Goal: Use online tool/utility: Utilize a website feature to perform a specific function

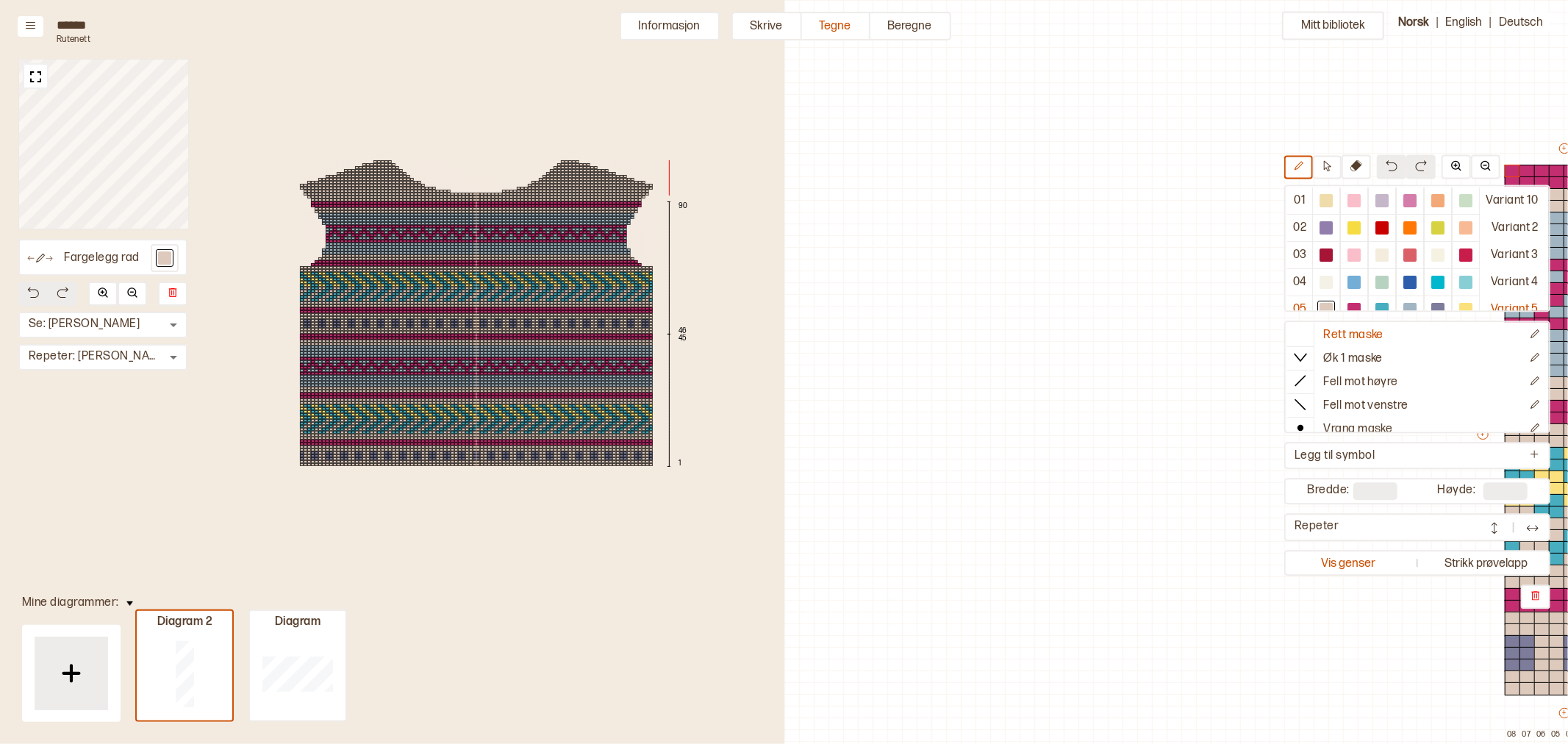
scroll to position [15, 0]
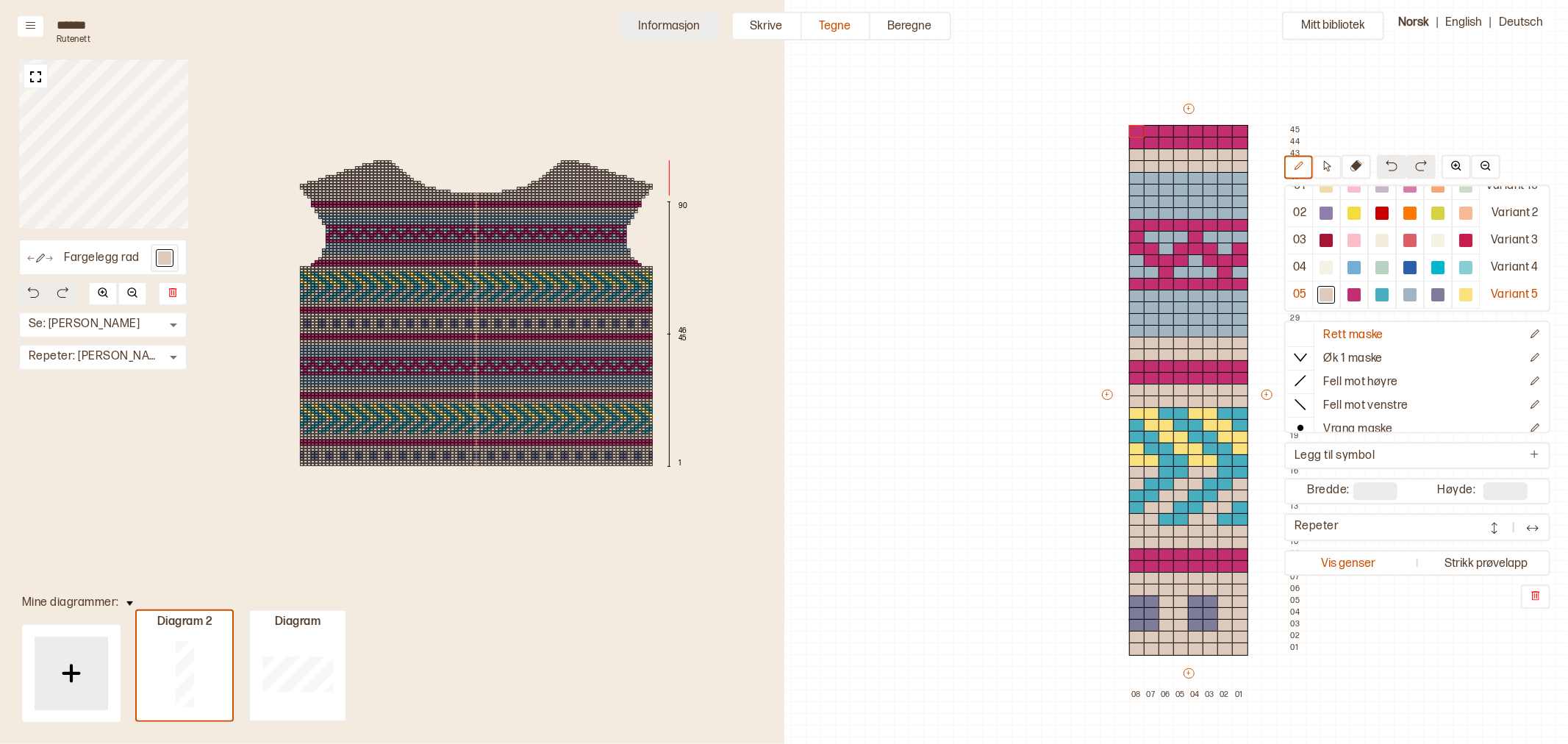
click at [658, 17] on button "Informasjon" at bounding box center [670, 26] width 100 height 29
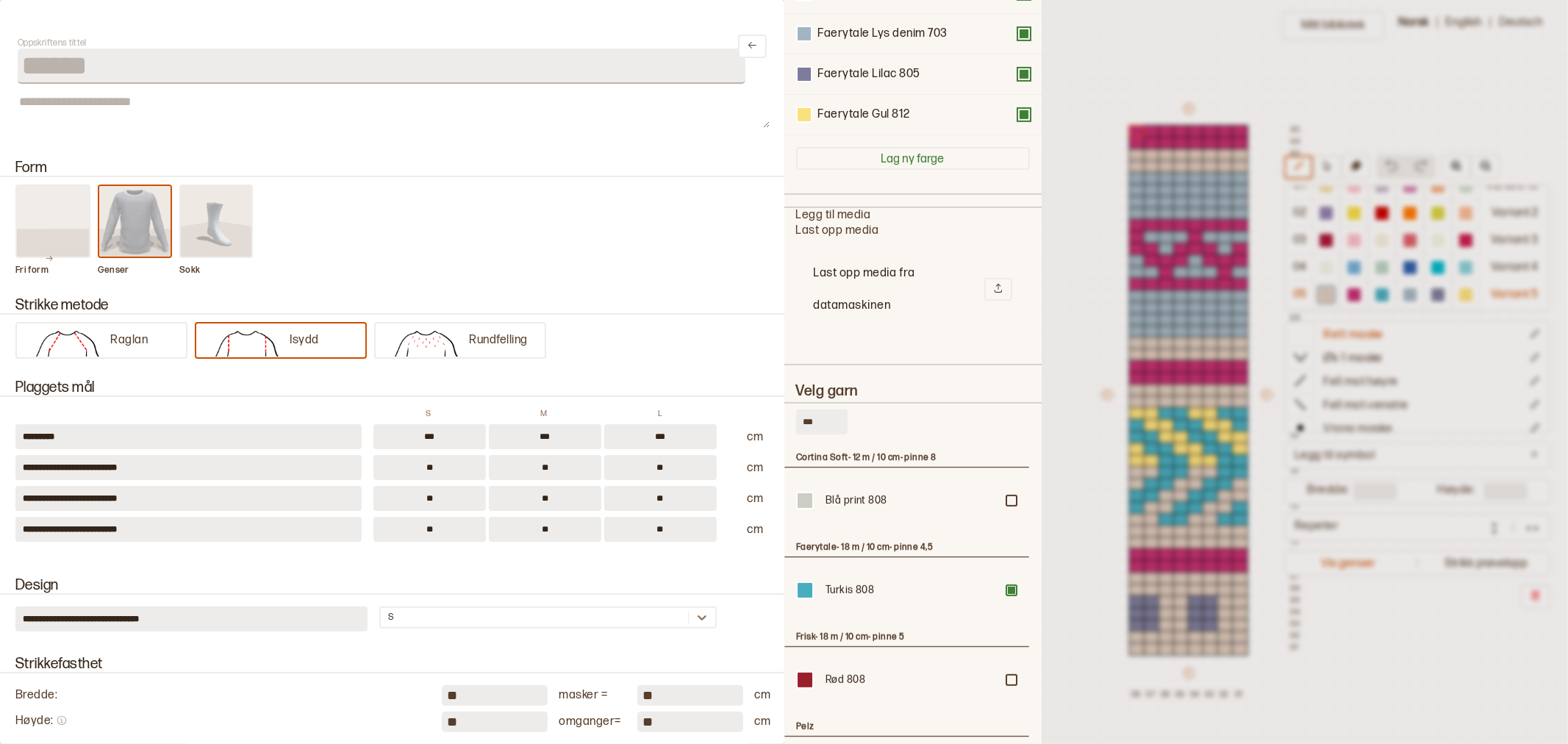
scroll to position [326, 0]
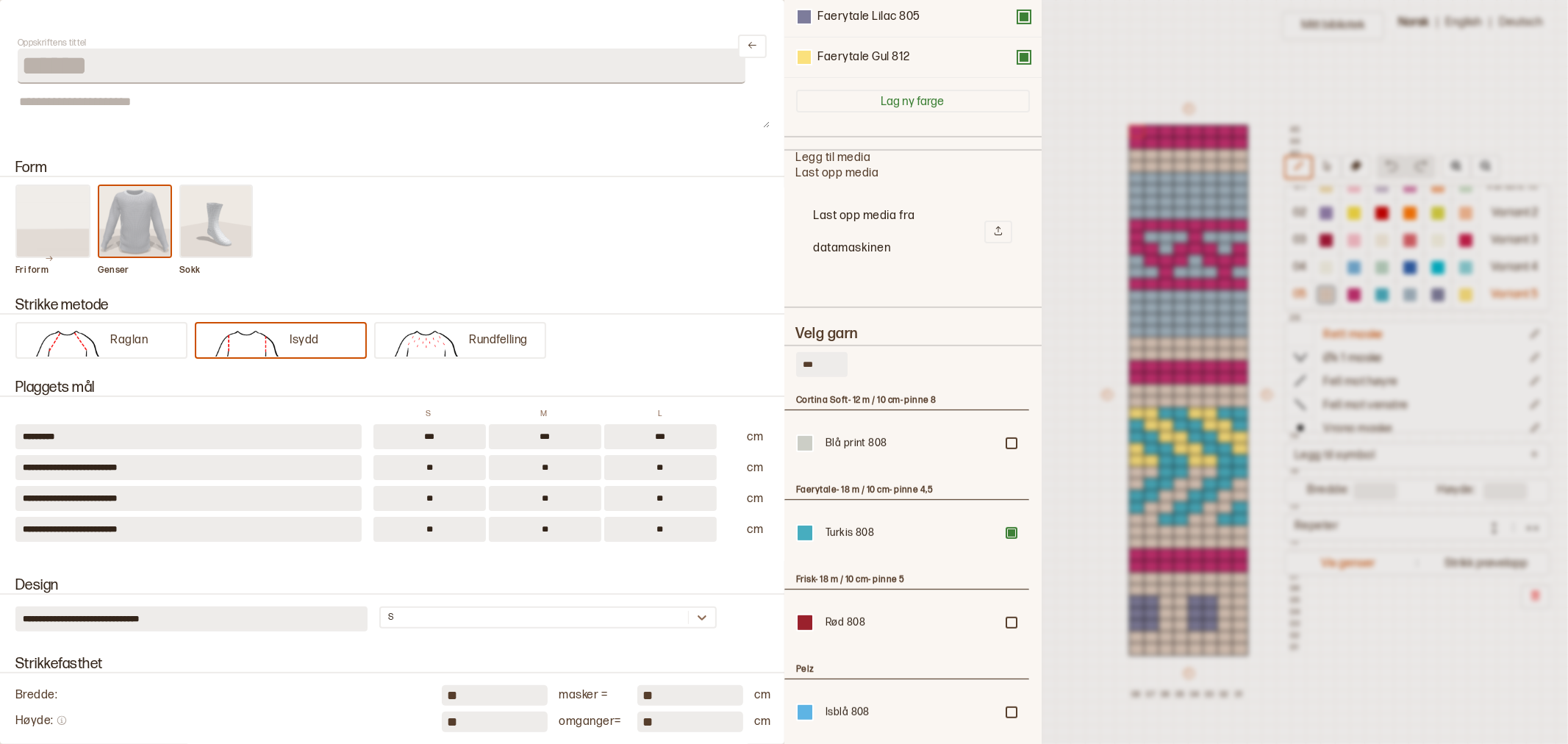
drag, startPoint x: 820, startPoint y: 361, endPoint x: 790, endPoint y: 358, distance: 30.1
click at [790, 358] on div "Slett fargevariant ********* Faerytale Latte 809 Faerytale Pink 813 Faerytale T…" at bounding box center [913, 372] width 258 height 744
click at [824, 360] on input "***" at bounding box center [822, 364] width 51 height 25
drag, startPoint x: 824, startPoint y: 361, endPoint x: 789, endPoint y: 365, distance: 35.2
click at [789, 365] on div "Slett fargevariant ********* Faerytale Latte 809 Faerytale Pink 813 Faerytale T…" at bounding box center [913, 372] width 258 height 744
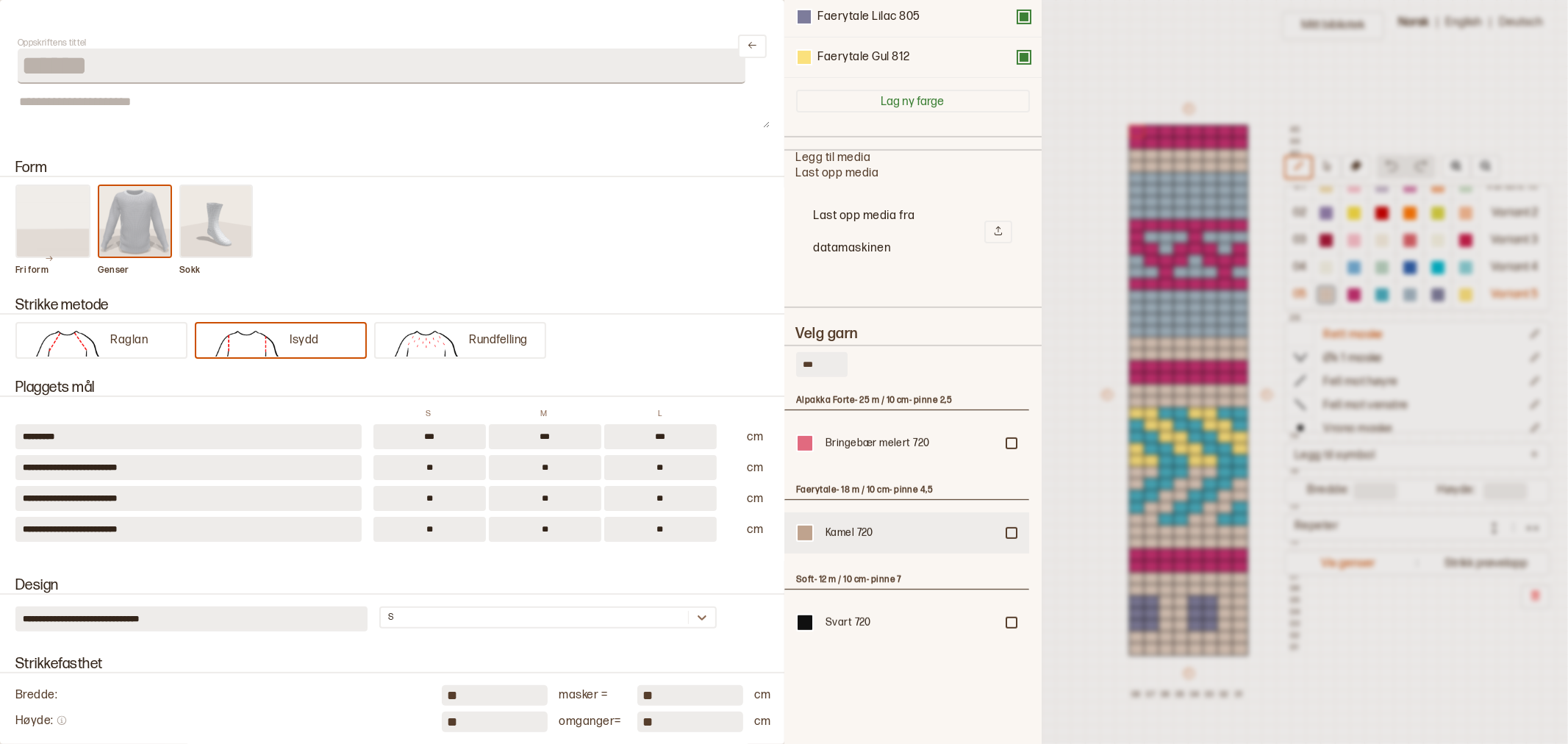
click at [1007, 448] on div at bounding box center [1011, 443] width 9 height 9
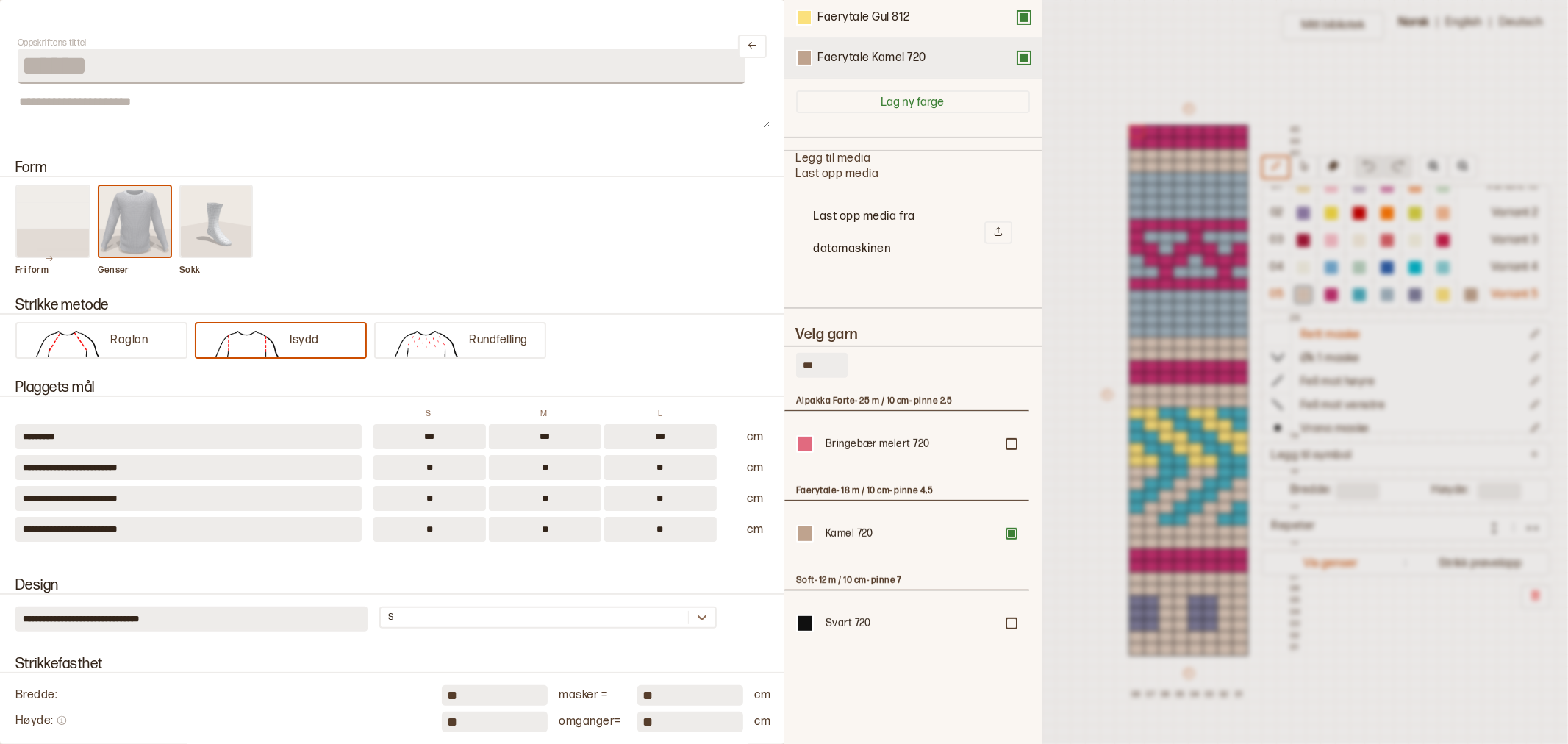
scroll to position [0, 0]
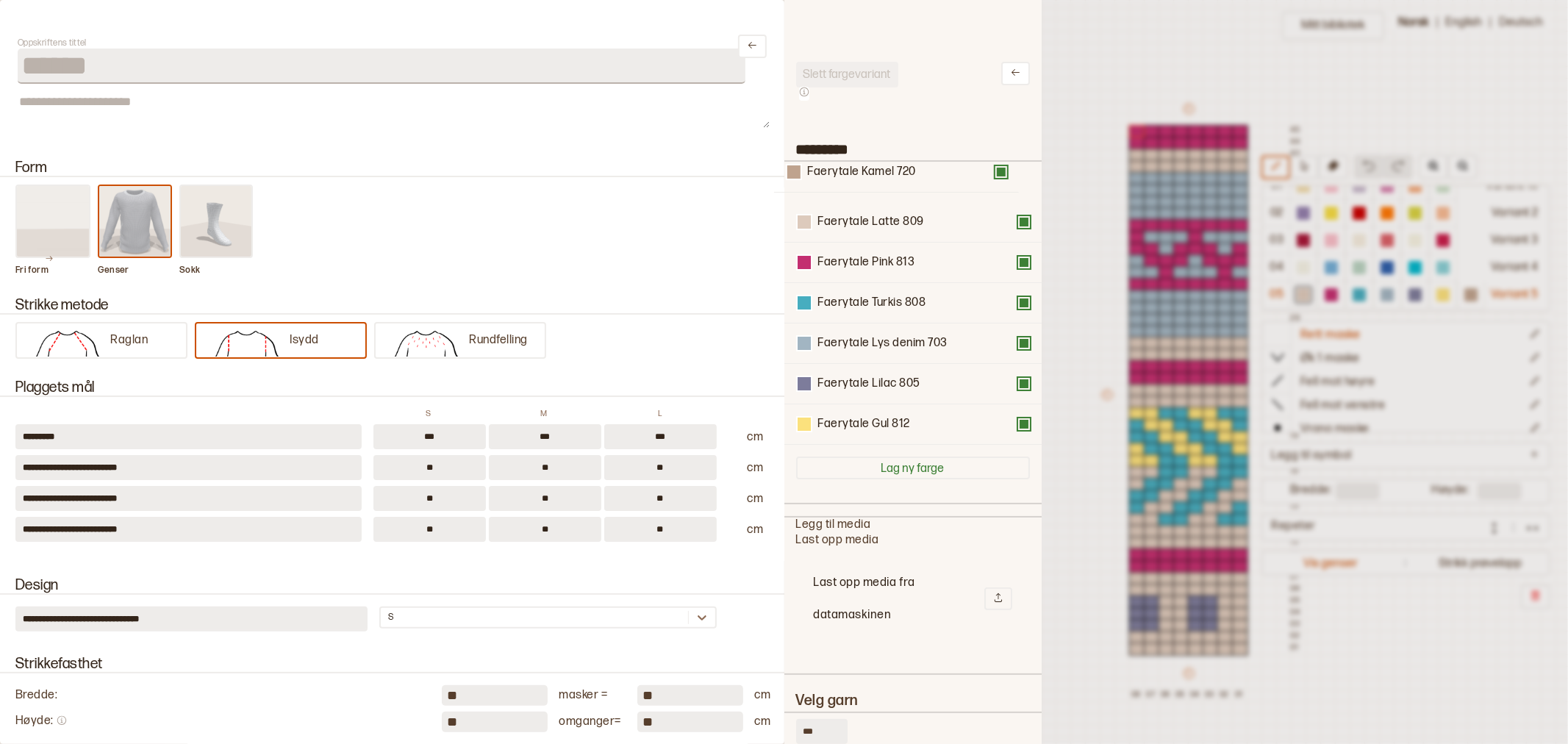
drag, startPoint x: 893, startPoint y: 420, endPoint x: 882, endPoint y: 162, distance: 258.2
click at [882, 162] on div "Faerytale Latte 809 Faerytale Pink 813 Faerytale Turkis 808 Faerytale Lys denim…" at bounding box center [913, 303] width 234 height 283
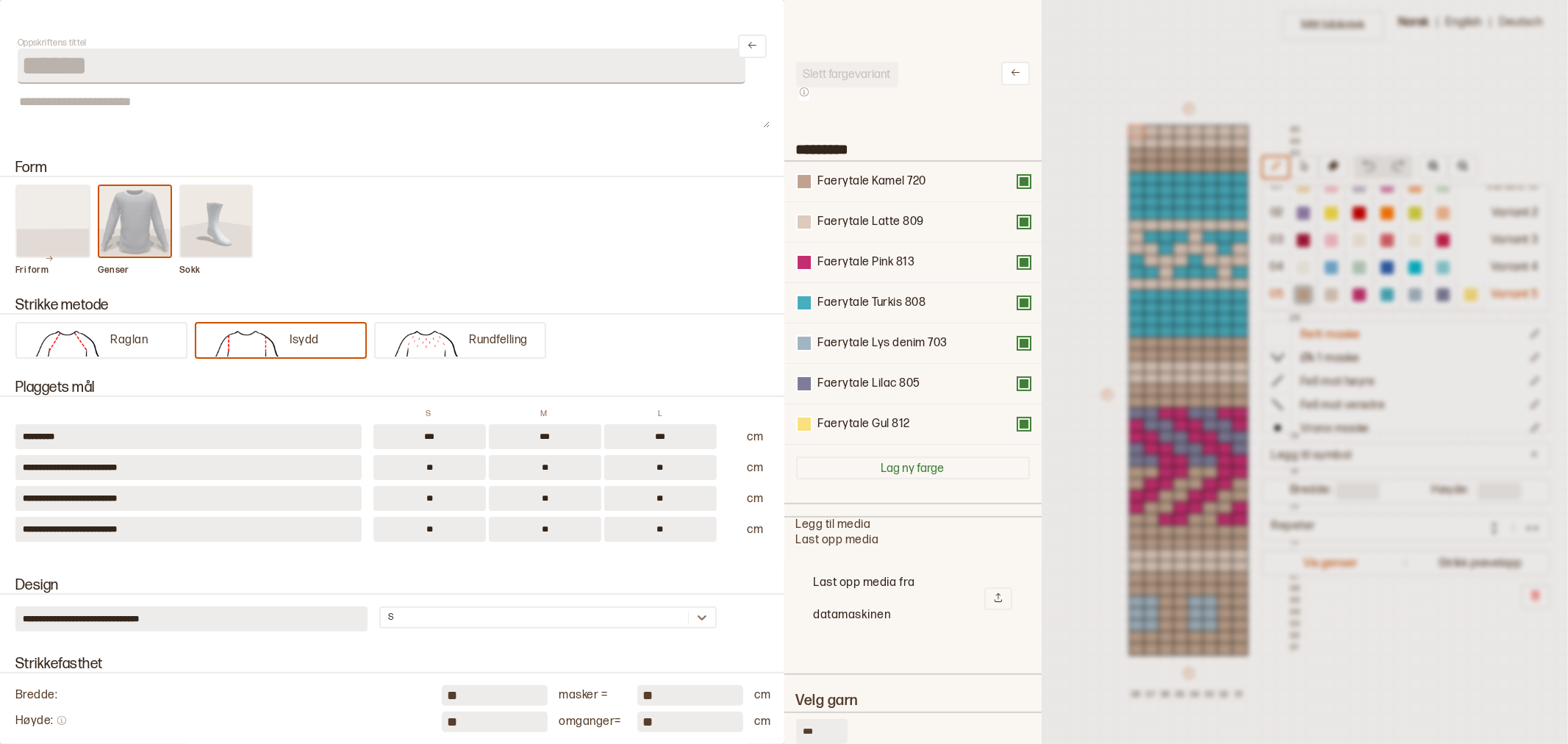
drag, startPoint x: 791, startPoint y: 726, endPoint x: 782, endPoint y: 725, distance: 9.1
click at [782, 725] on div "**********" at bounding box center [784, 372] width 1568 height 744
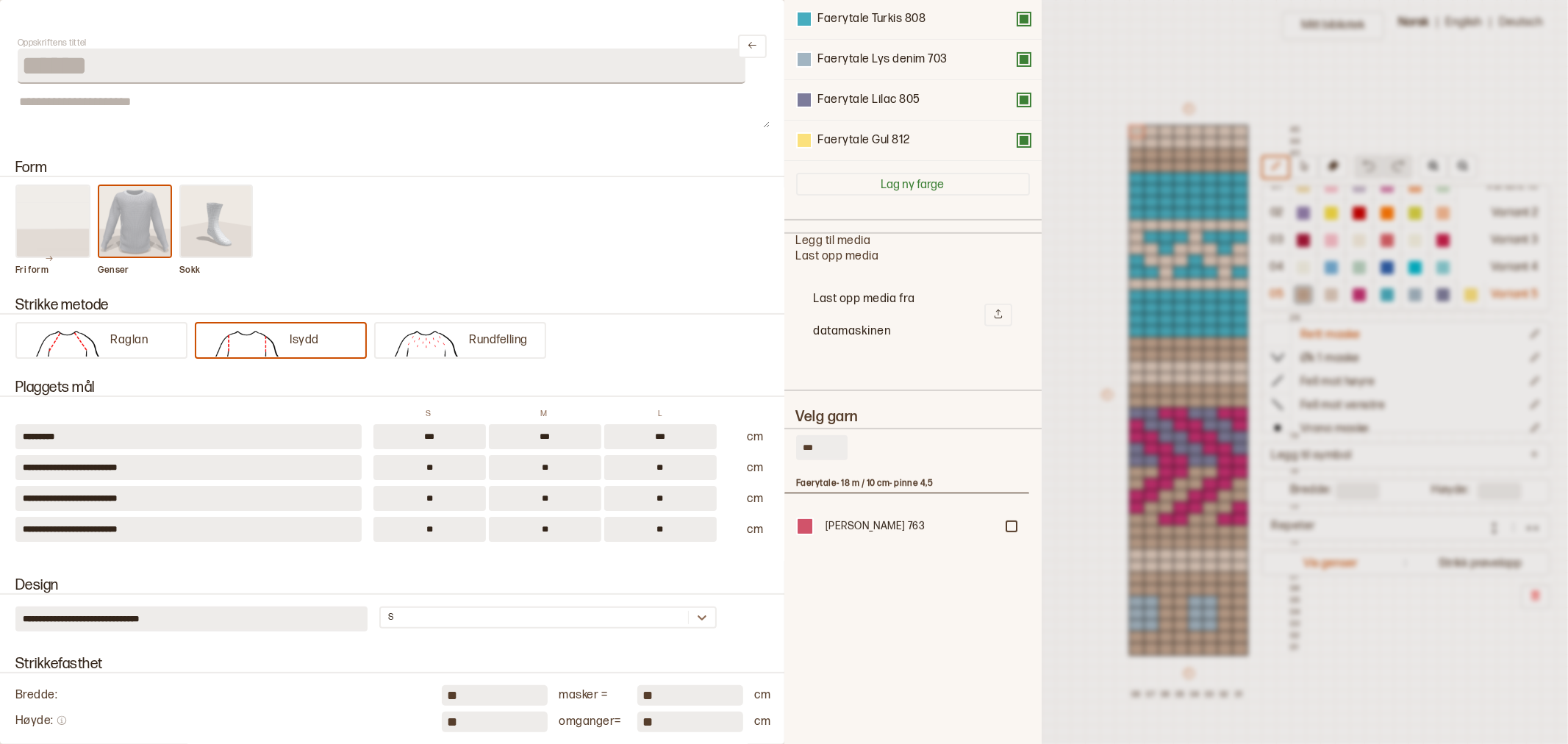
scroll to position [326, 0]
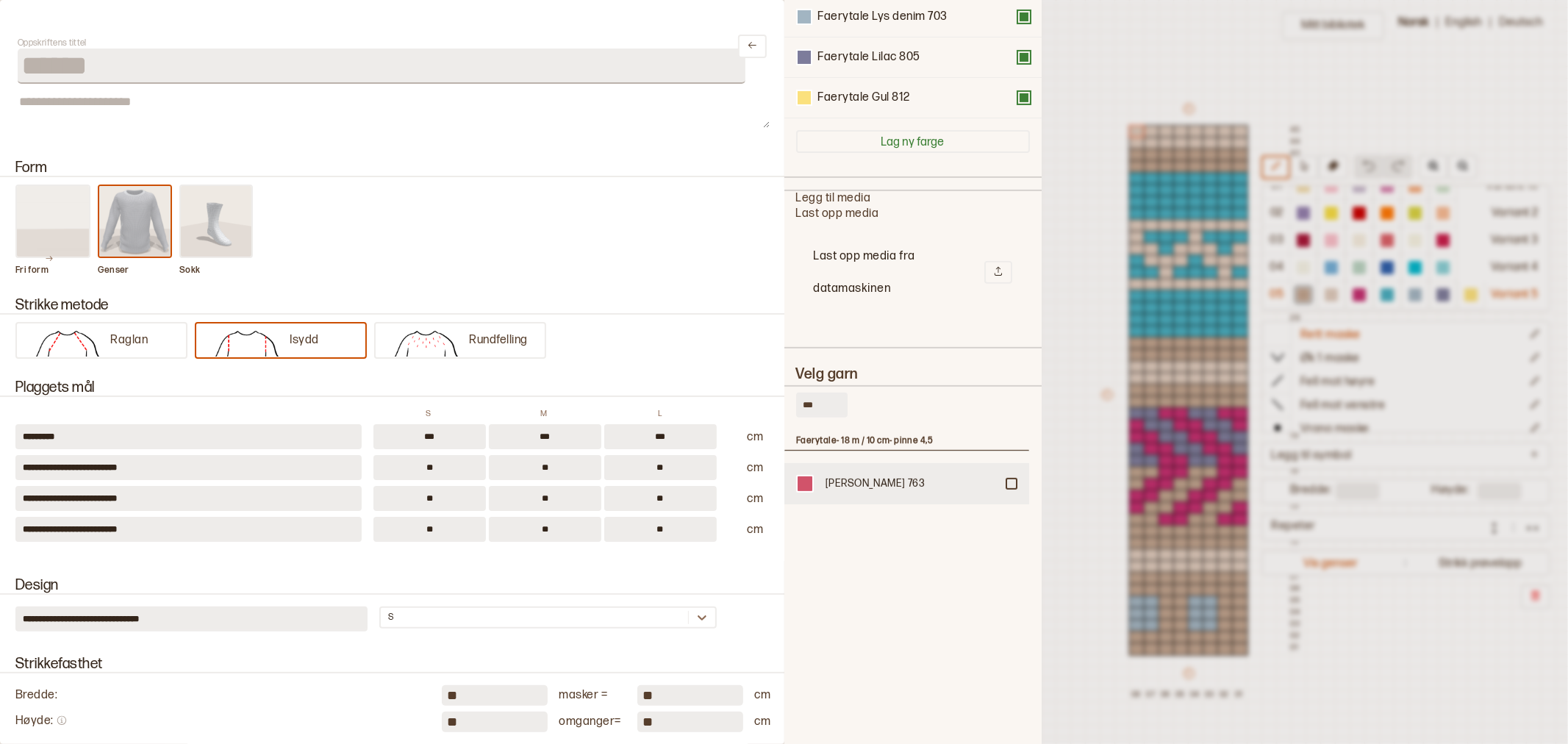
click at [1014, 479] on div at bounding box center [1011, 483] width 9 height 9
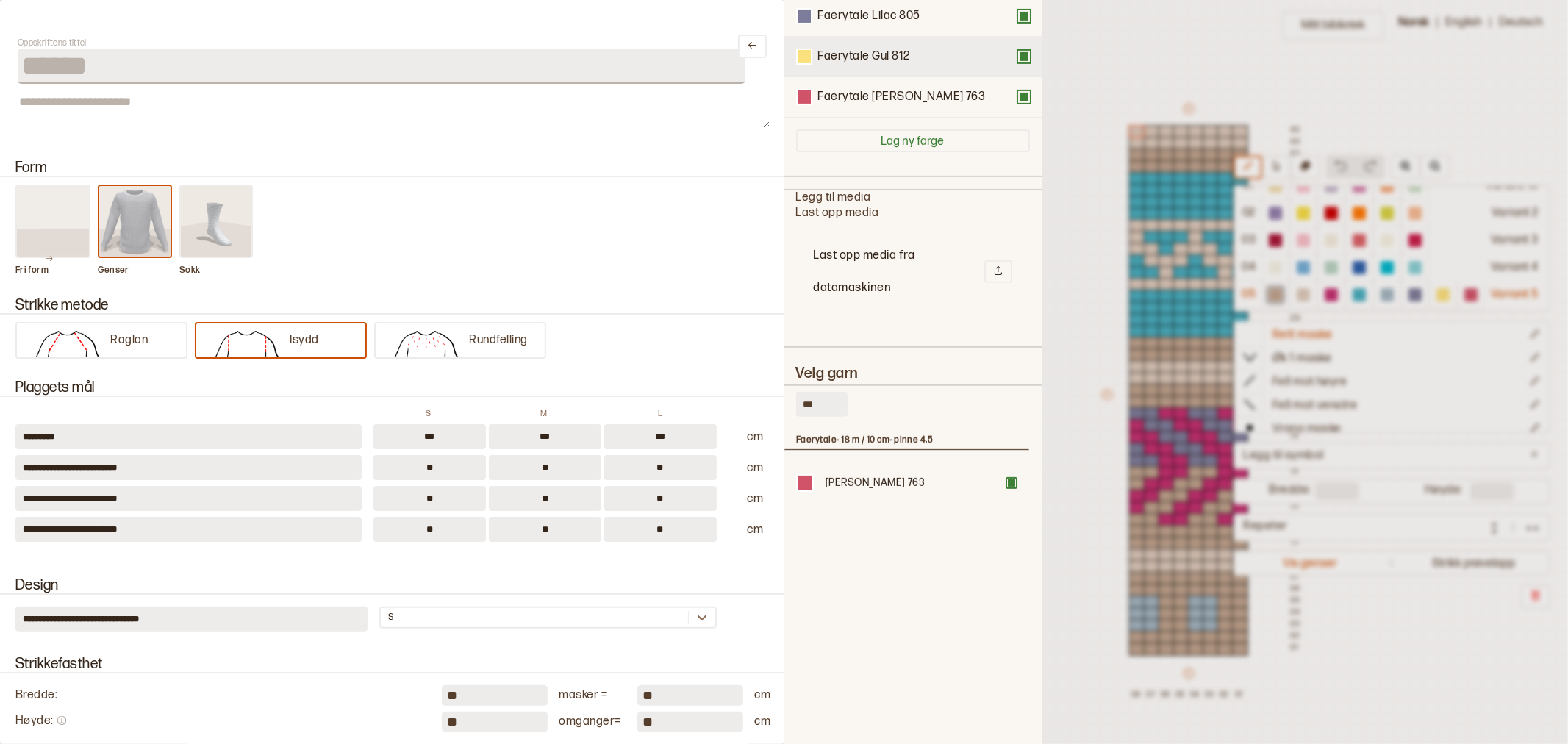
scroll to position [0, 0]
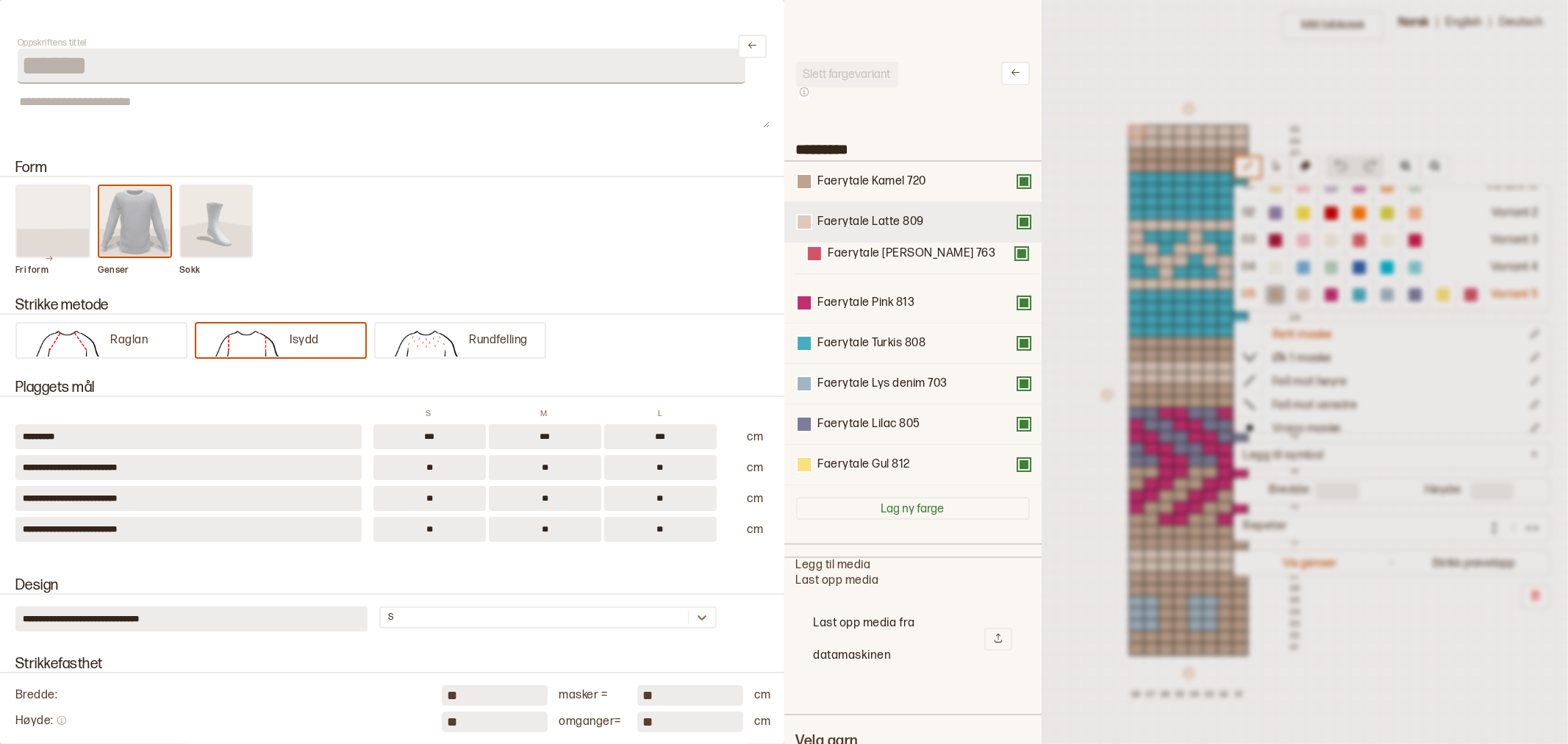
drag, startPoint x: 885, startPoint y: 463, endPoint x: 888, endPoint y: 240, distance: 223.0
click at [894, 249] on div "Faerytale Kamel 720 Faerytale Latte 809 Faerytale Pink 813 Faerytale Turkis 808…" at bounding box center [913, 323] width 234 height 323
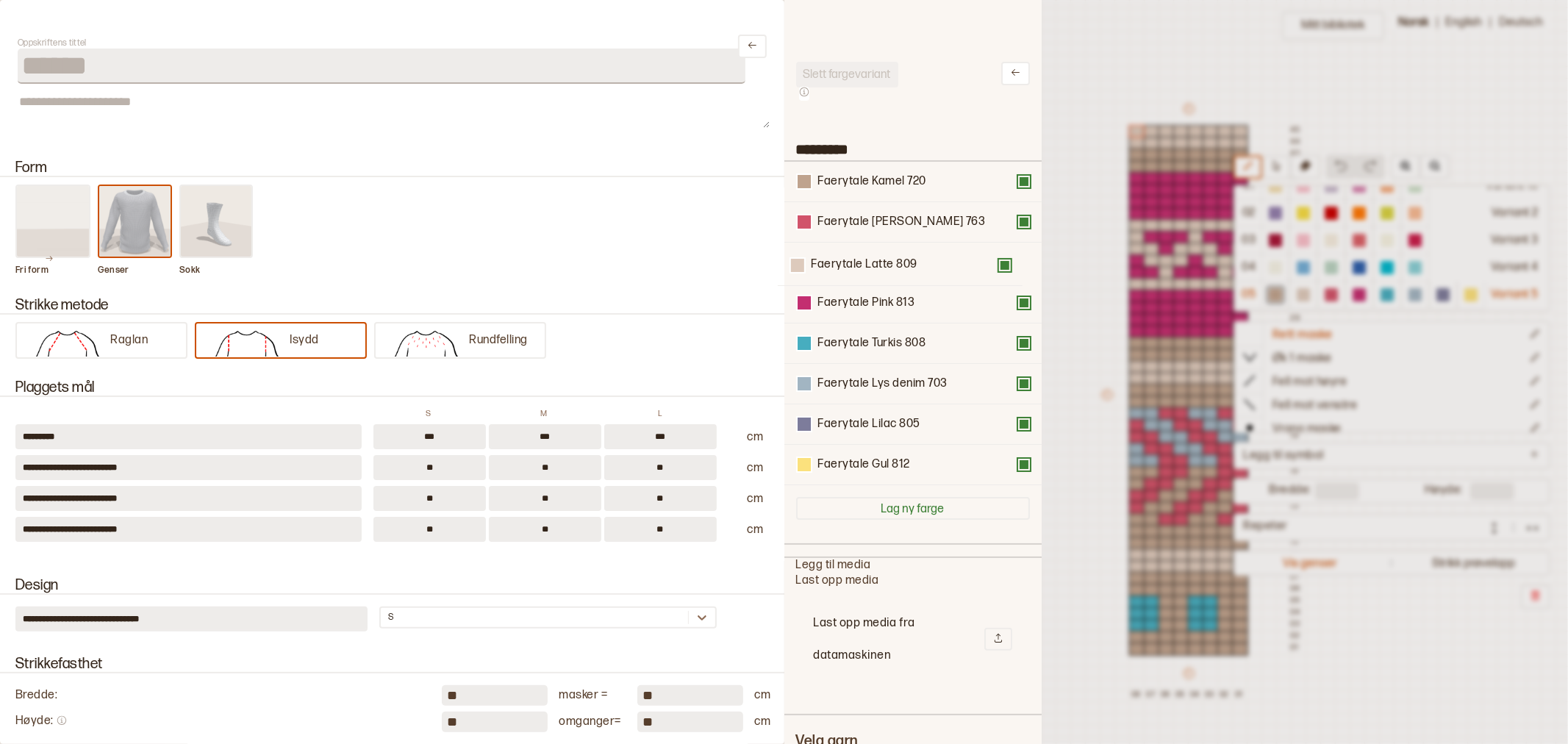
drag, startPoint x: 886, startPoint y: 224, endPoint x: 870, endPoint y: 471, distance: 247.5
click at [870, 471] on div "Faerytale Kamel 720 Faerytale Latte 809 Faerytale Rød melert 763 Faerytale Pink…" at bounding box center [913, 323] width 234 height 323
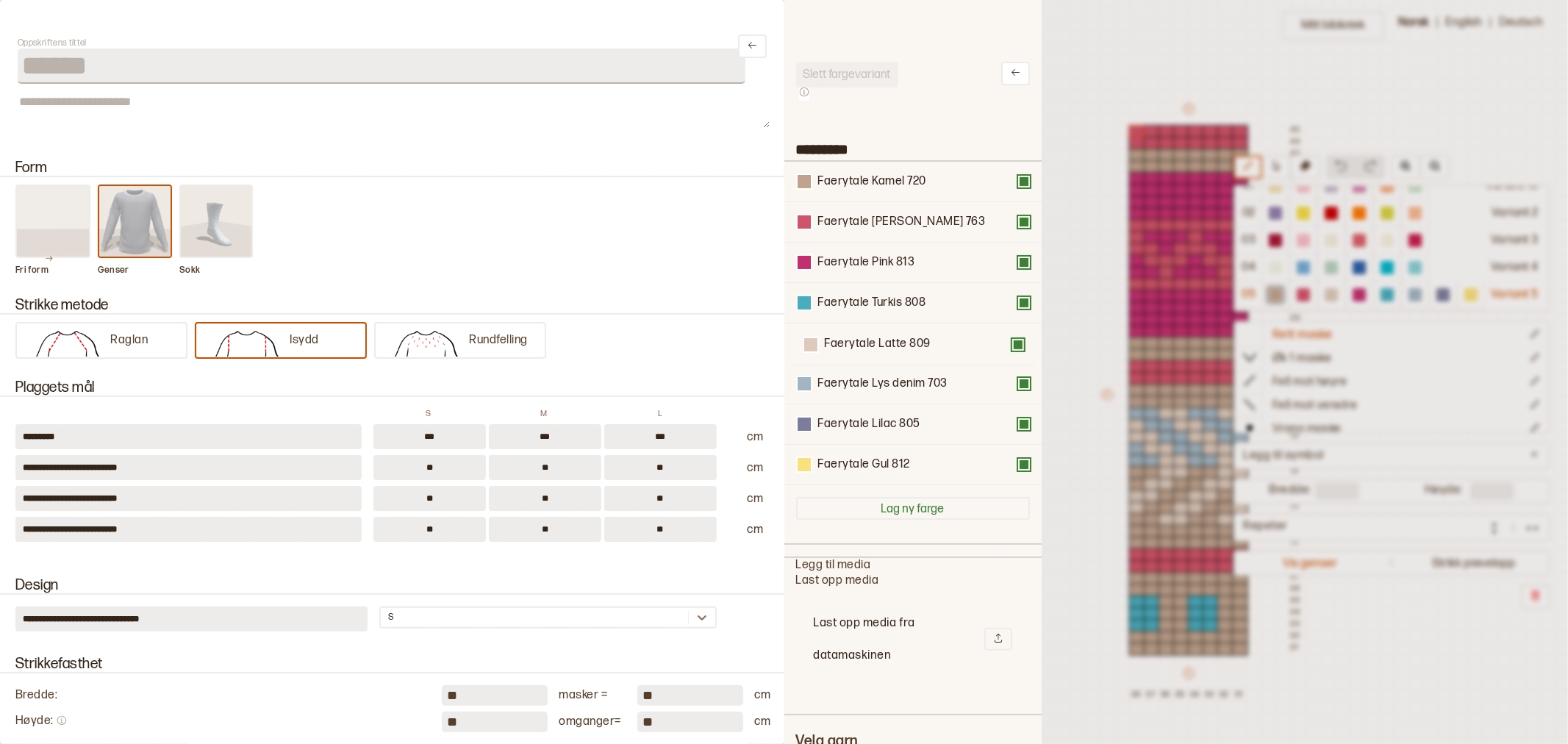
click at [898, 544] on div "Slett fargevariant ********* Faerytale Kamel 720 Faerytale Rød melert 763 Faery…" at bounding box center [913, 646] width 234 height 1170
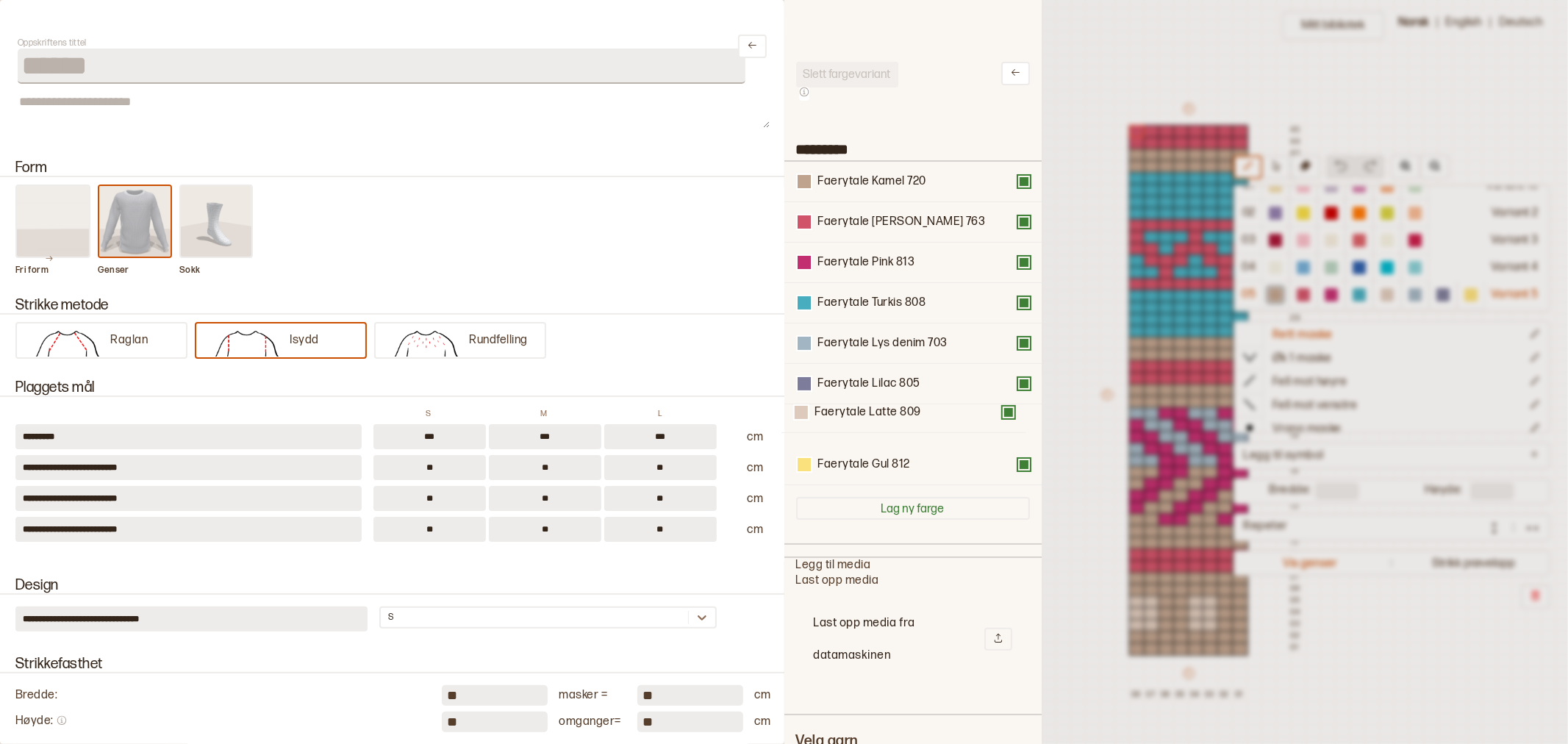
click at [878, 444] on div "Faerytale Kamel 720 Faerytale Rød melert 763 Faerytale Pink 813 Faerytale Turki…" at bounding box center [913, 323] width 234 height 323
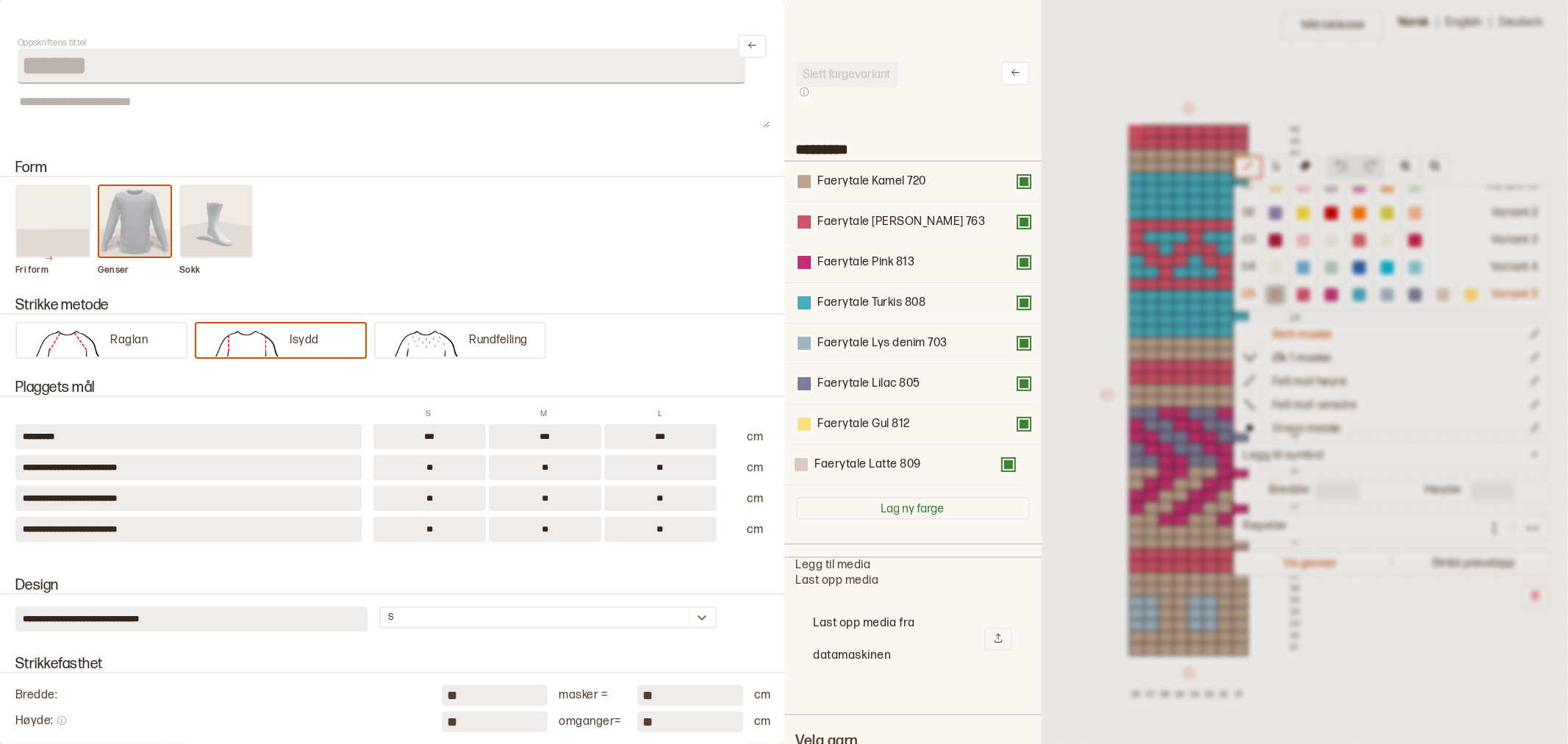
drag, startPoint x: 898, startPoint y: 420, endPoint x: 894, endPoint y: 466, distance: 46.2
click at [894, 466] on div "Faerytale Kamel 720 Faerytale Rød melert 763 Faerytale Pink 813 Faerytale Turki…" at bounding box center [913, 323] width 234 height 323
click at [1018, 258] on button at bounding box center [1024, 262] width 12 height 12
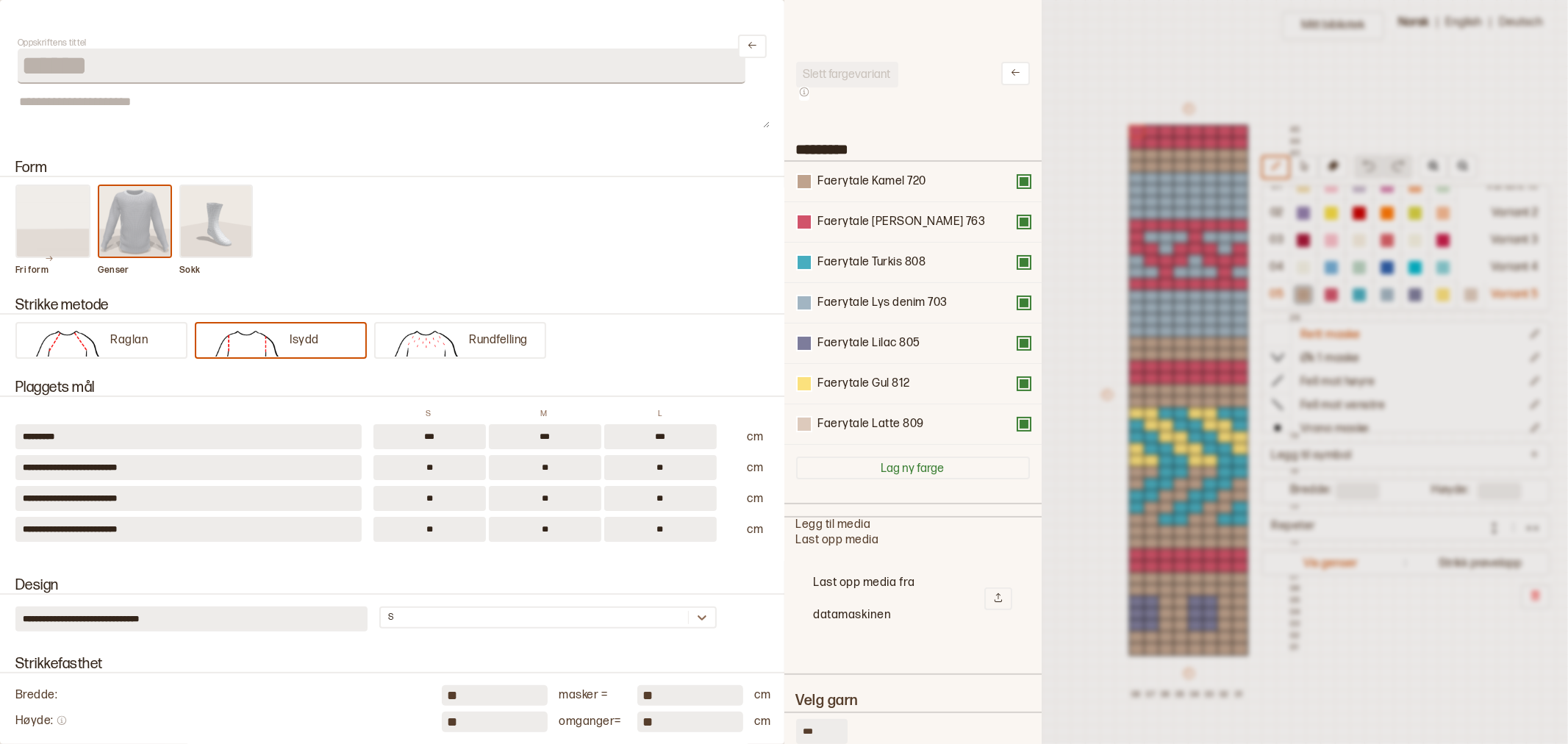
drag, startPoint x: 820, startPoint y: 728, endPoint x: 798, endPoint y: 726, distance: 22.1
click at [798, 726] on input "***" at bounding box center [822, 731] width 51 height 25
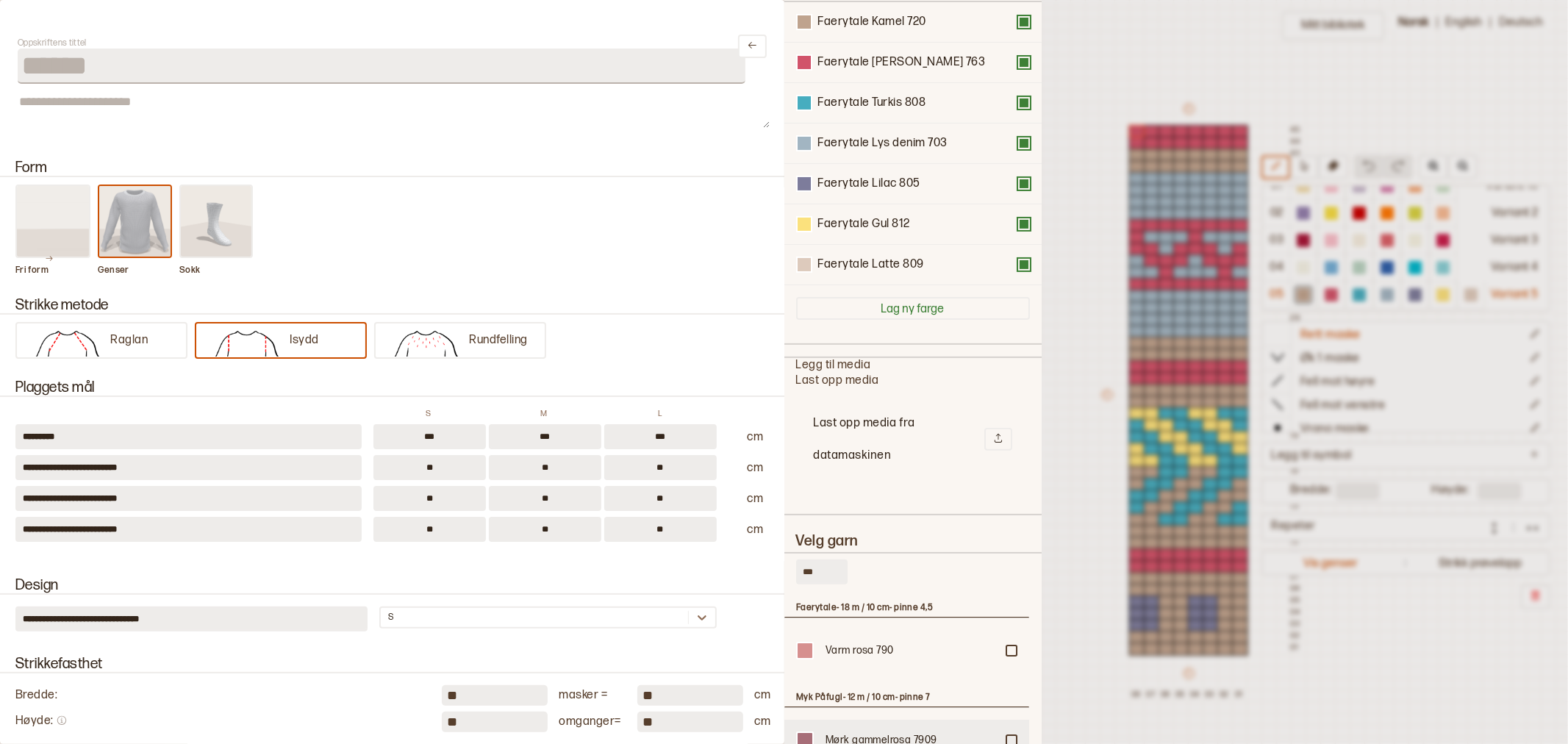
scroll to position [245, 0]
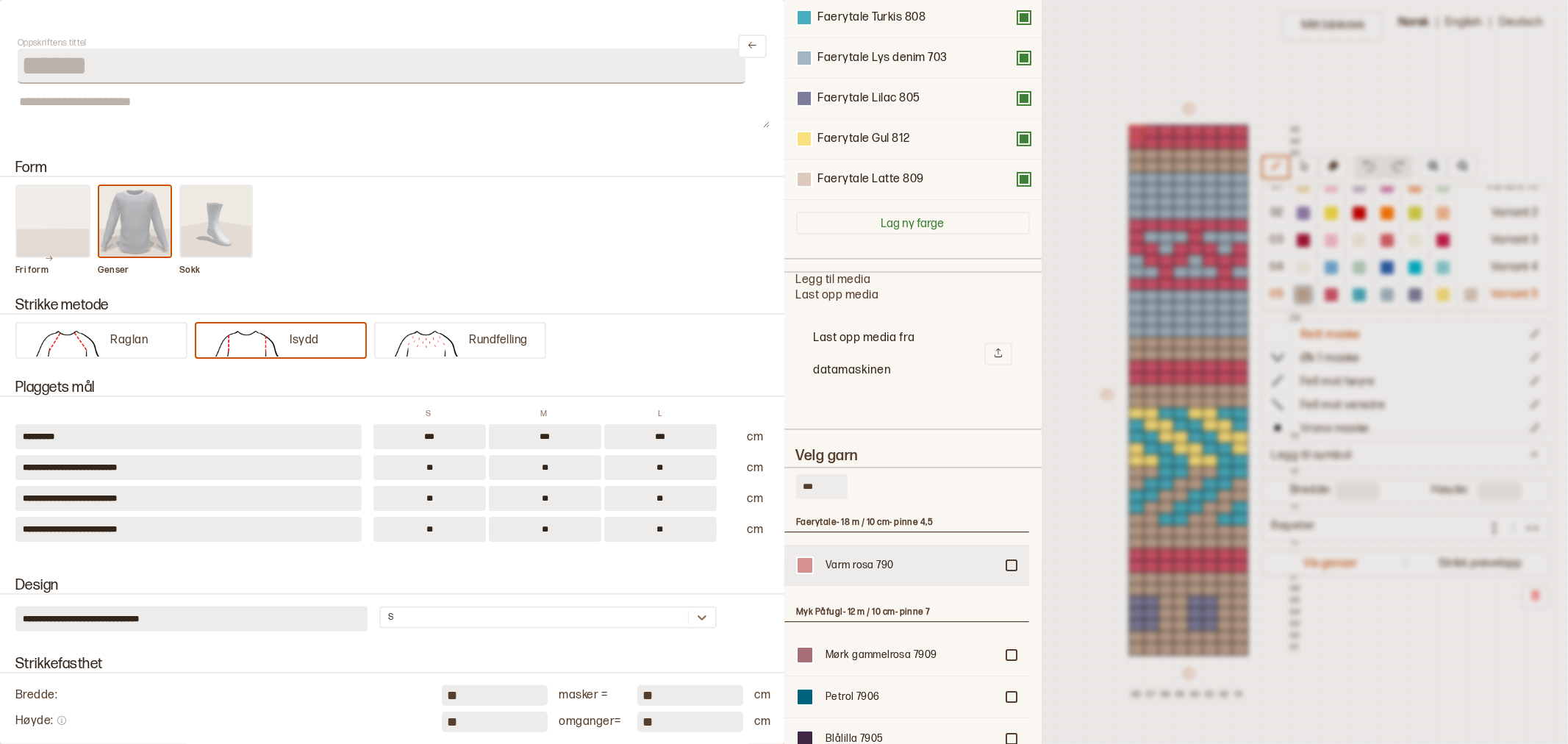
click at [1007, 562] on div at bounding box center [1011, 565] width 9 height 9
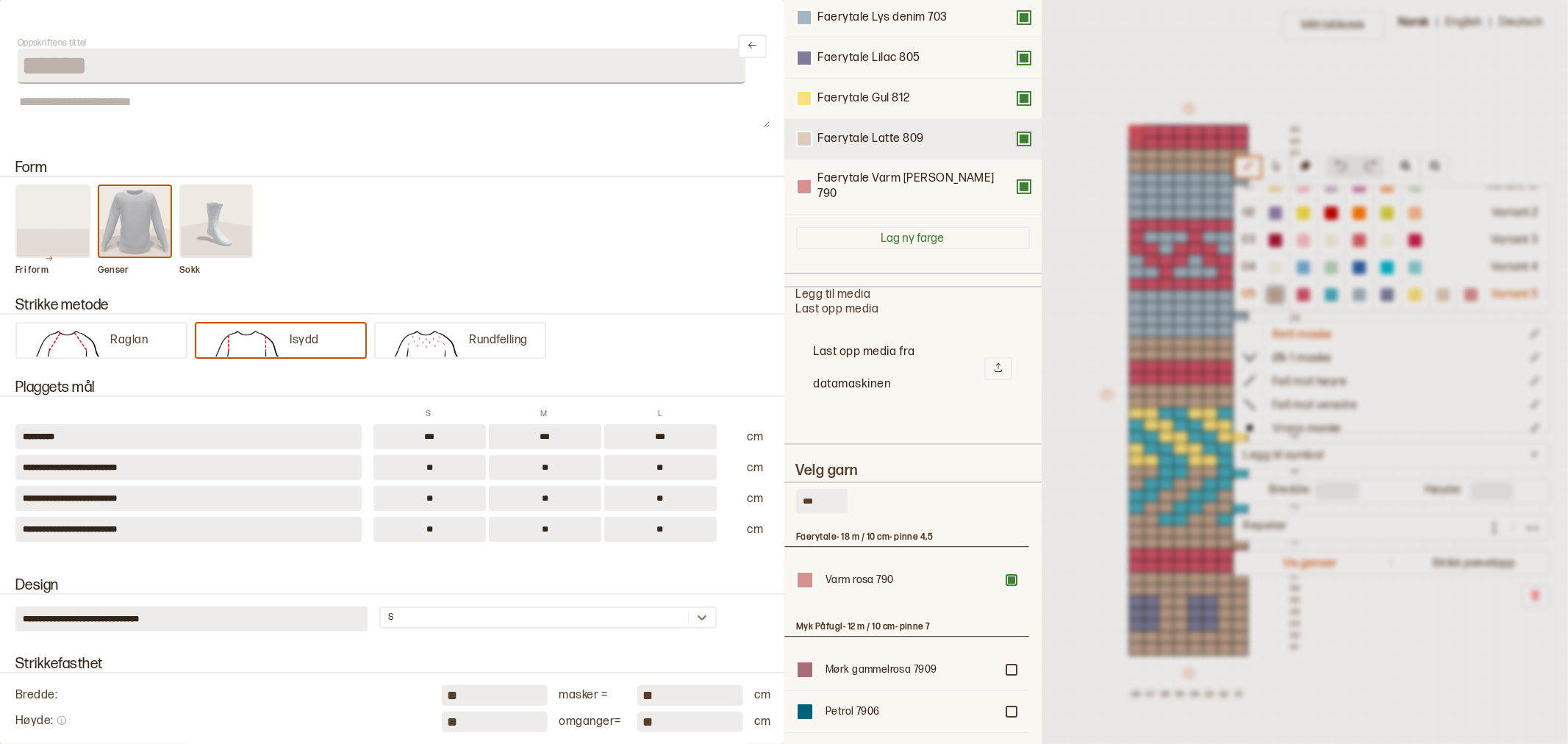
scroll to position [0, 0]
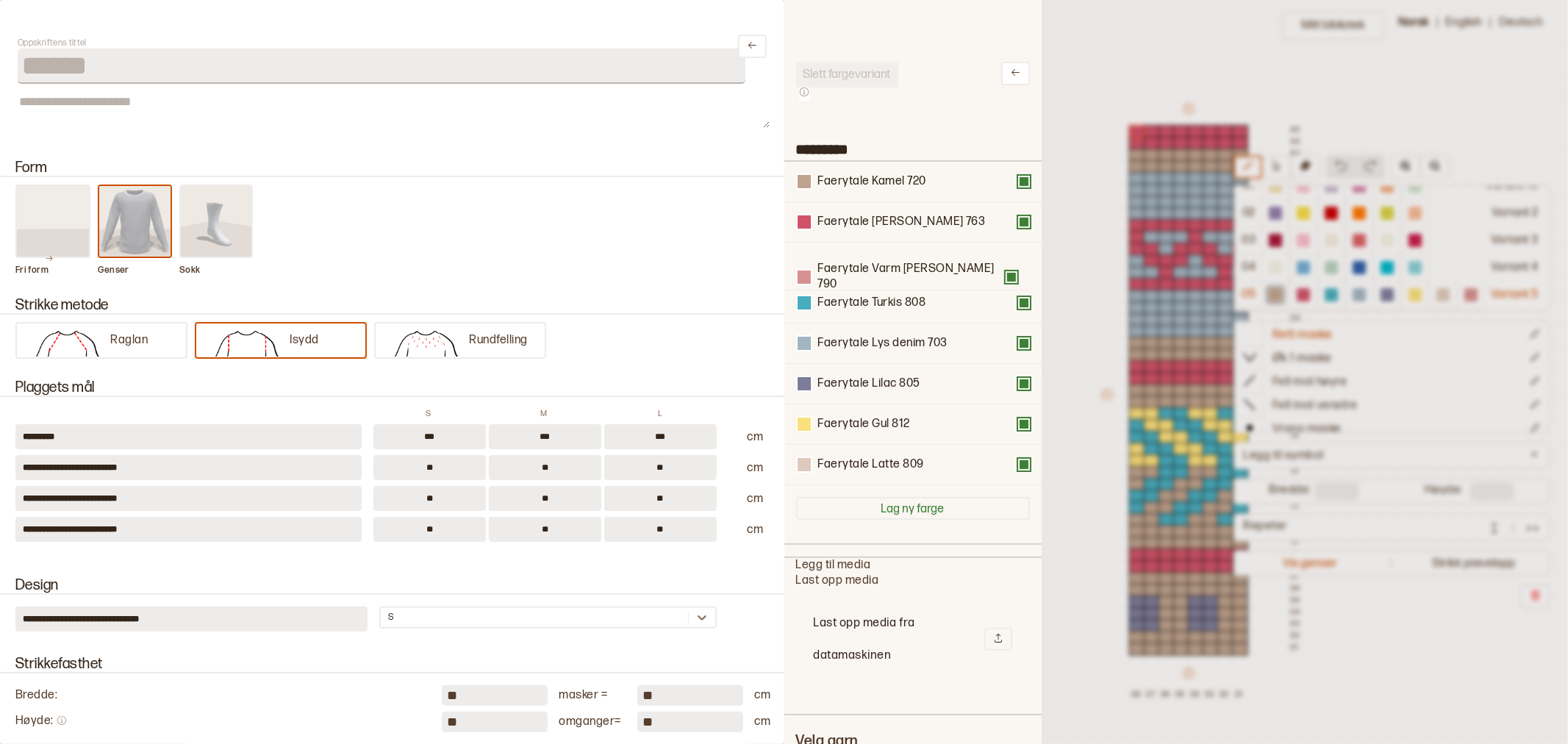
drag, startPoint x: 858, startPoint y: 465, endPoint x: 858, endPoint y: 267, distance: 198.0
click at [858, 267] on div "Faerytale Kamel 720 Faerytale Rød melert 763 Faerytale Turkis 808 Faerytale Lys…" at bounding box center [913, 323] width 234 height 323
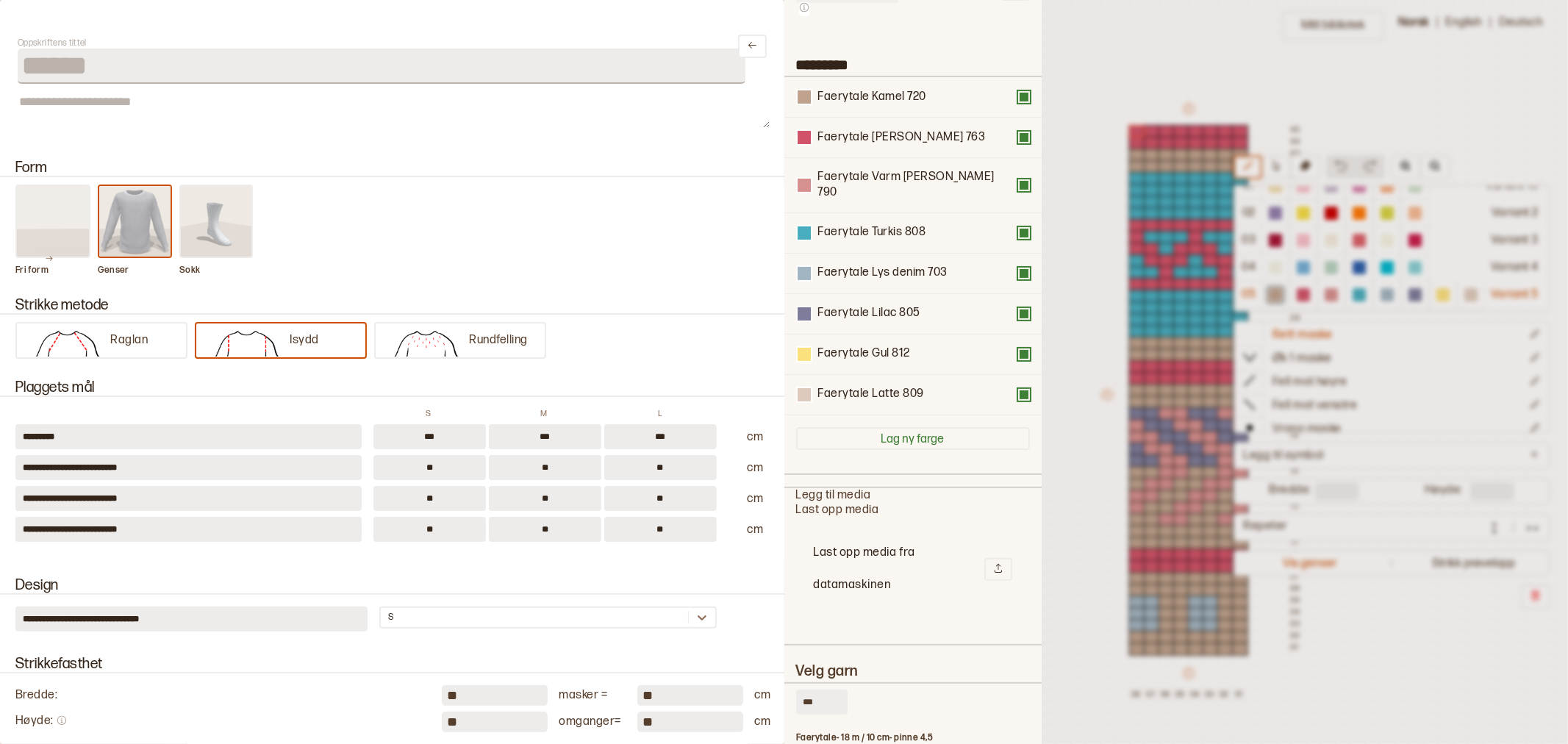
scroll to position [163, 0]
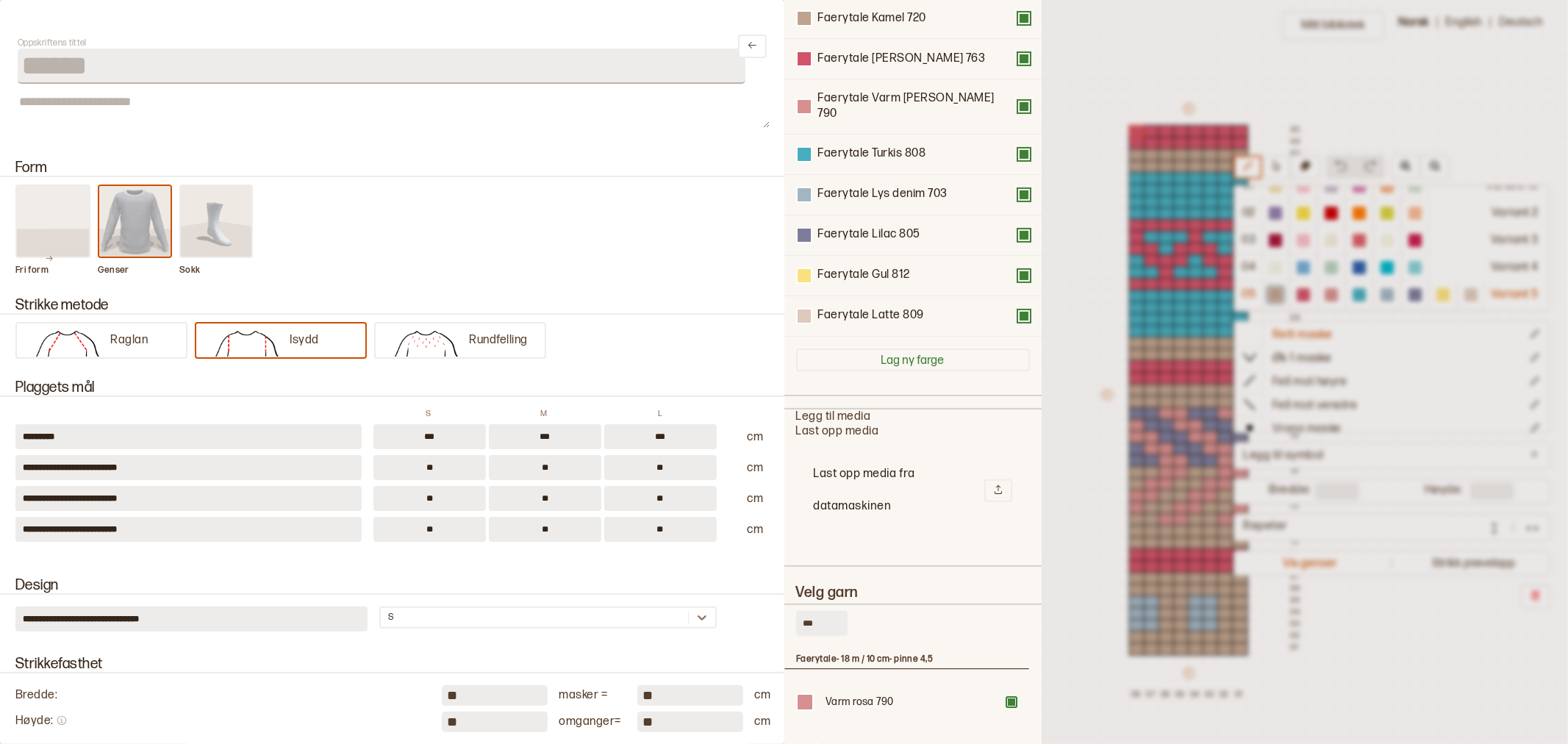
drag, startPoint x: 821, startPoint y: 607, endPoint x: 794, endPoint y: 606, distance: 27.0
click at [794, 606] on div "Slett fargevariant ********* Faerytale Kamel 720 Faerytale Rød melert 763 Faery…" at bounding box center [913, 372] width 258 height 744
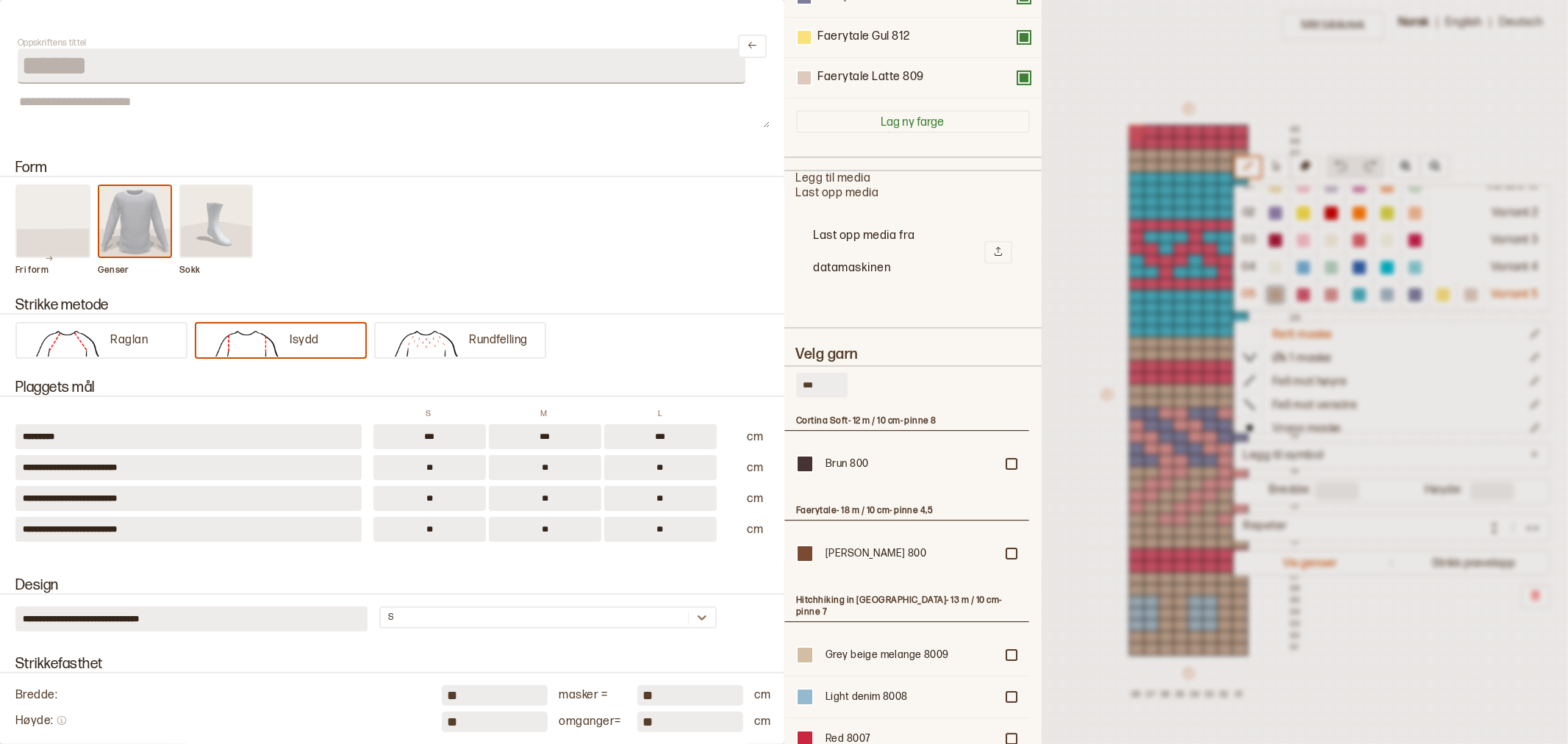
scroll to position [408, 0]
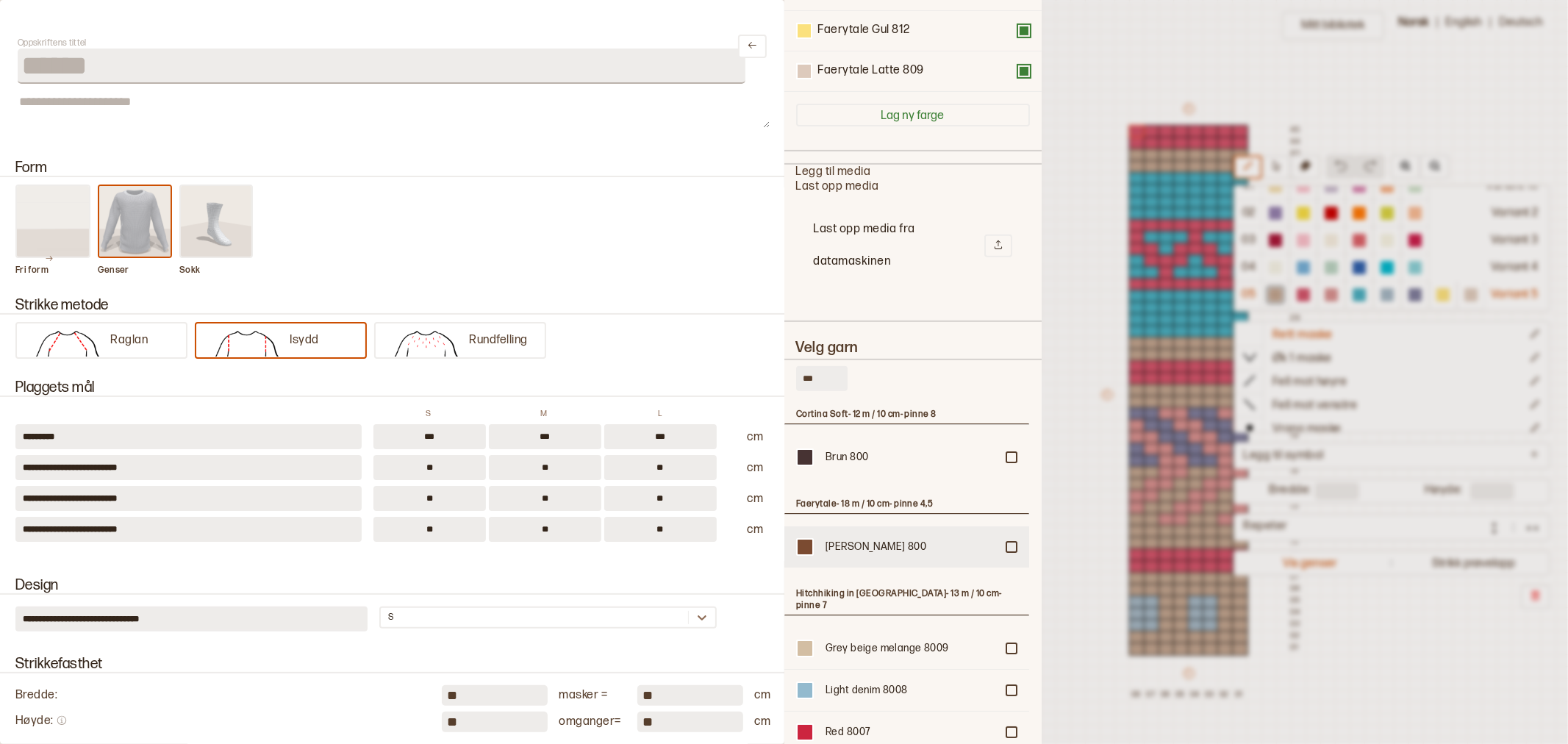
click at [1002, 478] on div "Kanel 800" at bounding box center [906, 457] width 245 height 41
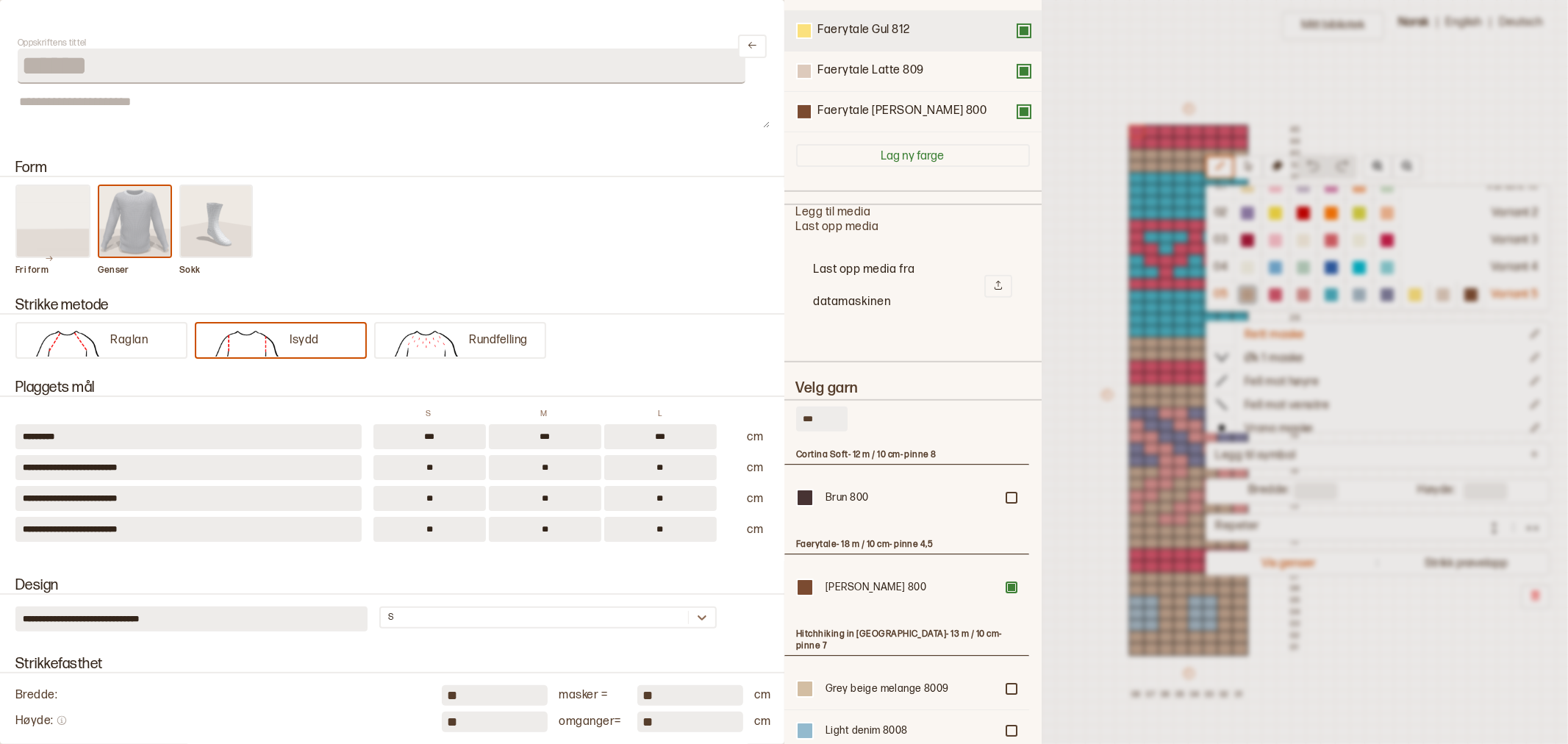
scroll to position [40, 0]
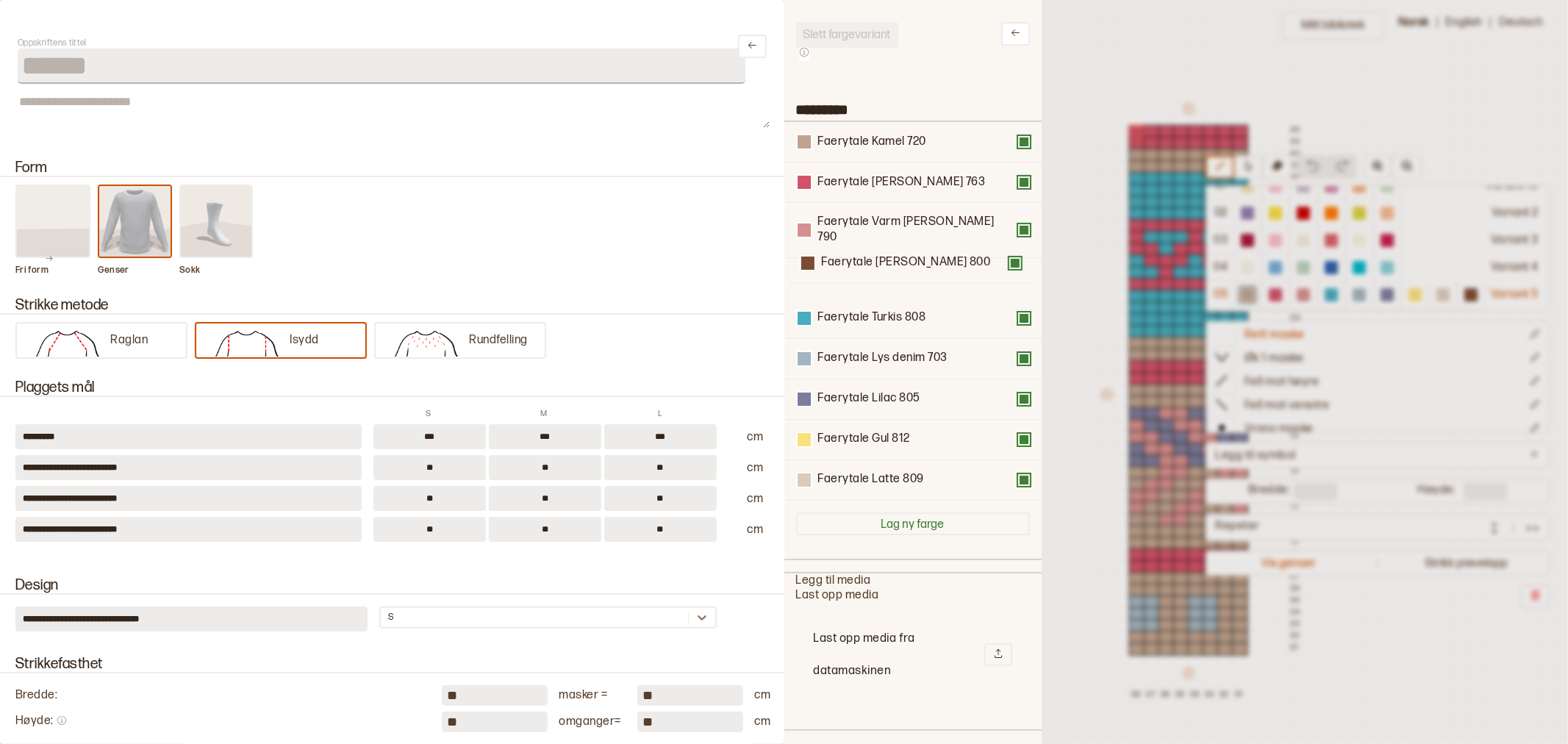
drag, startPoint x: 864, startPoint y: 465, endPoint x: 867, endPoint y: 259, distance: 206.0
click at [867, 259] on div "Faerytale Kamel 720 Faerytale Rød melert 763 Faerytale Varm rosa 790 Faerytale …" at bounding box center [913, 311] width 234 height 378
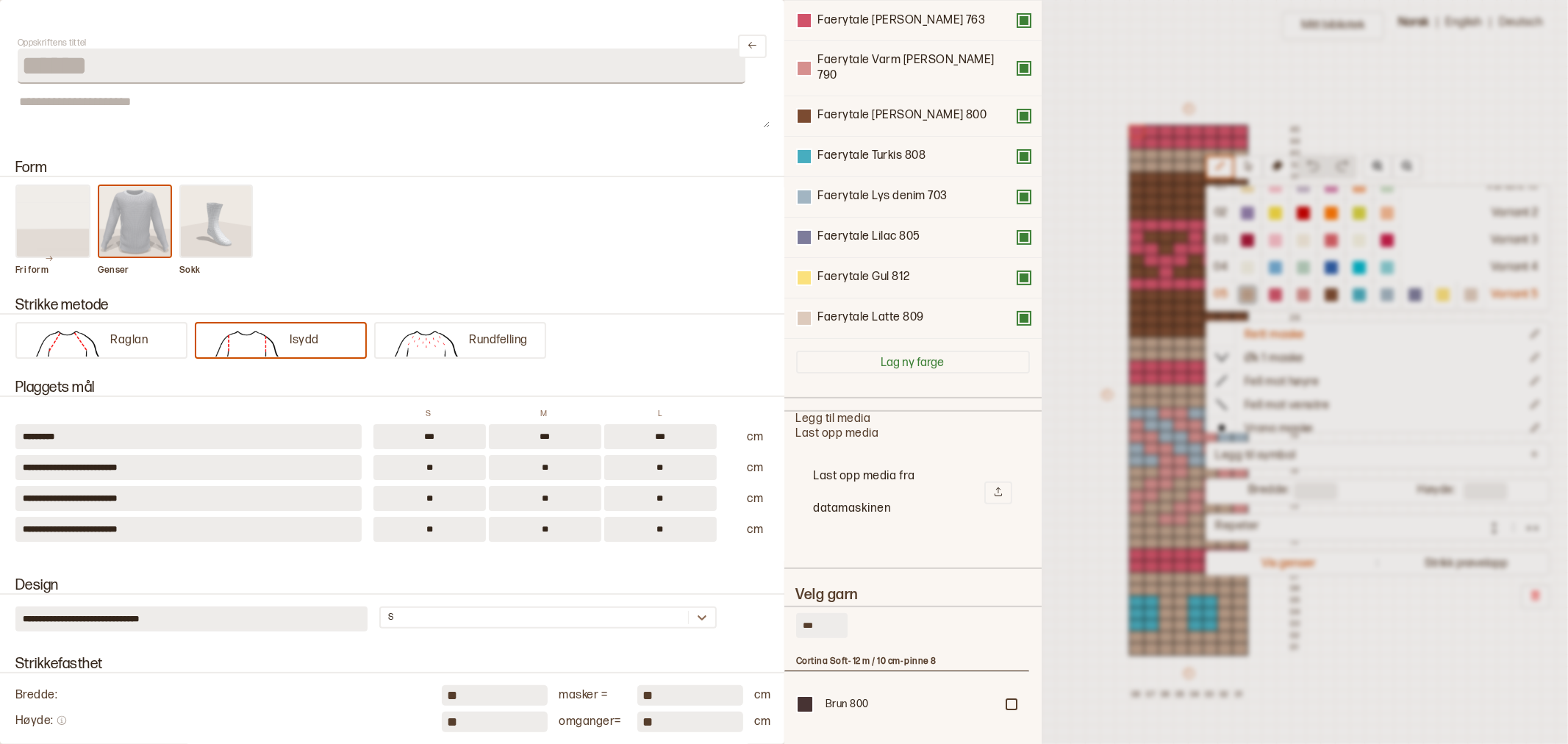
scroll to position [203, 0]
drag, startPoint x: 797, startPoint y: 604, endPoint x: 758, endPoint y: 603, distance: 39.0
click at [758, 603] on div "**********" at bounding box center [784, 372] width 1568 height 744
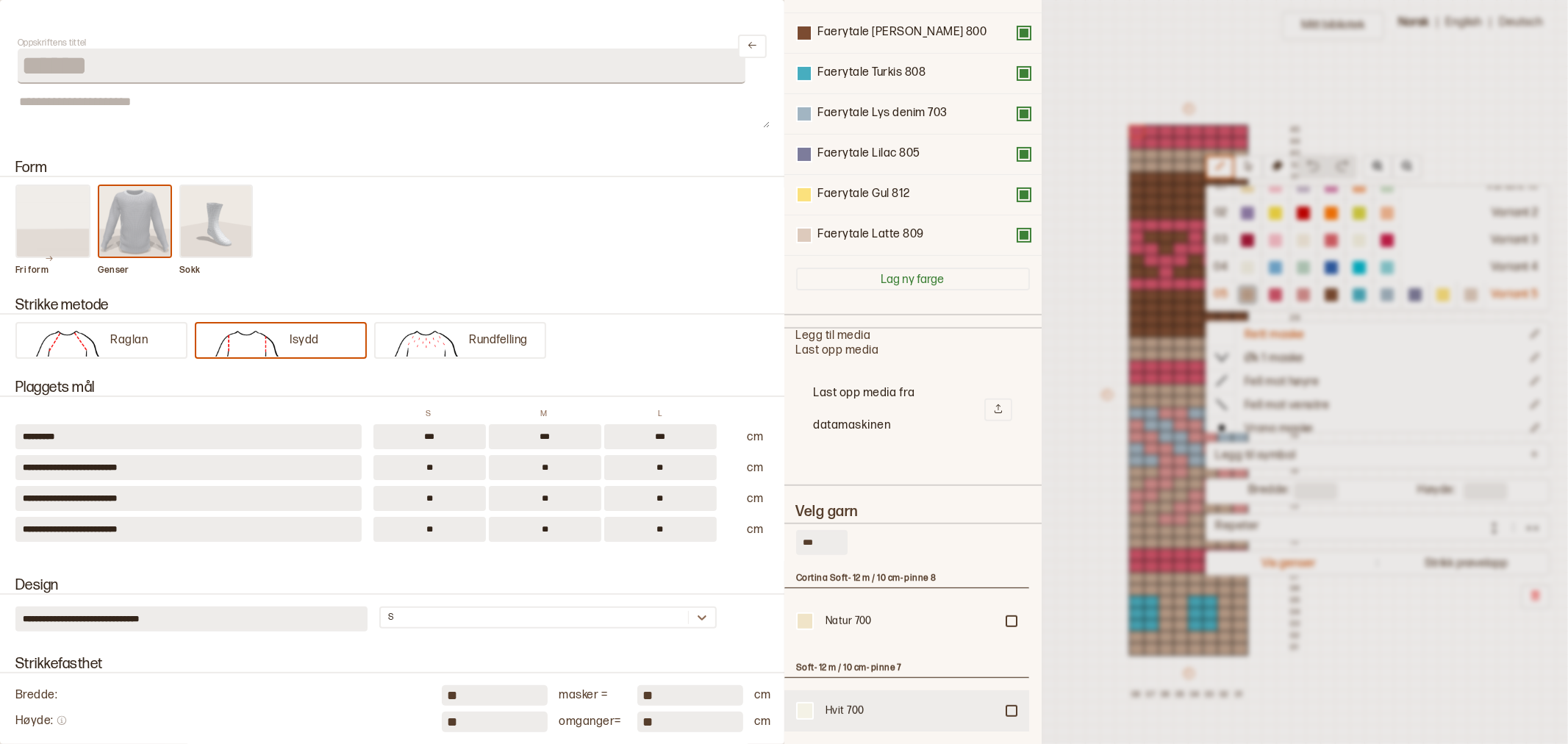
scroll to position [366, 0]
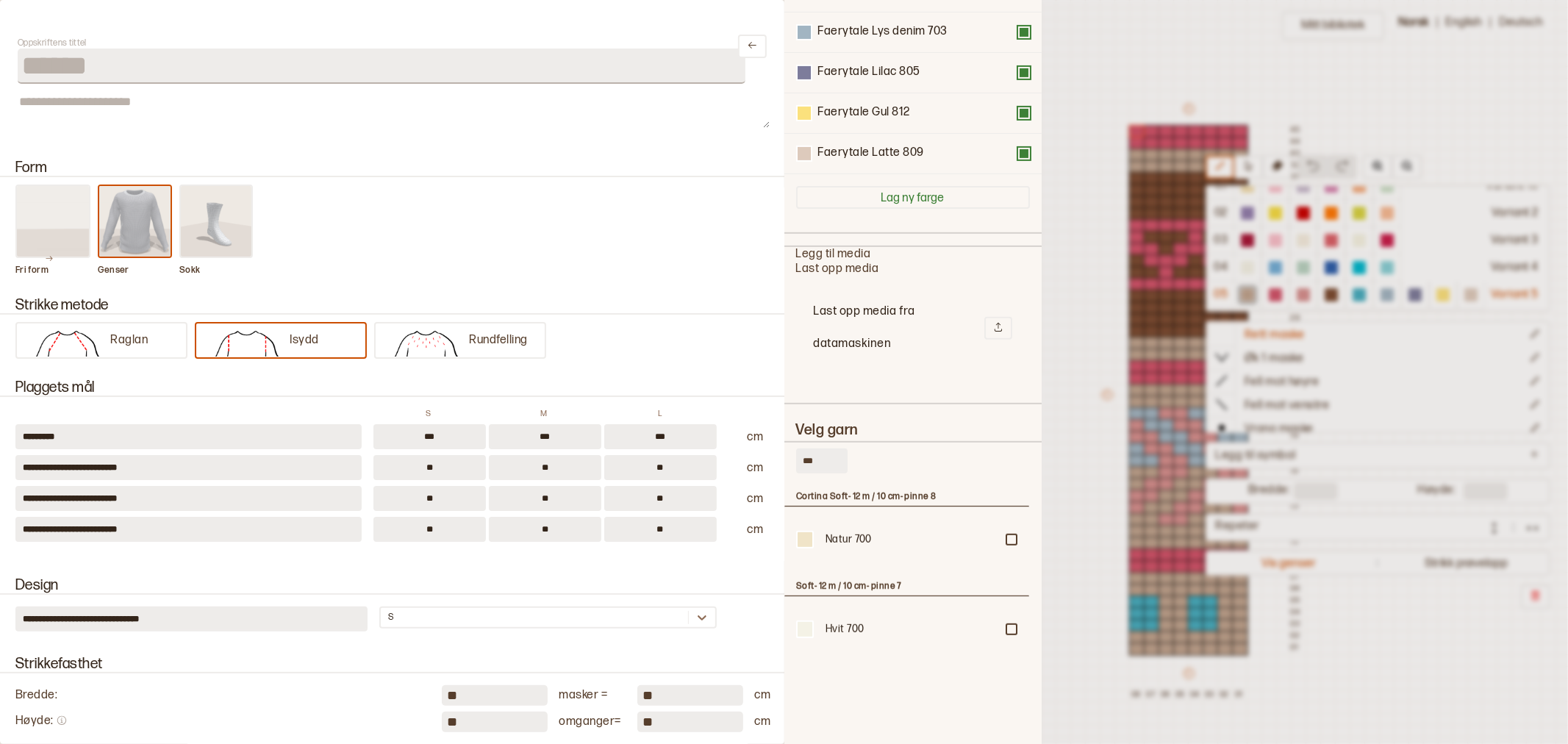
drag, startPoint x: 827, startPoint y: 436, endPoint x: 799, endPoint y: 446, distance: 29.7
click at [799, 448] on input "***" at bounding box center [822, 460] width 51 height 25
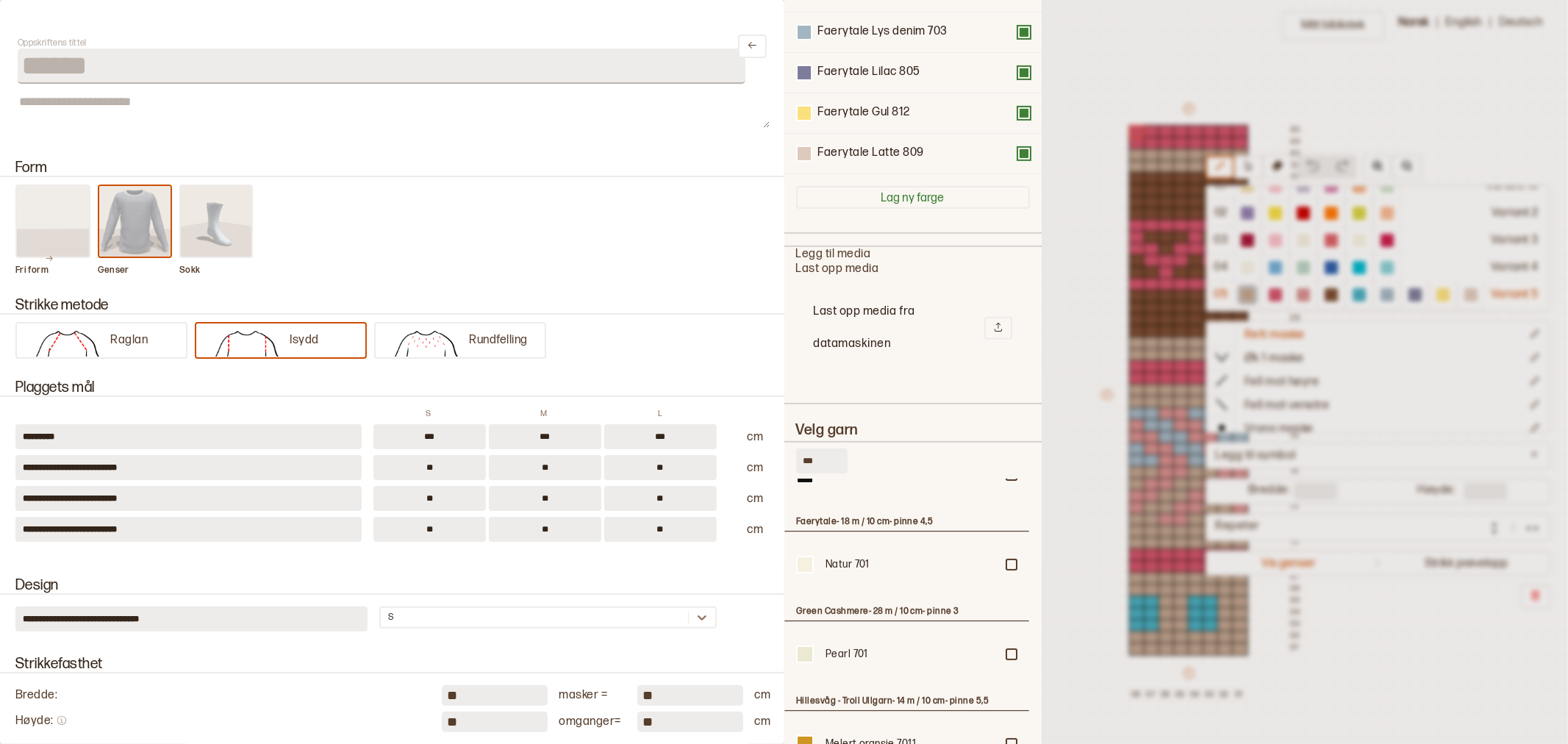
scroll to position [245, 0]
click at [1007, 299] on div at bounding box center [1011, 294] width 9 height 9
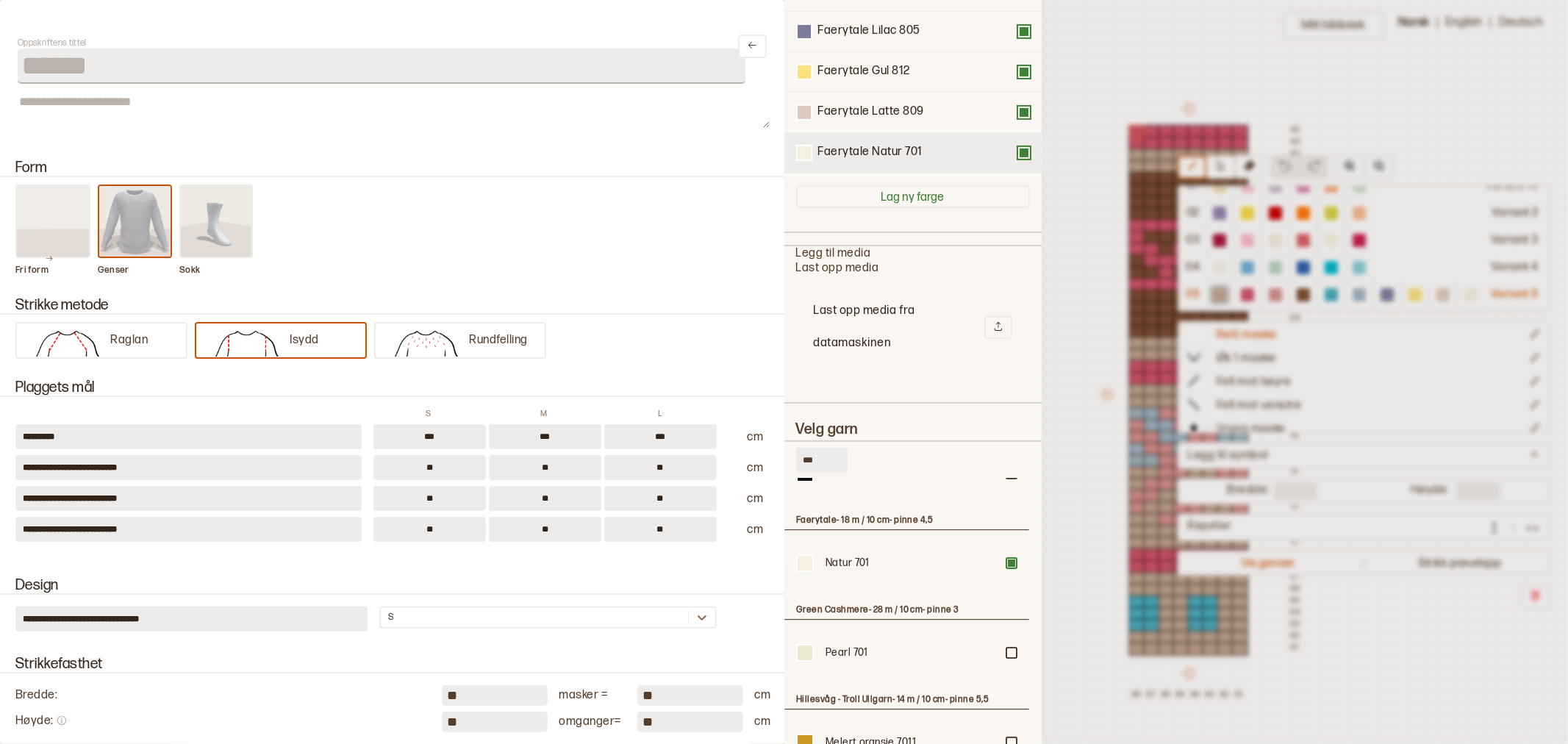
scroll to position [81, 0]
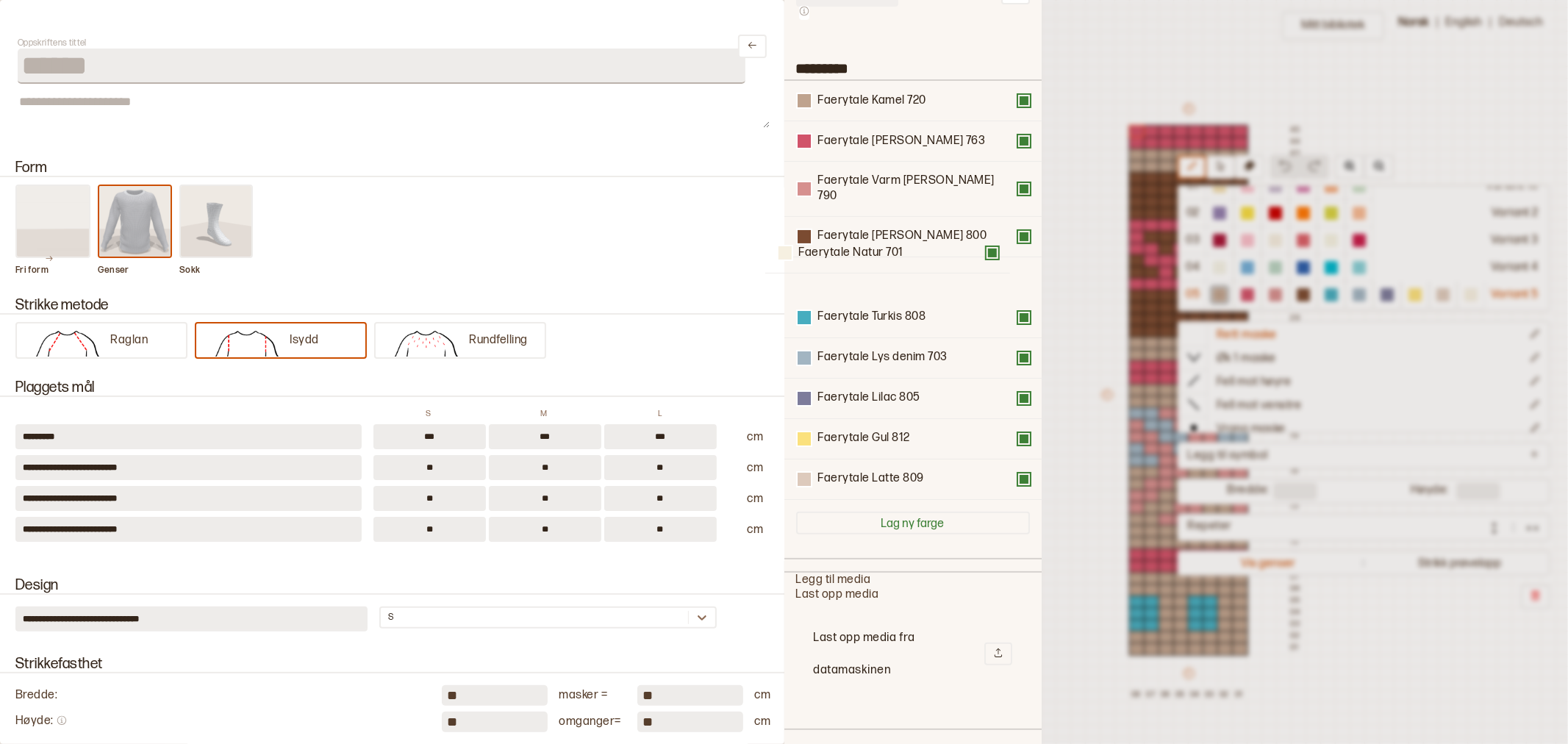
drag, startPoint x: 884, startPoint y: 462, endPoint x: 865, endPoint y: 246, distance: 216.8
click at [865, 246] on div "Faerytale Kamel 720 Faerytale Rød melert 763 Faerytale Varm rosa 790 Faerytale …" at bounding box center [913, 290] width 234 height 419
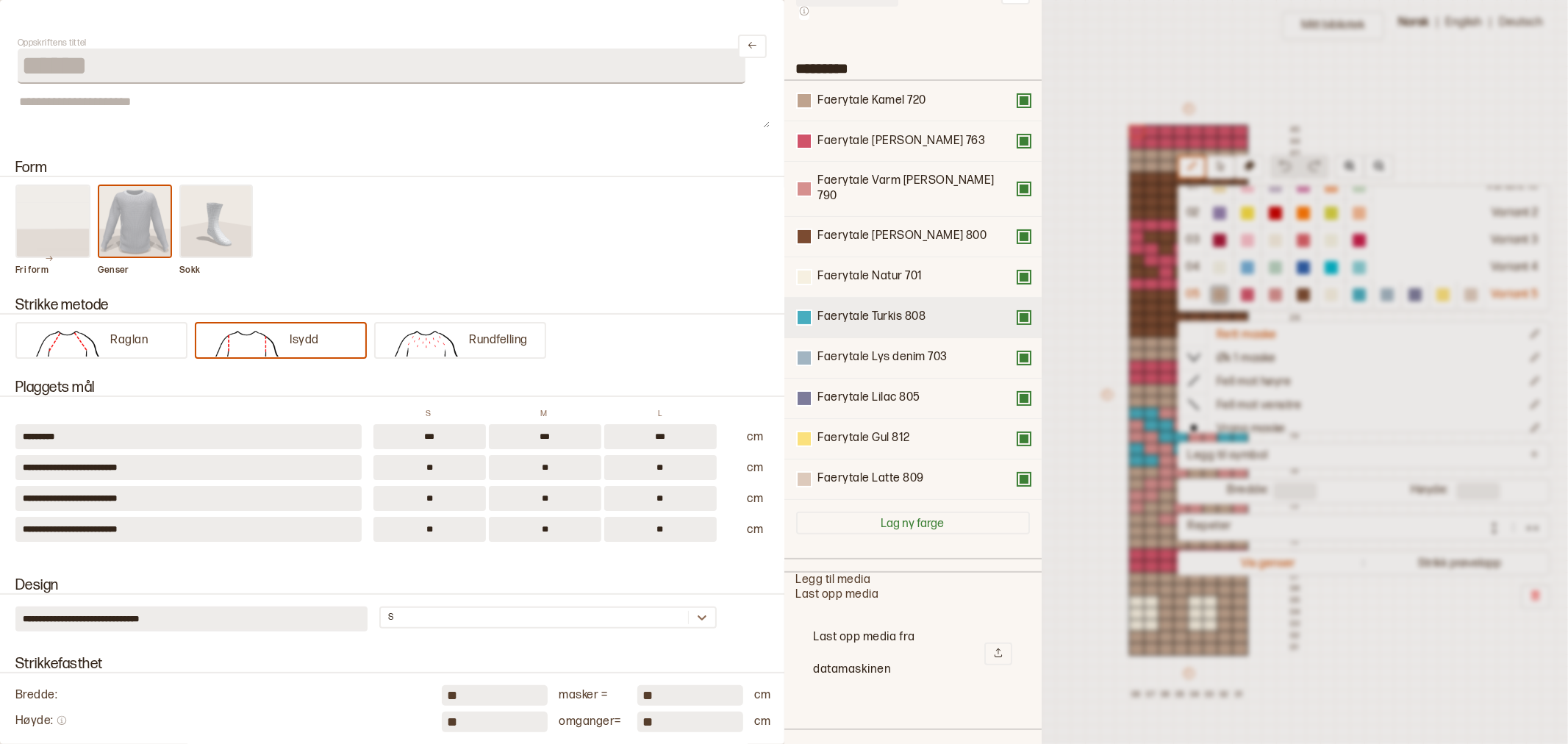
click at [1018, 312] on button at bounding box center [1024, 318] width 12 height 12
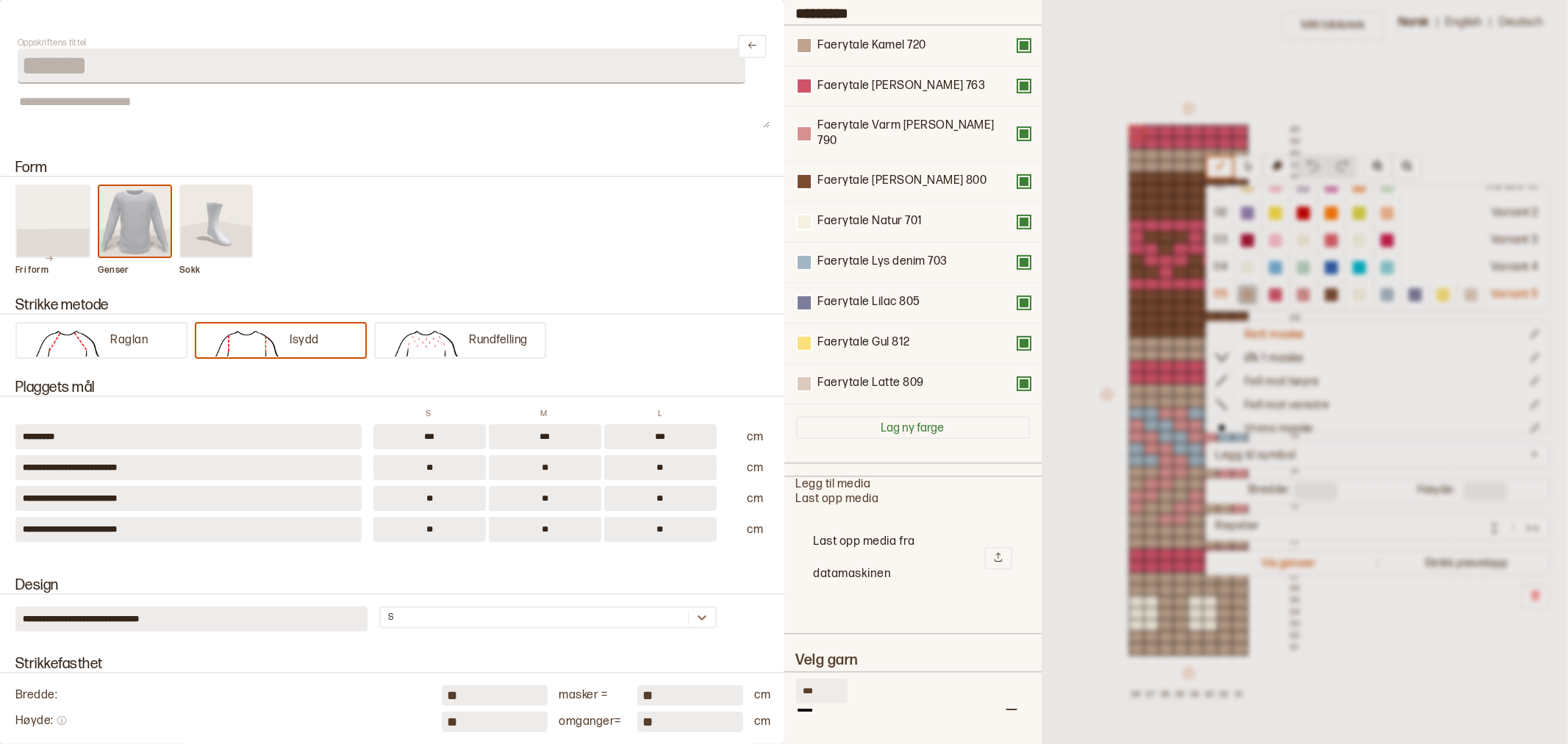
scroll to position [162, 0]
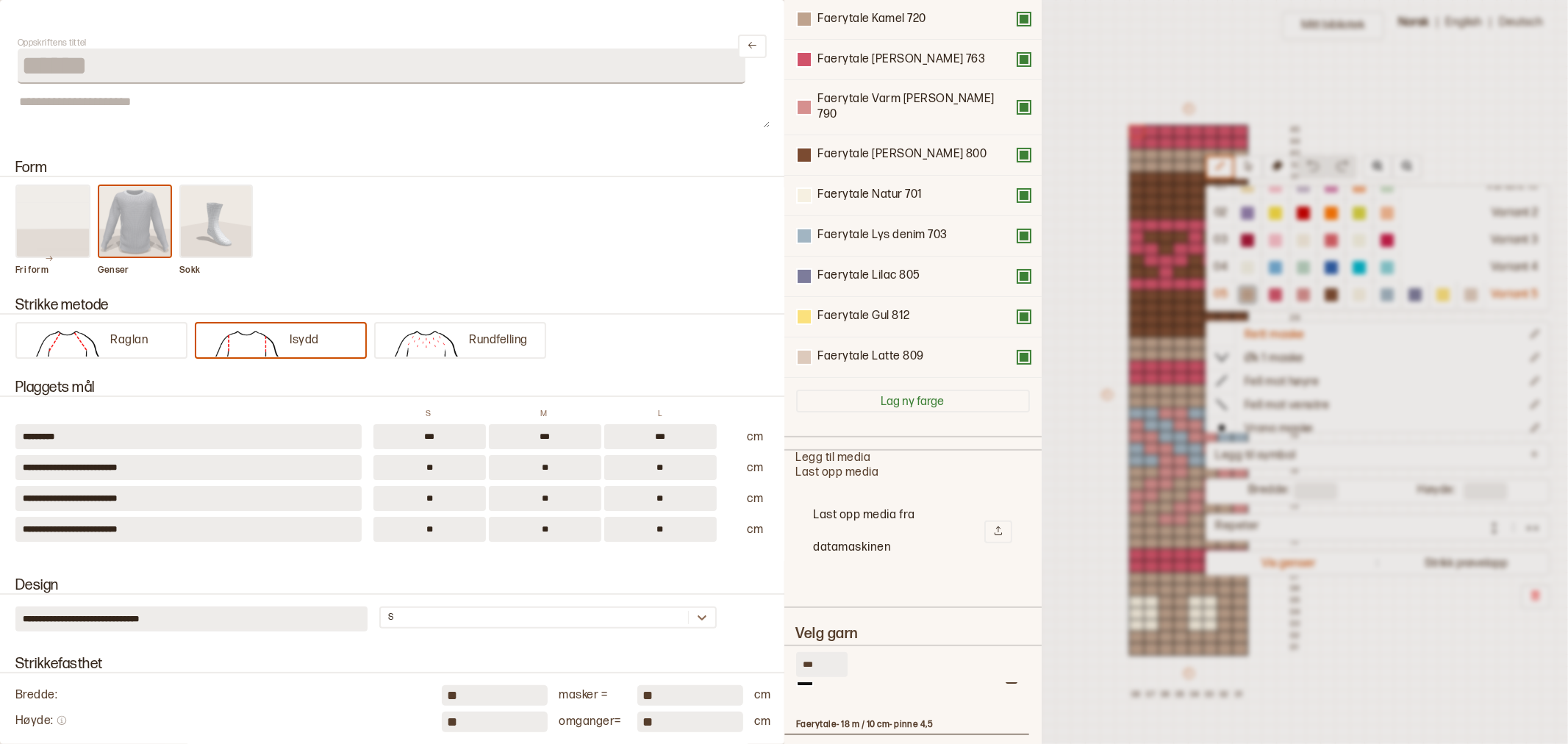
drag, startPoint x: 823, startPoint y: 644, endPoint x: 775, endPoint y: 629, distance: 50.3
click at [784, 634] on div "Slett fargevariant ********* Faerytale Kamel 720 Faerytale Rød melert 763 Faery…" at bounding box center [913, 372] width 258 height 744
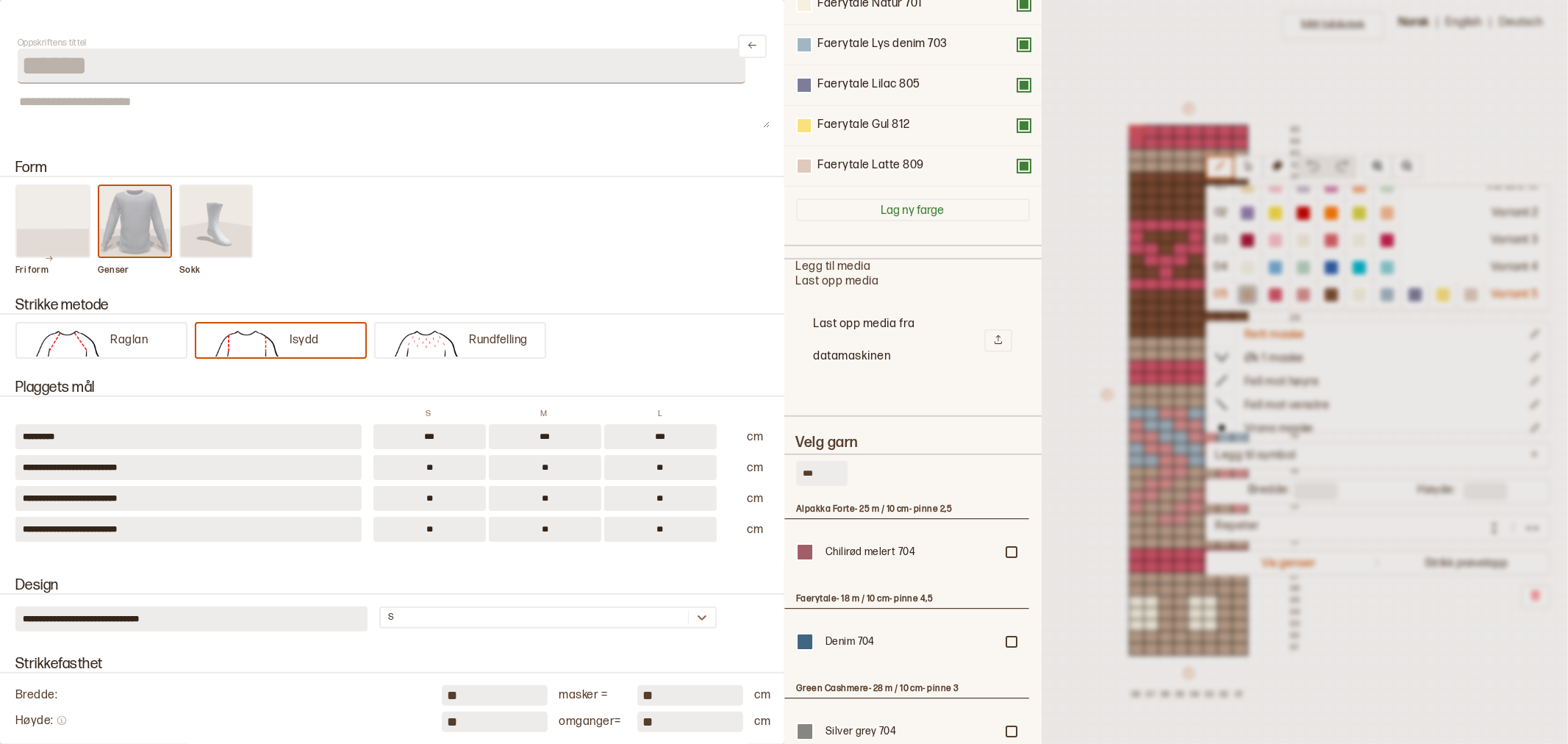
scroll to position [407, 0]
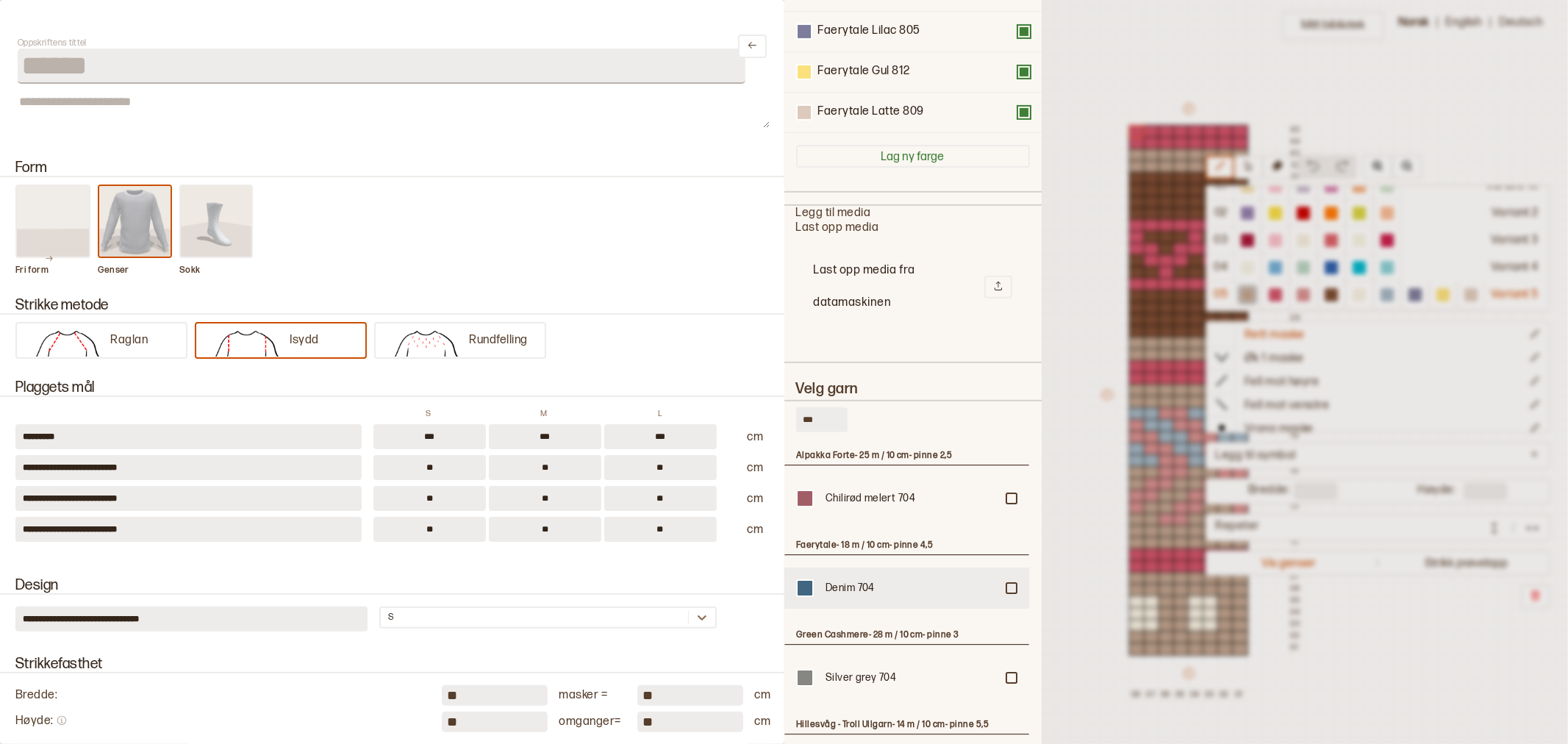
type input "***"
click at [1007, 502] on div at bounding box center [1011, 498] width 9 height 9
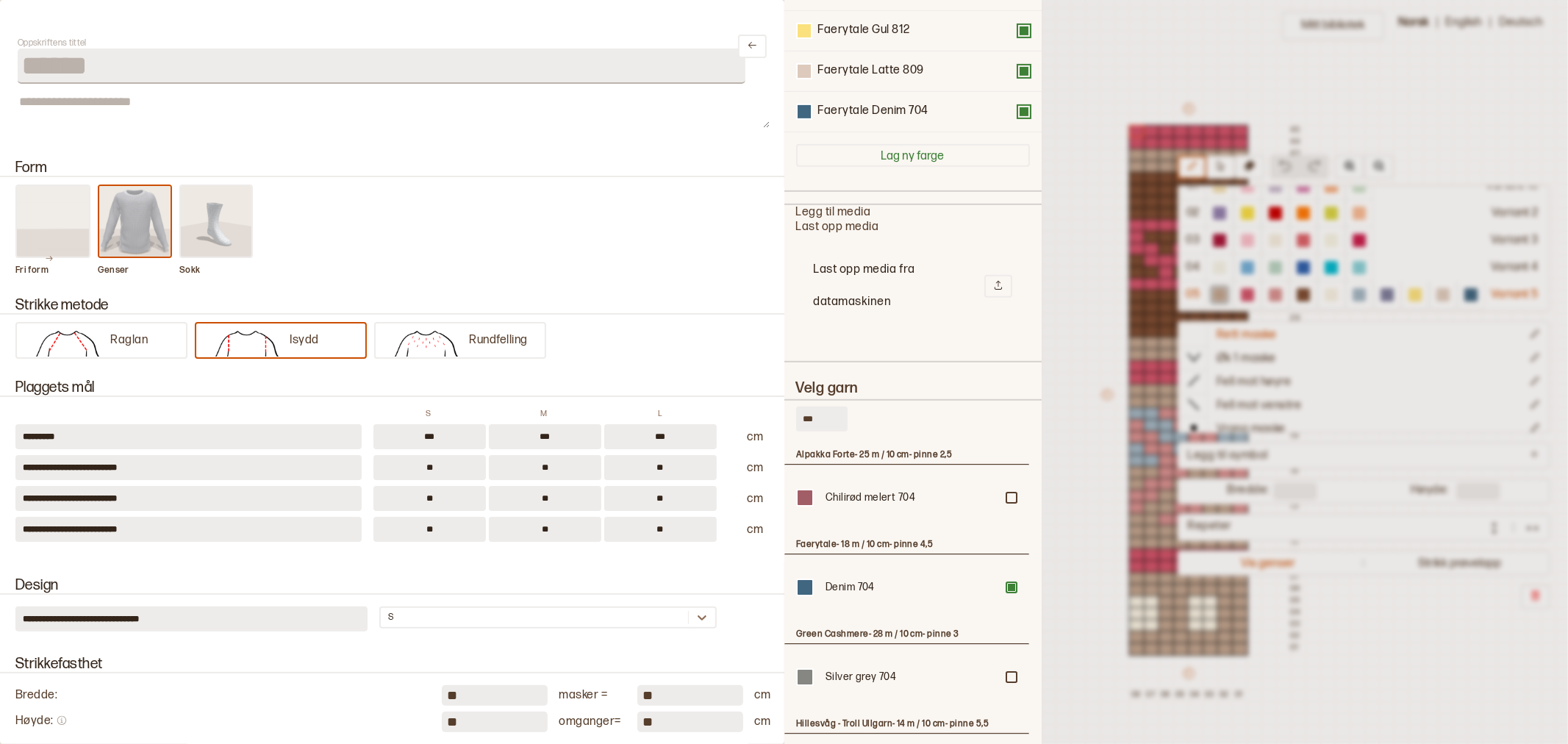
scroll to position [0, 0]
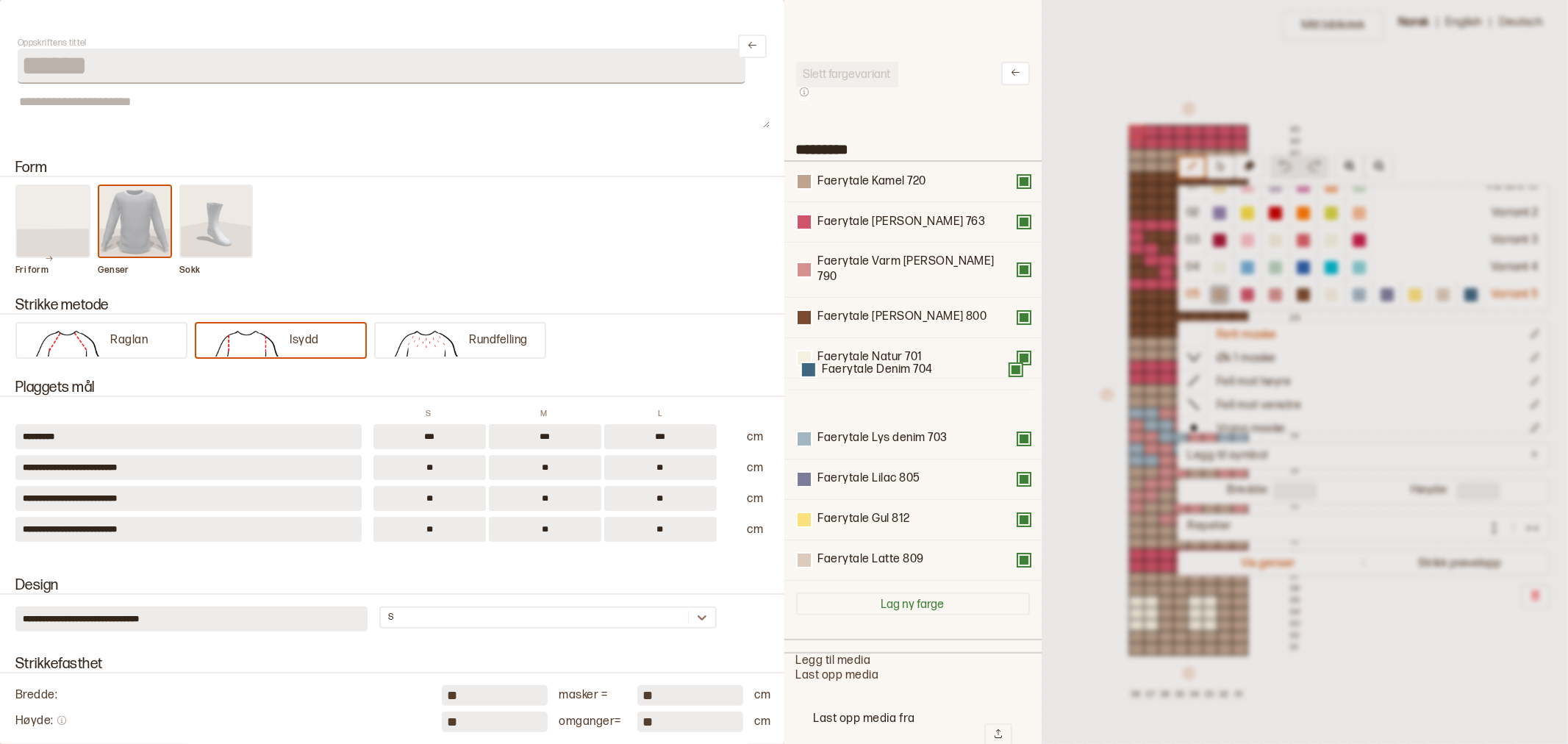
drag, startPoint x: 874, startPoint y: 544, endPoint x: 877, endPoint y: 365, distance: 179.0
click at [877, 365] on div "Faerytale Kamel 720 Faerytale Rød melert 763 Faerytale Varm rosa 790 Faerytale …" at bounding box center [913, 371] width 234 height 419
click at [1105, 530] on div at bounding box center [784, 372] width 1568 height 744
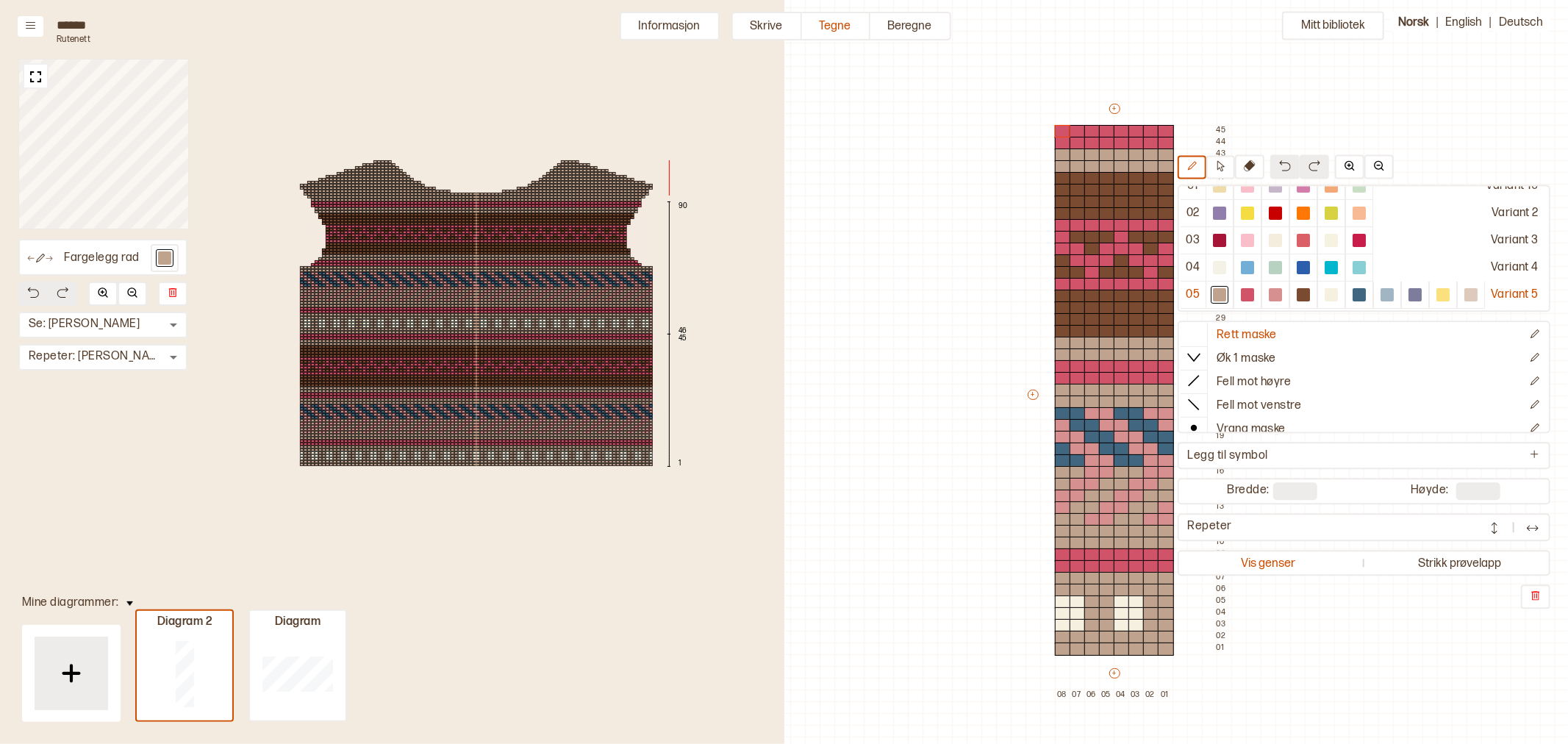
scroll to position [40, 458]
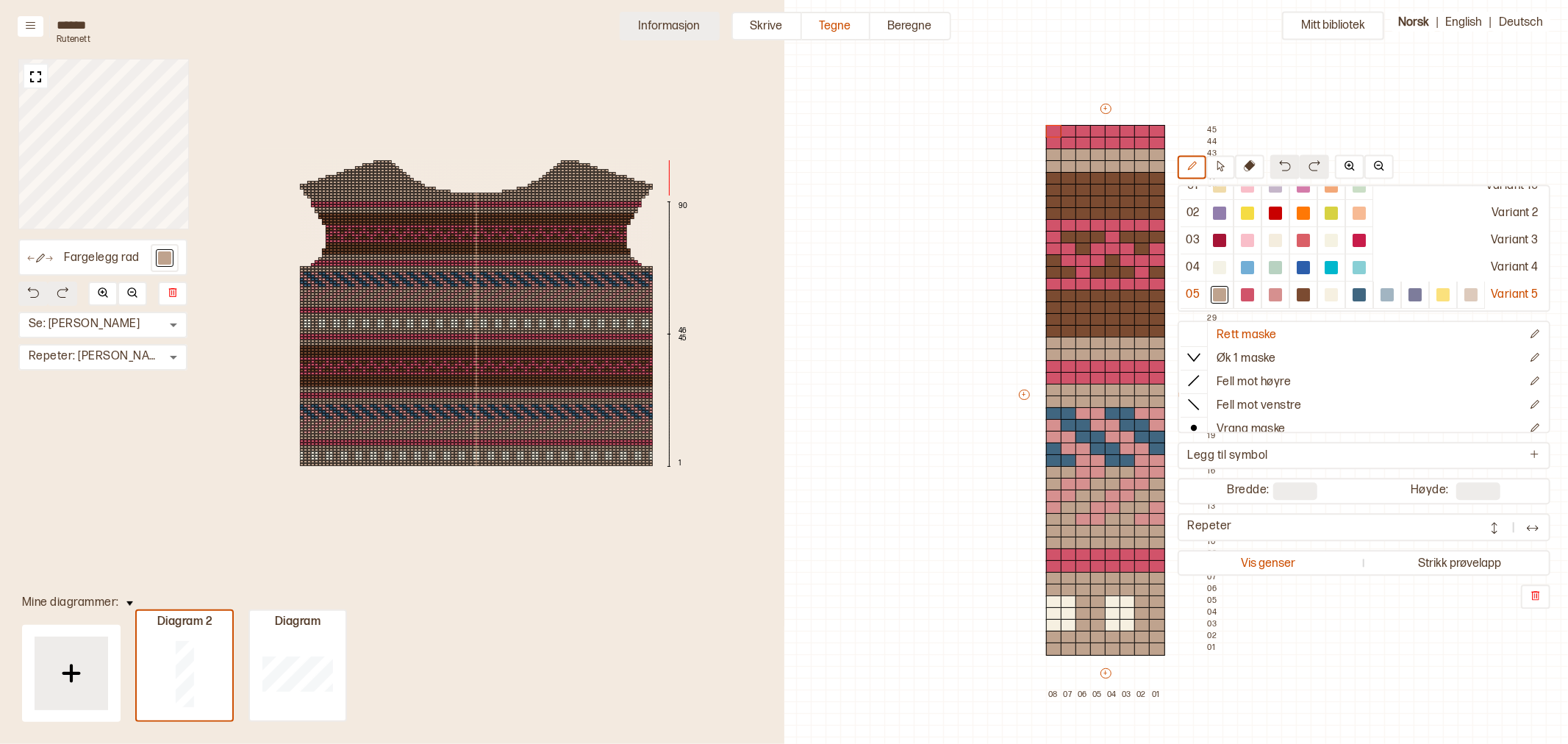
click at [655, 24] on button "Informasjon" at bounding box center [670, 26] width 100 height 29
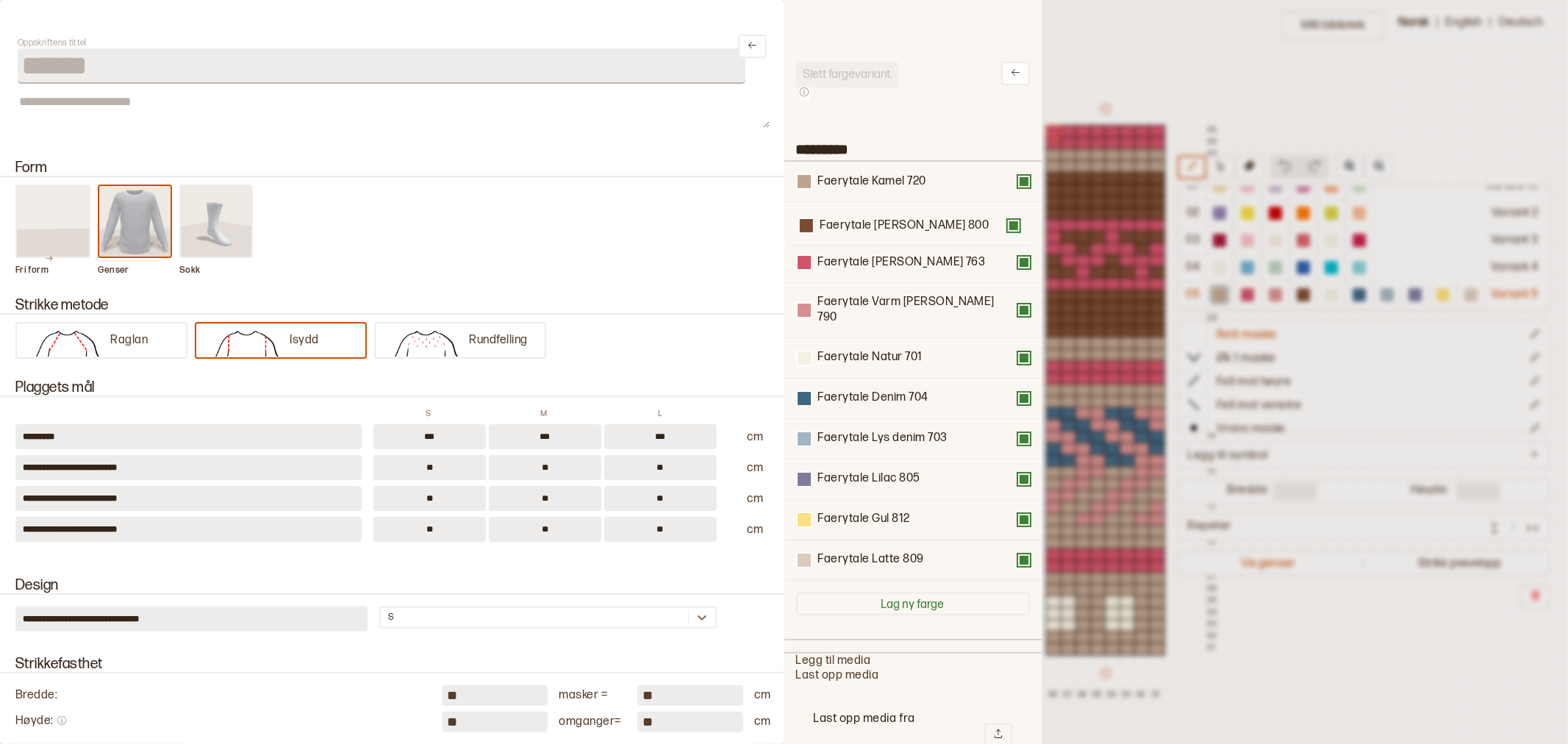
drag, startPoint x: 885, startPoint y: 309, endPoint x: 886, endPoint y: 230, distance: 79.0
click at [886, 230] on div "Faerytale Kamel 720 Faerytale Rød melert 763 Faerytale Varm rosa 790 Faerytale …" at bounding box center [913, 371] width 234 height 419
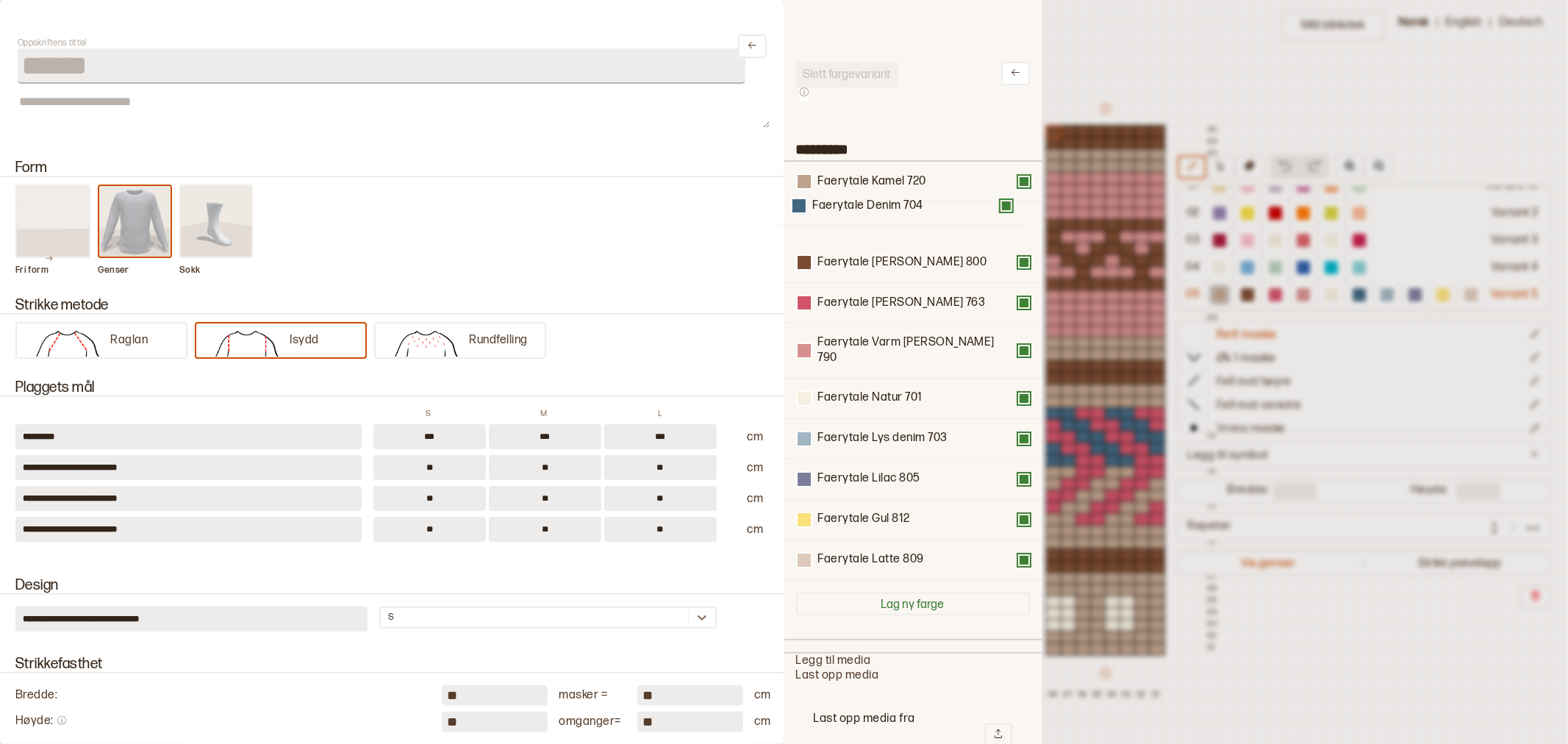
drag, startPoint x: 860, startPoint y: 381, endPoint x: 855, endPoint y: 198, distance: 183.1
click at [855, 198] on div "Faerytale Kamel 720 Faerytale Kanel 800 Faerytale Rød melert 763 Faerytale Varm…" at bounding box center [913, 371] width 234 height 419
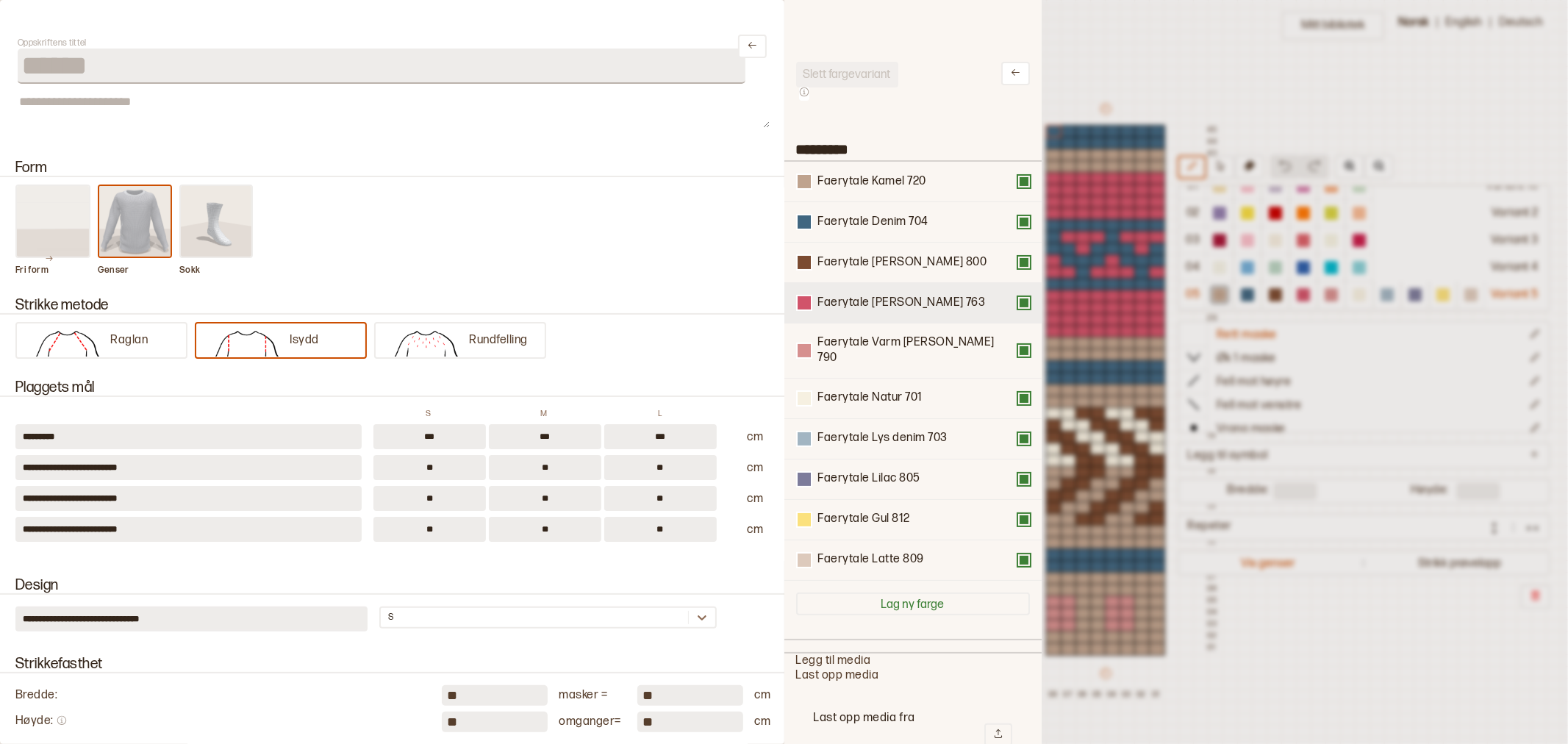
click at [862, 302] on div "Faerytale Rød melert 763" at bounding box center [902, 302] width 167 height 15
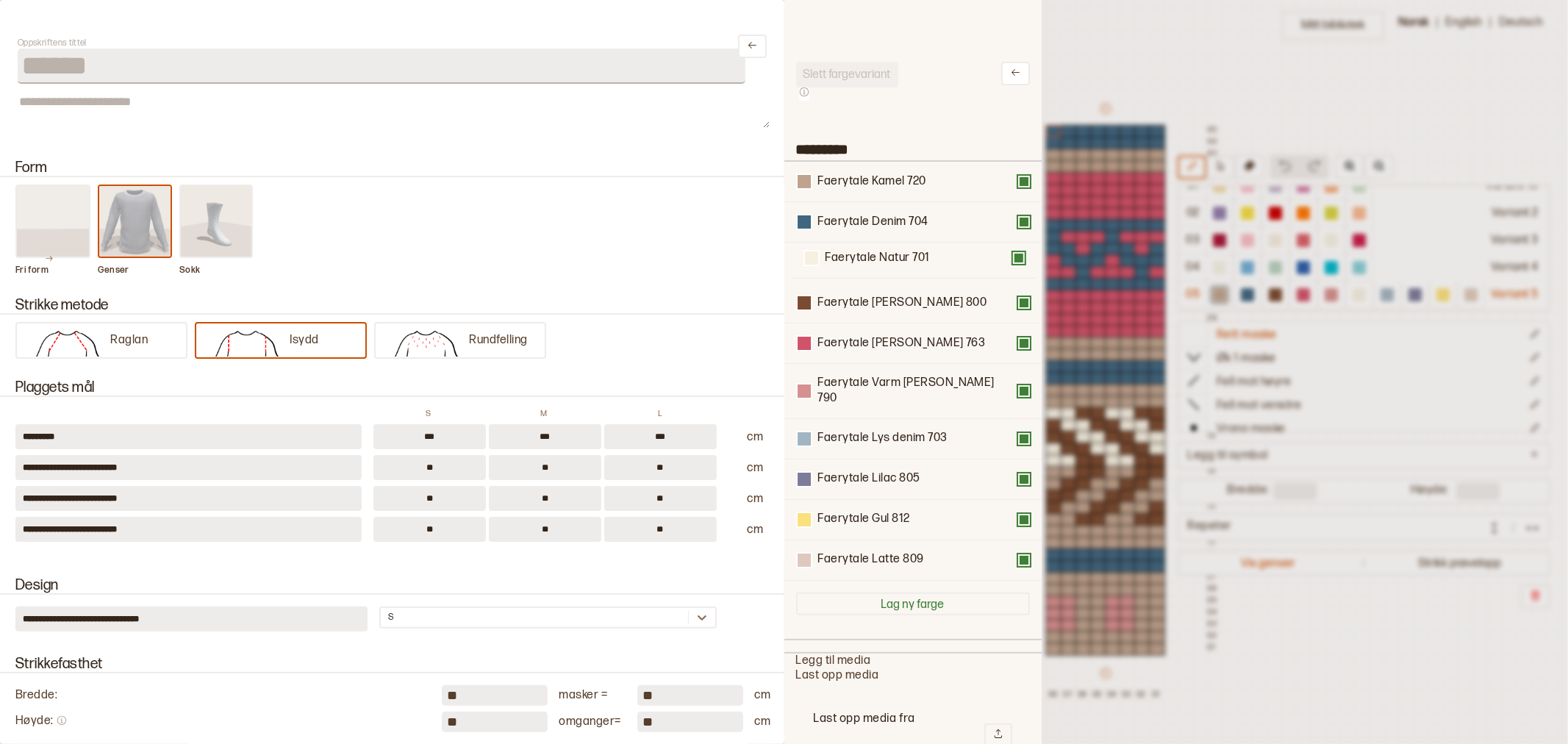
drag, startPoint x: 863, startPoint y: 386, endPoint x: 868, endPoint y: 256, distance: 130.1
click at [868, 256] on div "Faerytale Kamel 720 Faerytale Denim 704 Faerytale Kanel 800 Faerytale Rød meler…" at bounding box center [913, 371] width 234 height 419
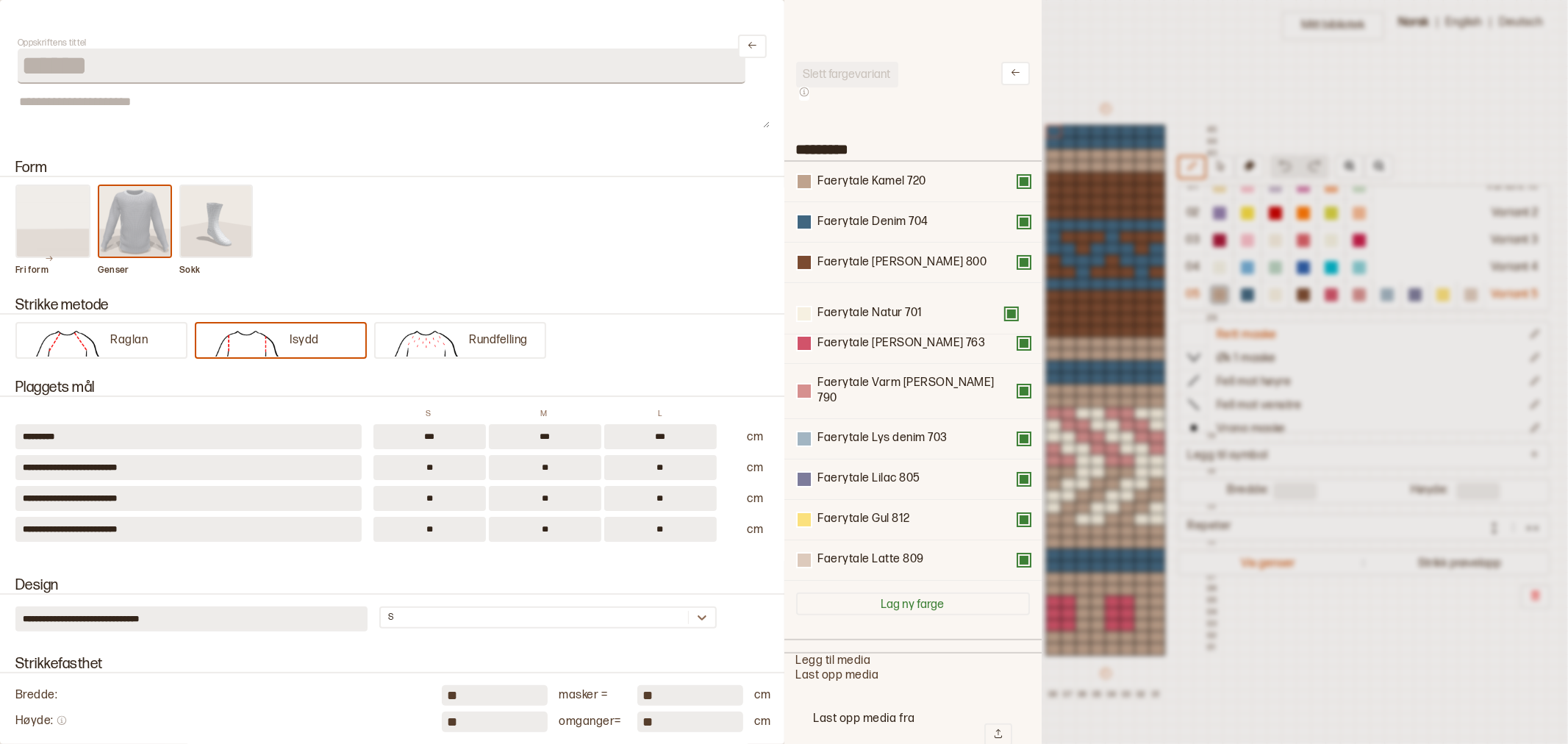
drag, startPoint x: 865, startPoint y: 265, endPoint x: 866, endPoint y: 323, distance: 58.0
click at [866, 323] on div "Faerytale Kamel 720 Faerytale Denim 704 Faerytale Natur 701 Faerytale Kanel 800…" at bounding box center [913, 371] width 234 height 419
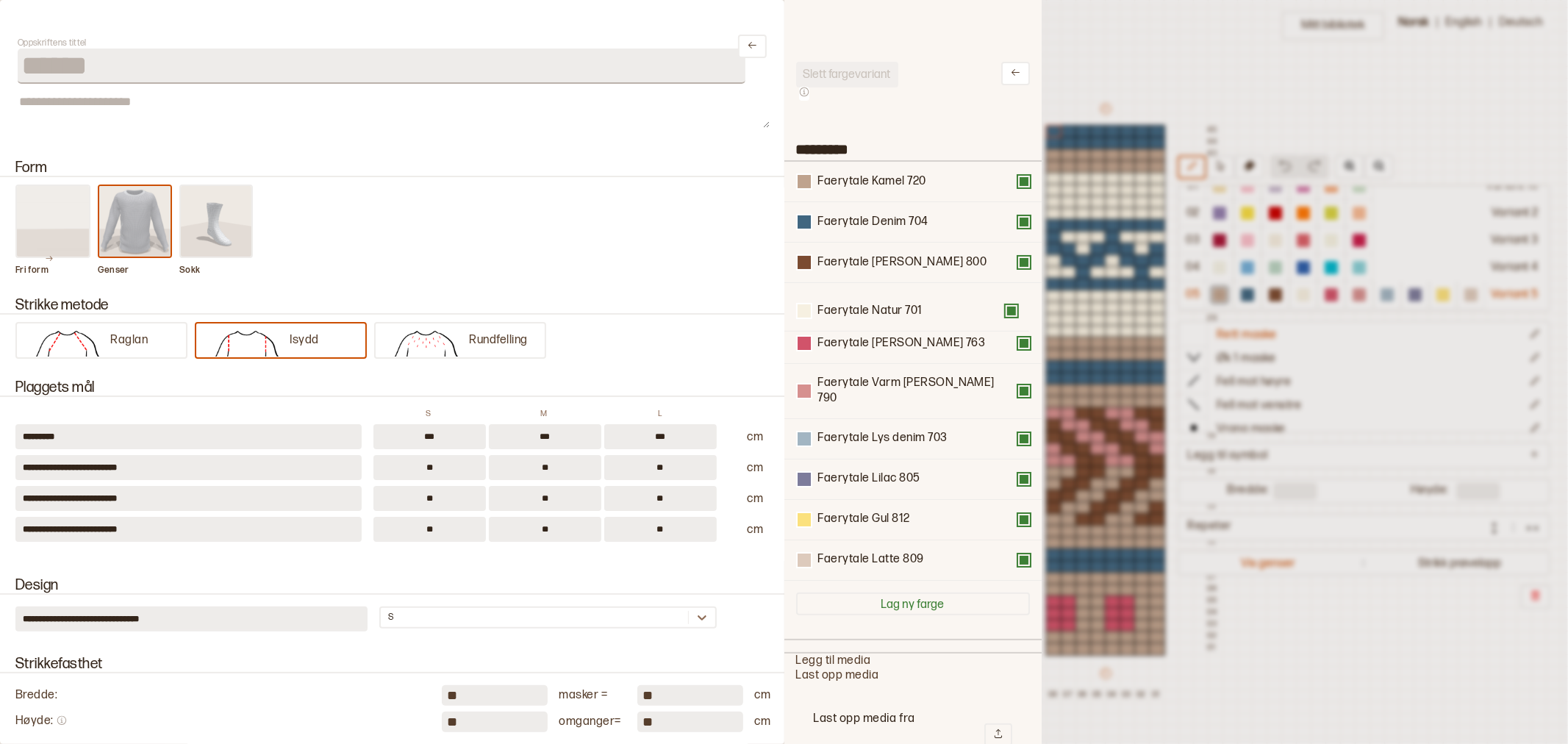
drag, startPoint x: 866, startPoint y: 303, endPoint x: 867, endPoint y: 365, distance: 62.0
click at [867, 365] on div "Faerytale Kamel 720 Faerytale Denim 704 Faerytale Kanel 800 Faerytale Natur 701…" at bounding box center [913, 371] width 234 height 419
drag, startPoint x: 857, startPoint y: 347, endPoint x: 856, endPoint y: 361, distance: 14.0
click at [856, 361] on div "Faerytale Kamel 720 Faerytale Denim 704 Faerytale Kanel 800 Faerytale Natur 701…" at bounding box center [913, 371] width 234 height 419
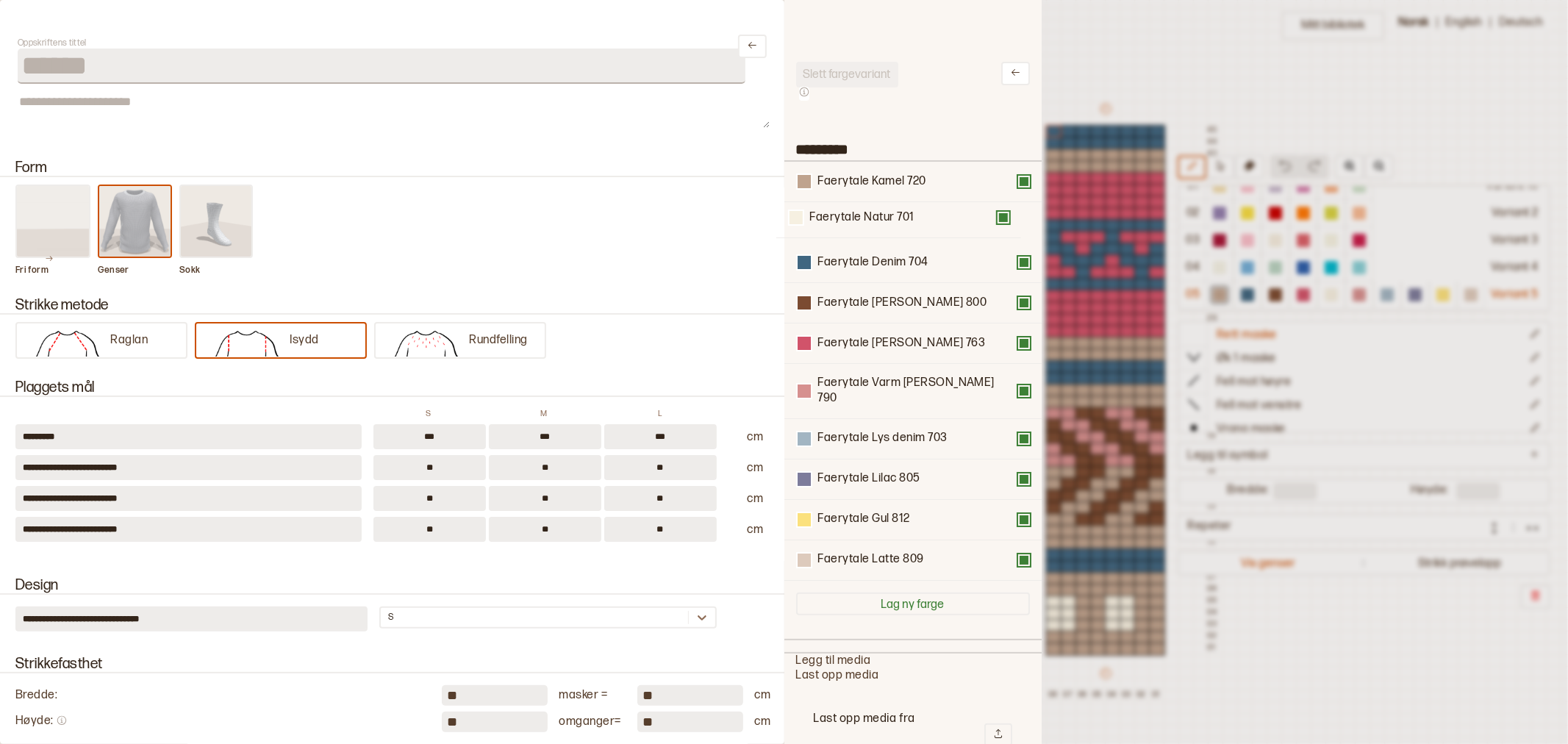
drag, startPoint x: 863, startPoint y: 346, endPoint x: 855, endPoint y: 215, distance: 131.2
click at [855, 215] on div "Faerytale Kamel 720 Faerytale Denim 704 Faerytale Kanel 800 Faerytale Rød meler…" at bounding box center [913, 371] width 234 height 419
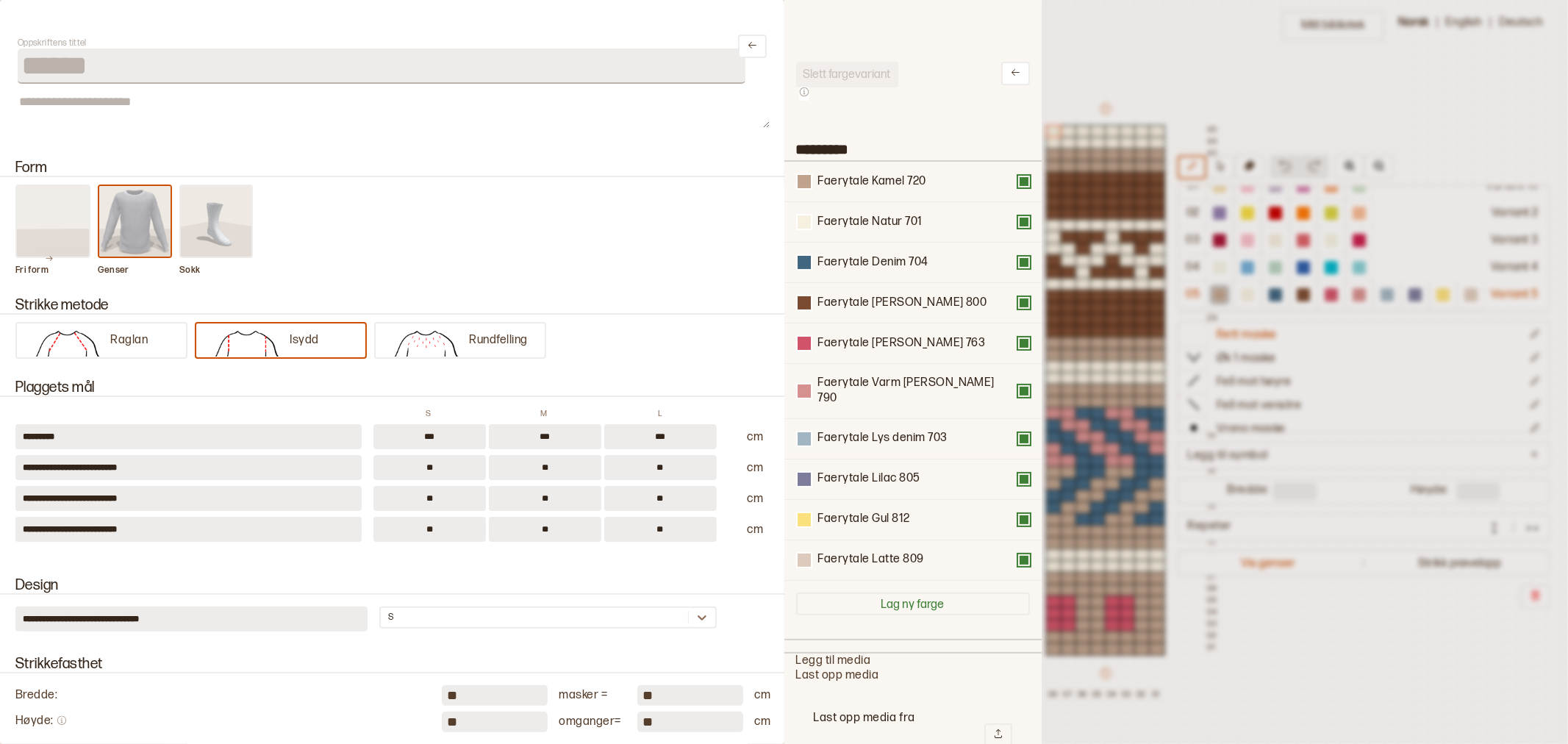
click at [1152, 50] on div at bounding box center [784, 372] width 1568 height 744
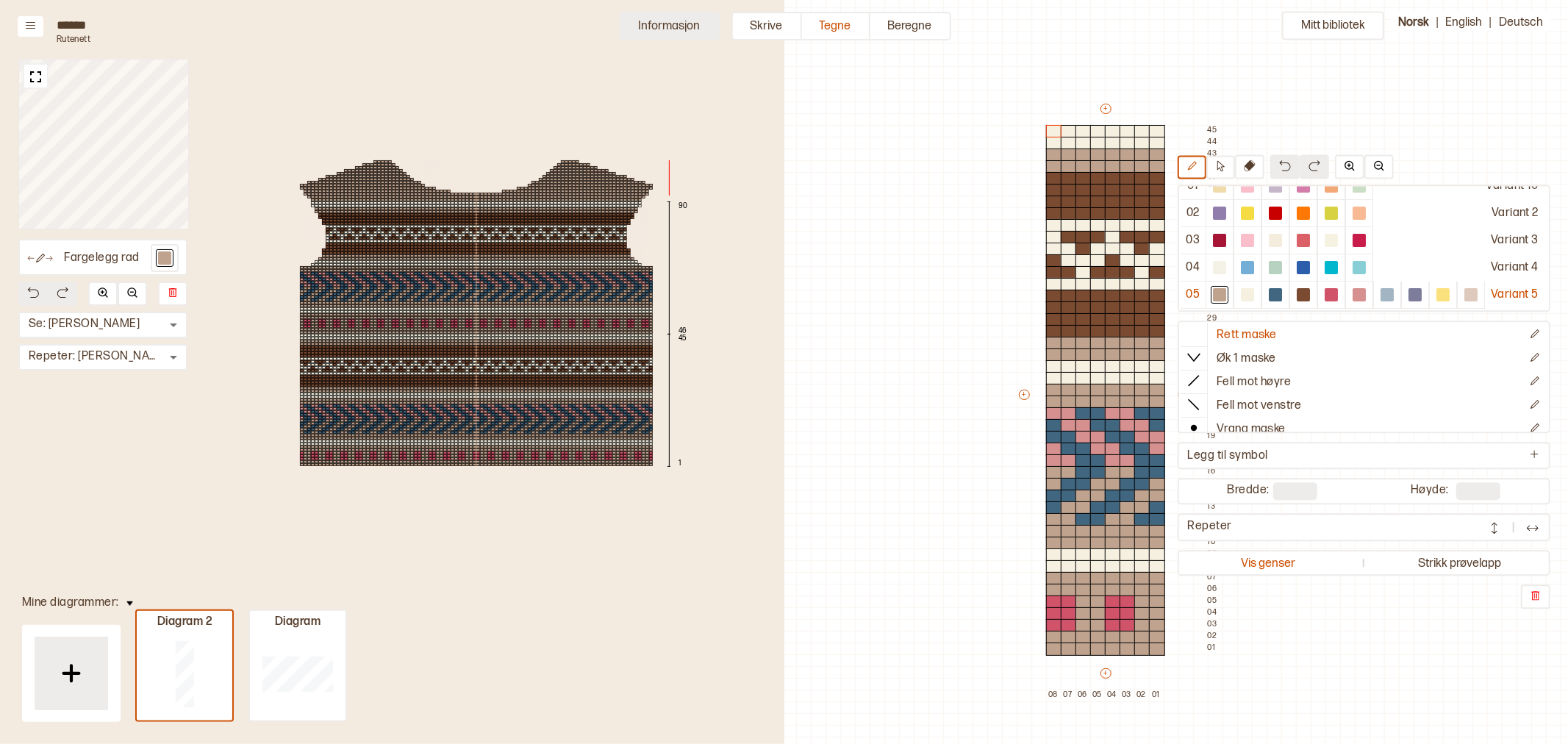
click at [670, 21] on button "Informasjon" at bounding box center [670, 26] width 100 height 29
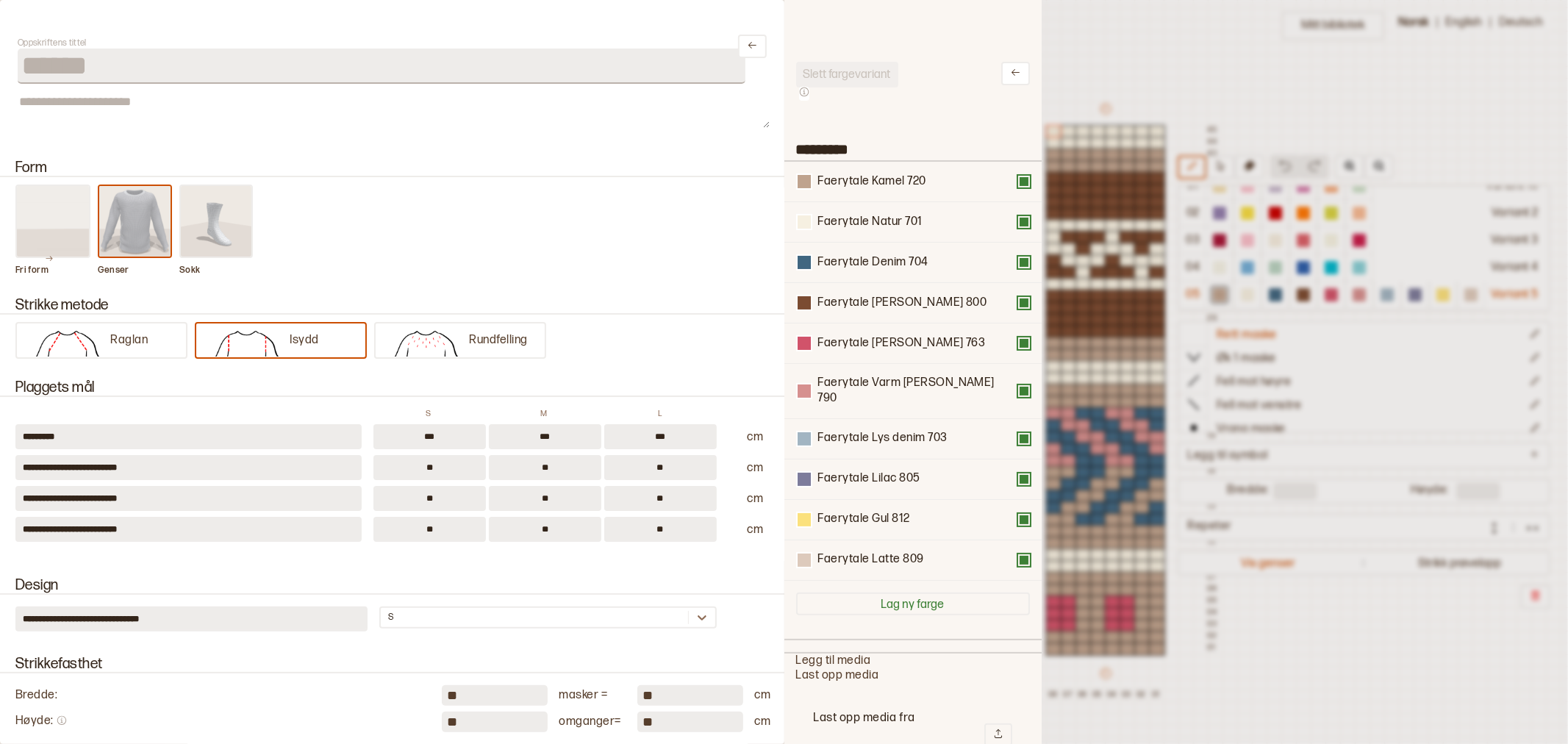
click at [1109, 21] on div at bounding box center [784, 372] width 1568 height 744
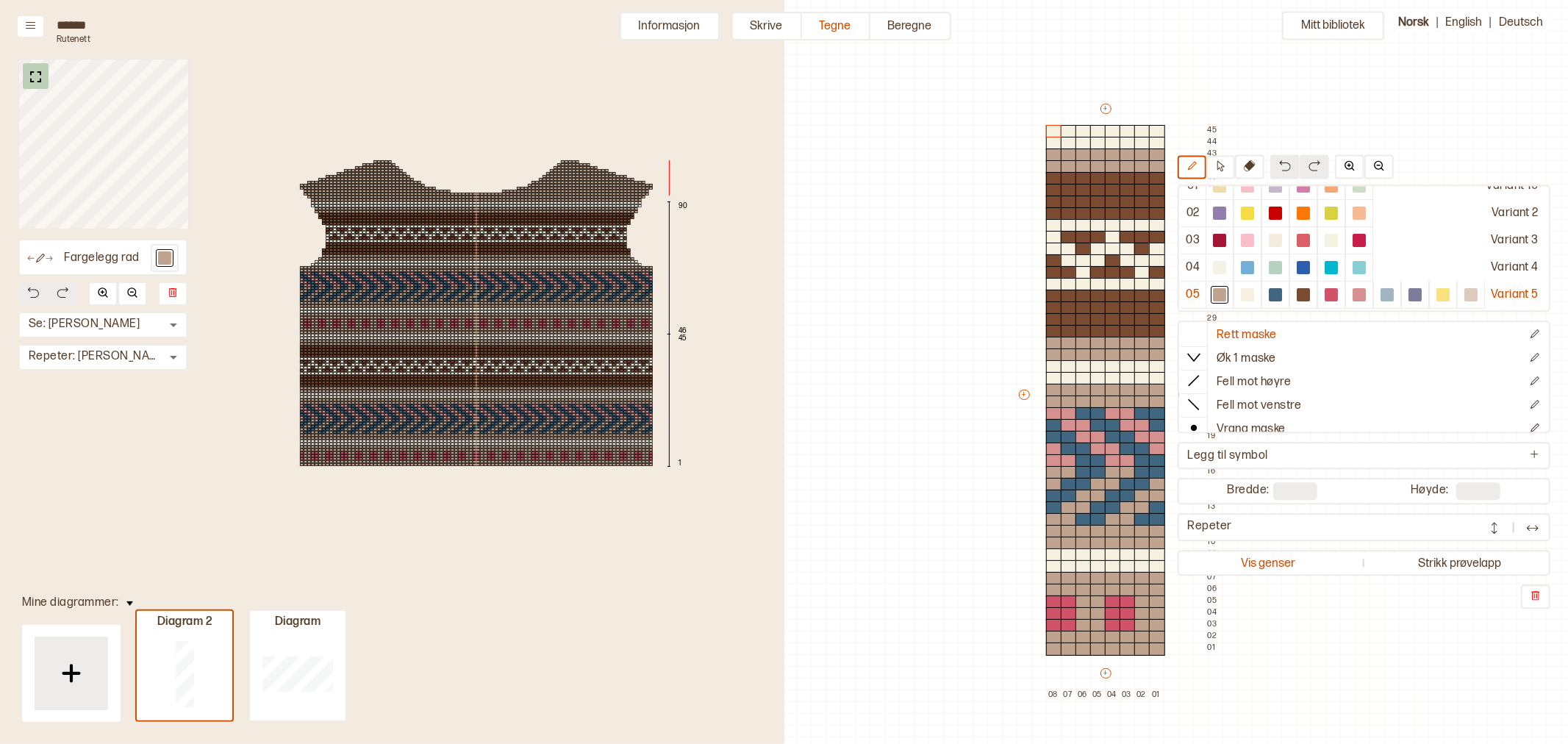
click at [34, 78] on img at bounding box center [35, 77] width 18 height 18
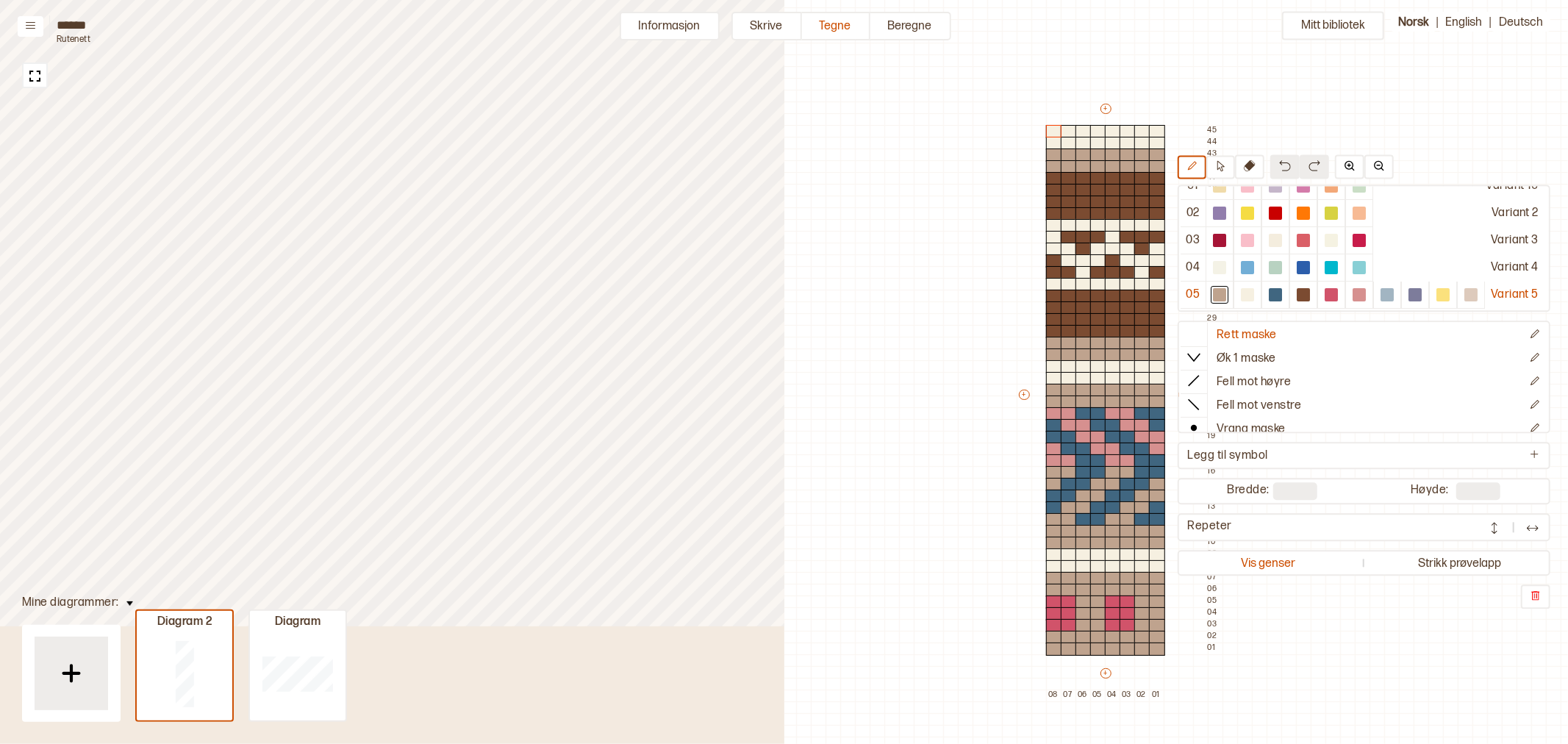
click at [34, 78] on img at bounding box center [34, 76] width 18 height 18
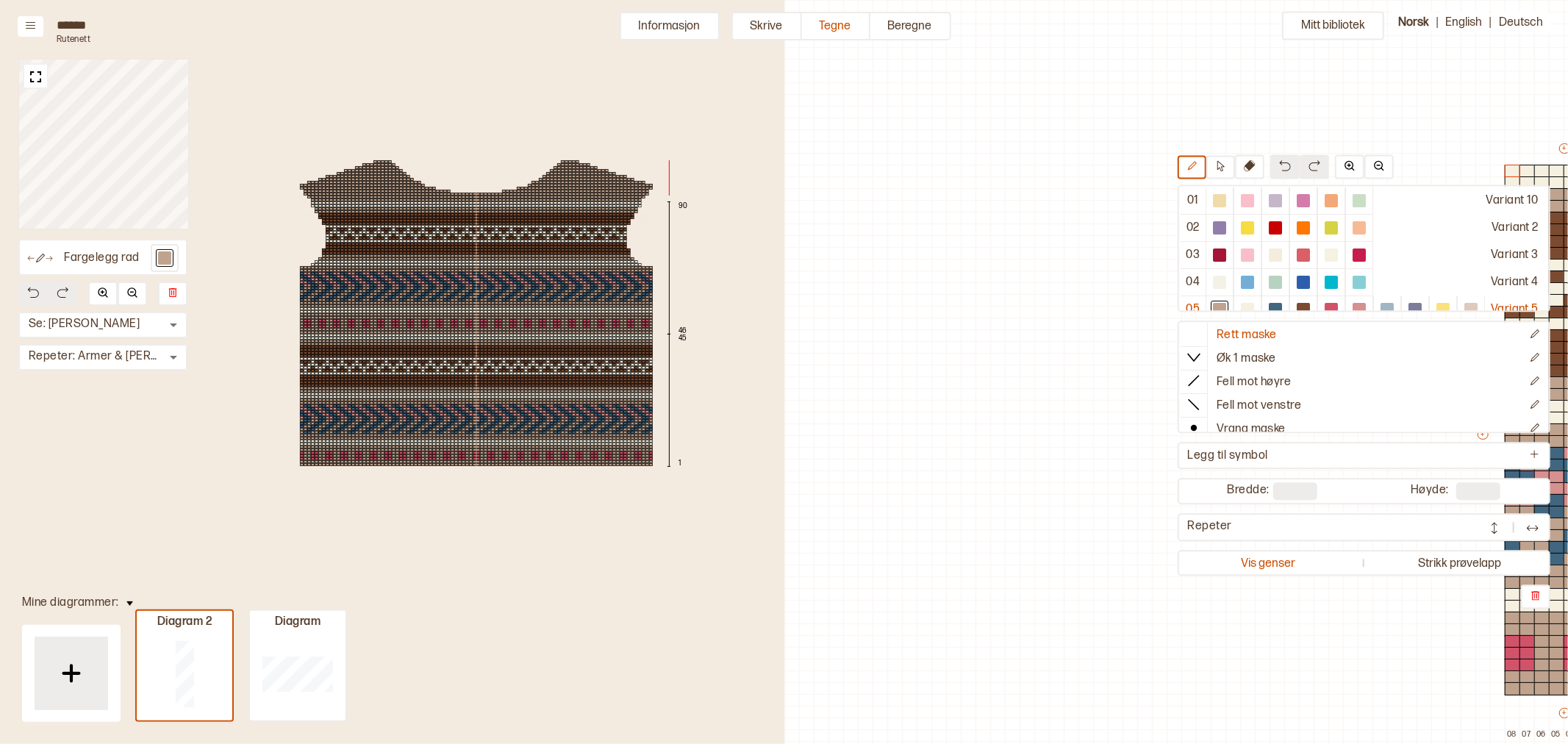
scroll to position [15, 0]
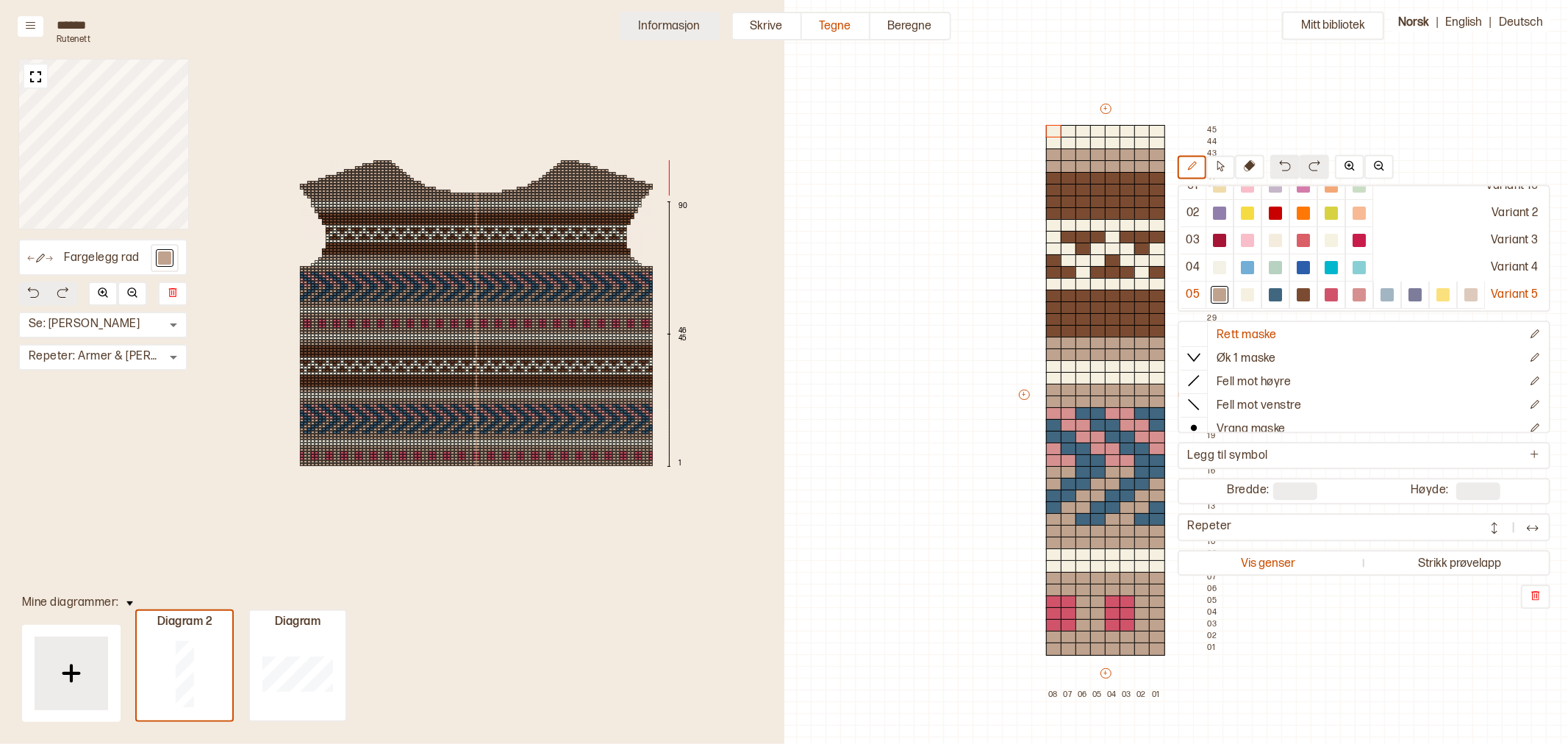
click at [677, 28] on button "Informasjon" at bounding box center [670, 26] width 100 height 29
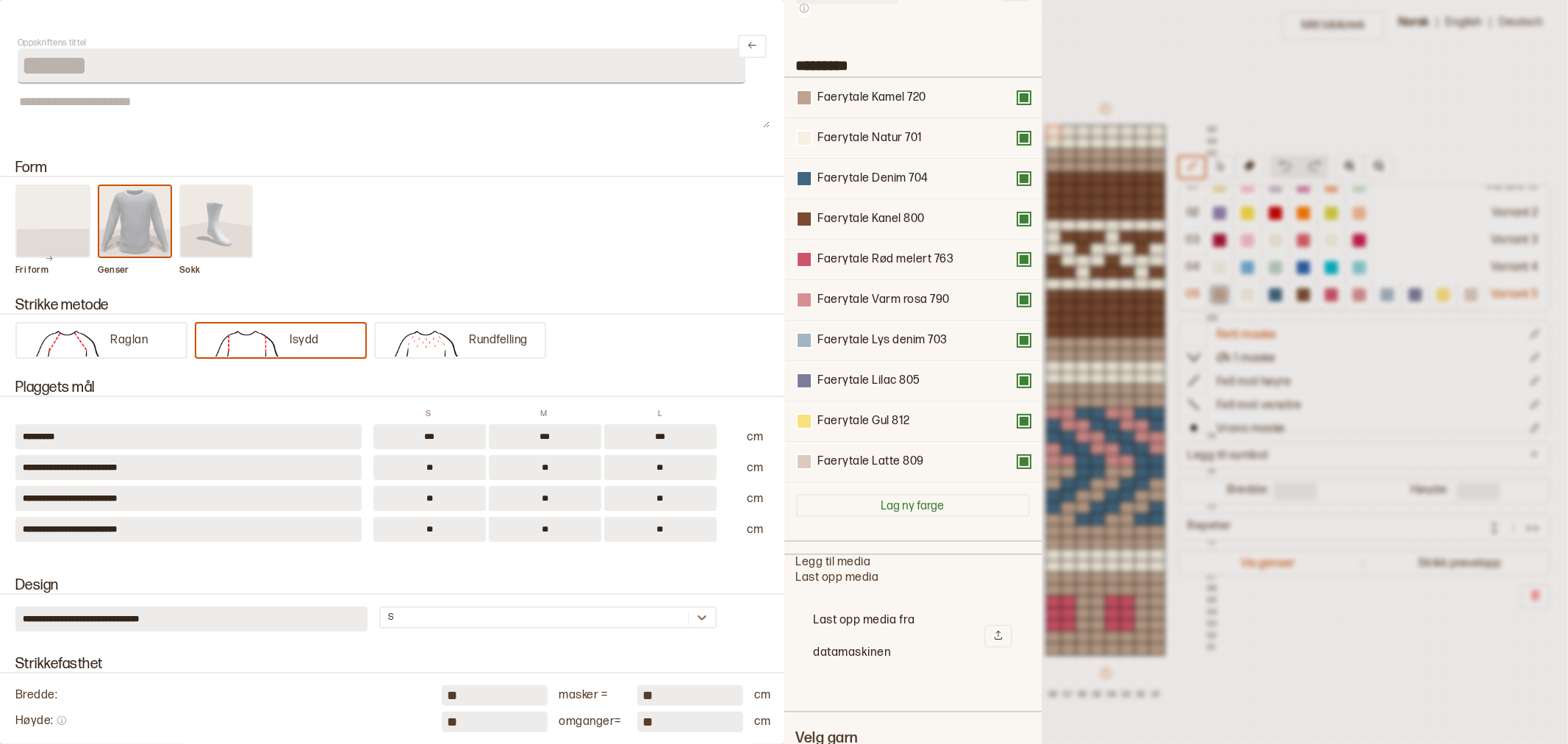
scroll to position [163, 0]
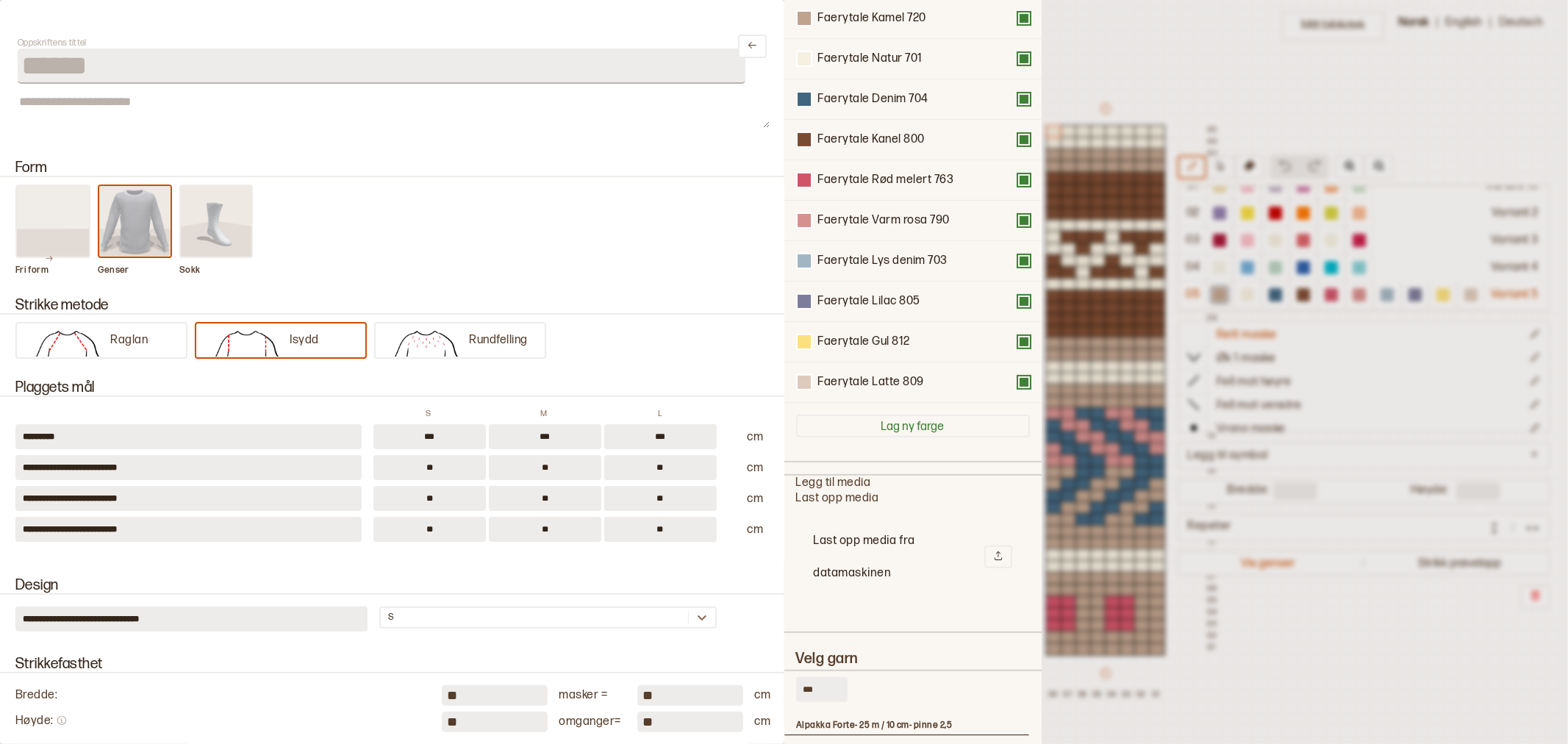
drag, startPoint x: 816, startPoint y: 682, endPoint x: 767, endPoint y: 683, distance: 49.0
click at [767, 683] on div "**********" at bounding box center [784, 372] width 1568 height 744
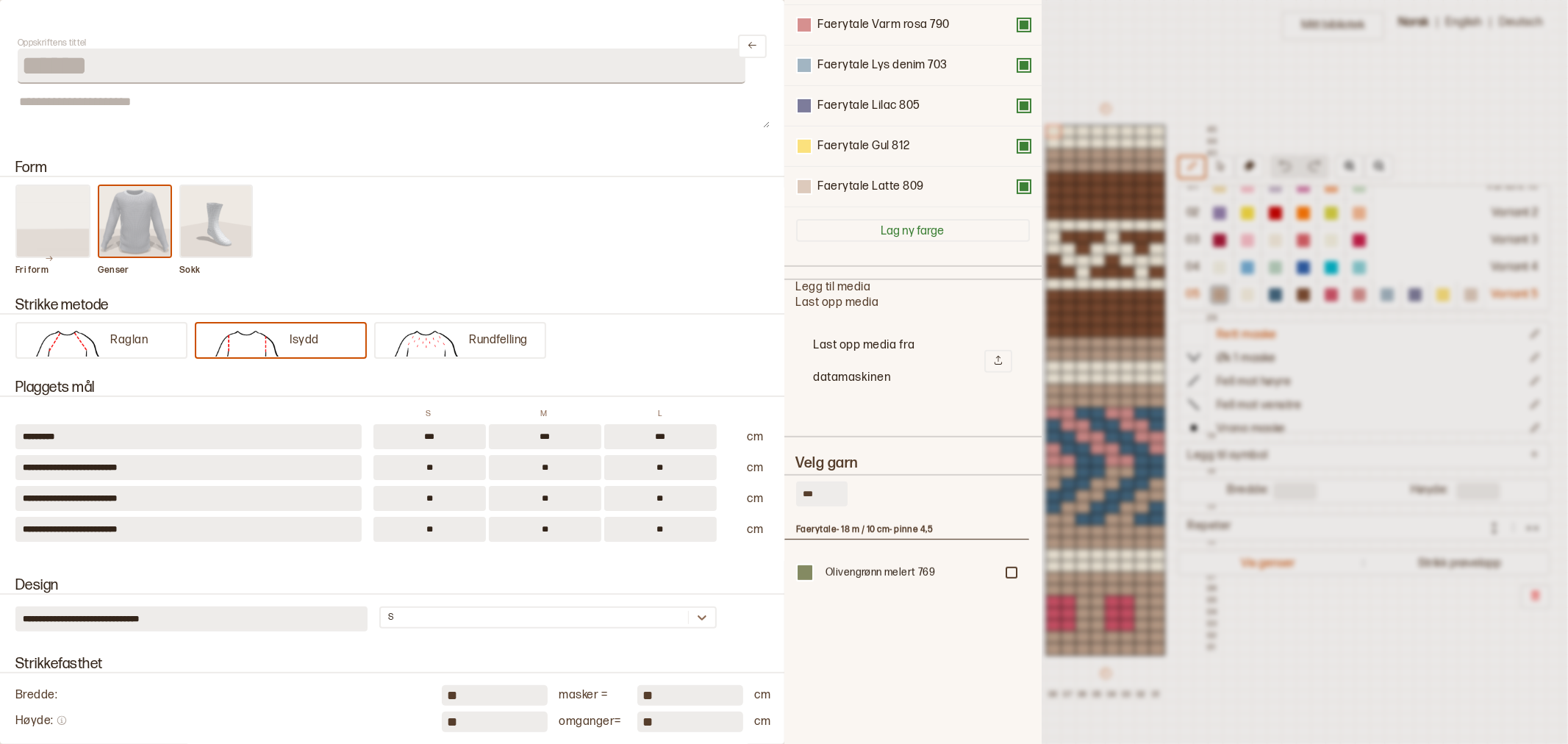
scroll to position [326, 0]
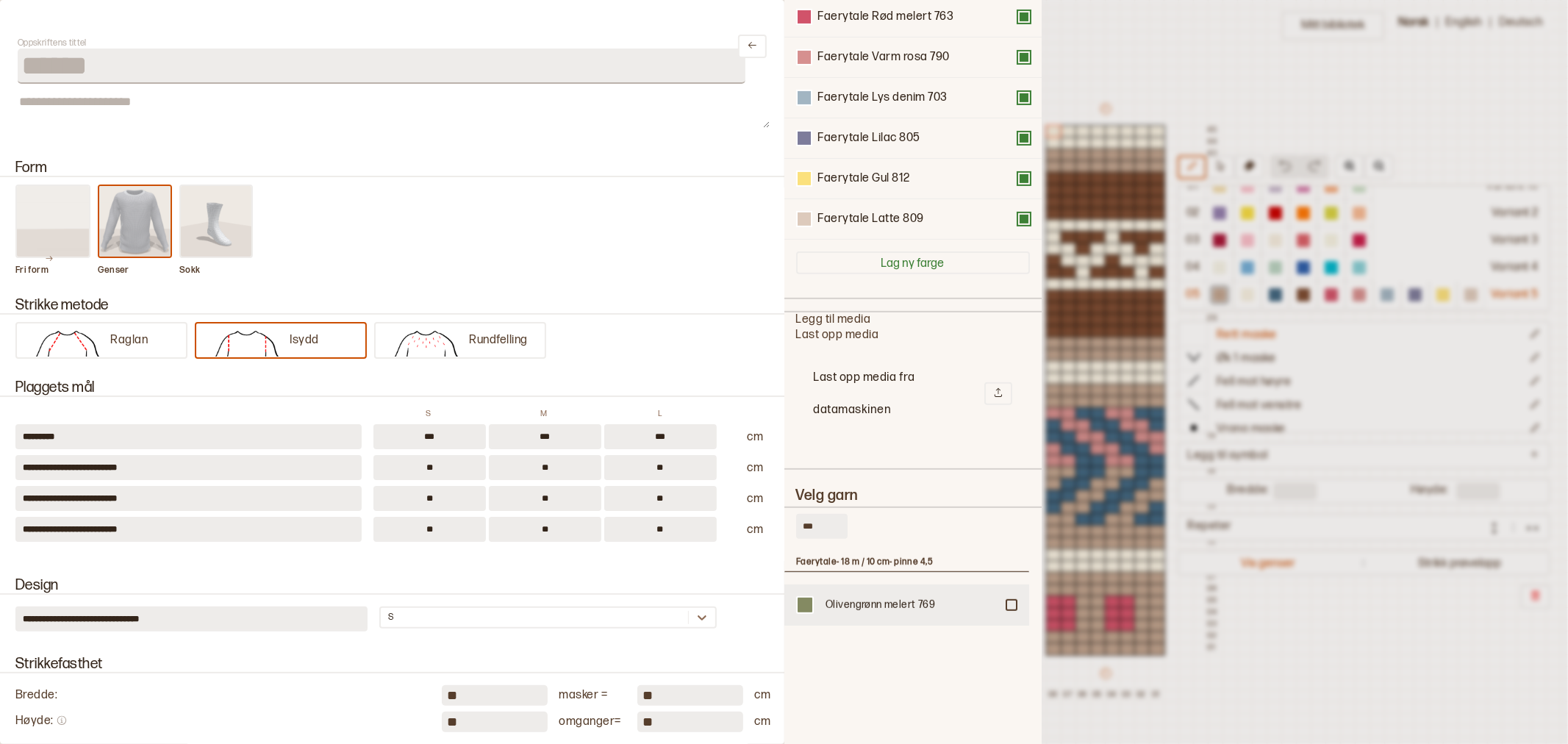
click at [1004, 602] on div "Olivengrønn melert 769" at bounding box center [906, 604] width 245 height 41
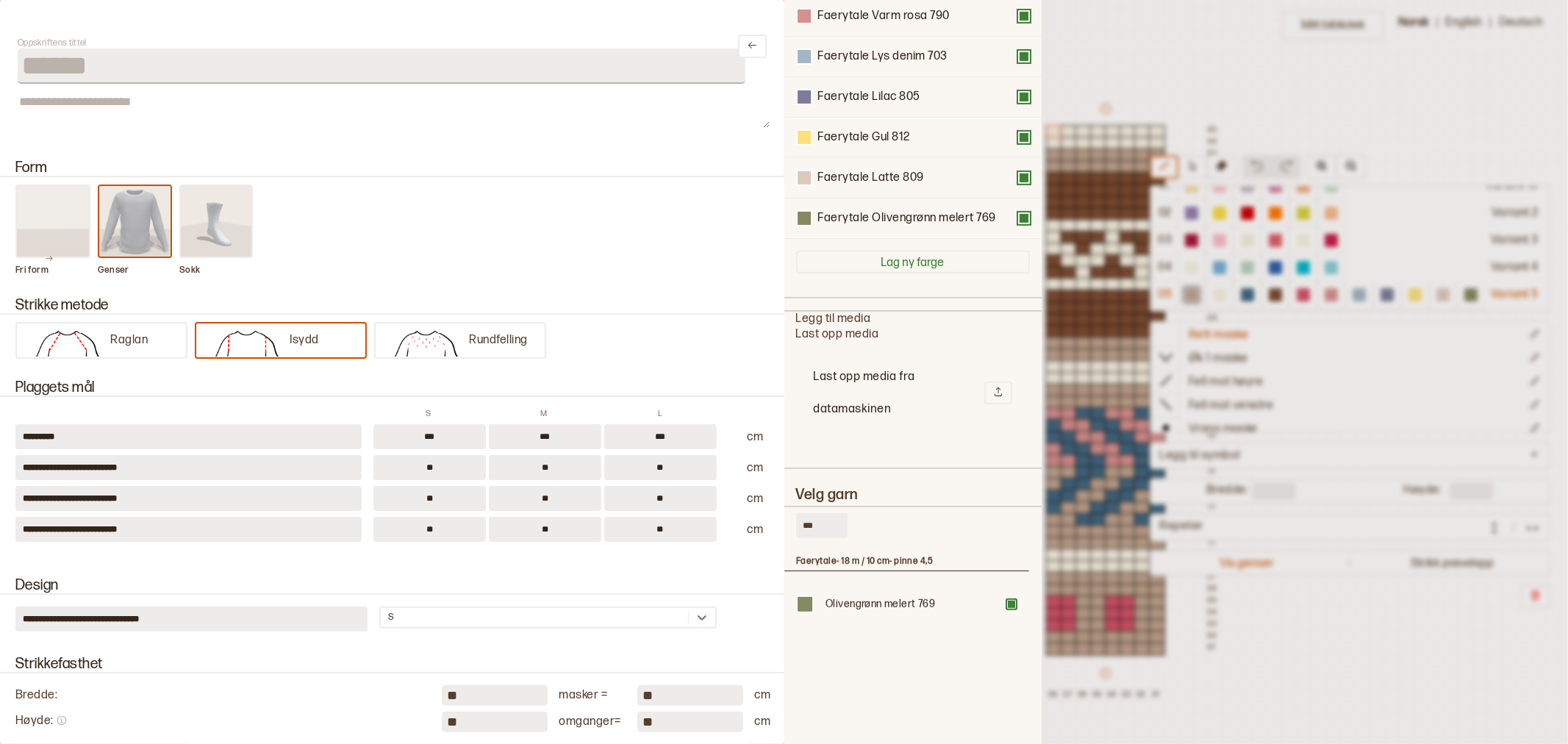
scroll to position [41, 0]
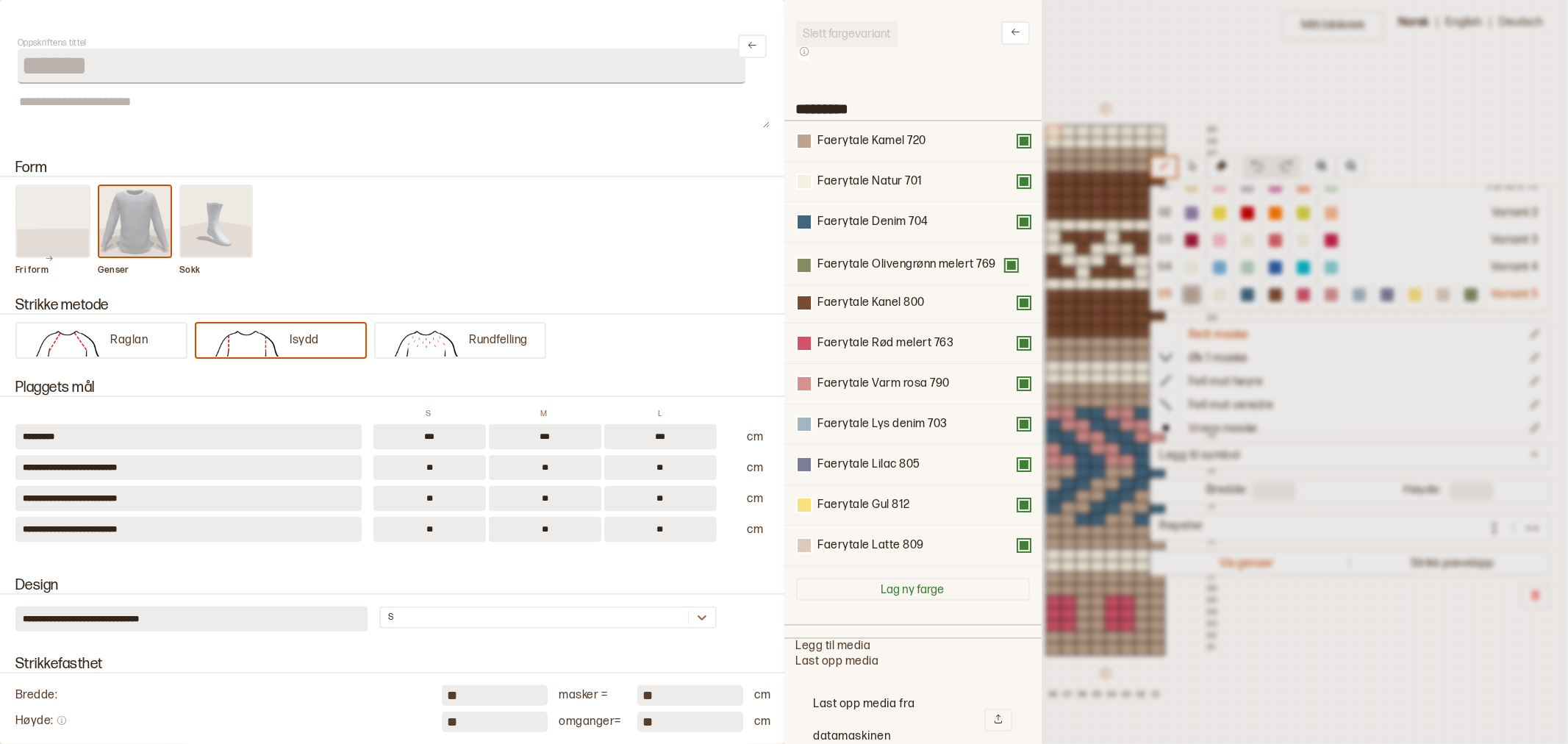
drag, startPoint x: 855, startPoint y: 546, endPoint x: 855, endPoint y: 263, distance: 283.0
click at [855, 263] on div "Faerytale Kamel 720 Faerytale Natur 701 Faerytale Denim 704 Faerytale Kanel 800…" at bounding box center [913, 344] width 234 height 445
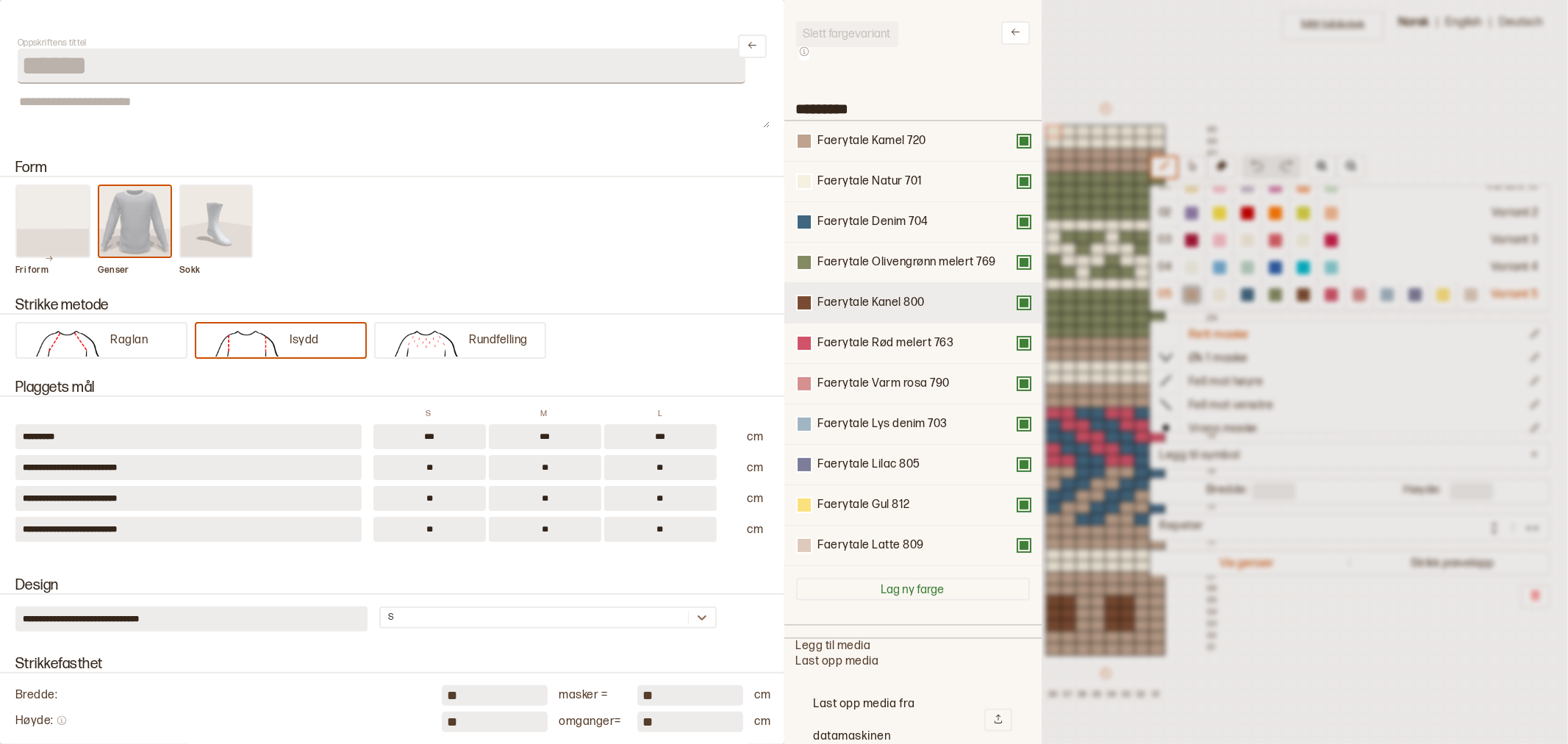
click at [1013, 312] on div "Faerytale Kanel 800" at bounding box center [913, 303] width 258 height 41
click at [1018, 298] on button at bounding box center [1024, 302] width 12 height 12
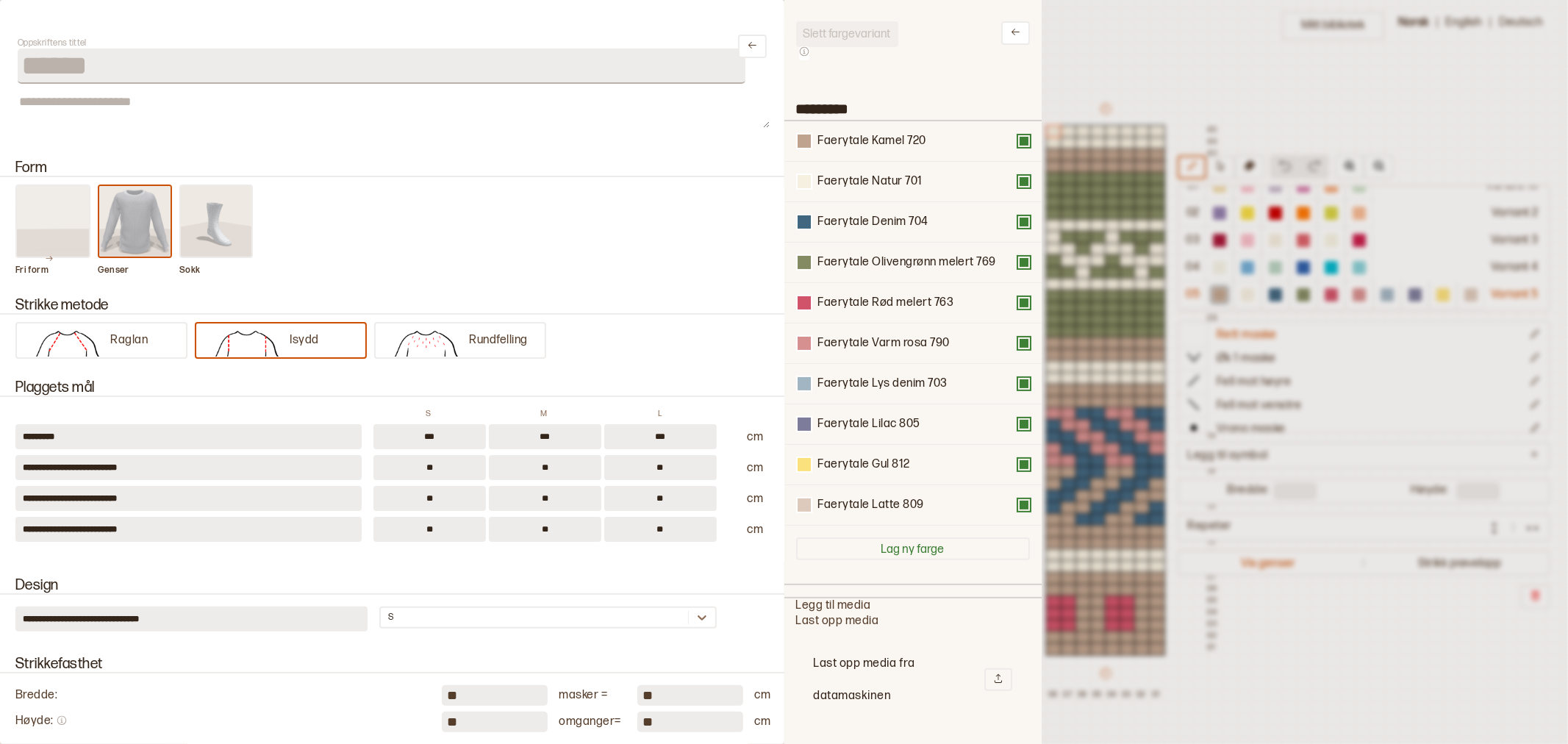
click at [1150, 49] on div at bounding box center [784, 372] width 1568 height 744
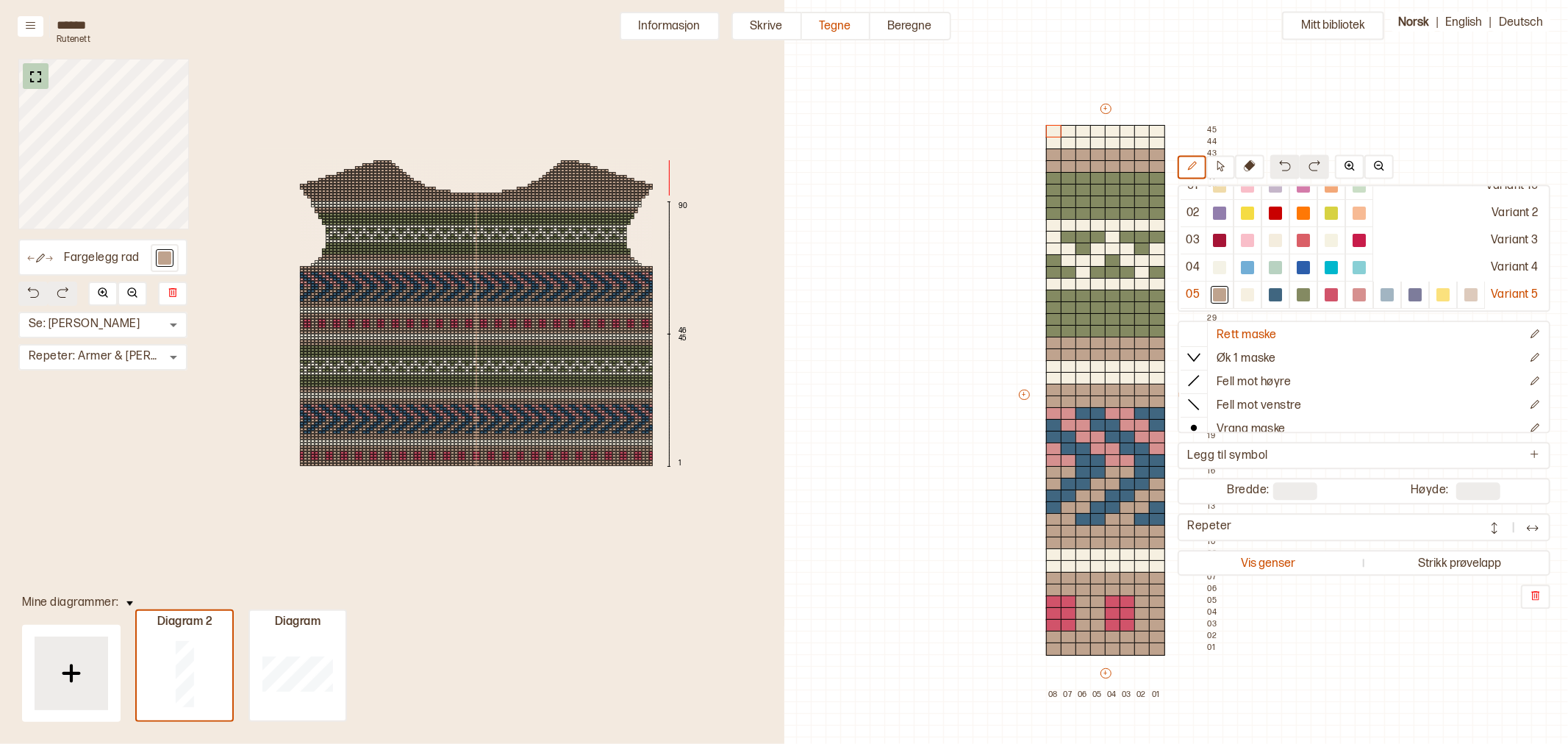
click at [42, 77] on img at bounding box center [35, 77] width 18 height 18
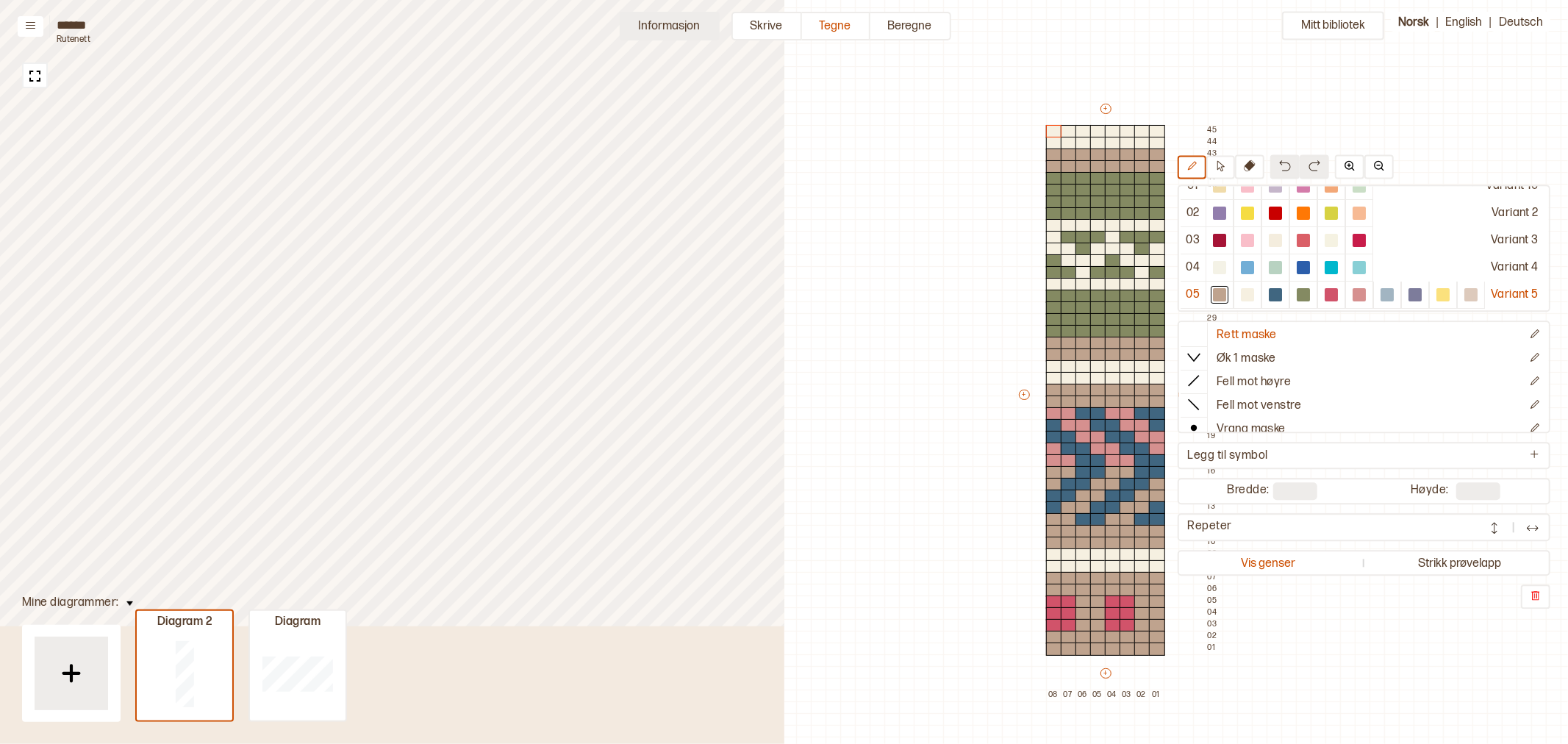
click at [681, 28] on button "Informasjon" at bounding box center [670, 26] width 100 height 29
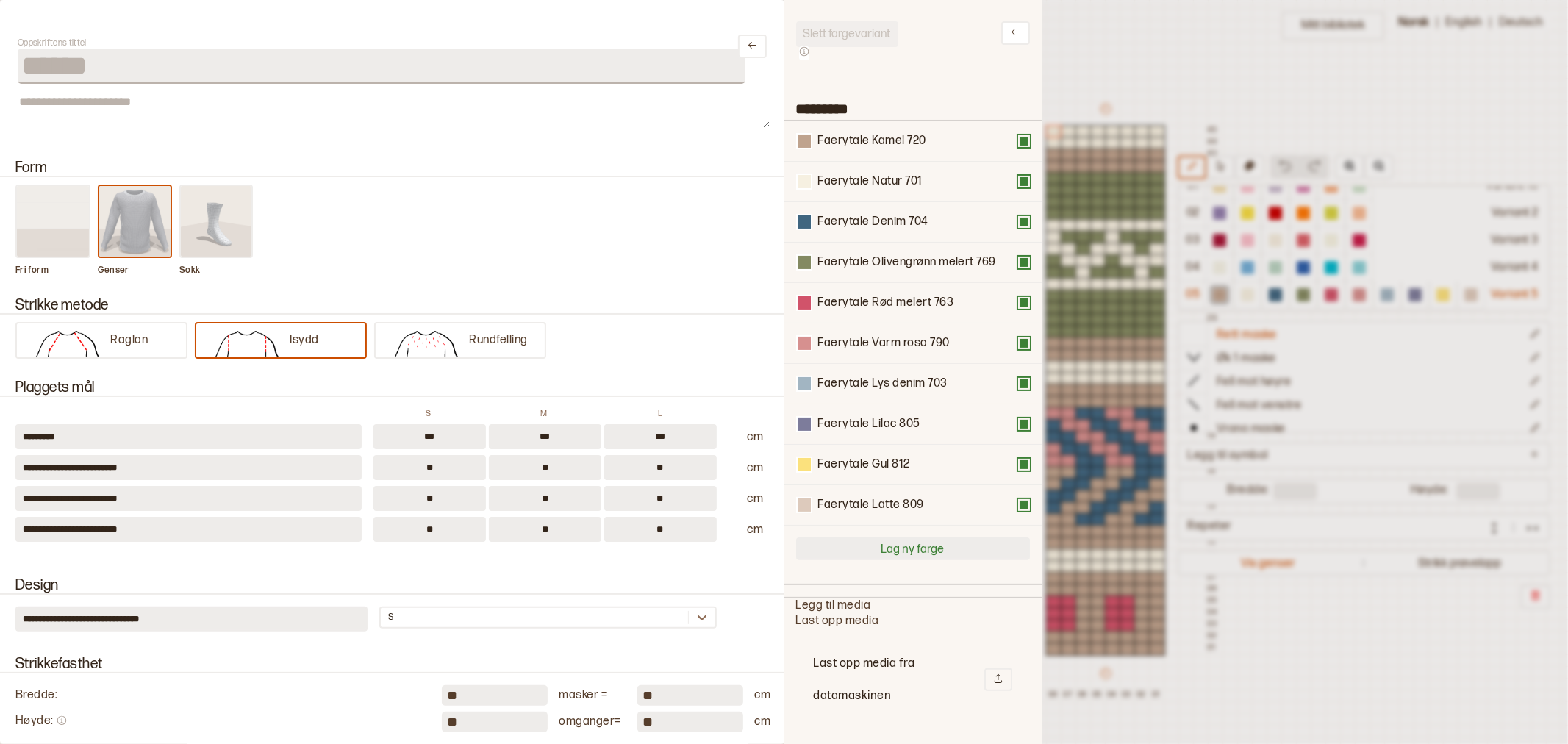
scroll to position [449, 0]
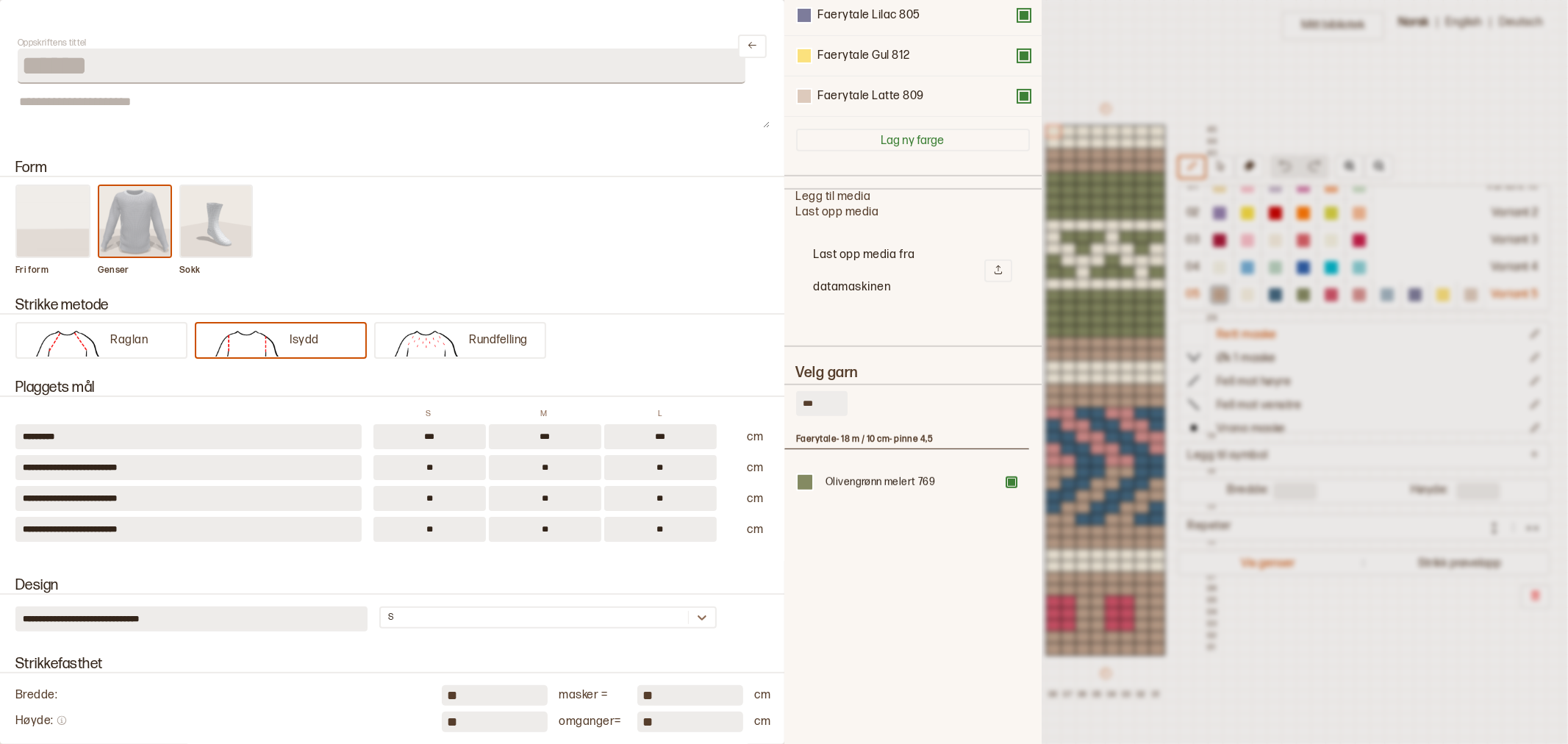
drag, startPoint x: 828, startPoint y: 395, endPoint x: 777, endPoint y: 398, distance: 51.1
click at [777, 398] on div "**********" at bounding box center [784, 372] width 1568 height 744
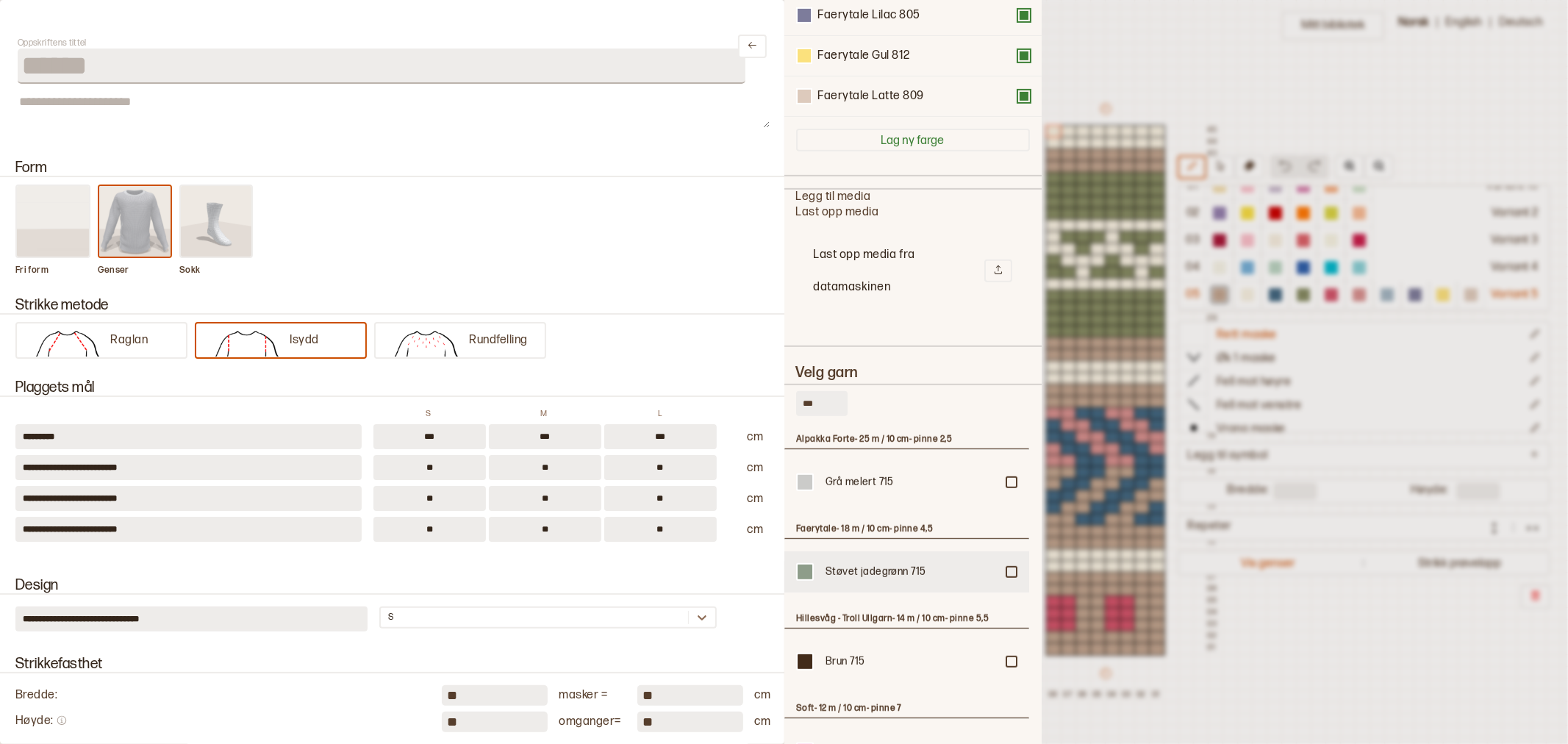
type input "***"
click at [1014, 486] on div at bounding box center [1011, 482] width 9 height 9
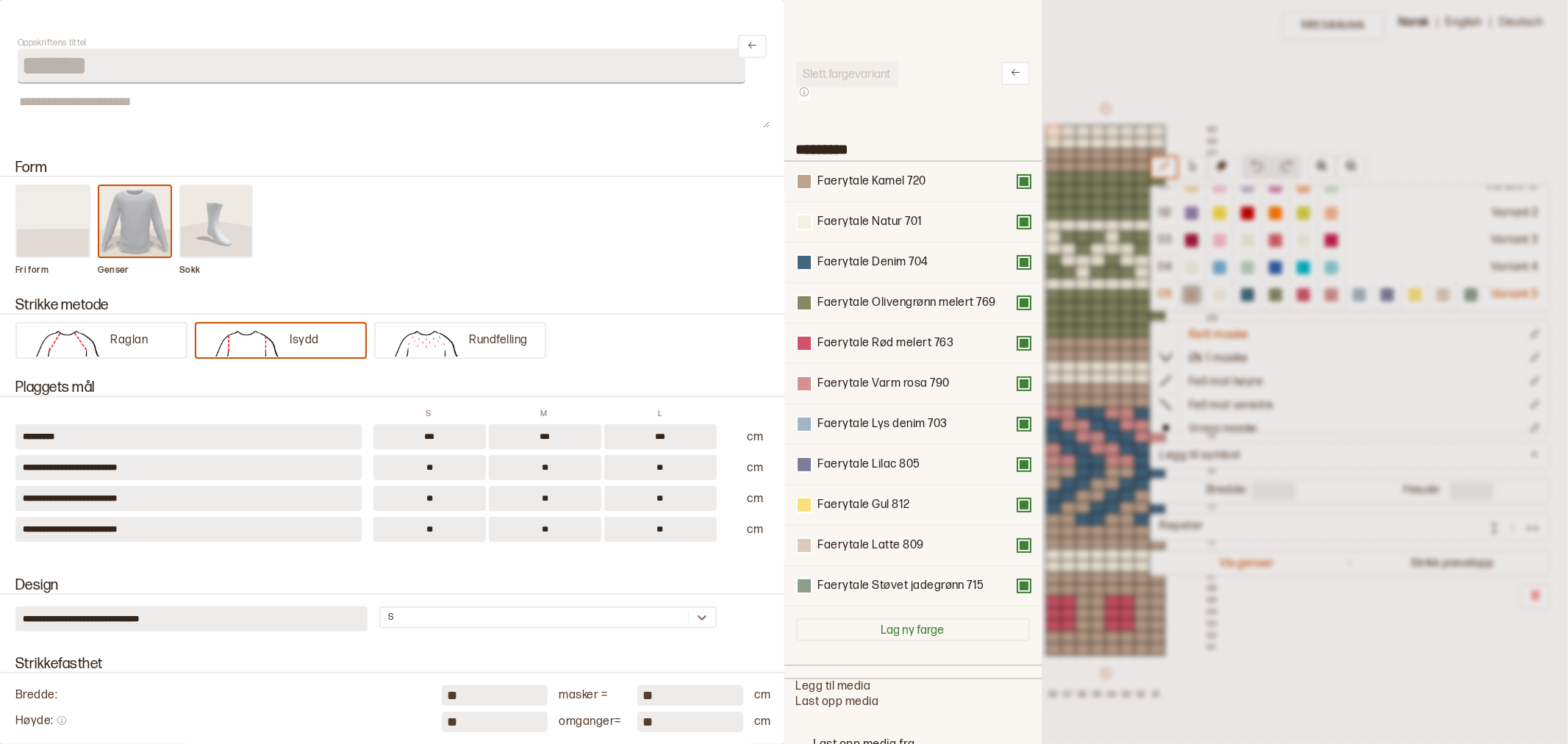
scroll to position [1, 0]
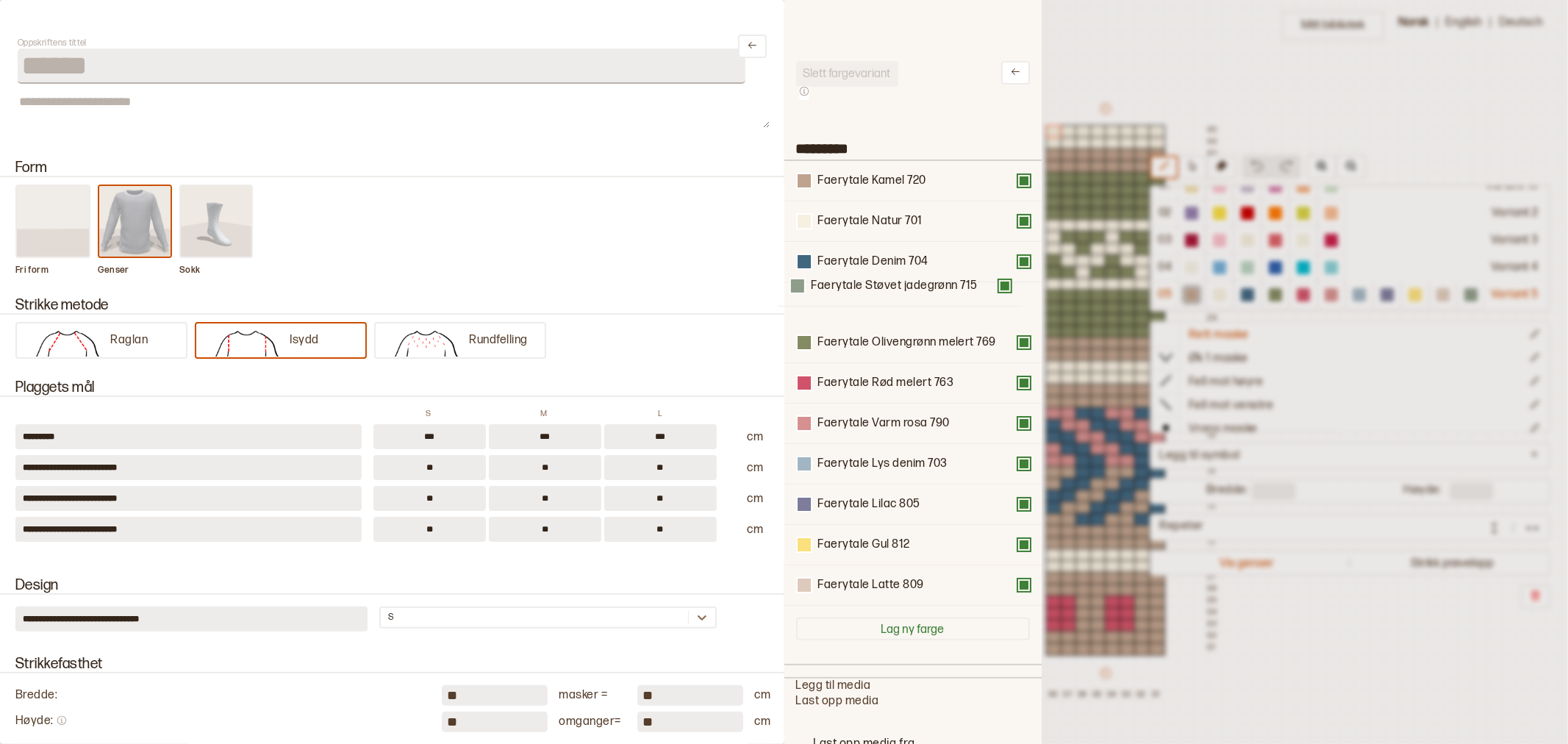
drag, startPoint x: 929, startPoint y: 593, endPoint x: 923, endPoint y: 306, distance: 287.1
click at [923, 306] on div "Faerytale Kamel 720 Faerytale Natur 701 Faerytale Denim 704 Faerytale Olivengrø…" at bounding box center [913, 383] width 234 height 445
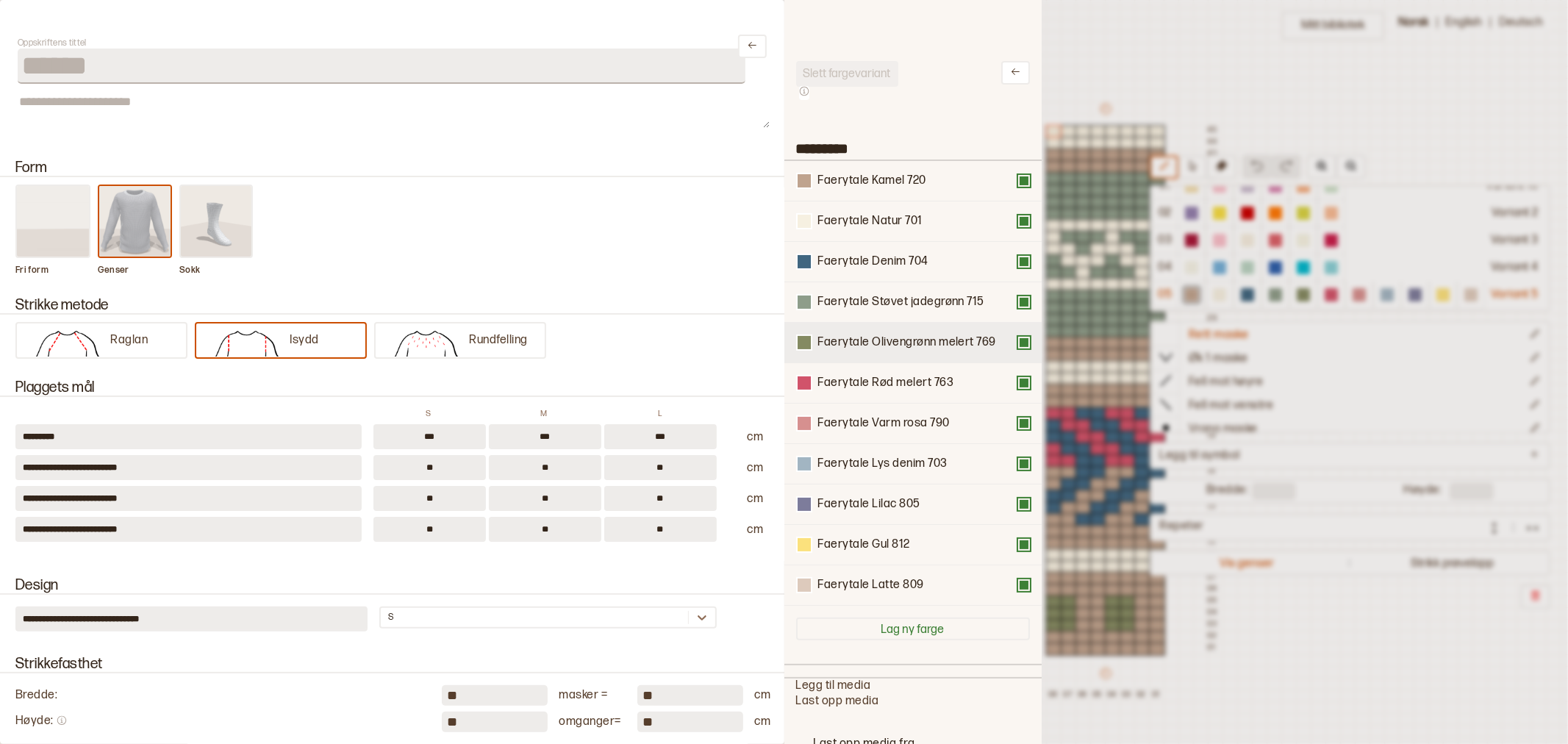
click at [1018, 346] on button at bounding box center [1024, 342] width 12 height 12
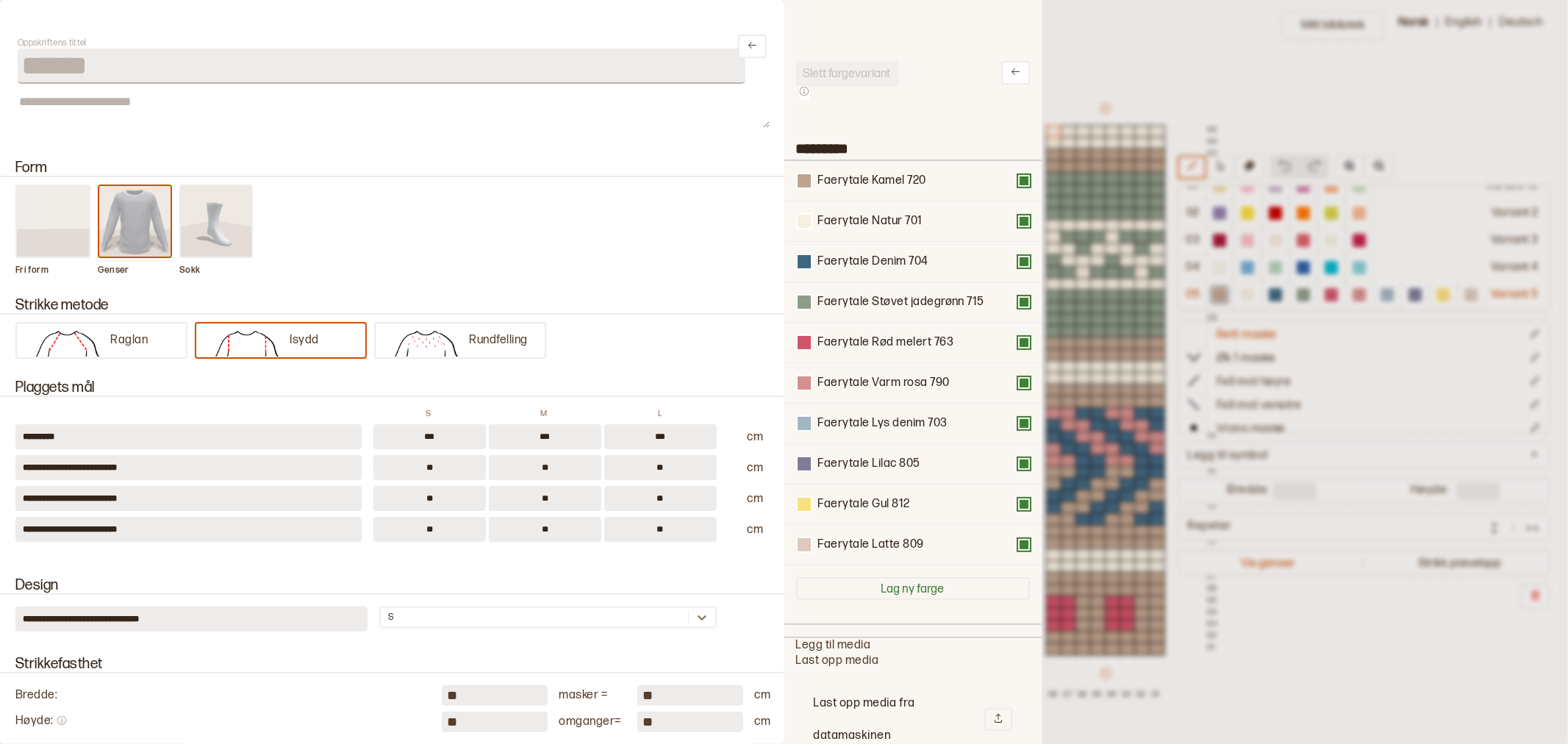
click at [1127, 85] on div at bounding box center [784, 372] width 1568 height 744
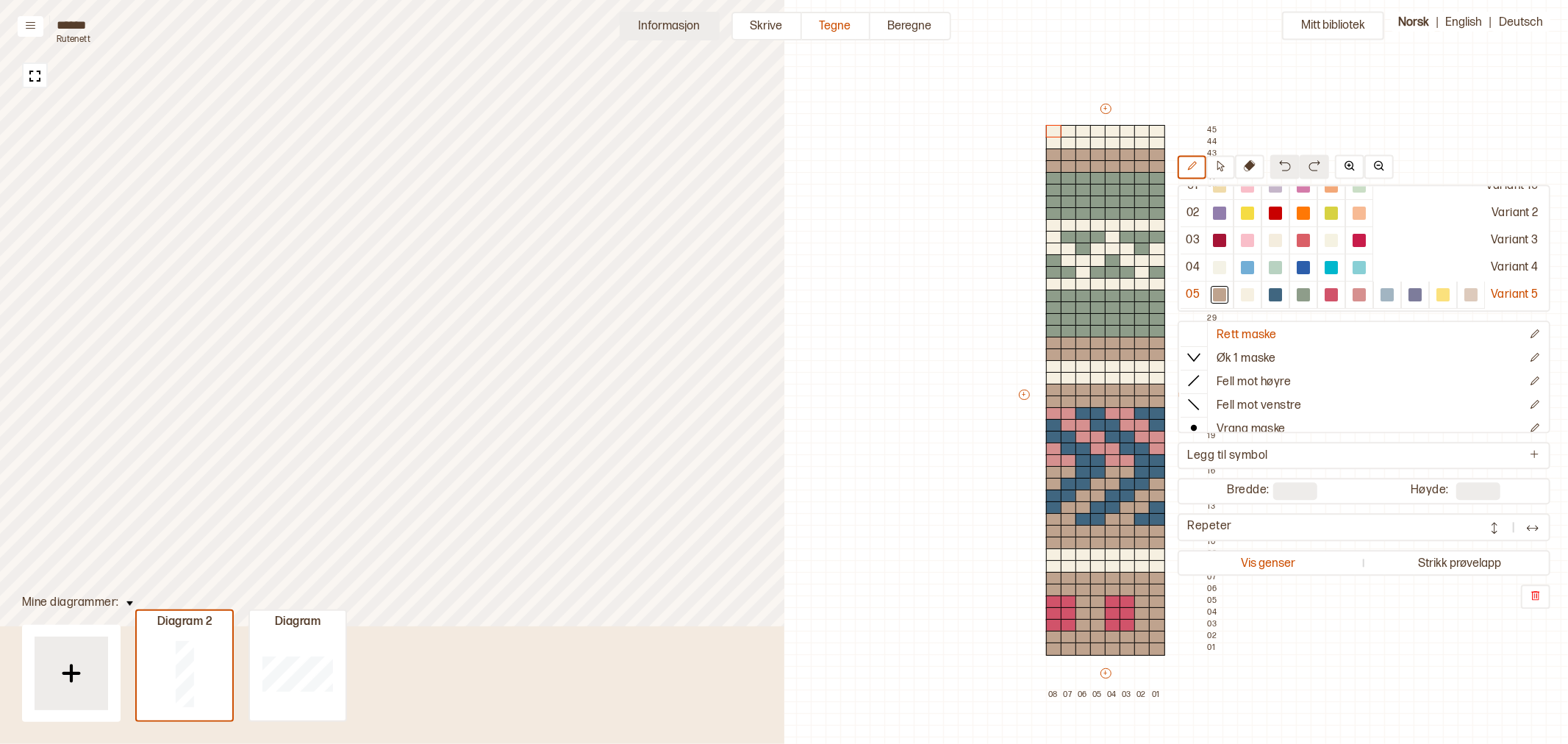
click at [647, 22] on button "Informasjon" at bounding box center [670, 26] width 100 height 29
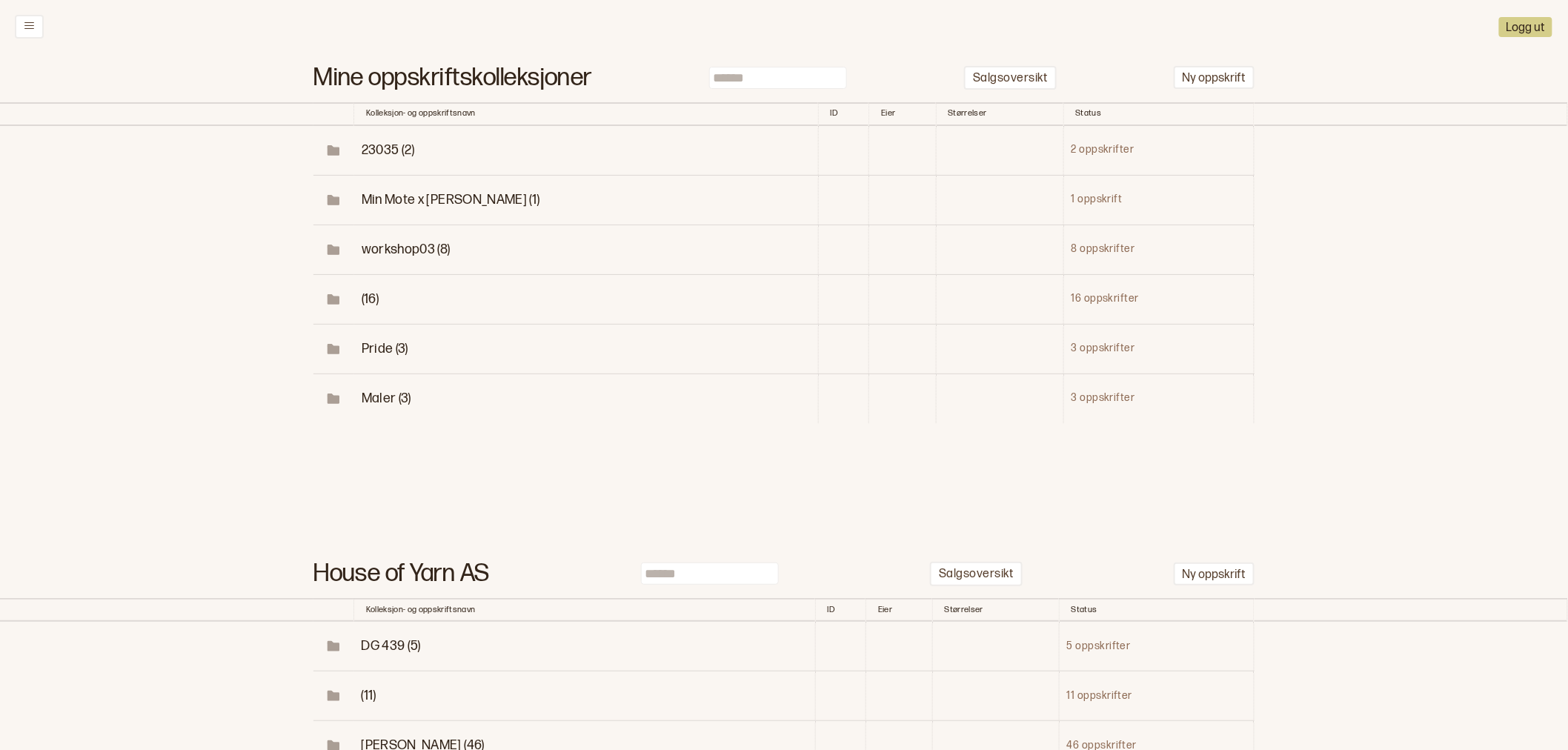
click at [816, 70] on input at bounding box center [778, 78] width 138 height 23
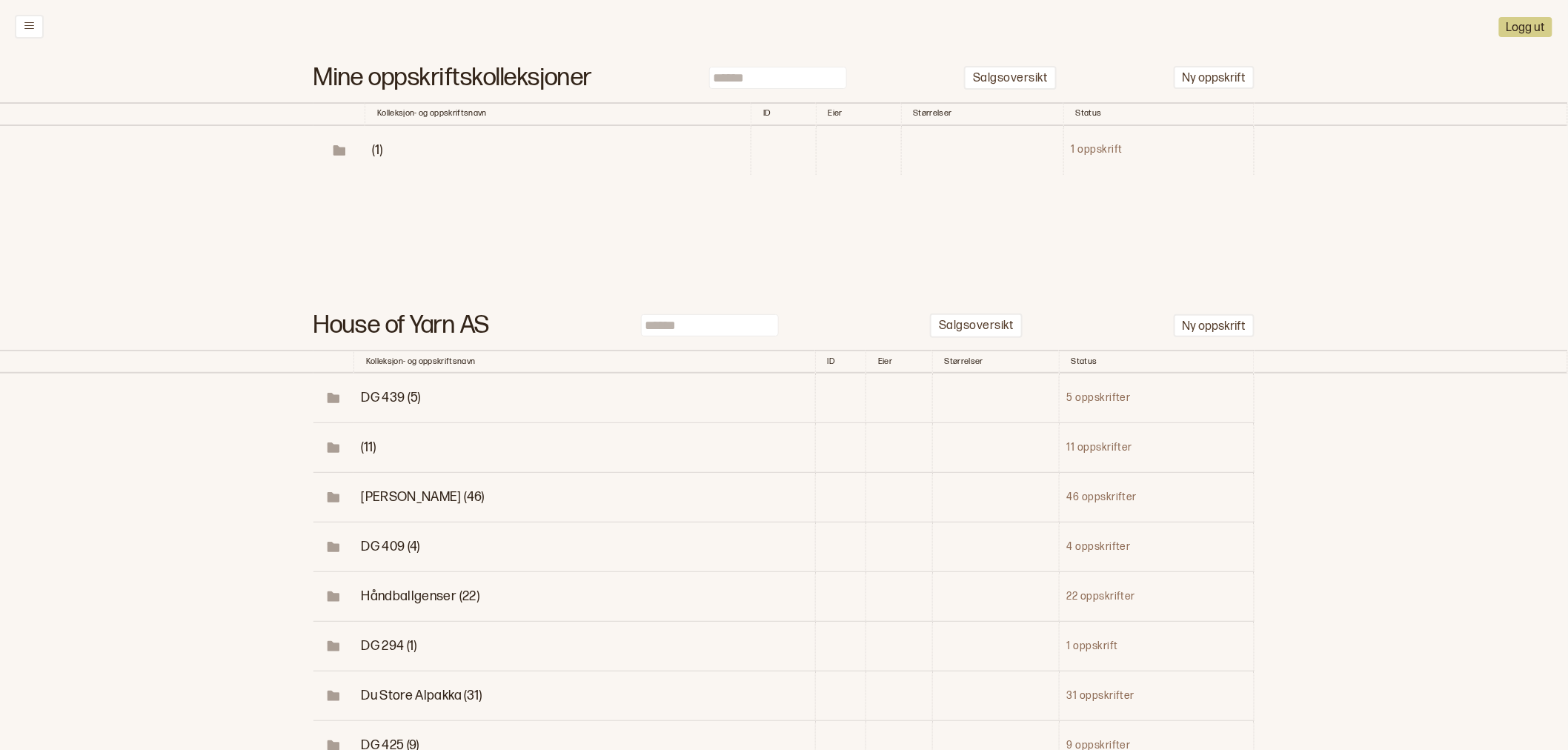
type input "******"
click at [379, 151] on span "(1)" at bounding box center [377, 149] width 10 height 15
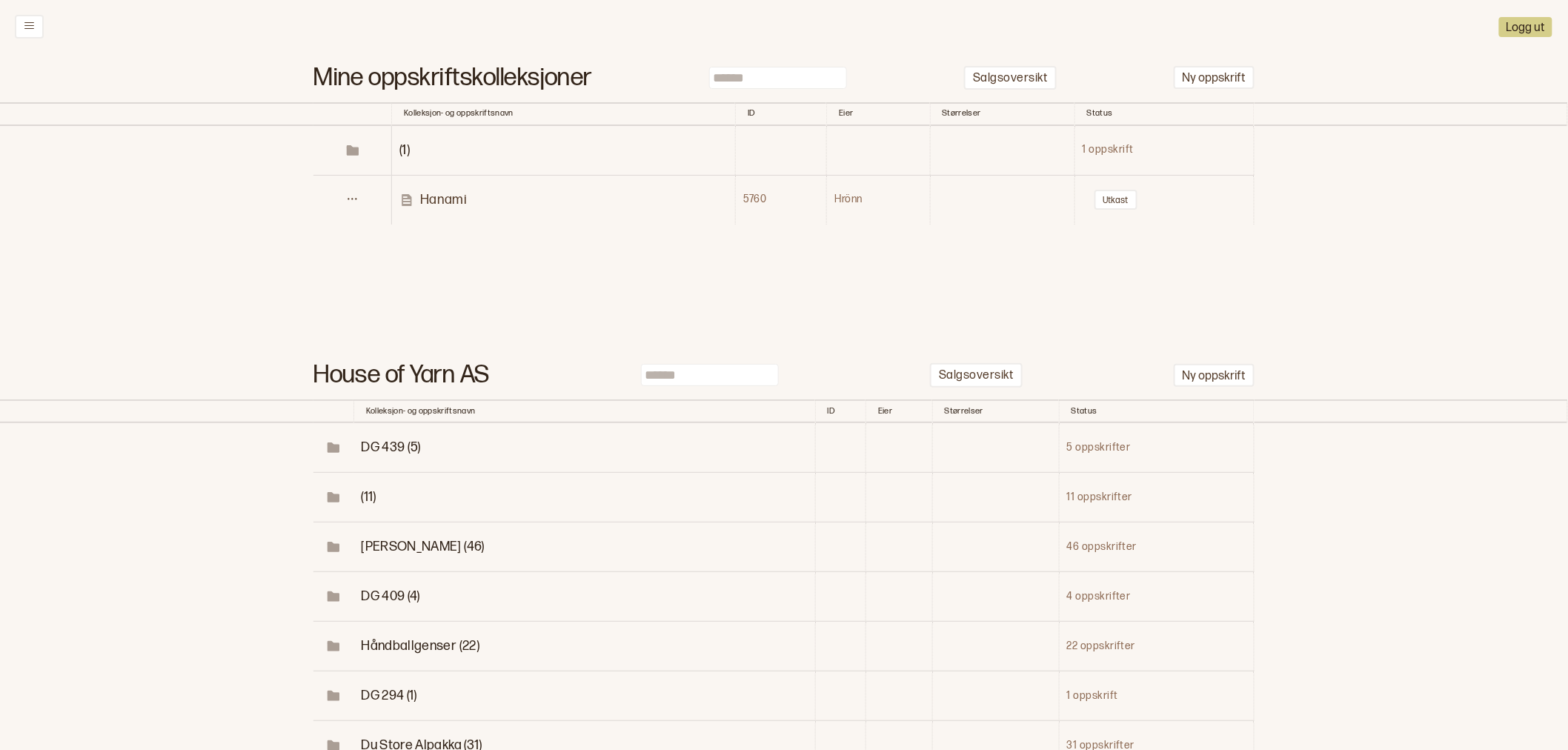
click at [440, 194] on p "Hanami" at bounding box center [444, 199] width 47 height 17
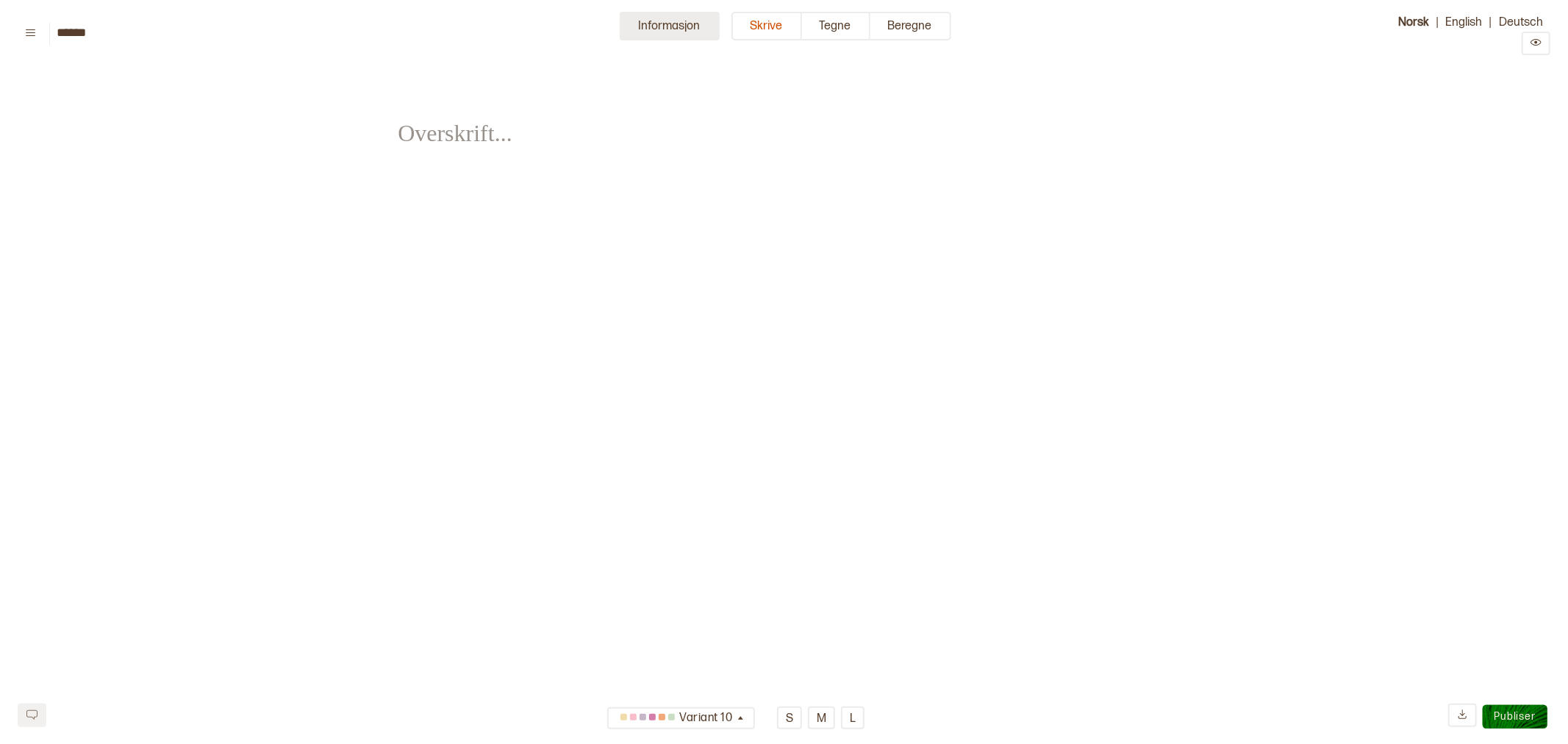
click at [656, 30] on button "Informasjon" at bounding box center [670, 26] width 100 height 29
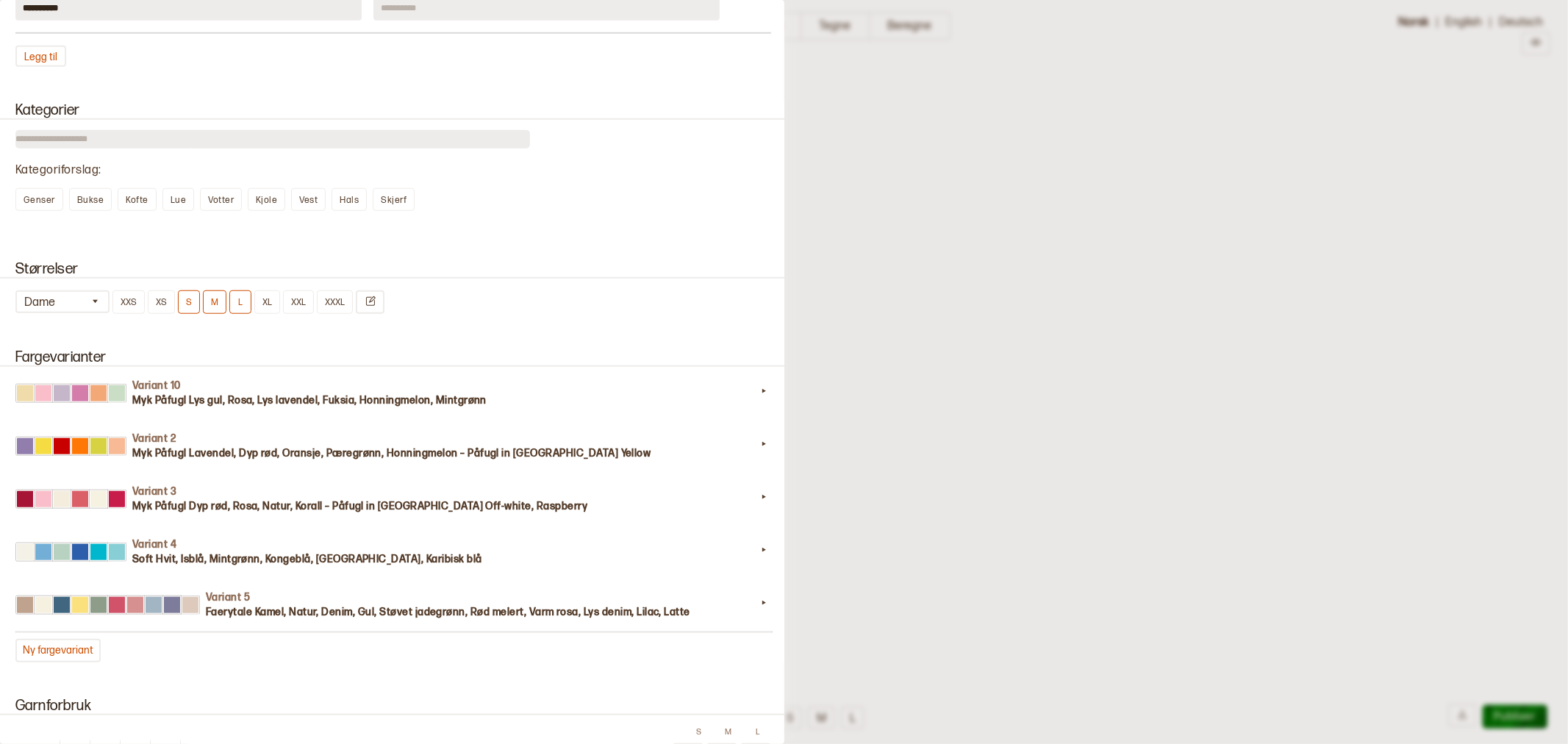
scroll to position [1143, 0]
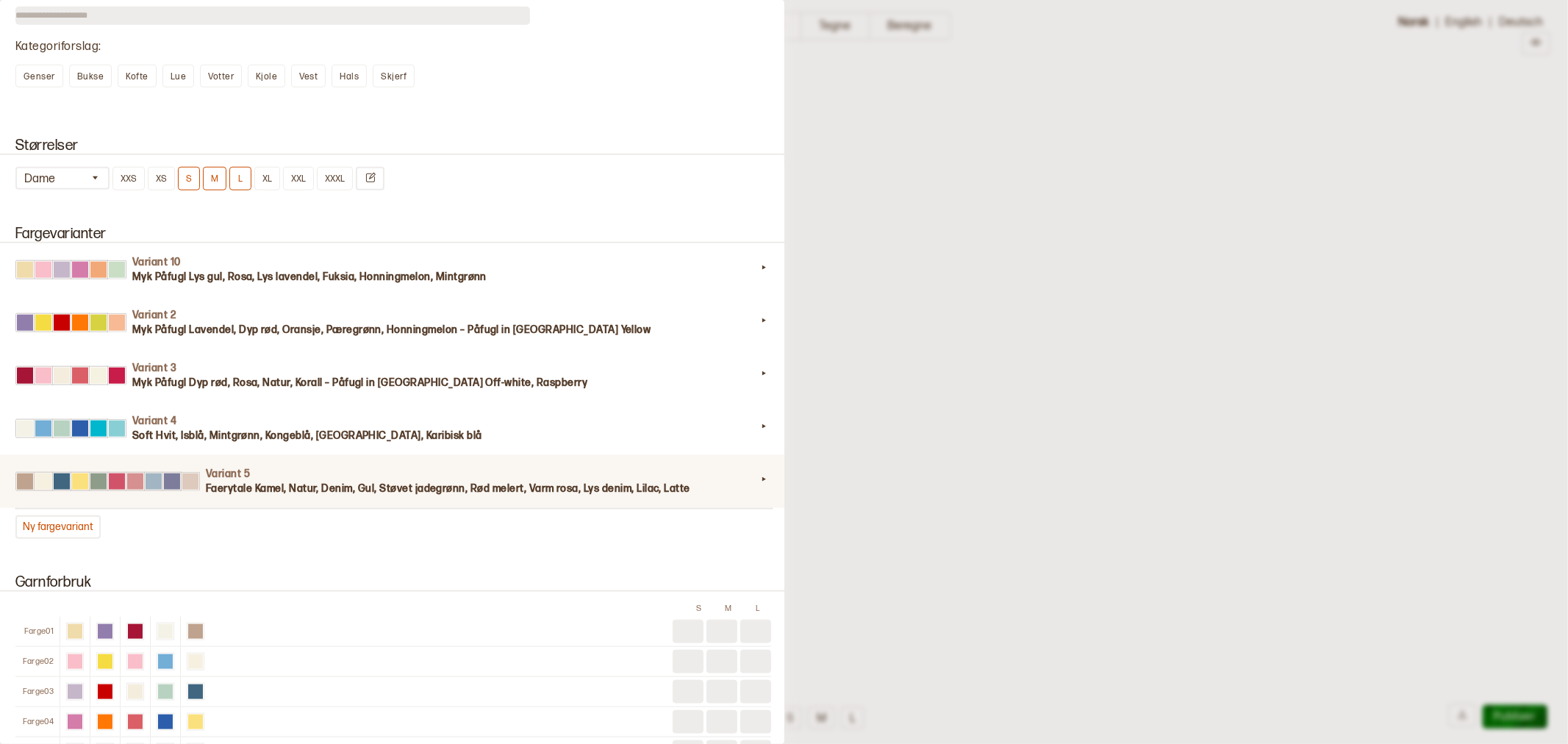
click at [285, 482] on h3 "Faerytale Kamel, Natur, Denim, Gul, Støvet jadegrønn, Rød melert, Varm rosa, Ly…" at bounding box center [481, 489] width 550 height 14
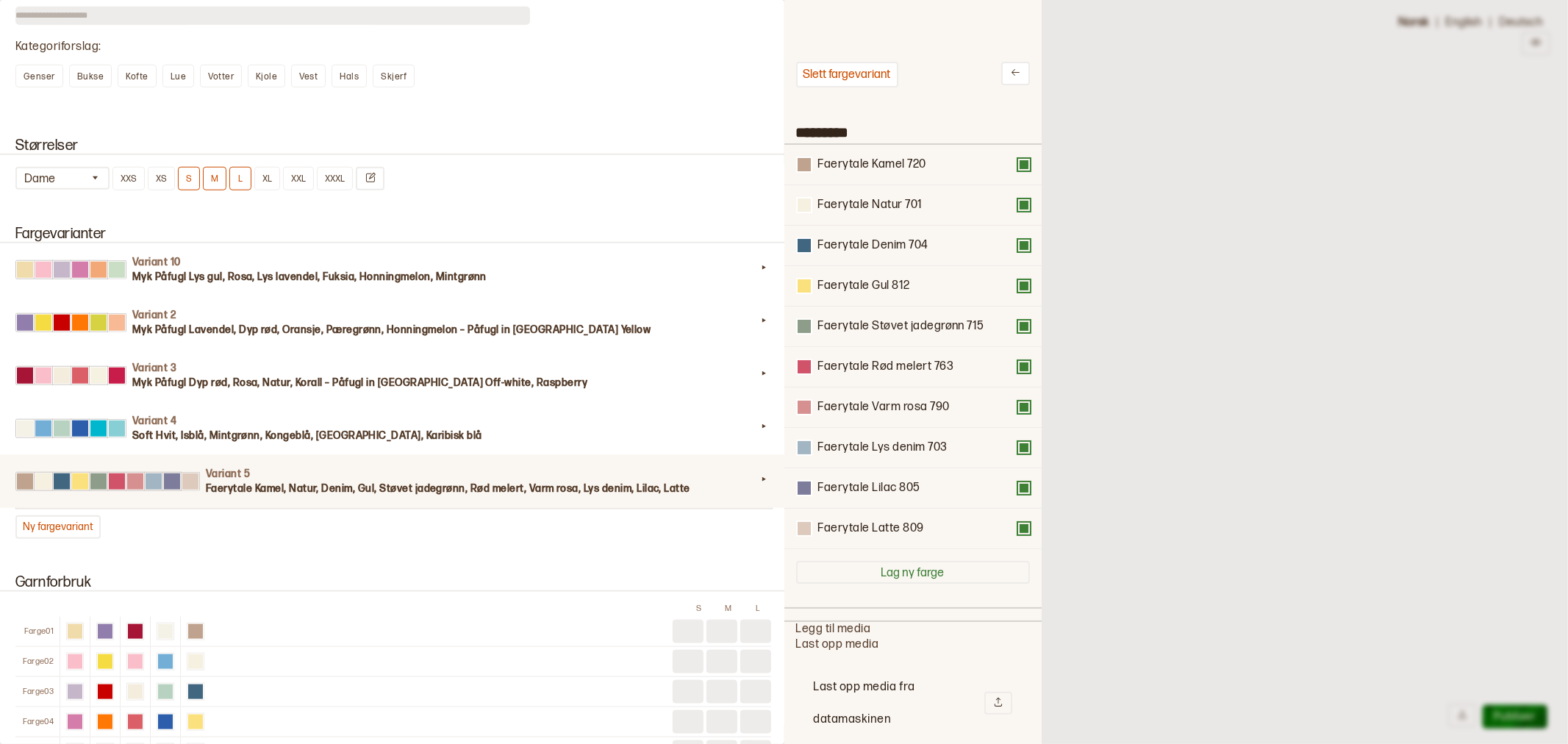
scroll to position [429, 232]
drag, startPoint x: 879, startPoint y: 289, endPoint x: 879, endPoint y: 236, distance: 53.0
click at [879, 236] on div "Faerytale Kamel 720 Faerytale Natur 701 Faerytale Denim 704 Faerytale Gul 812 F…" at bounding box center [913, 346] width 234 height 404
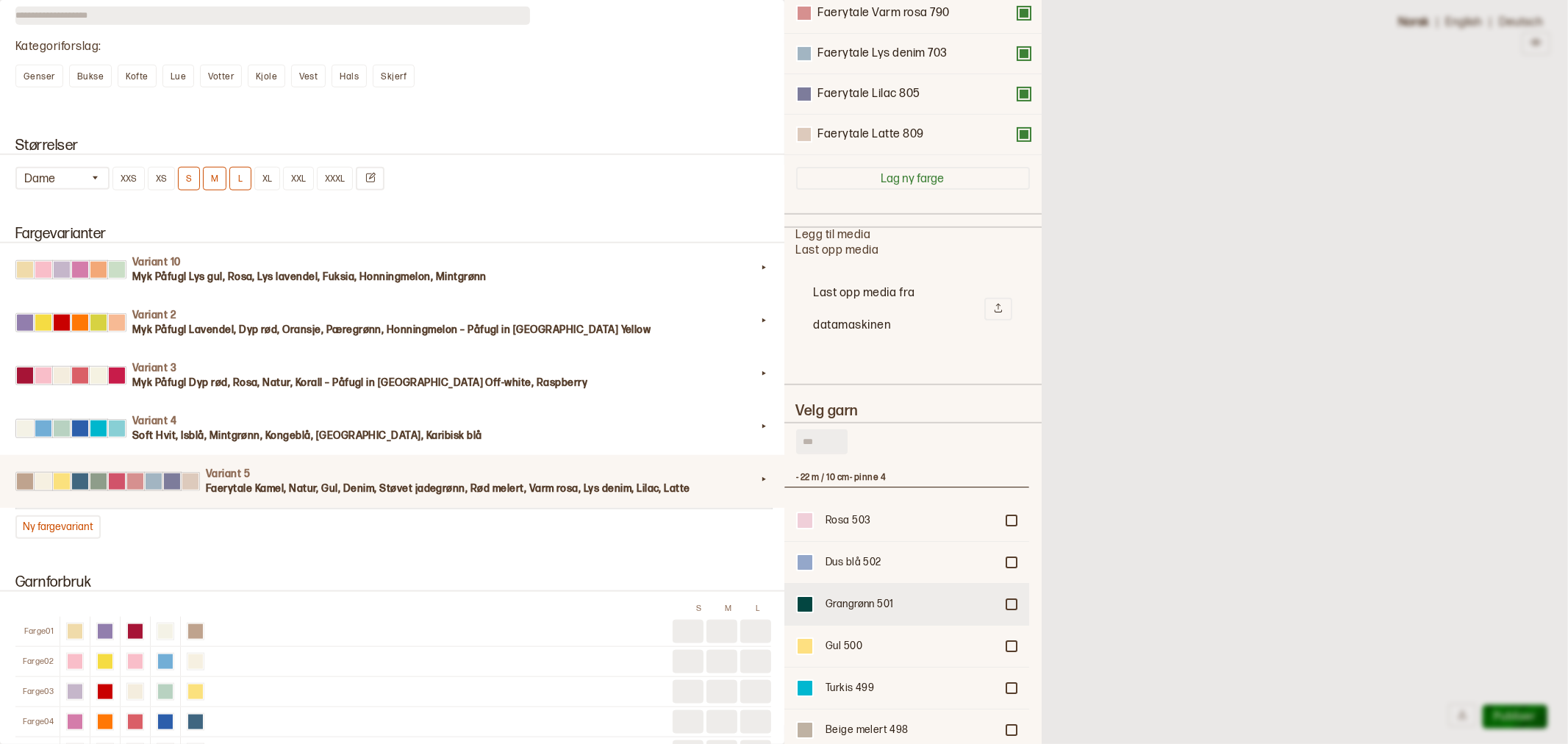
scroll to position [408, 0]
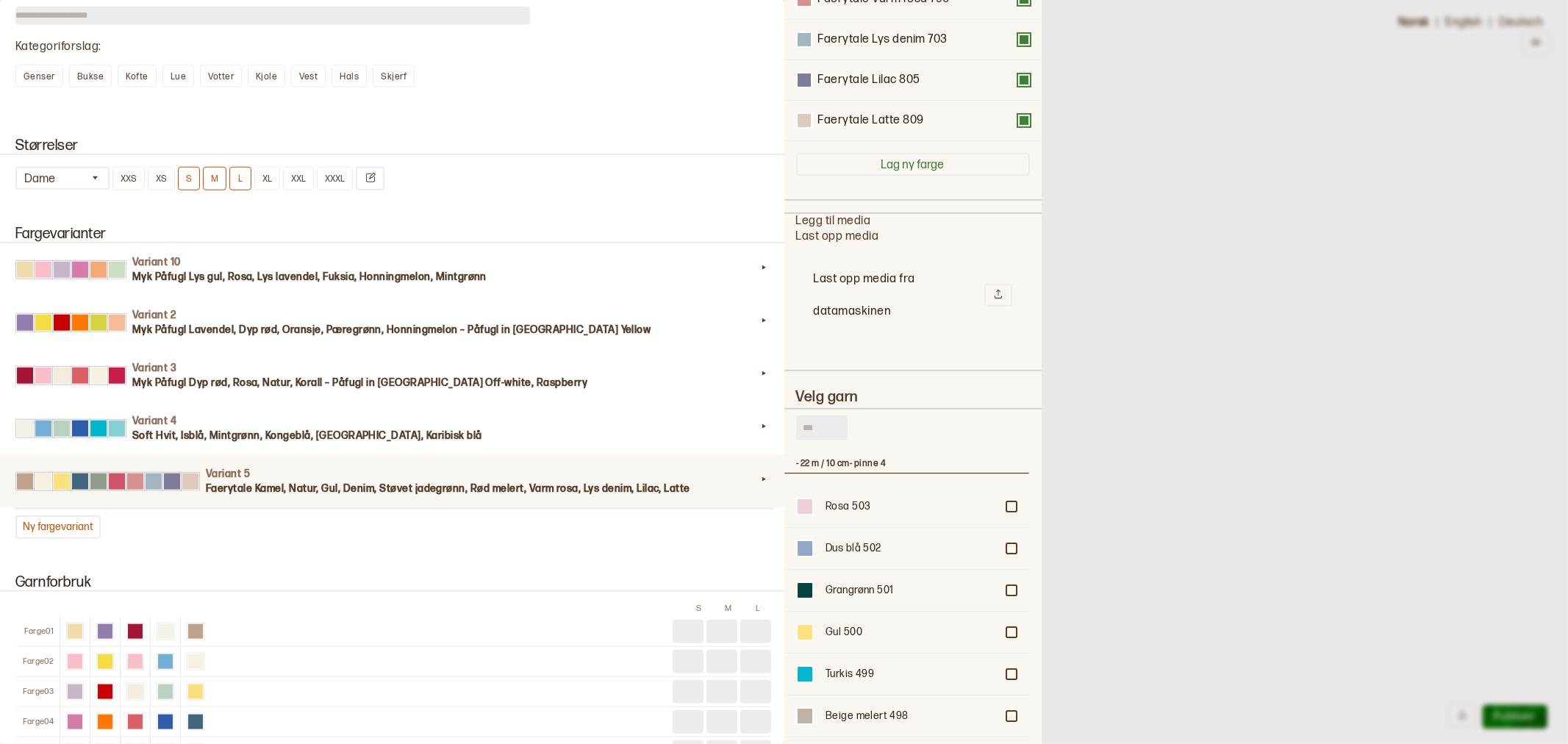
click at [806, 420] on input "text" at bounding box center [822, 427] width 51 height 25
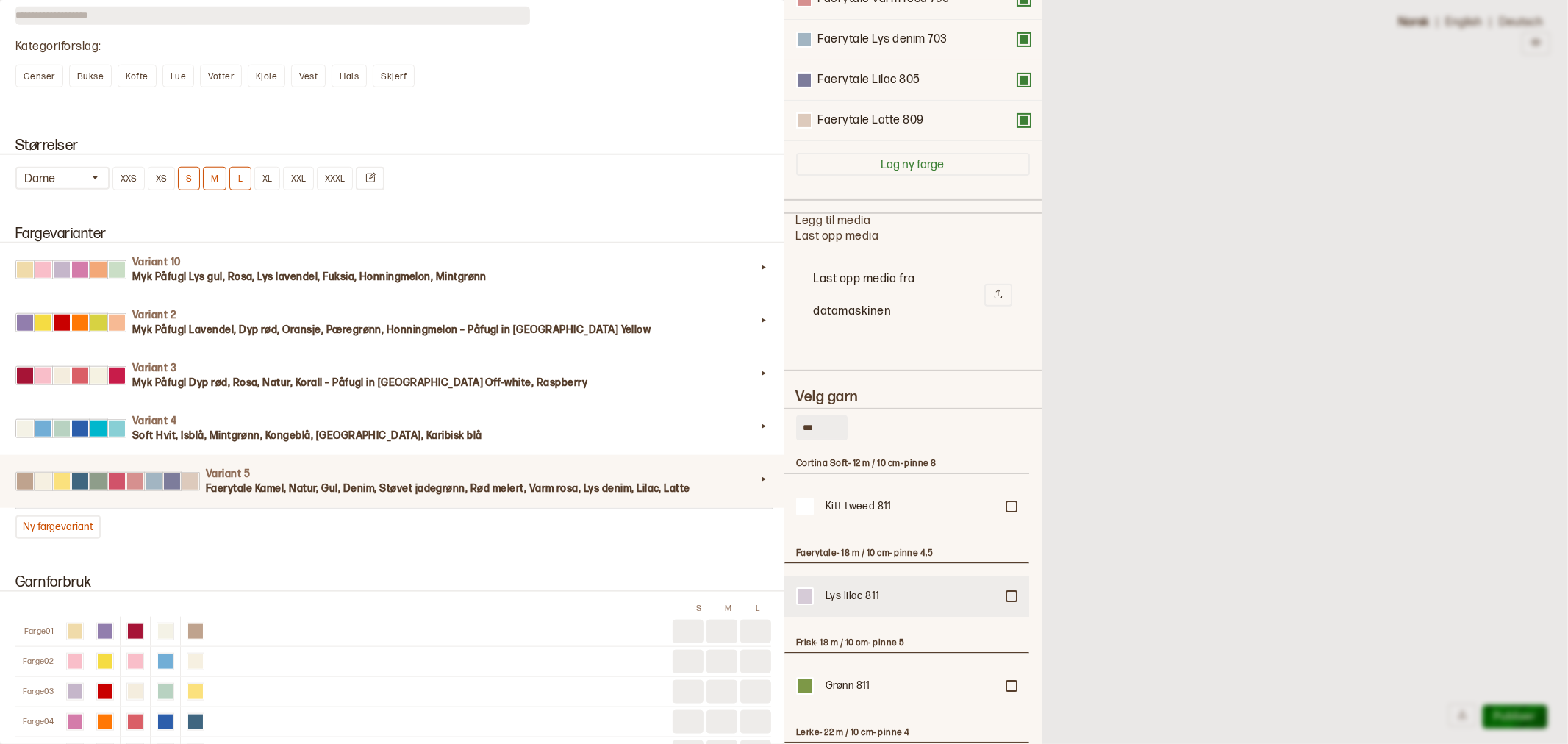
click at [1007, 511] on div at bounding box center [1011, 506] width 9 height 9
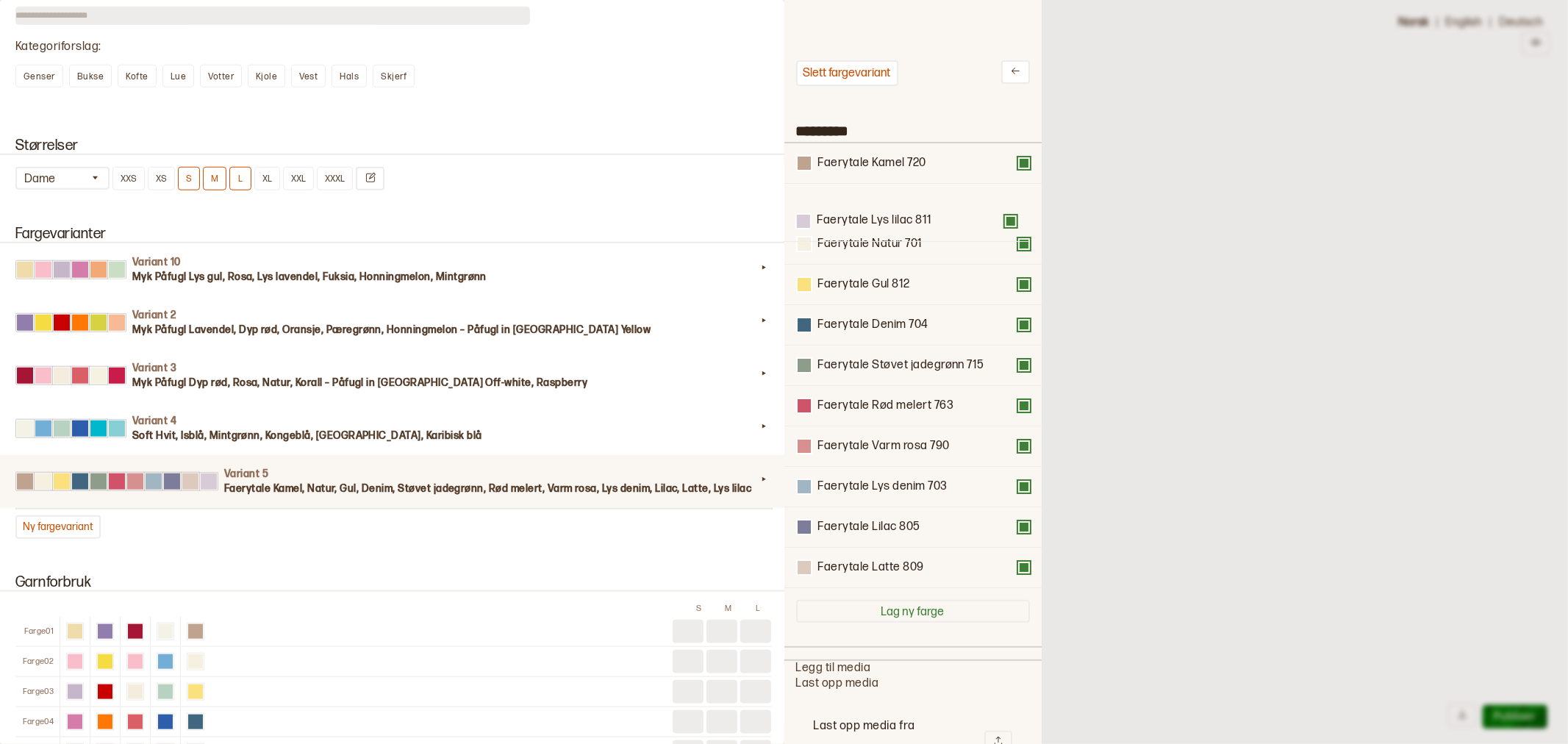
scroll to position [0, 0]
drag, startPoint x: 854, startPoint y: 574, endPoint x: 850, endPoint y: 174, distance: 400.0
click at [850, 174] on div "Faerytale Kamel 720 Faerytale Natur 701 Faerytale Gul 812 Faerytale Denim 704 F…" at bounding box center [913, 367] width 234 height 445
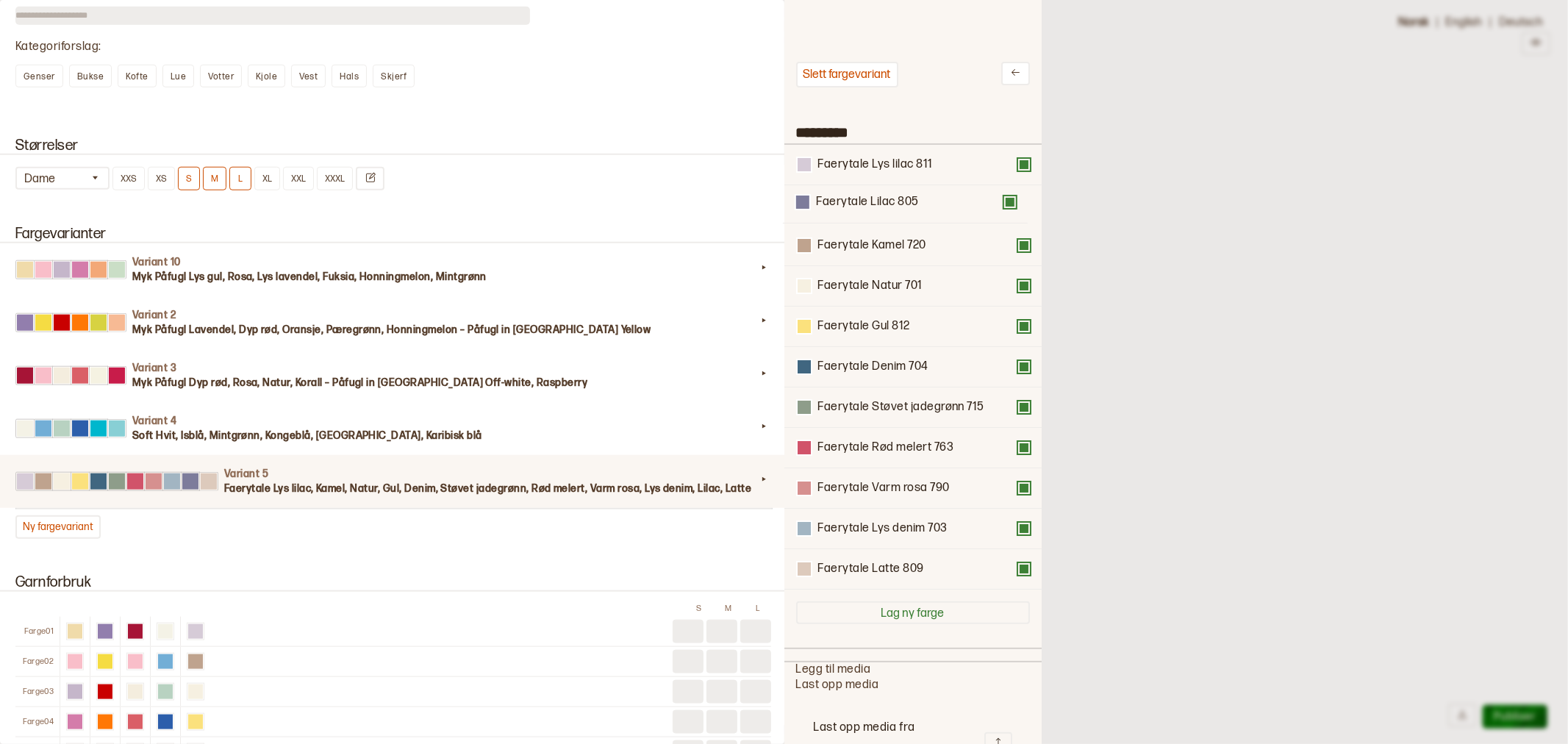
drag, startPoint x: 929, startPoint y: 530, endPoint x: 928, endPoint y: 195, distance: 335.0
click at [928, 195] on div "Faerytale Lys lilac 811 Faerytale Kamel 720 Faerytale Natur 701 Faerytale Gul 8…" at bounding box center [913, 367] width 234 height 445
drag, startPoint x: 874, startPoint y: 333, endPoint x: 869, endPoint y: 278, distance: 55.2
click at [869, 278] on div "Faerytale Lys lilac 811 Faerytale Lilac 805 Faerytale Kamel 720 Faerytale Natur…" at bounding box center [913, 367] width 234 height 445
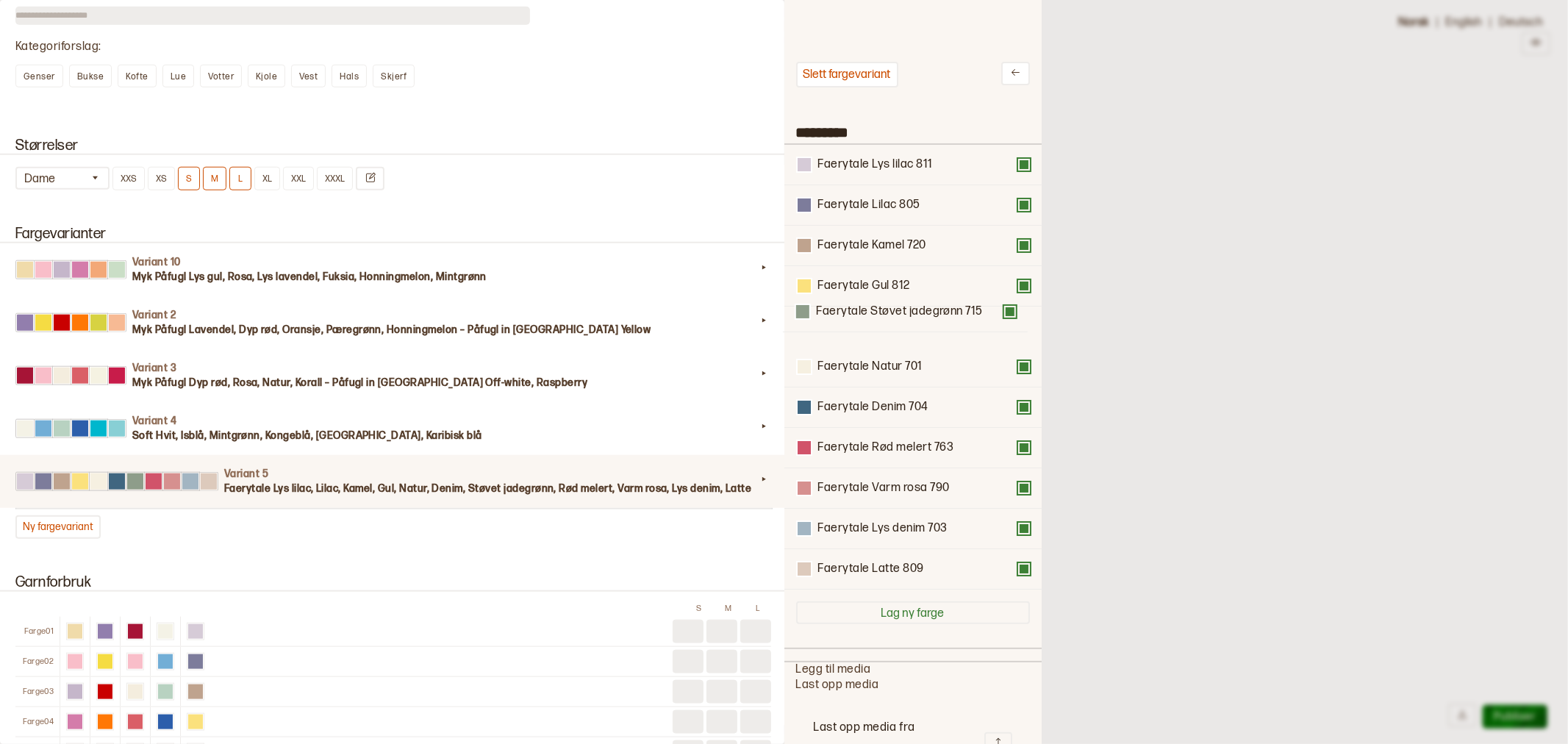
drag, startPoint x: 894, startPoint y: 406, endPoint x: 891, endPoint y: 307, distance: 99.0
click at [891, 307] on div "Faerytale Lys lilac 811 Faerytale Lilac 805 Faerytale Kamel 720 Faerytale Gul 8…" at bounding box center [913, 367] width 234 height 445
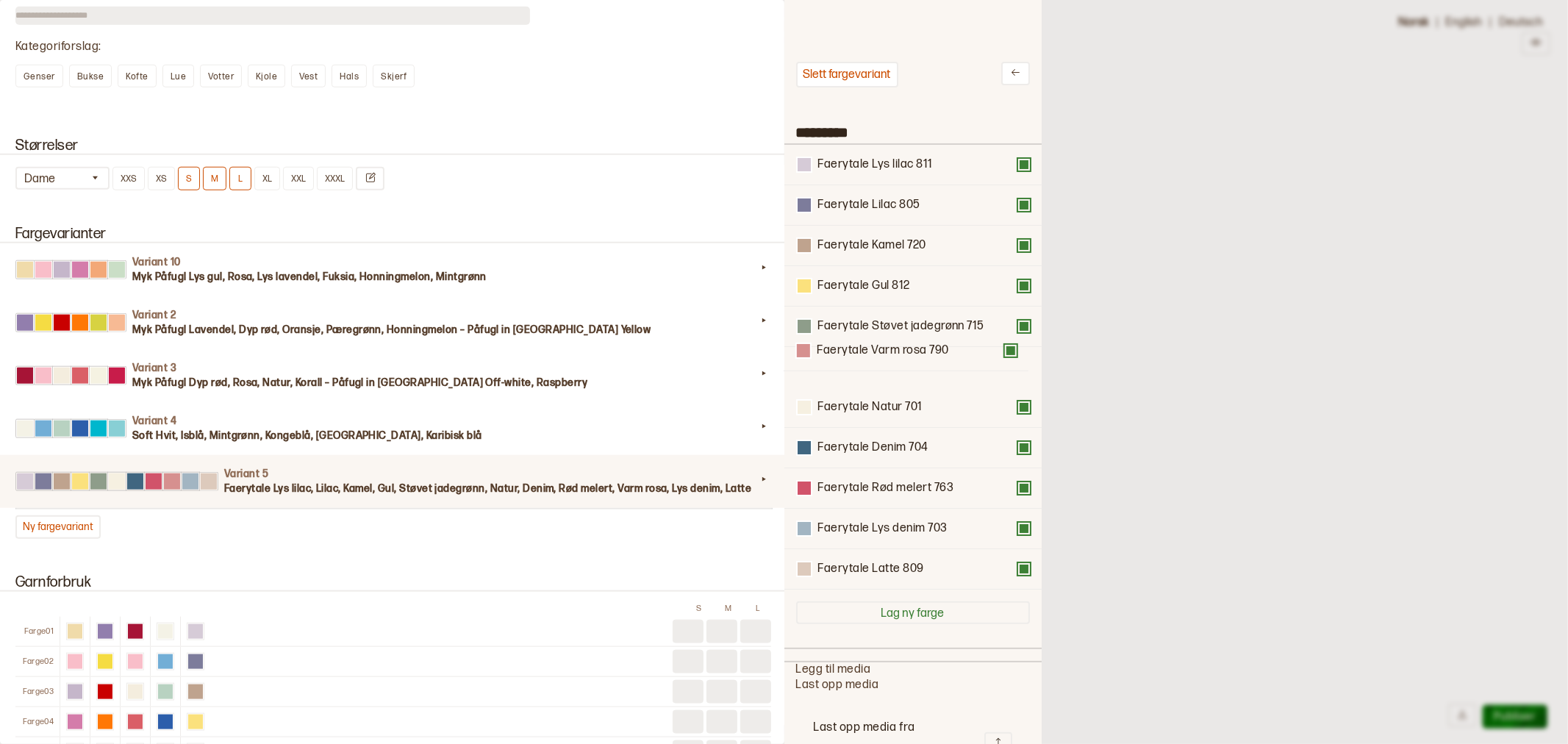
drag, startPoint x: 911, startPoint y: 486, endPoint x: 910, endPoint y: 347, distance: 139.0
click at [910, 347] on div "Faerytale Lys lilac 811 Faerytale Lilac 805 Faerytale Kamel 720 Faerytale Gul 8…" at bounding box center [913, 367] width 234 height 445
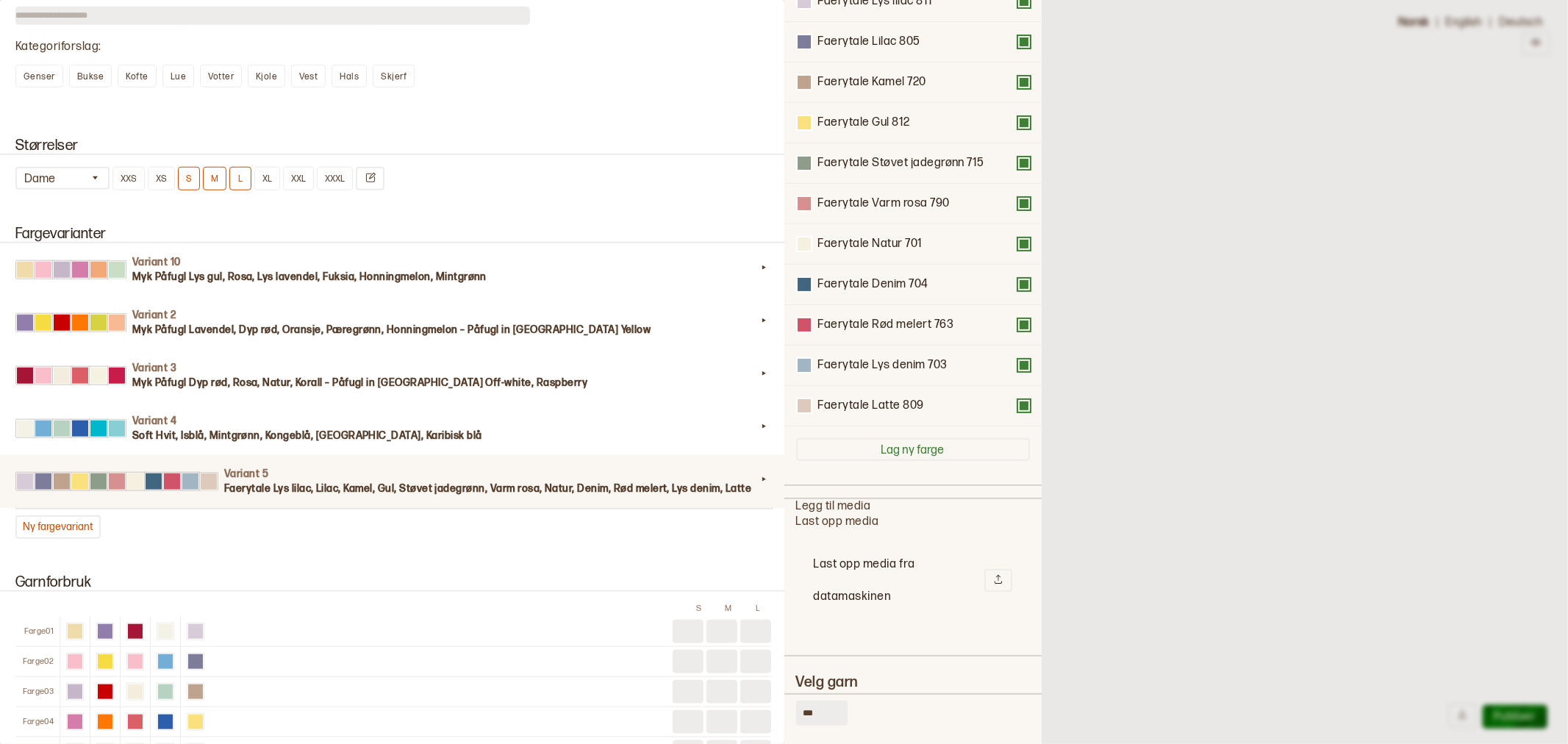
drag, startPoint x: 825, startPoint y: 702, endPoint x: 781, endPoint y: 706, distance: 44.2
click at [781, 706] on div "**********" at bounding box center [784, 372] width 1568 height 744
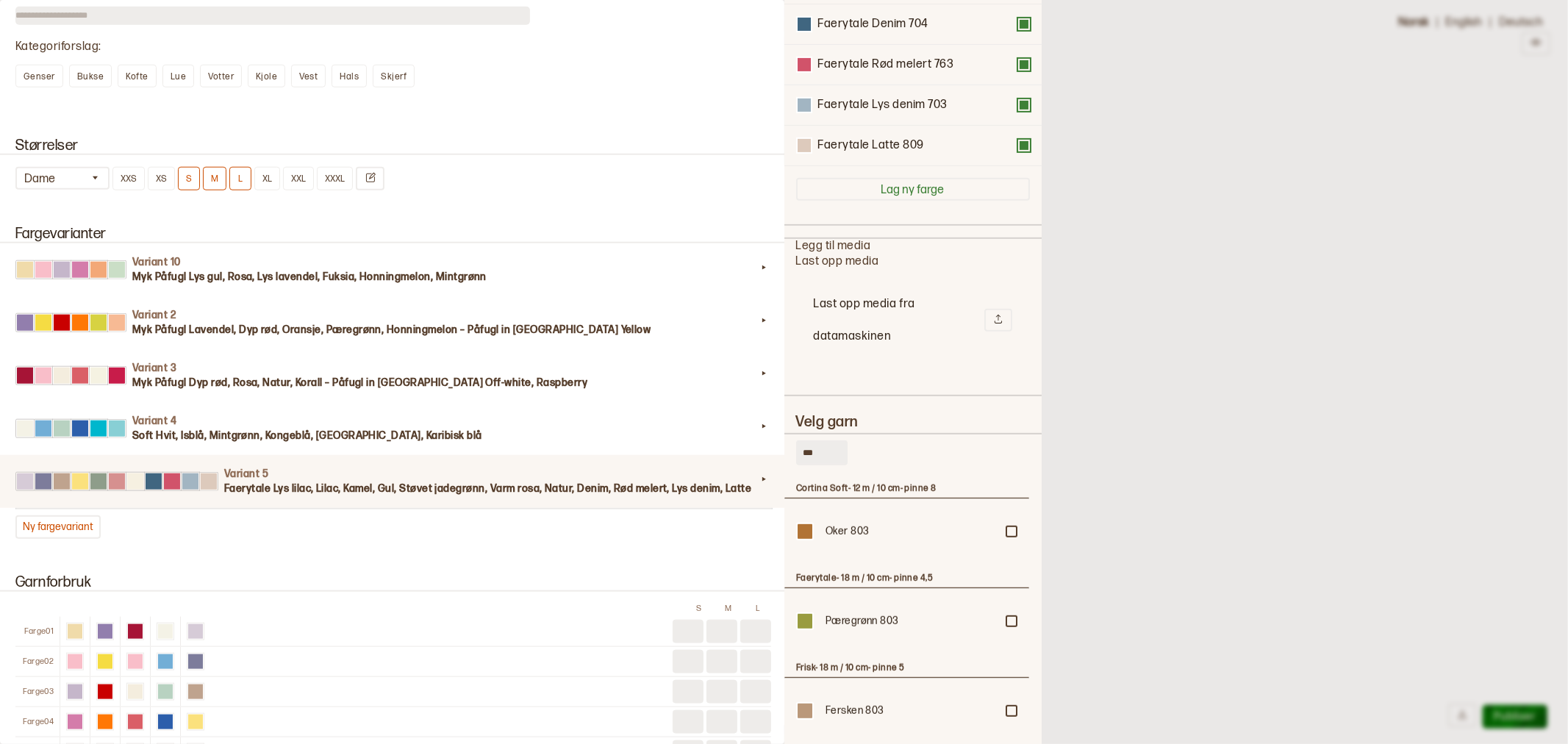
scroll to position [490, 0]
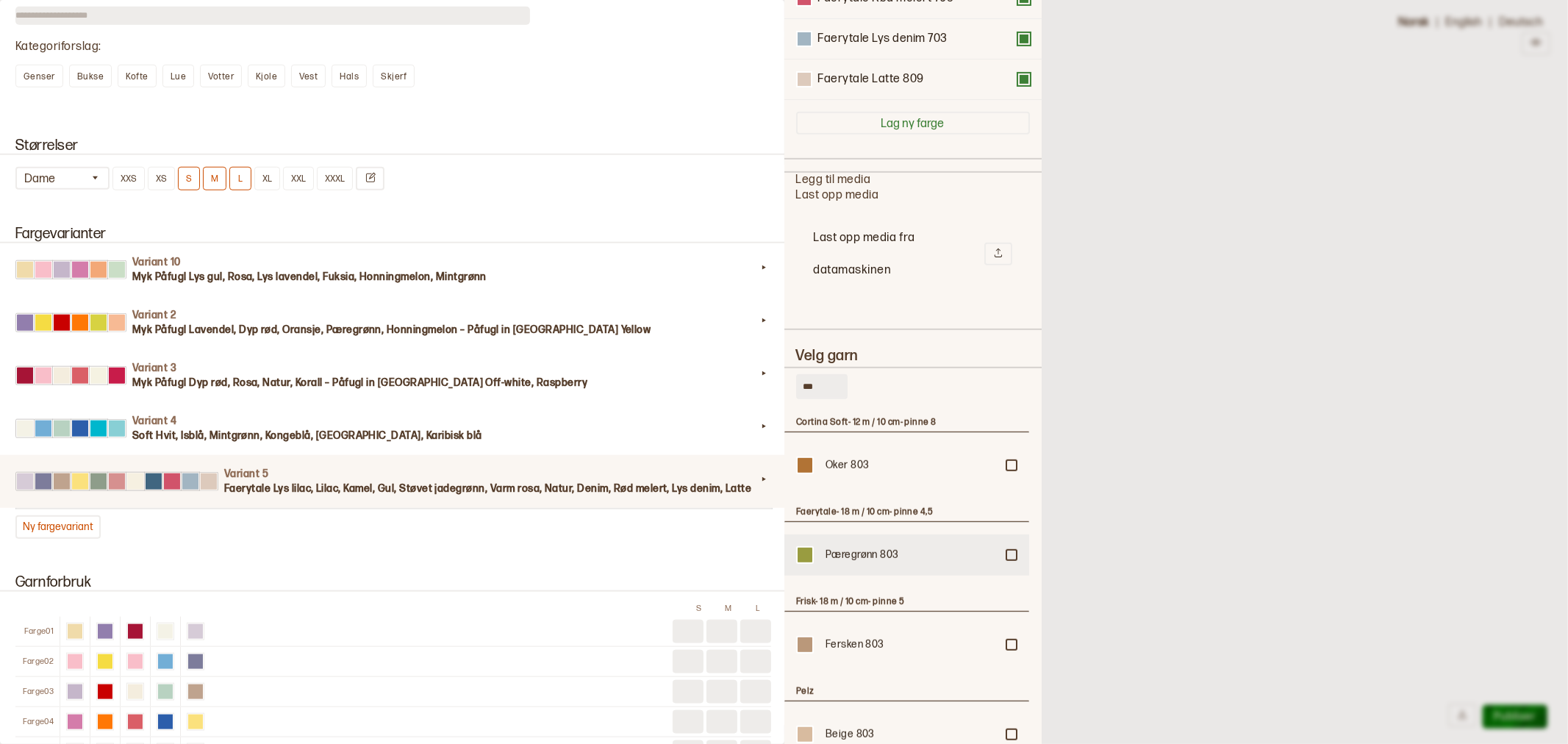
type input "***"
click at [1010, 470] on div at bounding box center [1011, 465] width 9 height 9
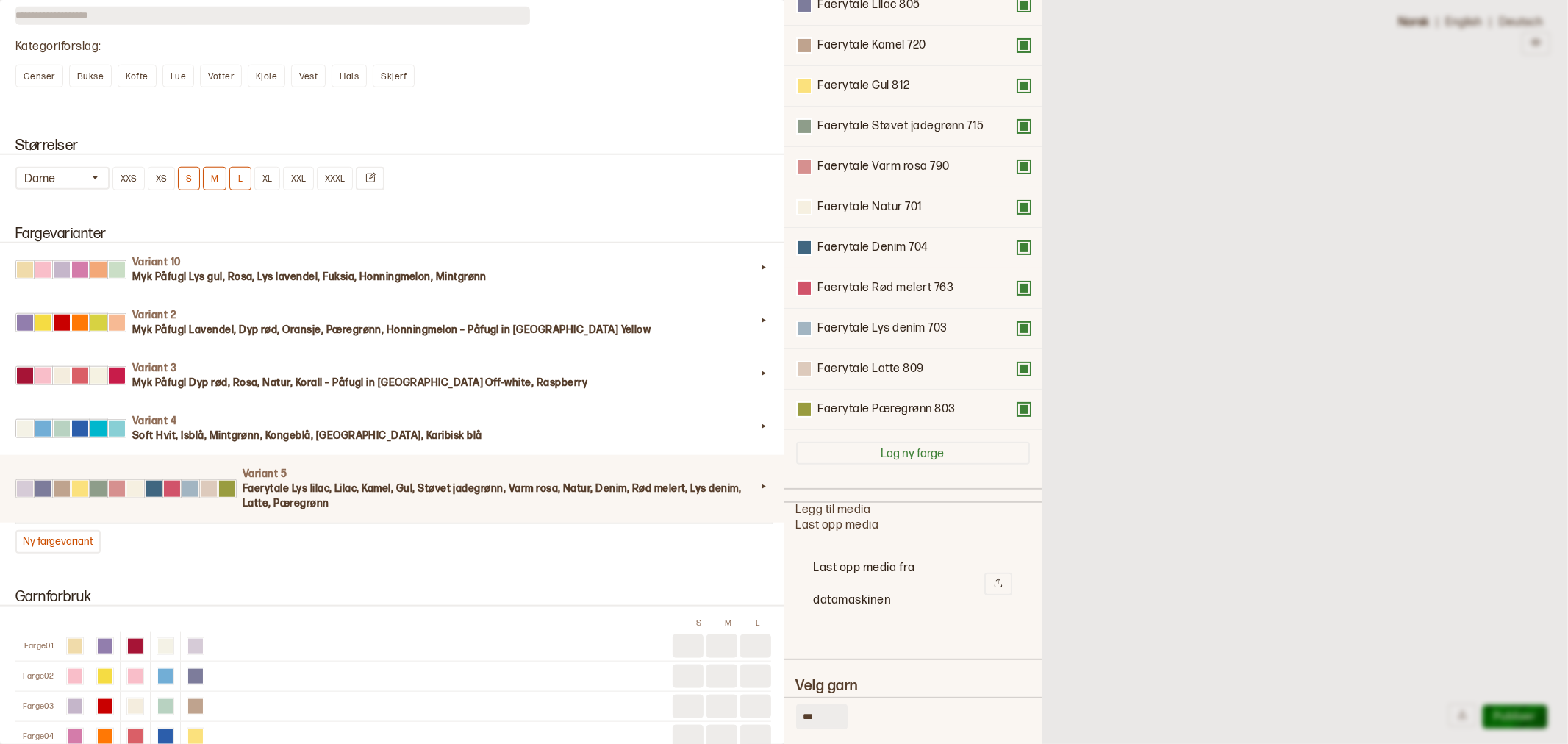
scroll to position [122, 0]
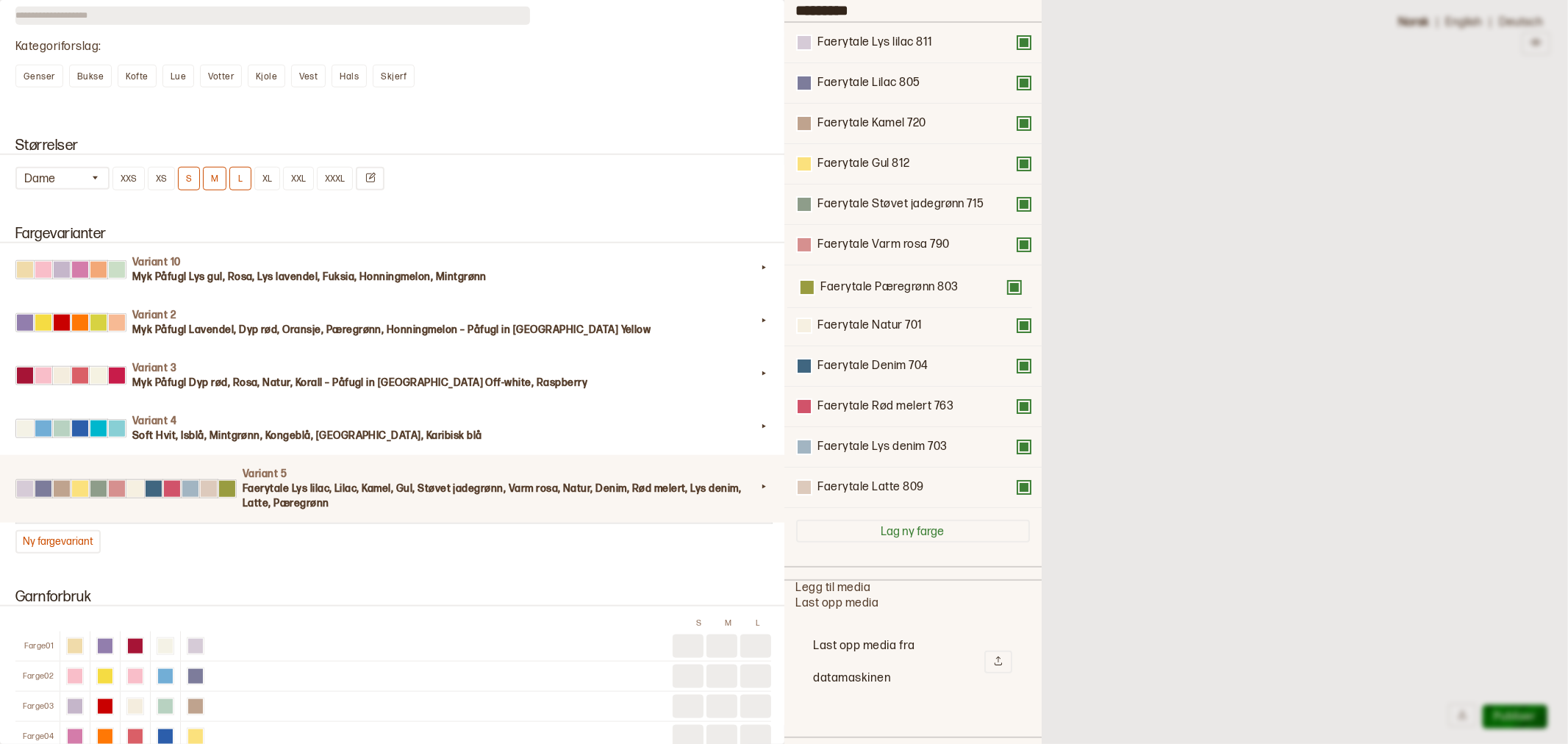
drag, startPoint x: 902, startPoint y: 485, endPoint x: 906, endPoint y: 275, distance: 210.0
click at [906, 276] on div "Faerytale Lys lilac 811 Faerytale Lilac 805 Faerytale Kamel 720 Faerytale Gul 8…" at bounding box center [913, 265] width 234 height 485
click at [1128, 119] on div at bounding box center [784, 372] width 1568 height 744
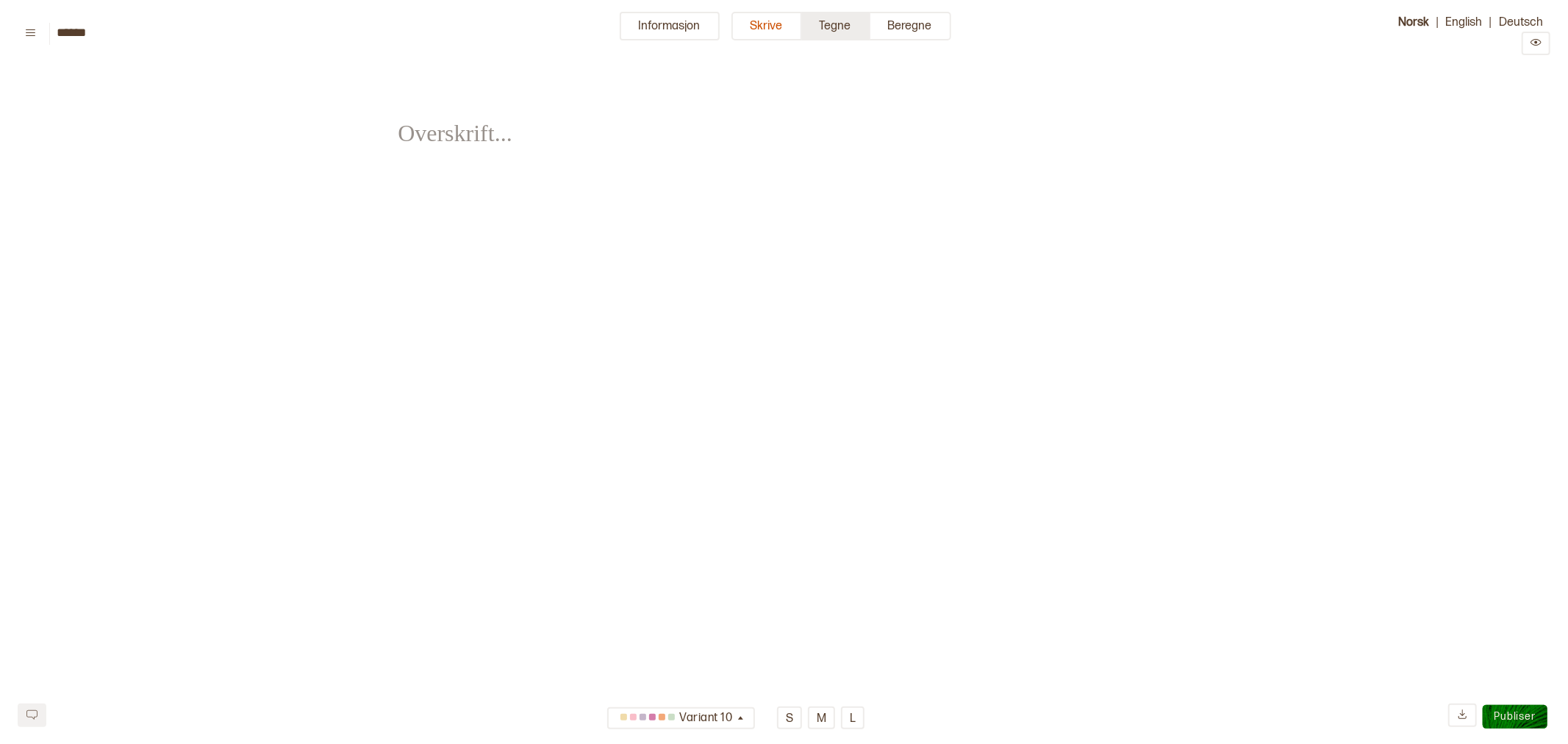
click at [831, 23] on button "Tegne" at bounding box center [835, 26] width 68 height 29
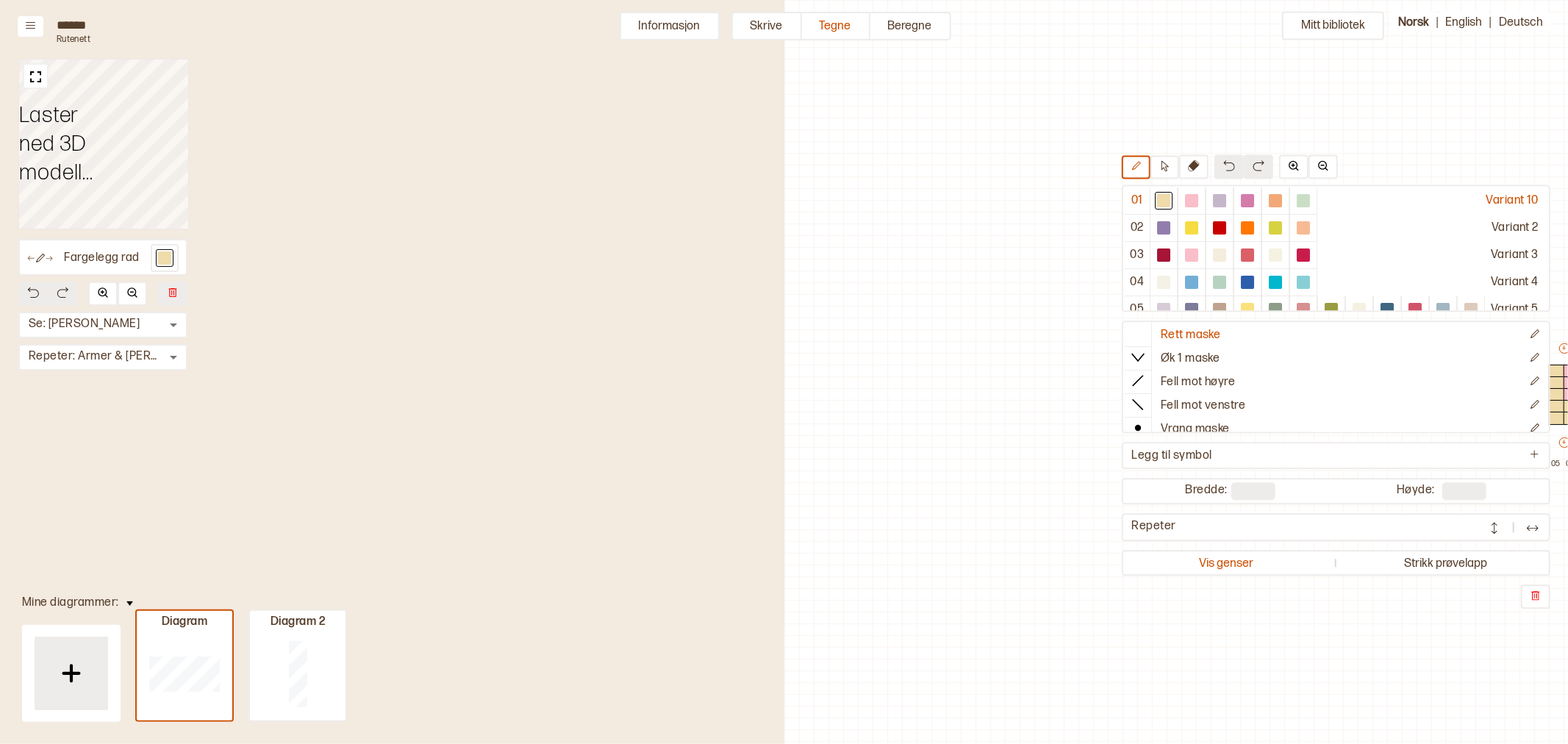
scroll to position [40, 511]
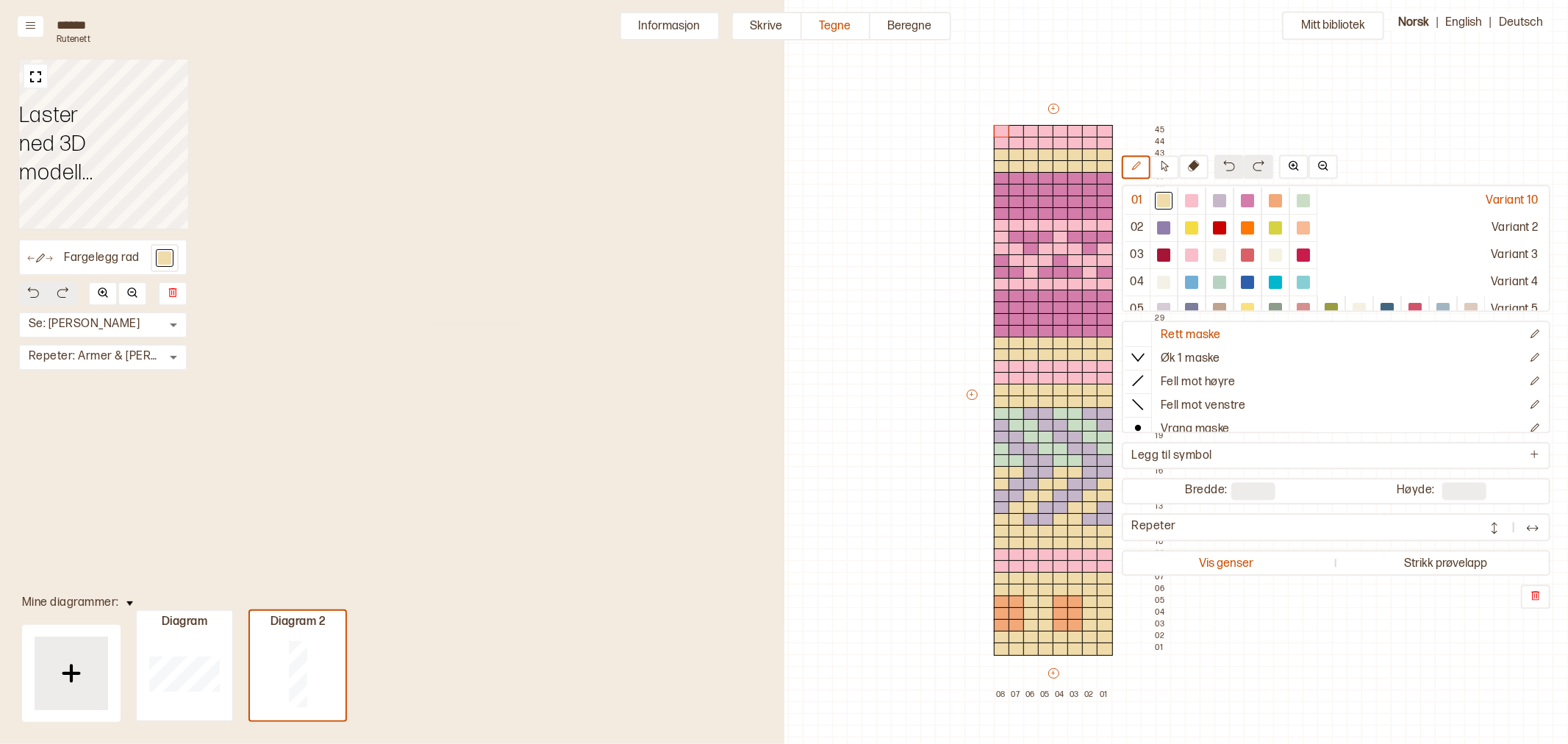
type input "**"
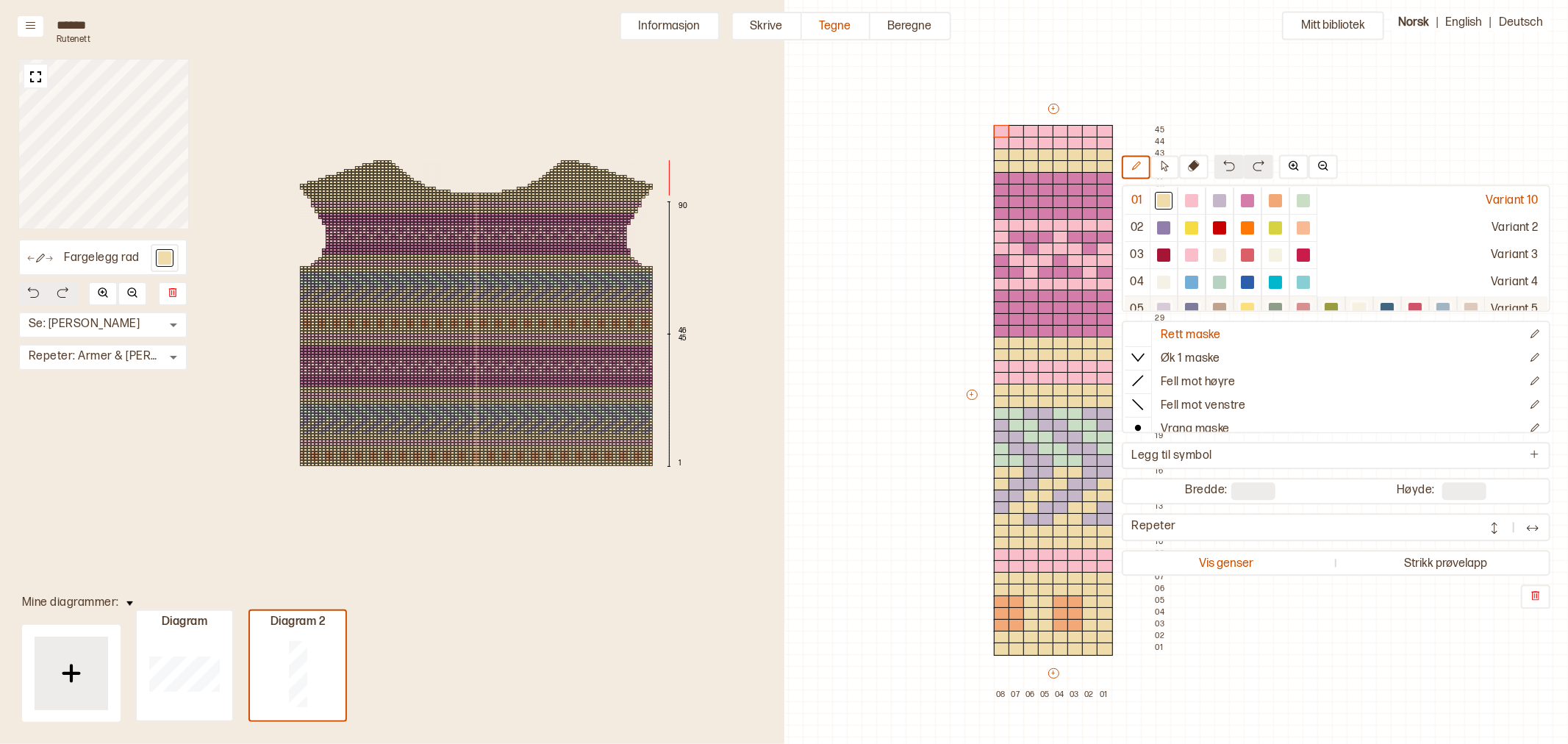
click at [1241, 301] on div at bounding box center [1247, 310] width 18 height 18
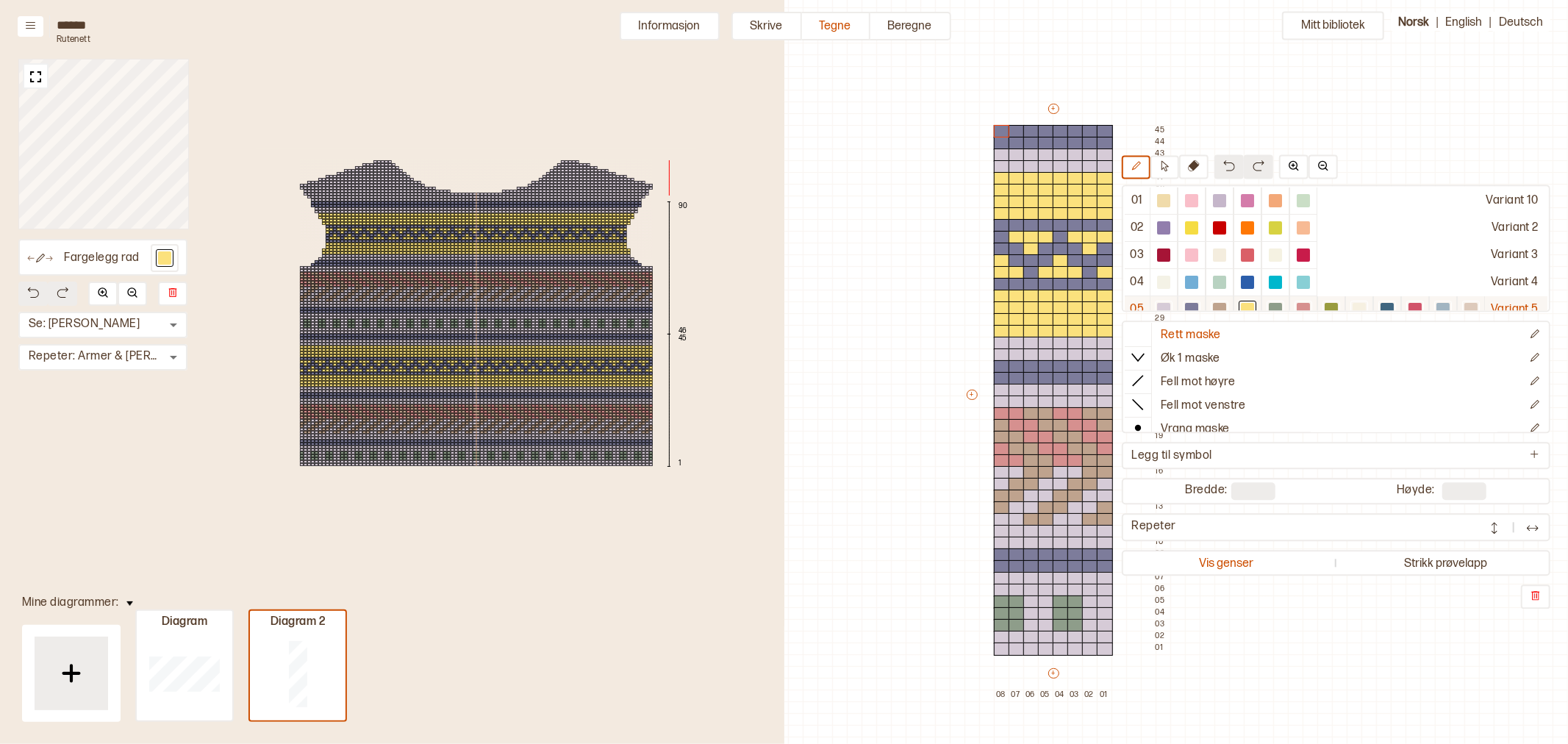
scroll to position [15, 0]
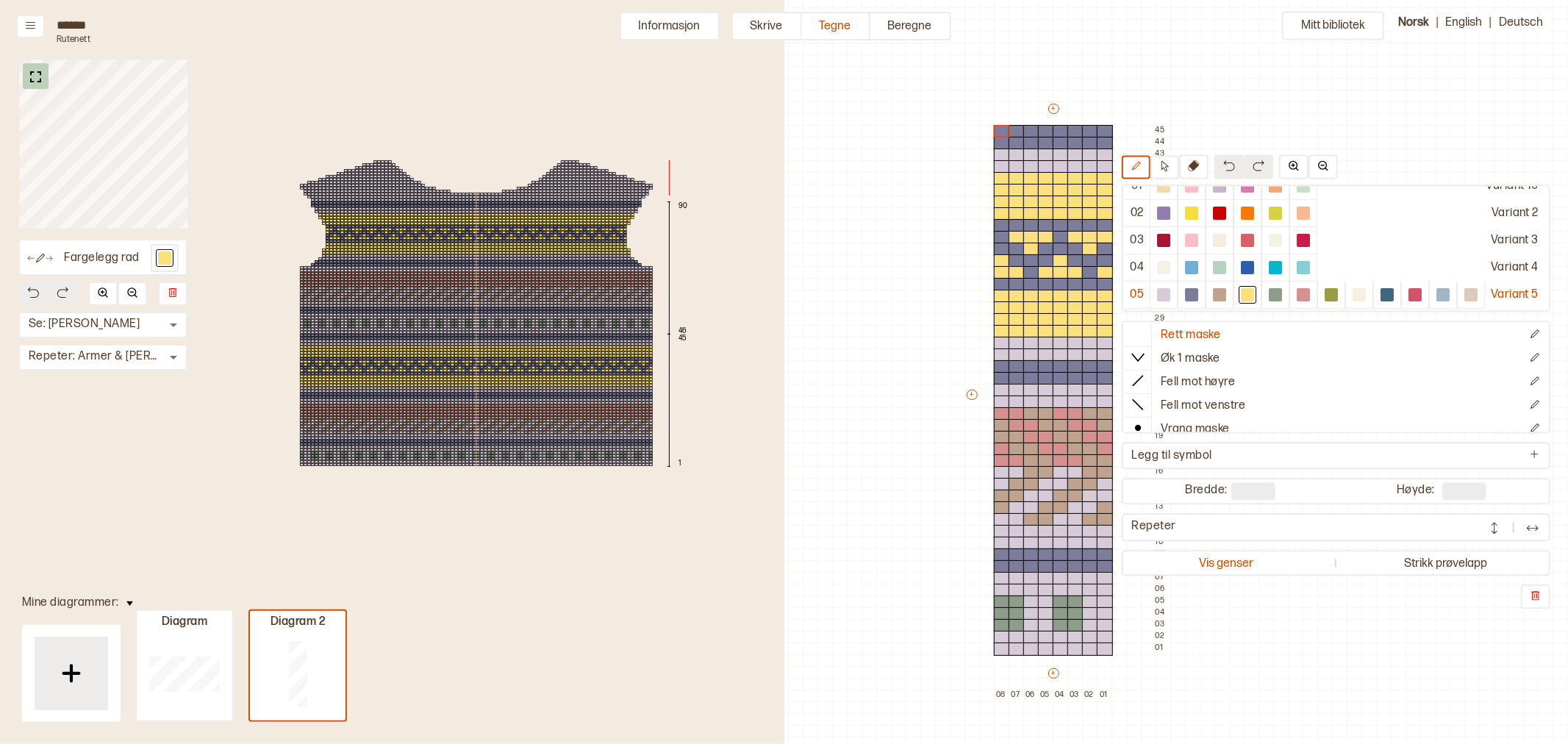
click at [34, 81] on img at bounding box center [35, 77] width 18 height 18
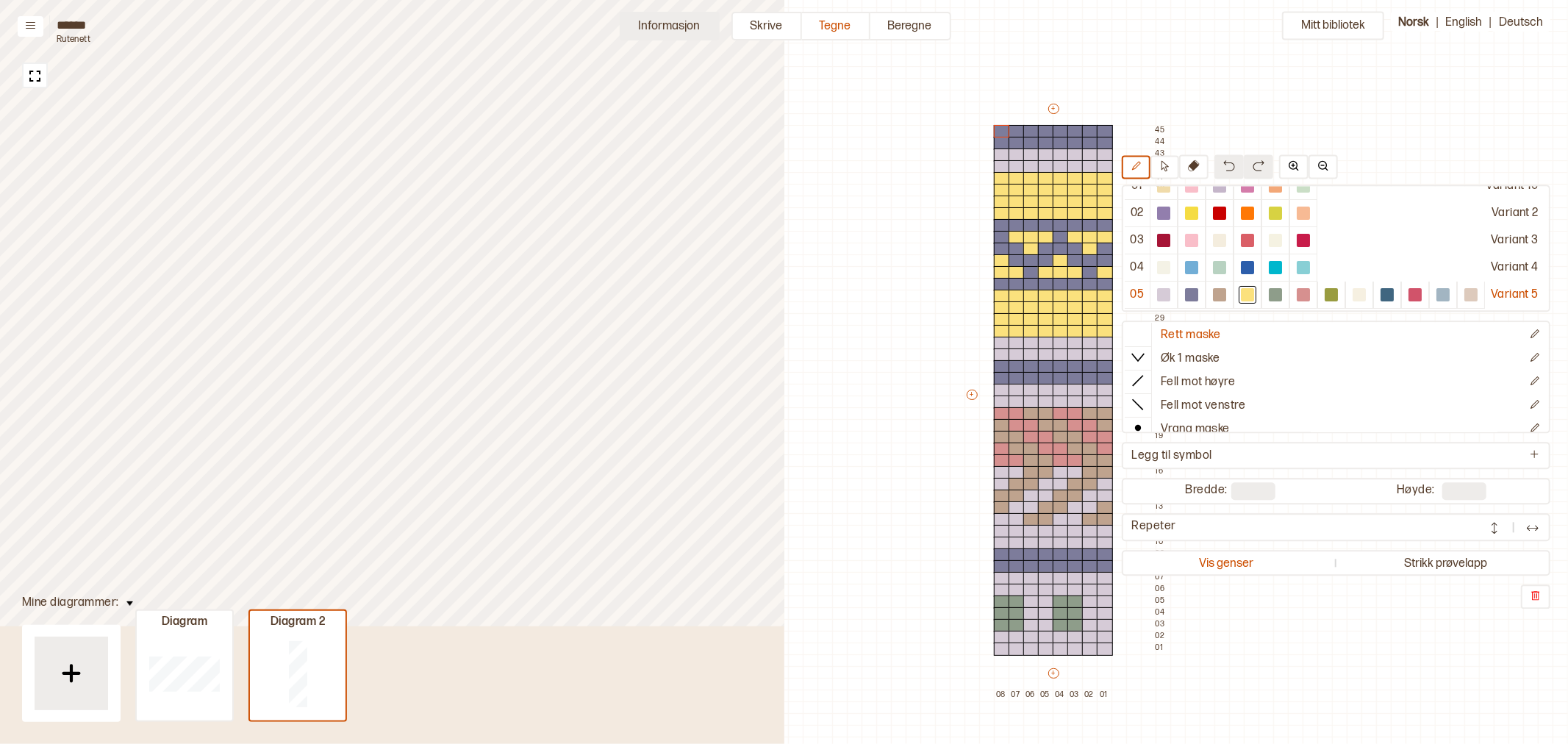
click at [670, 24] on button "Informasjon" at bounding box center [670, 26] width 100 height 29
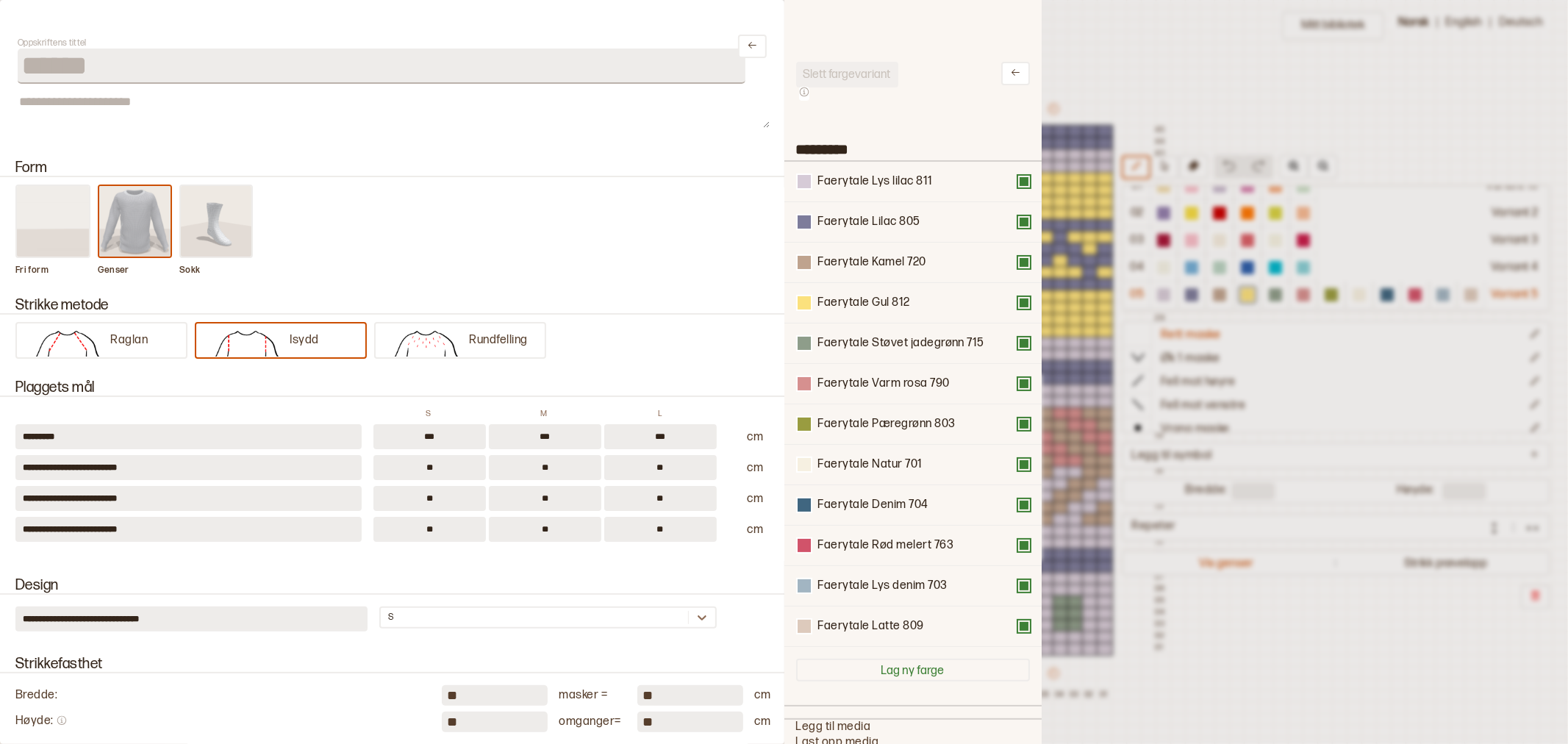
scroll to position [13, 13]
drag, startPoint x: 863, startPoint y: 302, endPoint x: 861, endPoint y: 390, distance: 88.0
click at [861, 390] on div "Faerytale Lys lilac 811 Faerytale Lilac 805 Faerytale Kamel 720 Faerytale Gul 8…" at bounding box center [913, 404] width 234 height 485
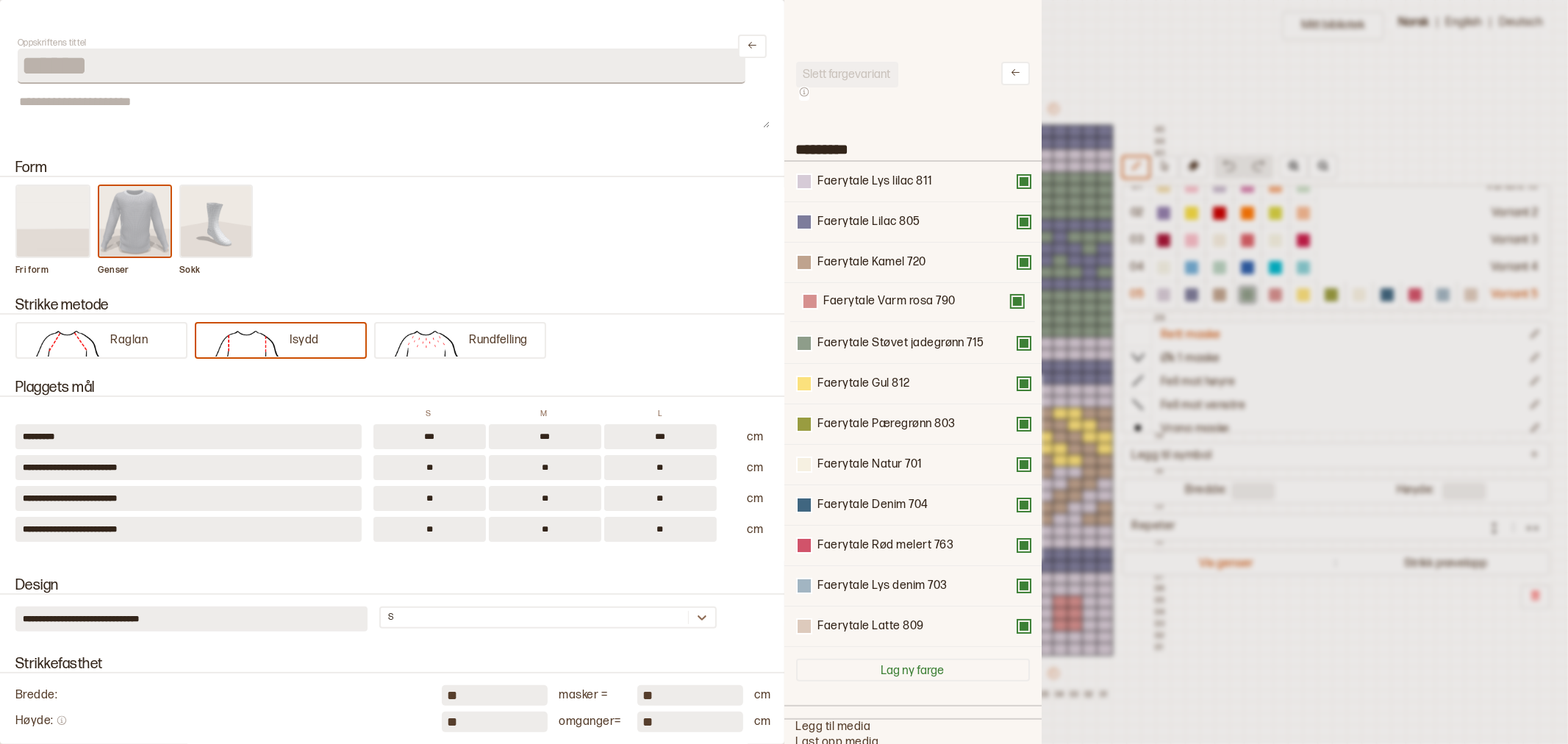
click at [861, 243] on div "Faerytale Lys lilac 811 Faerytale Lilac 805 Faerytale Kamel 720 Faerytale Støve…" at bounding box center [913, 404] width 234 height 485
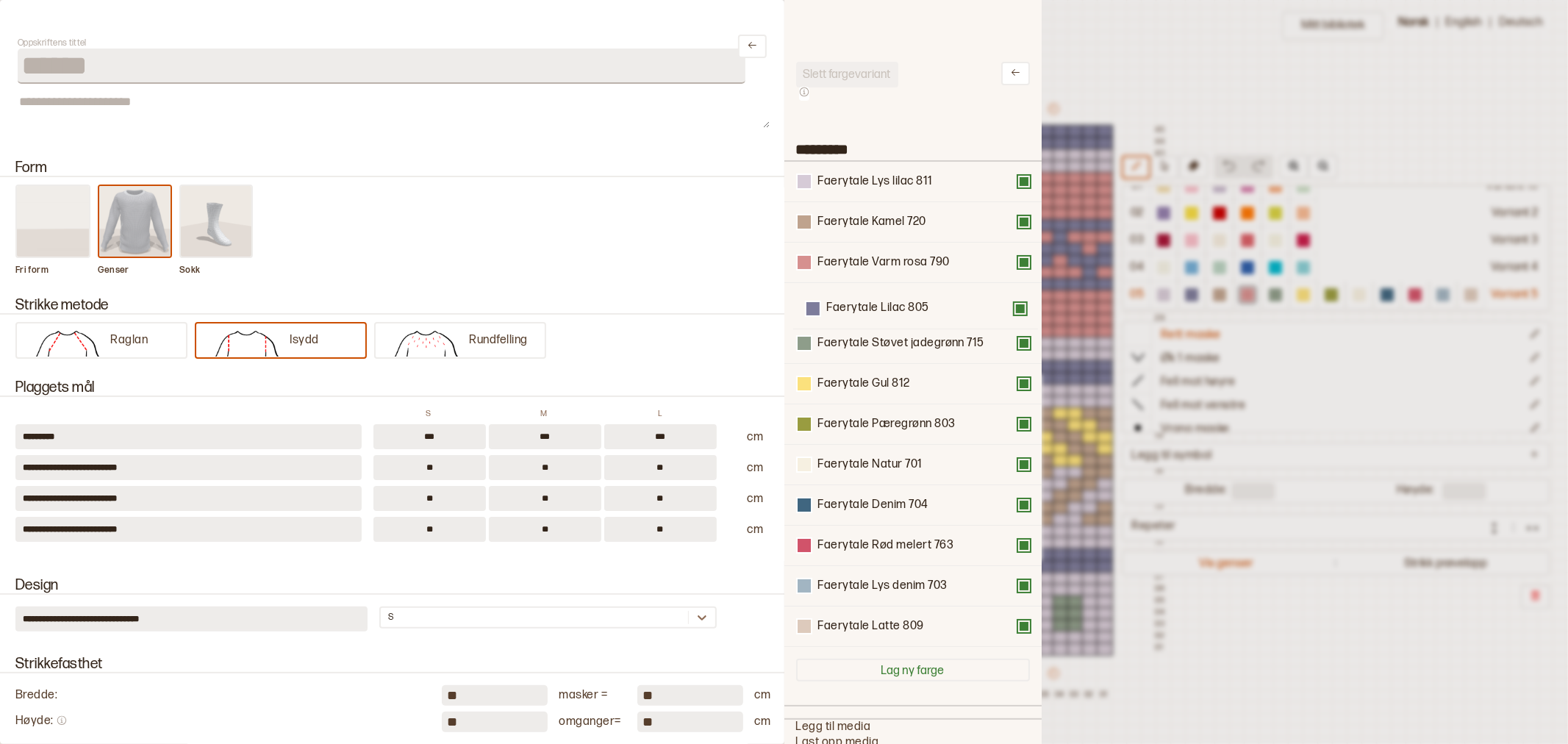
drag, startPoint x: 826, startPoint y: 218, endPoint x: 835, endPoint y: 310, distance: 92.4
click at [835, 310] on div "Faerytale Lys lilac 811 Faerytale Lilac 805 Faerytale Kamel 720 Faerytale Varm …" at bounding box center [913, 404] width 234 height 485
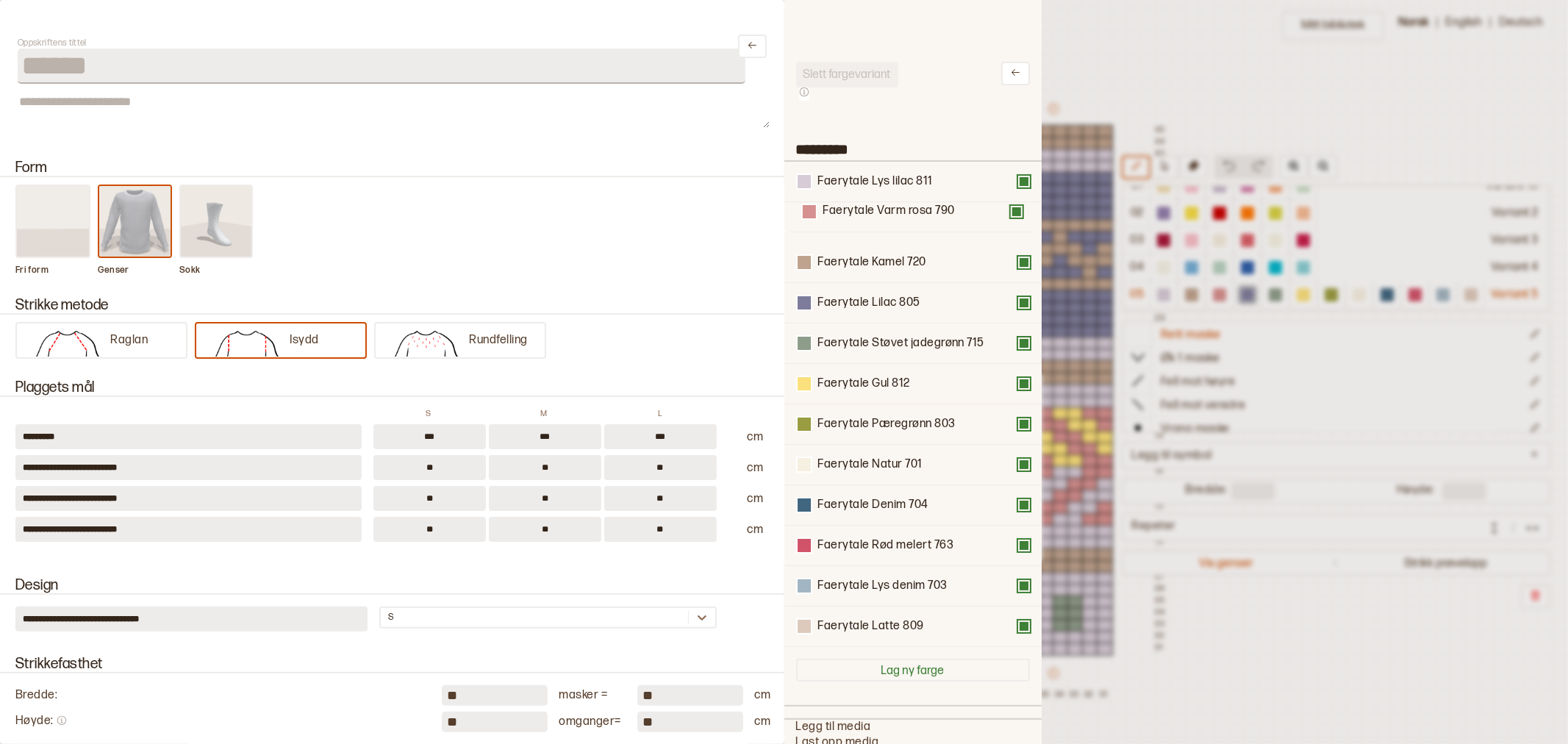
click at [833, 158] on div "Slett fargevariant ********* Faerytale Lys lilac 811 Faerytale Kamel 720 Faeryt…" at bounding box center [913, 727] width 234 height 1331
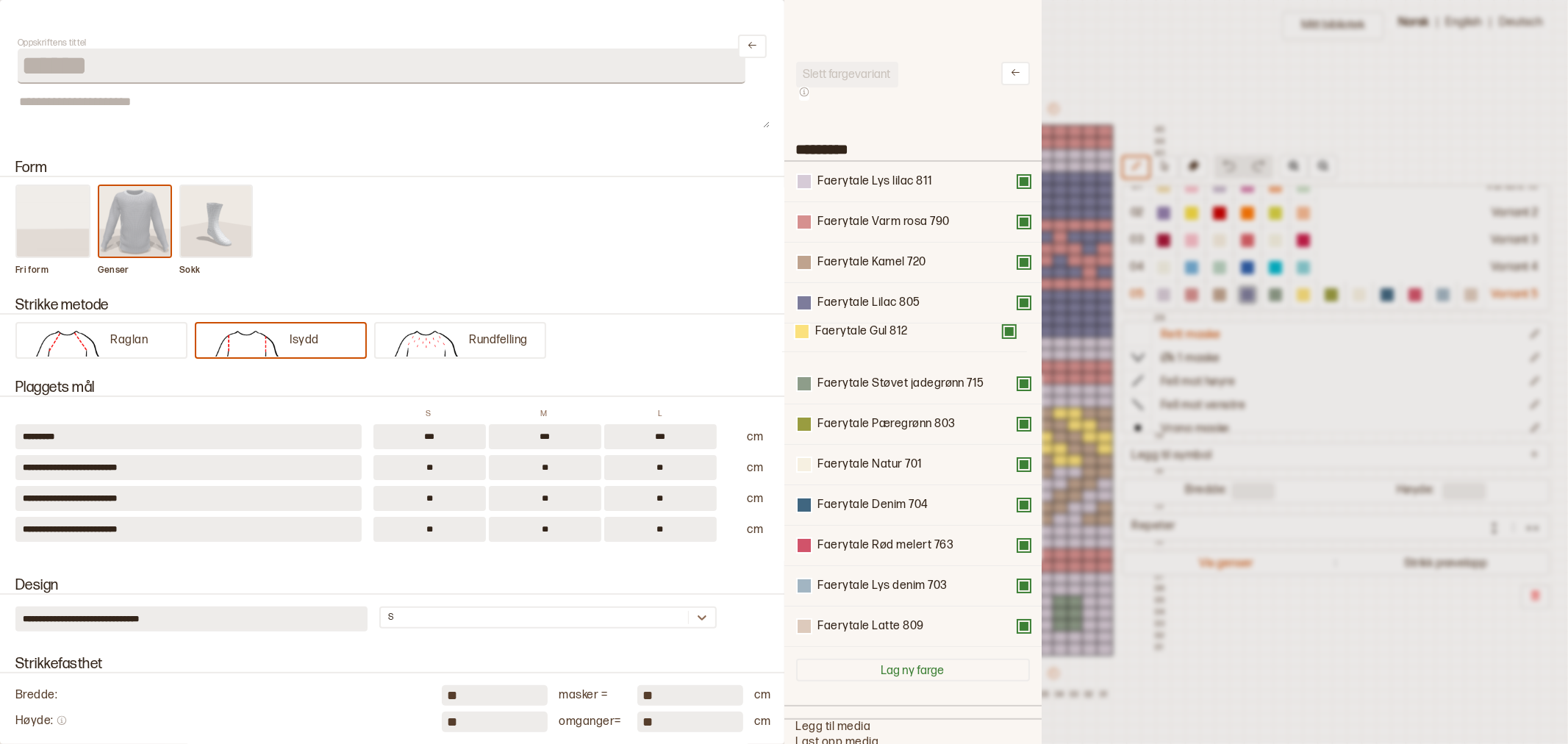
drag, startPoint x: 834, startPoint y: 376, endPoint x: 833, endPoint y: 326, distance: 50.0
click at [833, 326] on div "Faerytale Lys lilac 811 Faerytale Varm rosa 790 Faerytale Kamel 720 Faerytale L…" at bounding box center [913, 404] width 234 height 485
drag, startPoint x: 880, startPoint y: 190, endPoint x: 881, endPoint y: 235, distance: 45.0
click at [881, 235] on div "Faerytale Lys lilac 811 Faerytale Varm rosa 790 Faerytale Kamel 720 Faerytale L…" at bounding box center [913, 404] width 234 height 485
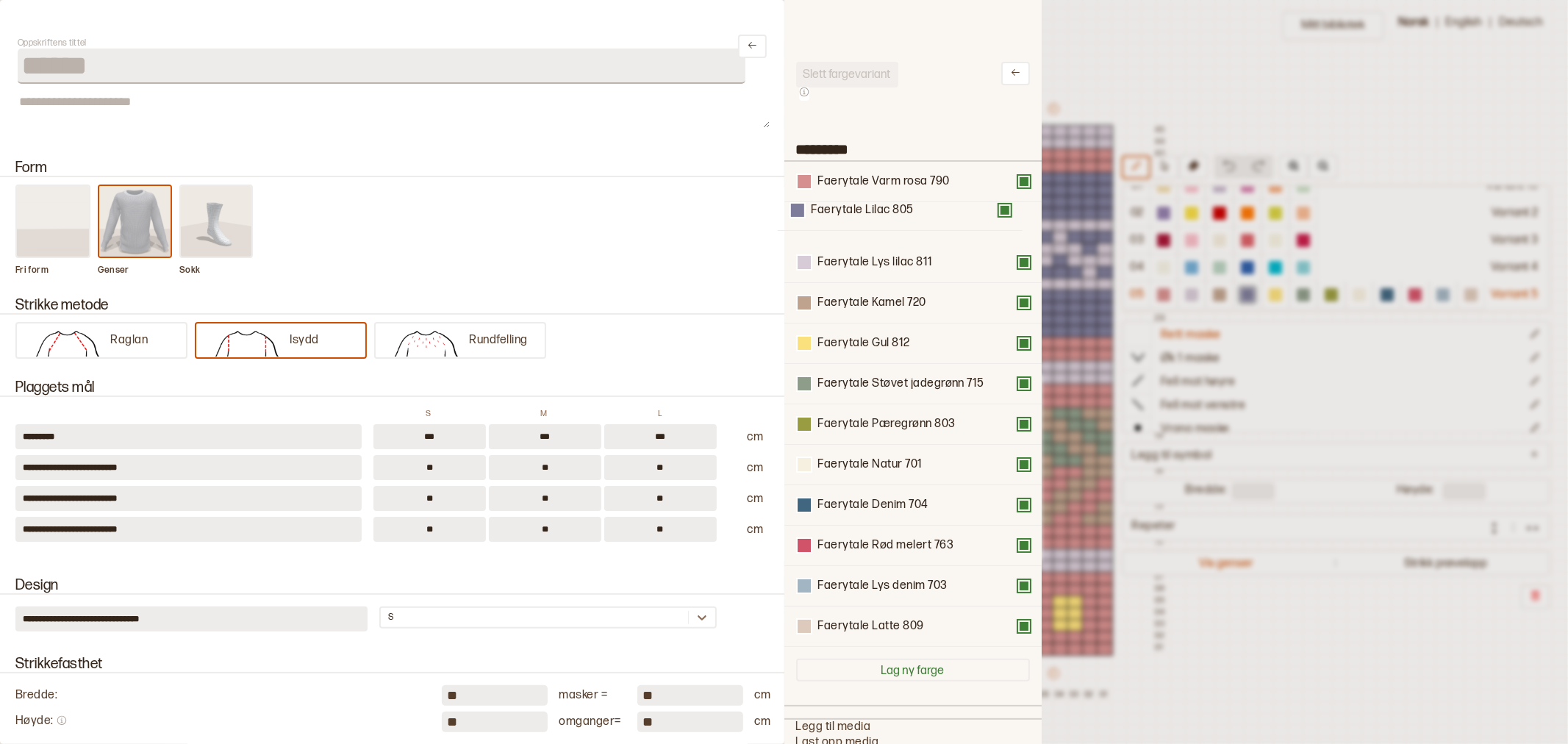
drag, startPoint x: 875, startPoint y: 312, endPoint x: 866, endPoint y: 215, distance: 97.4
click at [866, 215] on div "Faerytale Varm rosa 790 Faerytale Lys lilac 811 Faerytale Kamel 720 Faerytale L…" at bounding box center [913, 404] width 234 height 485
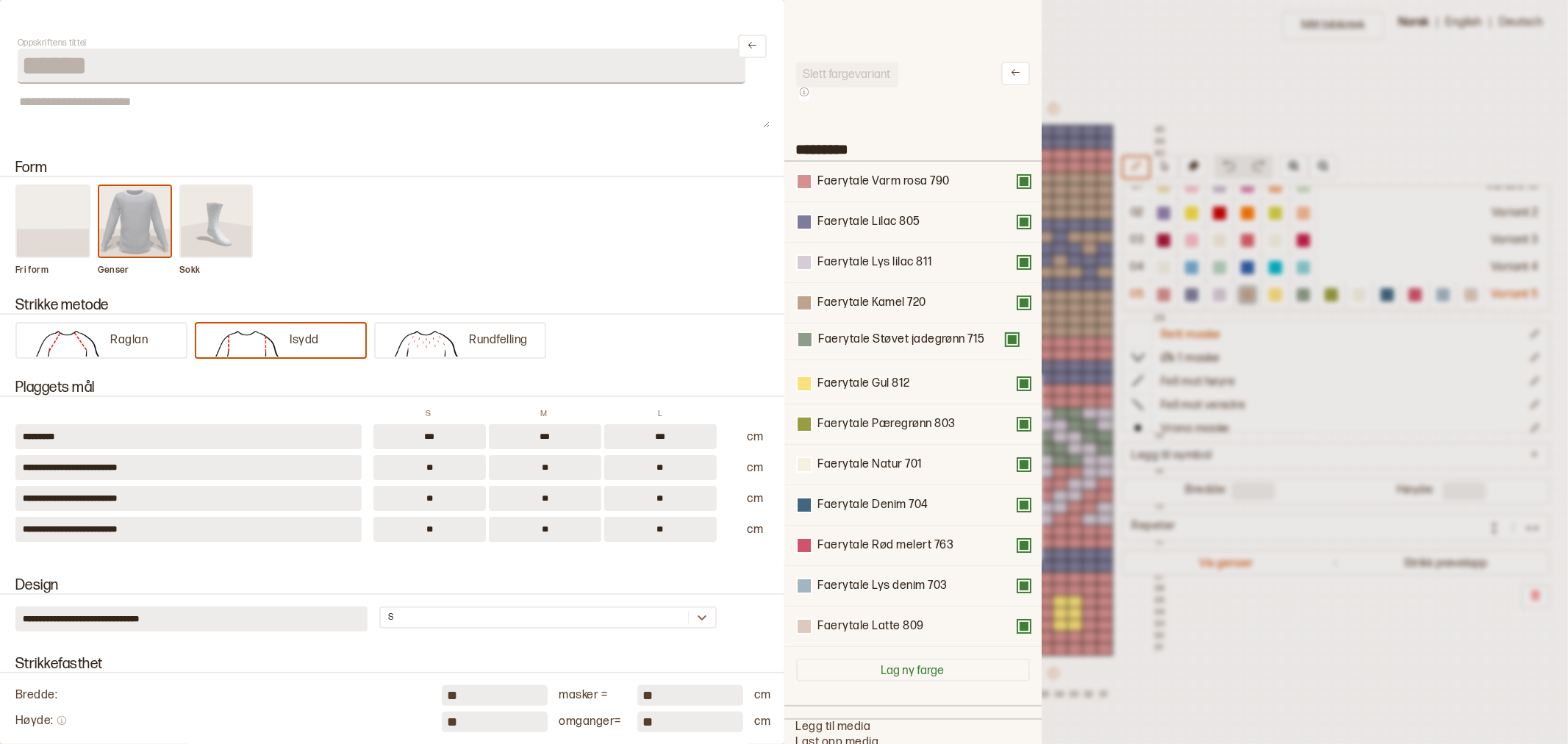
drag, startPoint x: 894, startPoint y: 383, endPoint x: 894, endPoint y: 336, distance: 47.0
click at [894, 336] on div "Faerytale Varm rosa 790 Faerytale Lilac 805 Faerytale Lys lilac 811 Faerytale K…" at bounding box center [913, 404] width 234 height 485
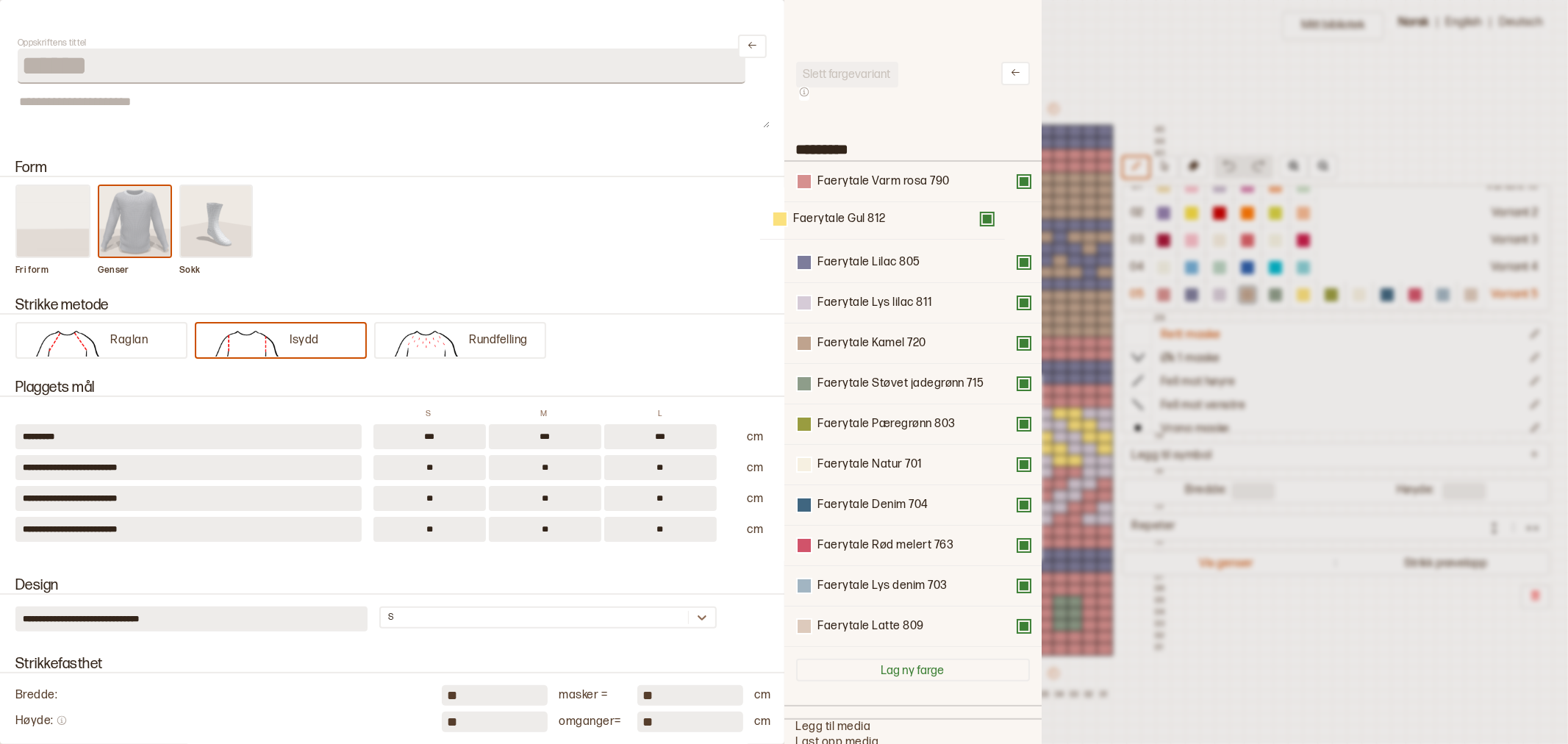
drag, startPoint x: 891, startPoint y: 377, endPoint x: 864, endPoint y: 206, distance: 173.1
click at [864, 206] on div "Faerytale Varm rosa 790 Faerytale Lilac 805 Faerytale Lys lilac 811 Faerytale K…" at bounding box center [913, 404] width 234 height 485
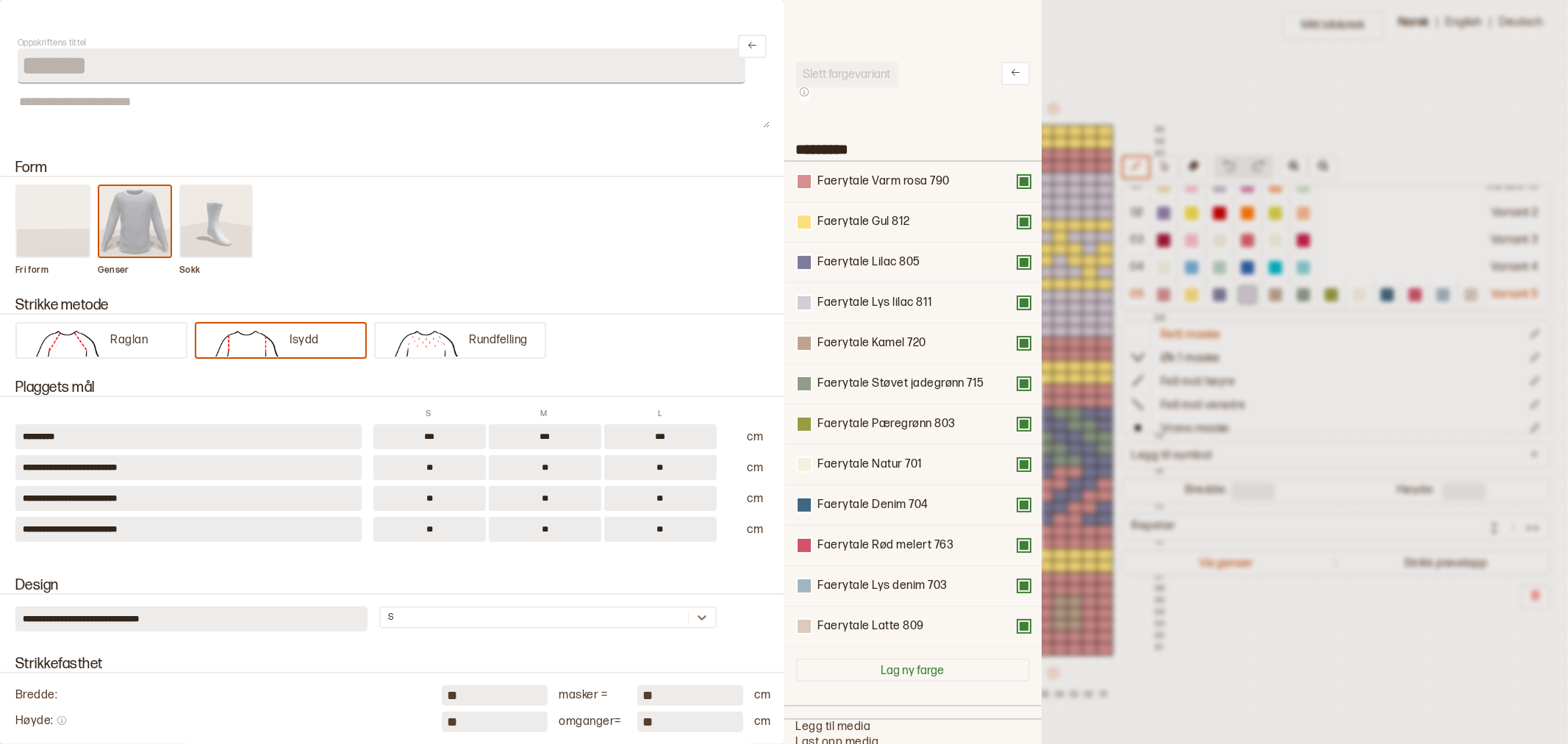
click at [1082, 42] on div at bounding box center [784, 372] width 1568 height 744
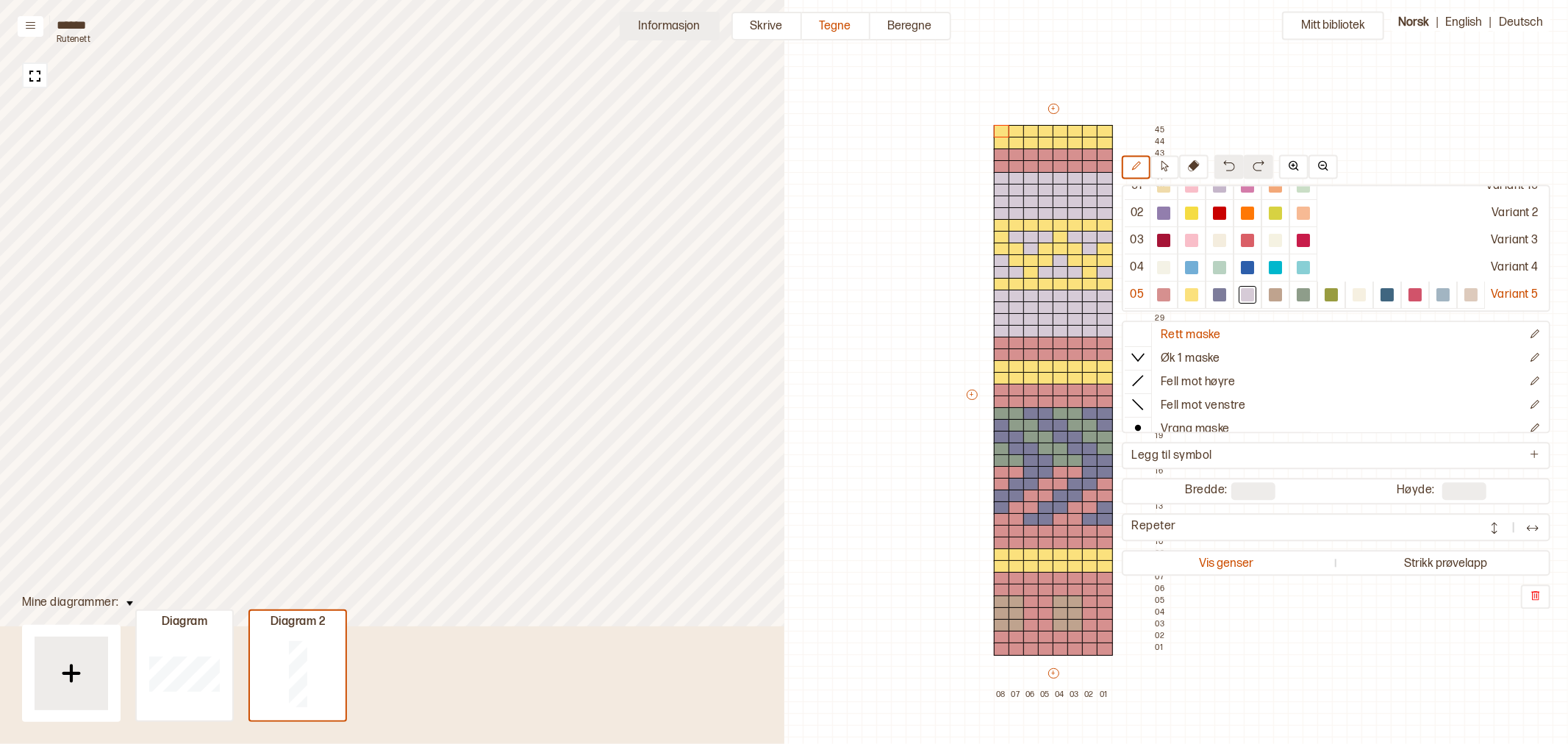
click at [682, 26] on button "Informasjon" at bounding box center [670, 26] width 100 height 29
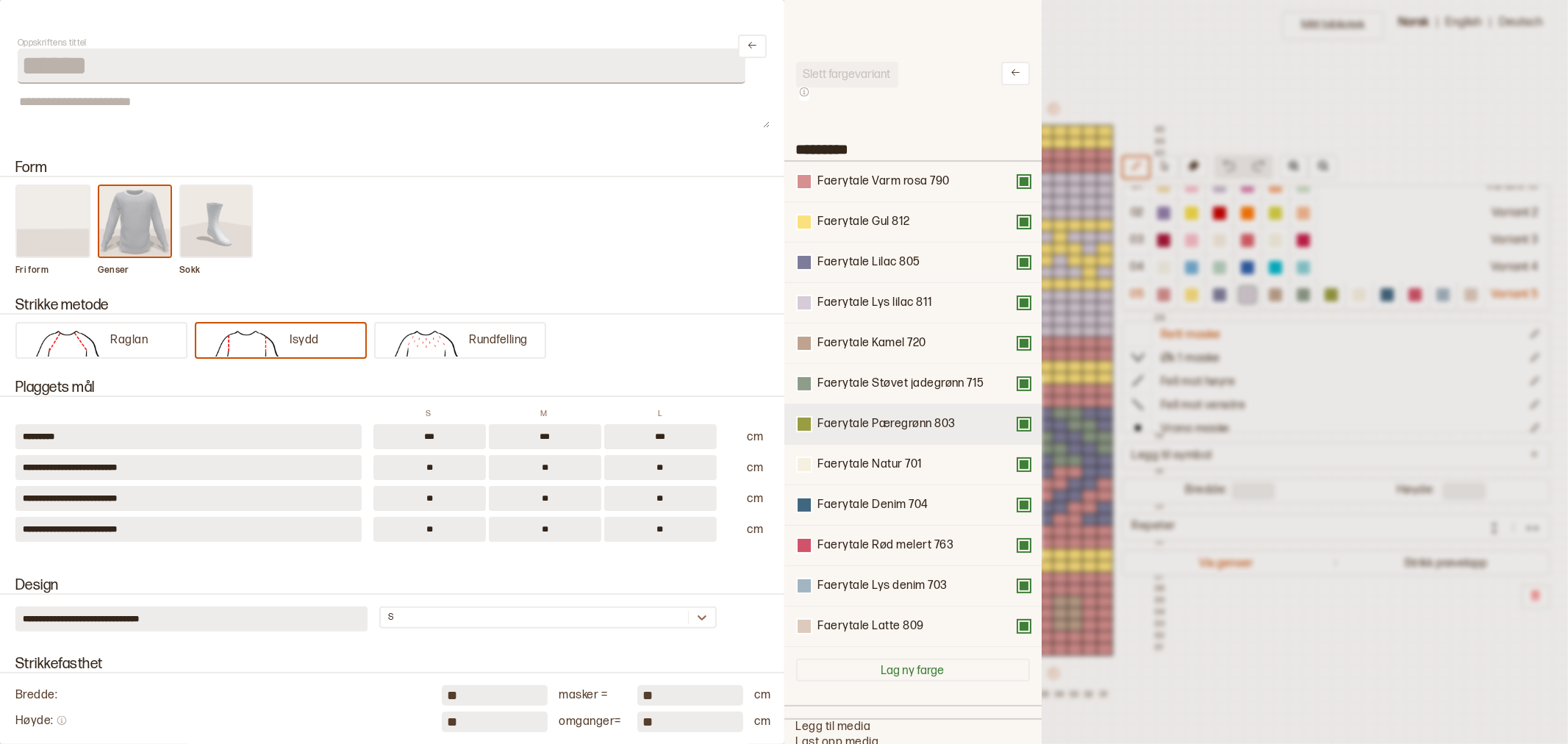
click at [1018, 418] on button at bounding box center [1024, 424] width 12 height 12
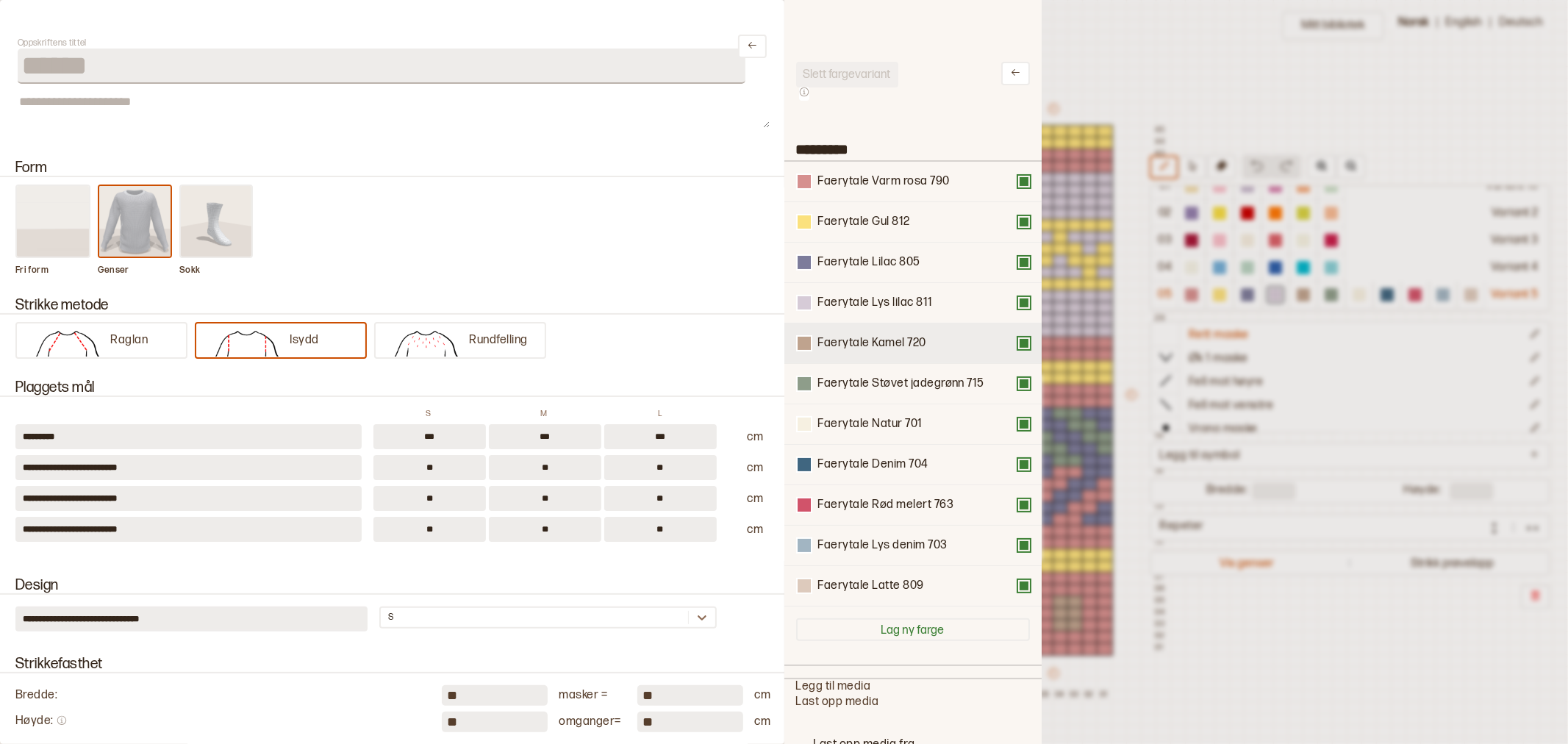
click at [1018, 341] on button at bounding box center [1024, 343] width 12 height 12
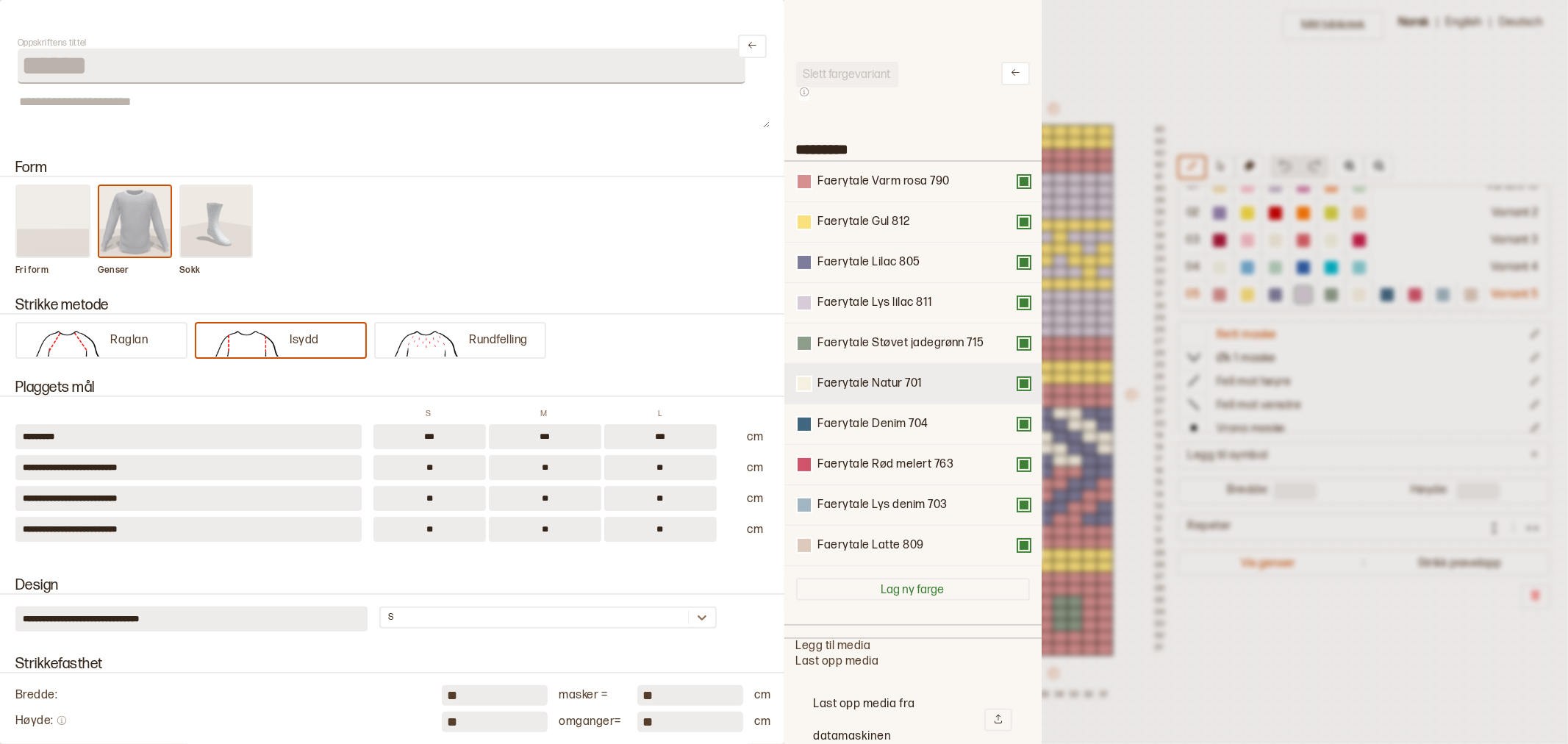
click at [1018, 385] on button at bounding box center [1024, 383] width 12 height 12
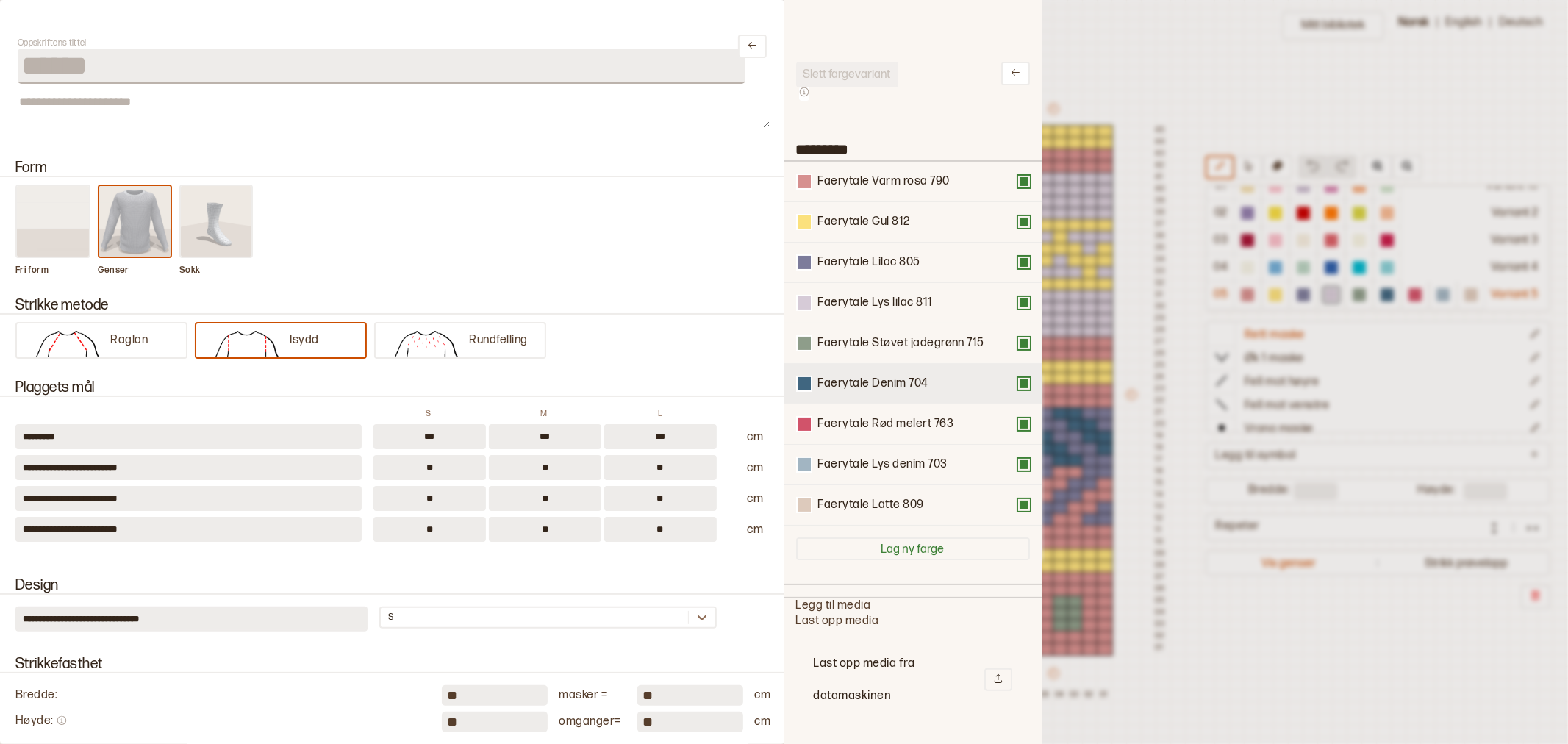
click at [1018, 382] on button at bounding box center [1024, 383] width 12 height 12
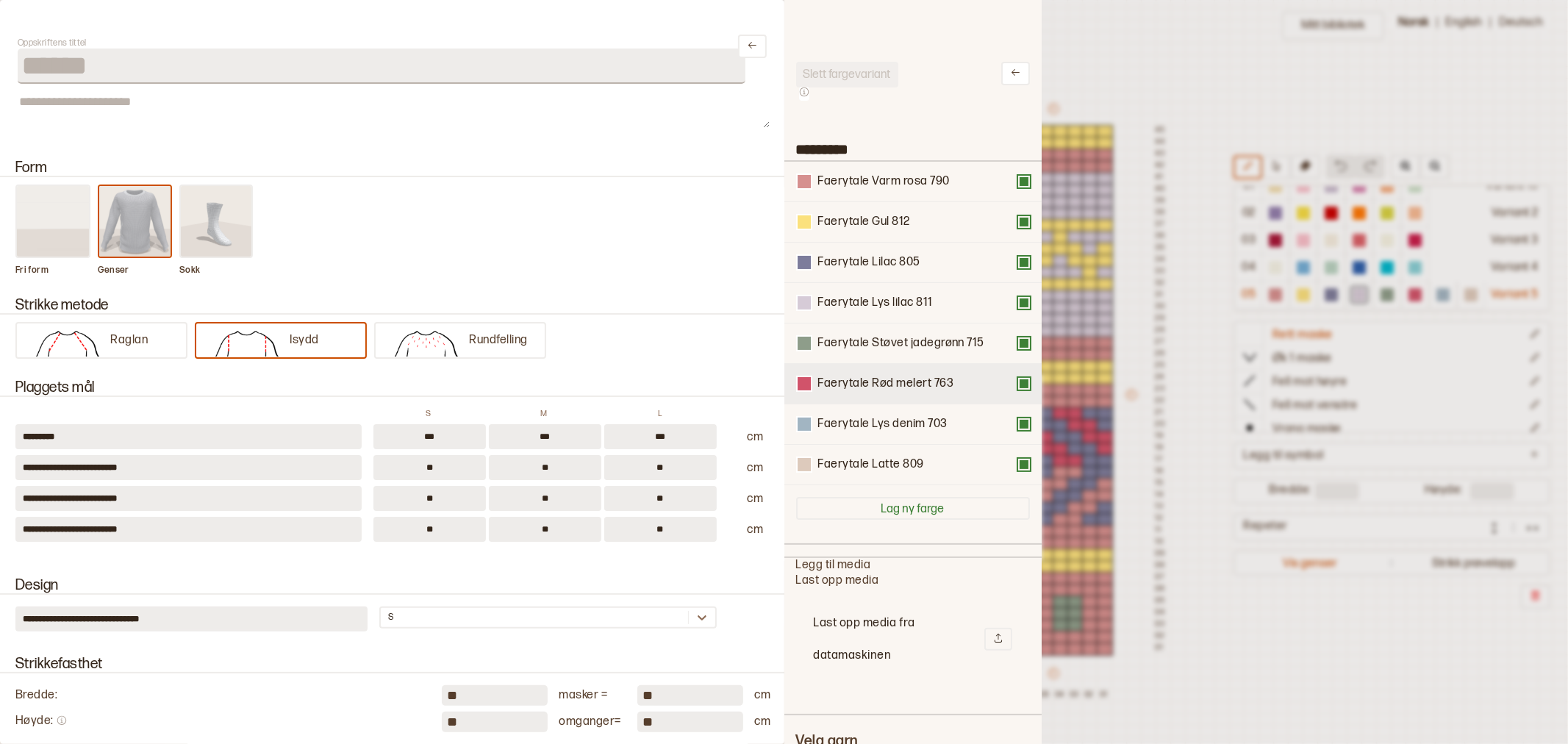
click at [1018, 383] on button at bounding box center [1024, 383] width 12 height 12
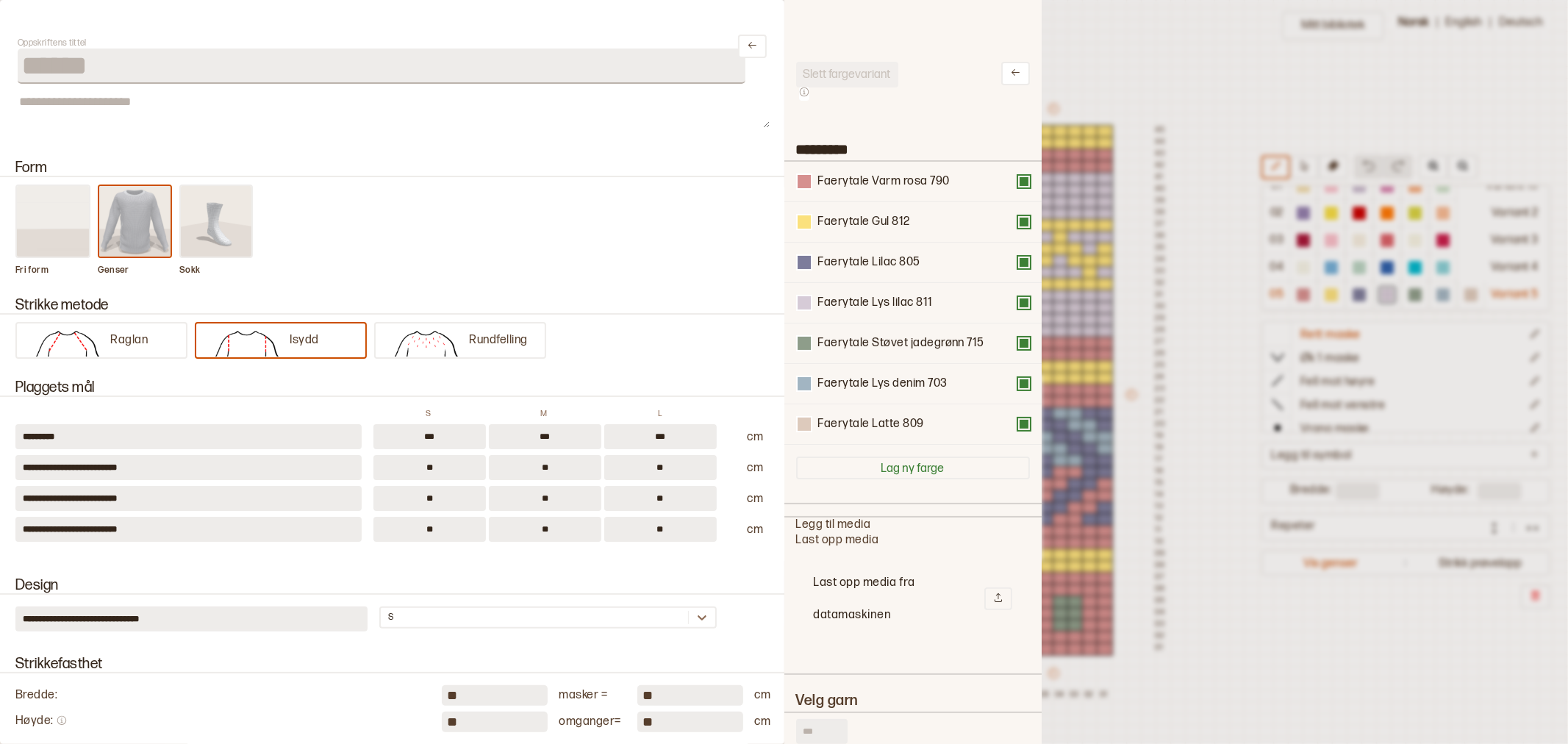
click at [1018, 383] on button at bounding box center [1024, 383] width 12 height 12
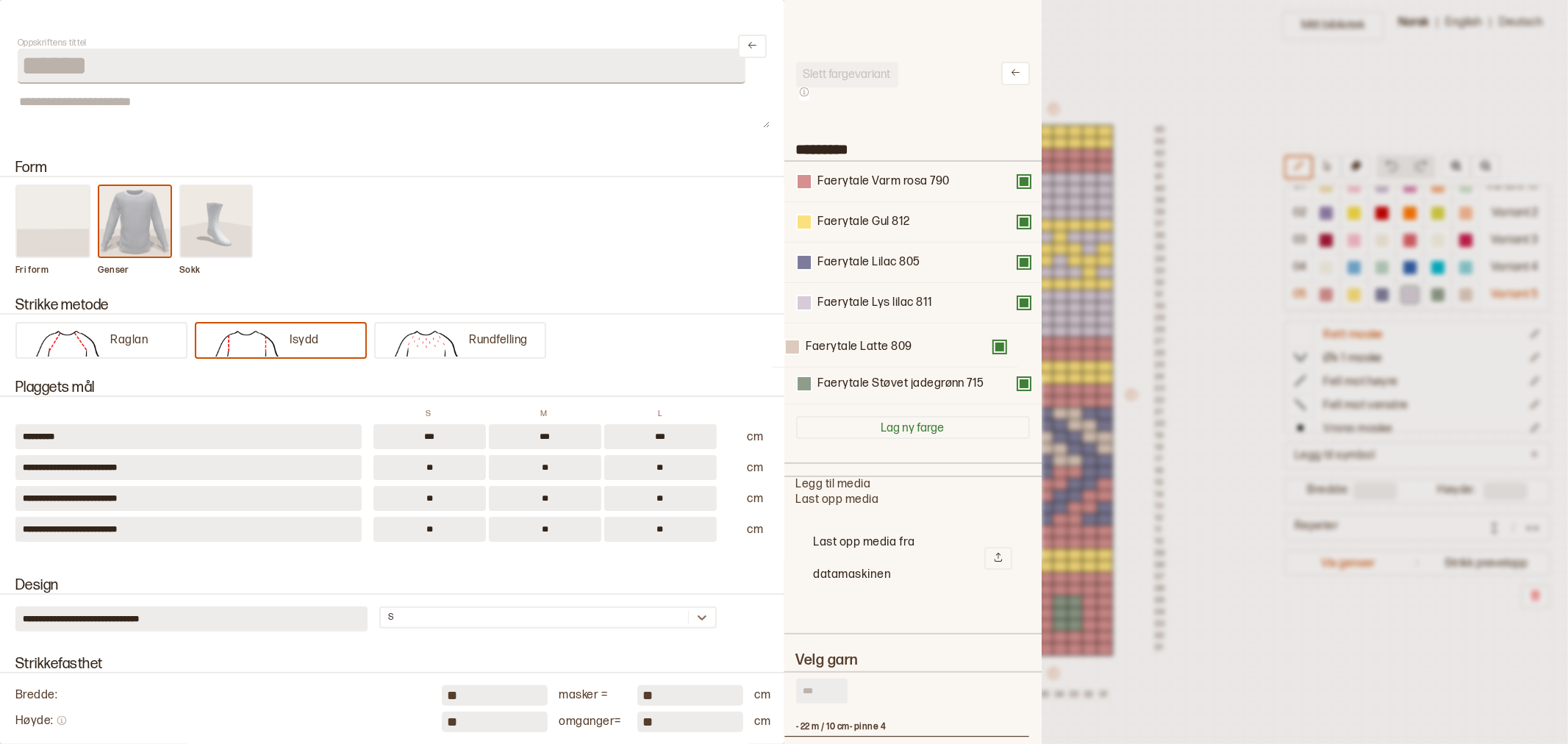
drag, startPoint x: 897, startPoint y: 390, endPoint x: 883, endPoint y: 347, distance: 45.2
click at [883, 347] on div "Faerytale Varm rosa 790 Faerytale Gul 812 Faerytale Lilac 805 Faerytale Lys lil…" at bounding box center [913, 282] width 234 height 242
click at [1116, 41] on div at bounding box center [784, 372] width 1568 height 744
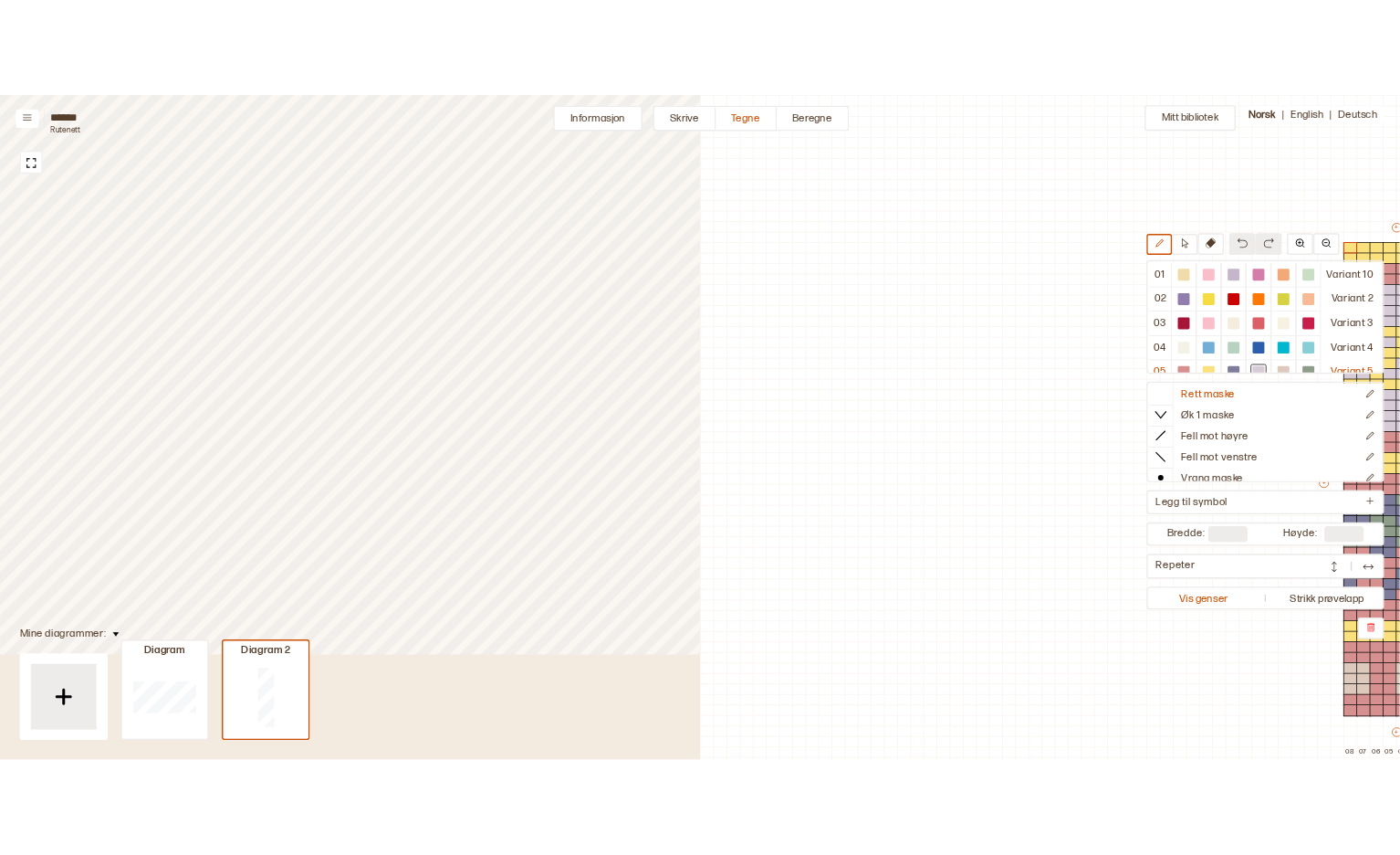
scroll to position [19, 0]
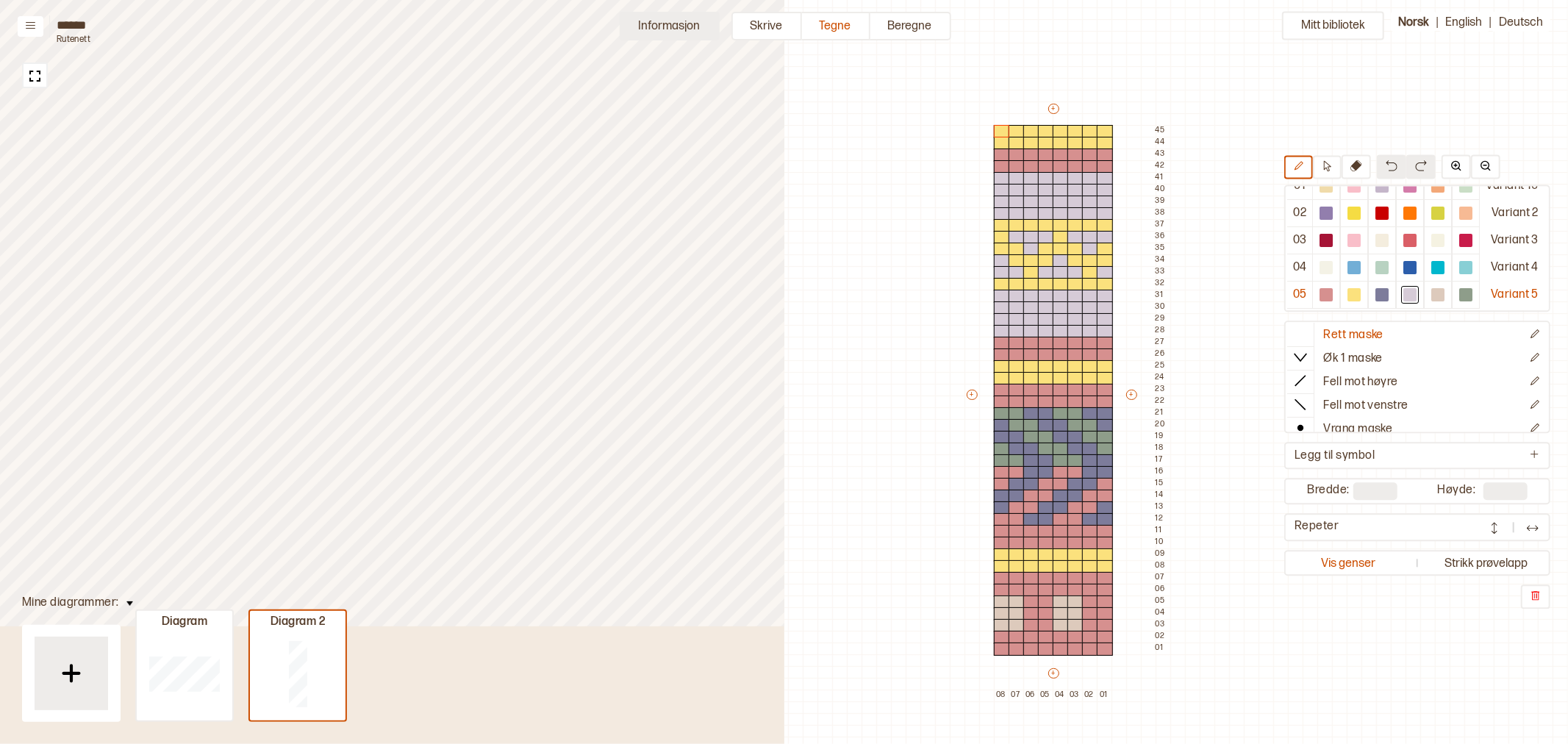
click at [657, 20] on button "Informasjon" at bounding box center [670, 26] width 100 height 29
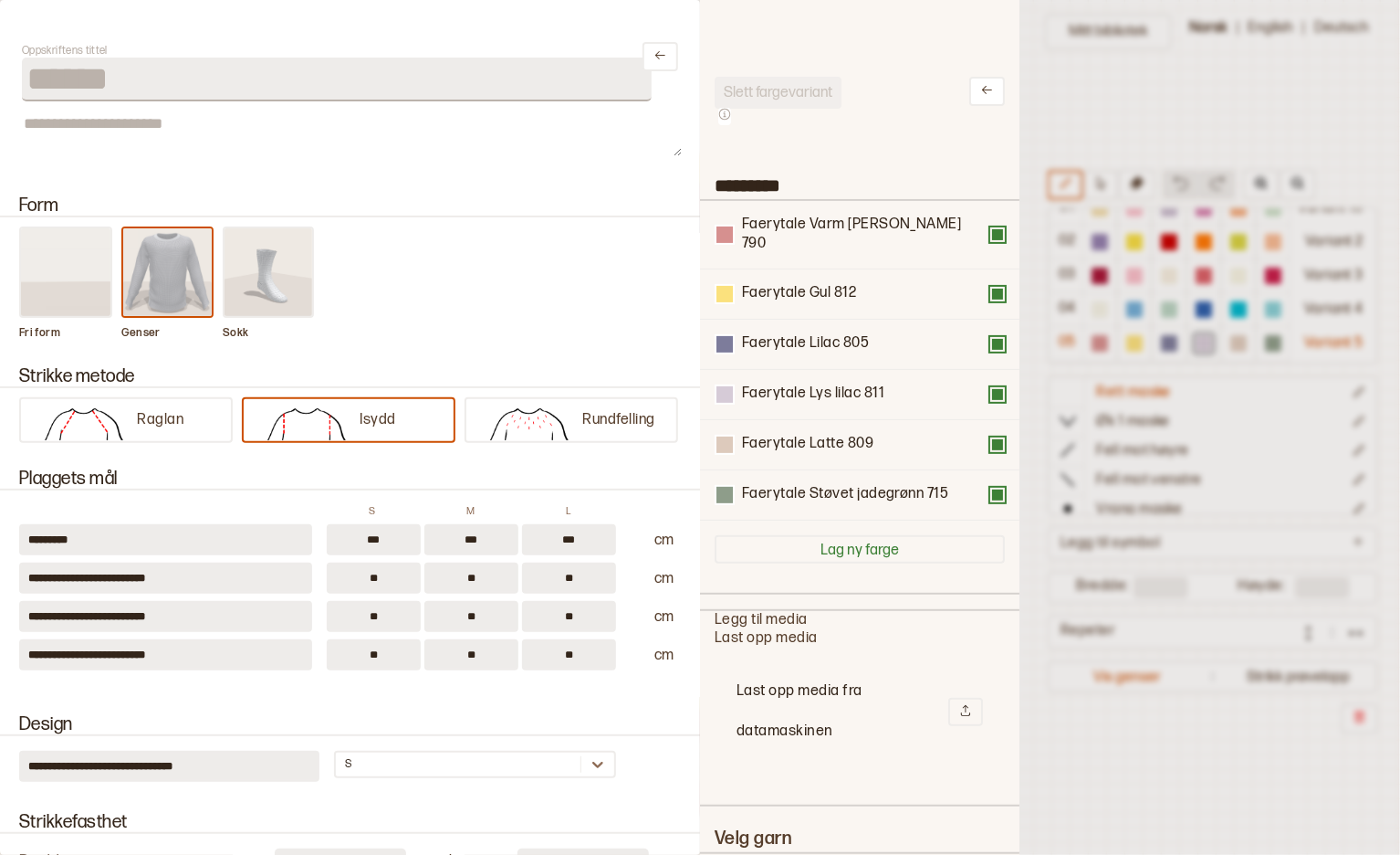
click at [1078, 85] on div at bounding box center [700, 428] width 1400 height 855
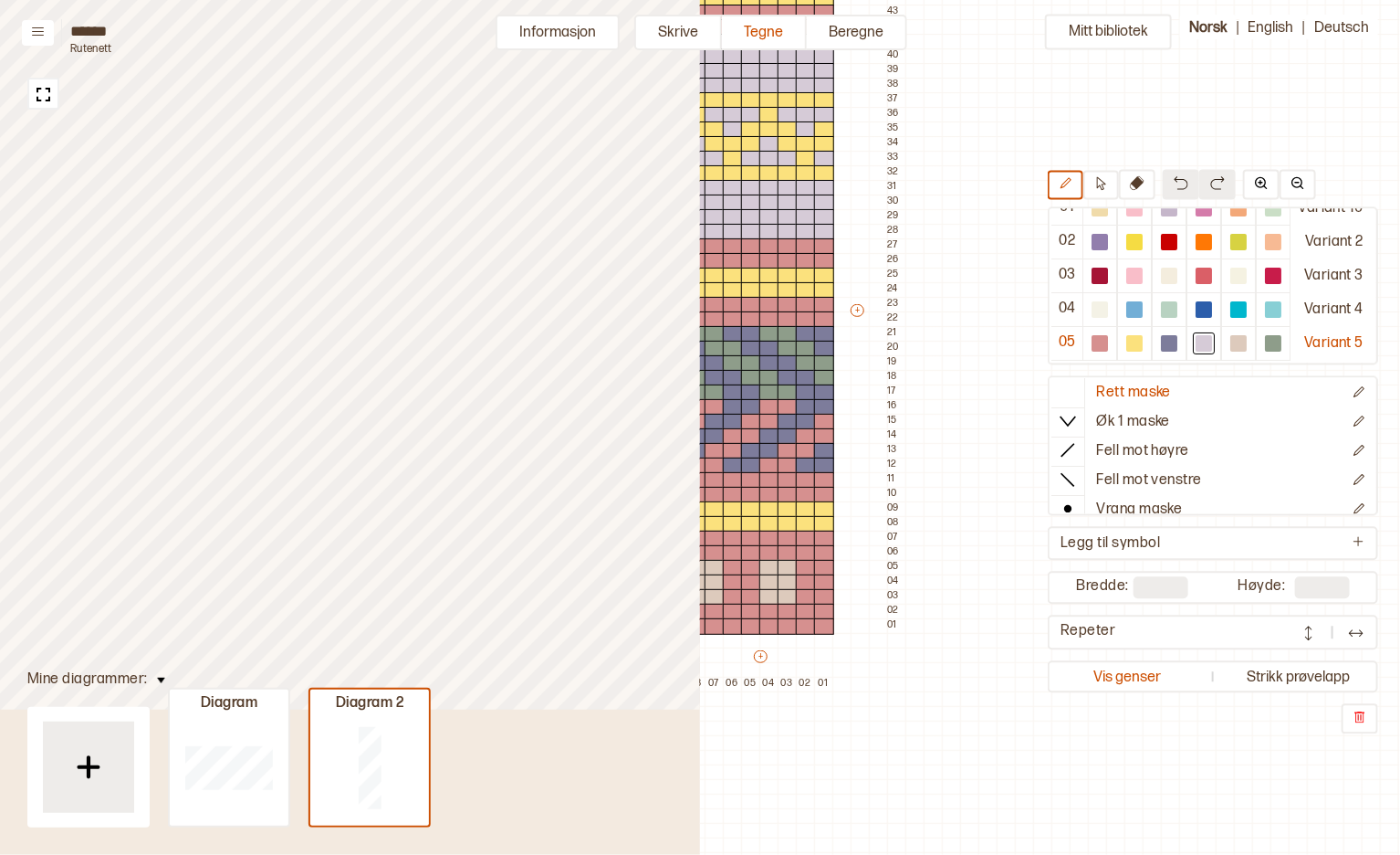
scroll to position [151, 635]
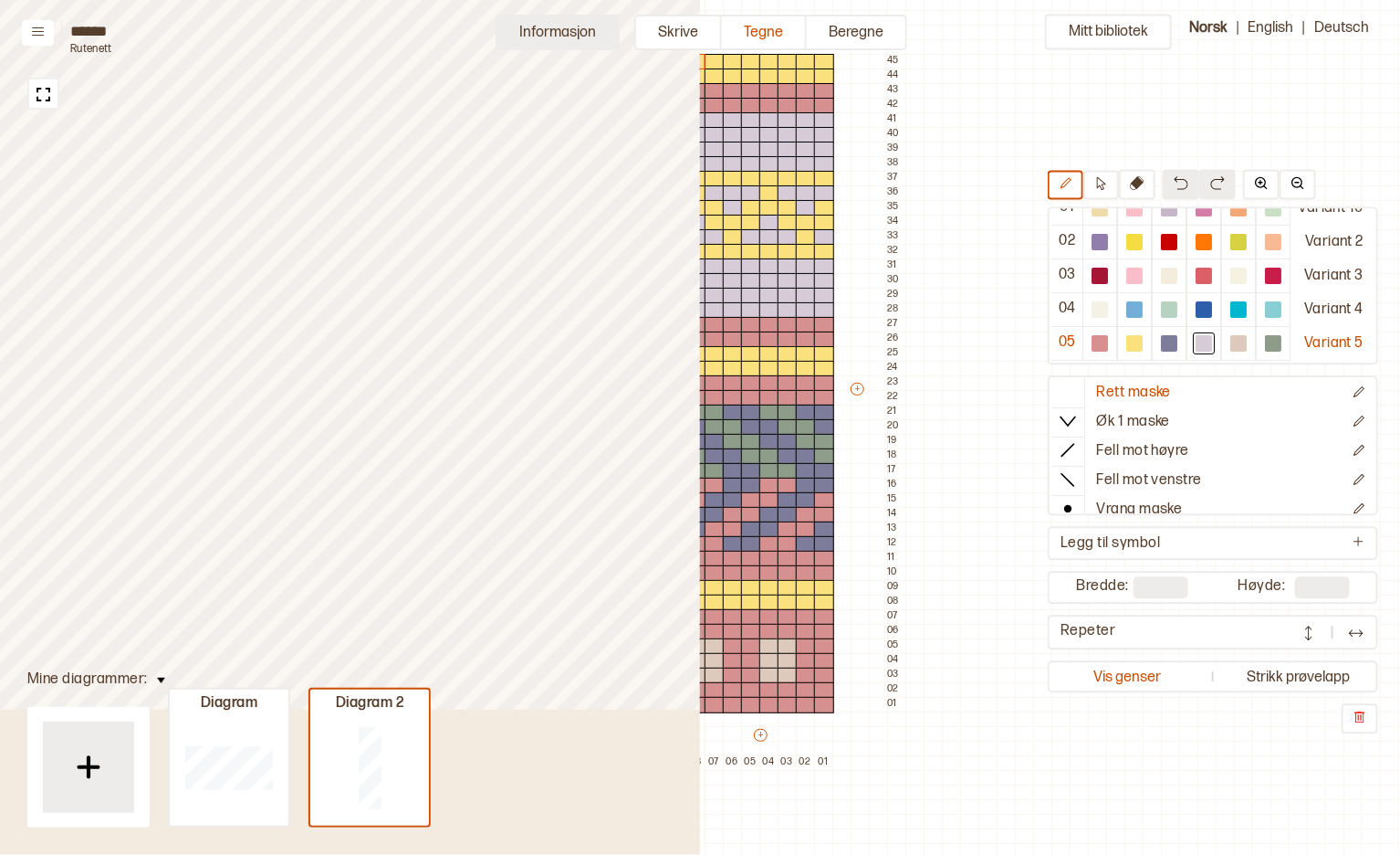
click at [578, 34] on button "Informasjon" at bounding box center [557, 33] width 124 height 36
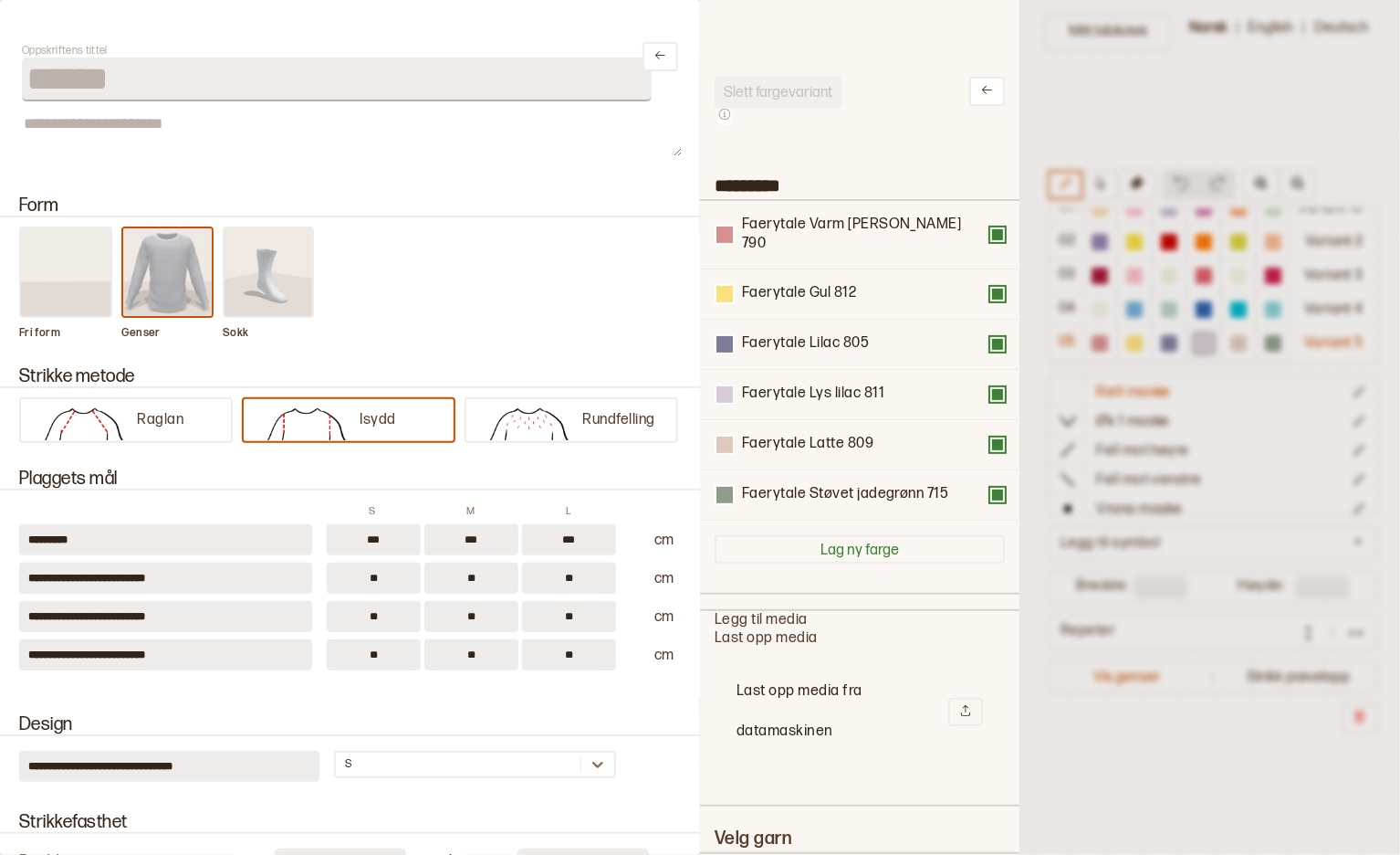
click at [1164, 68] on div at bounding box center [700, 428] width 1400 height 855
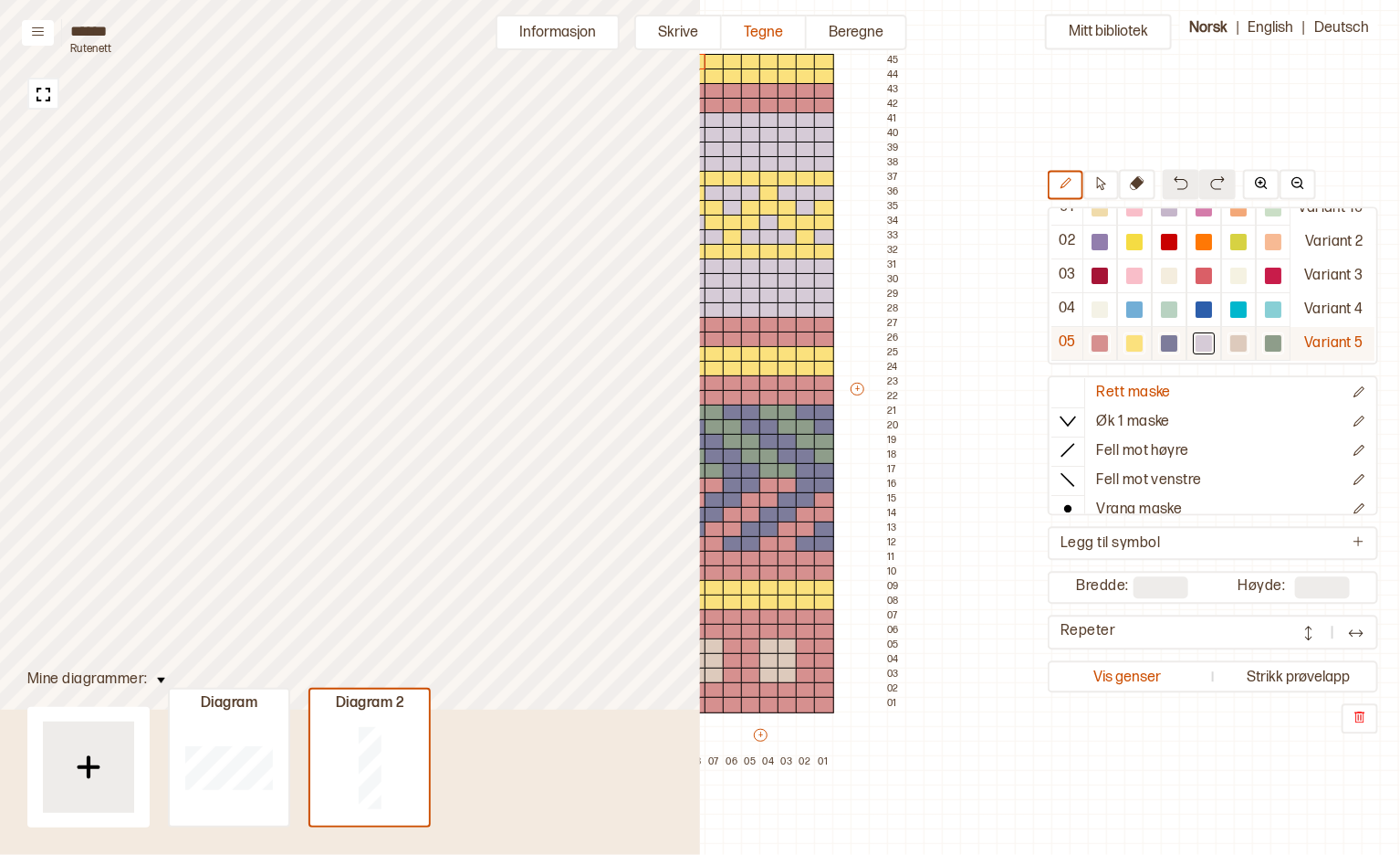
click at [1231, 336] on div at bounding box center [1239, 343] width 17 height 17
click at [765, 673] on div at bounding box center [769, 676] width 20 height 17
click at [786, 676] on div at bounding box center [788, 676] width 20 height 17
click at [787, 660] on div at bounding box center [788, 661] width 20 height 17
click at [770, 661] on div at bounding box center [769, 661] width 20 height 17
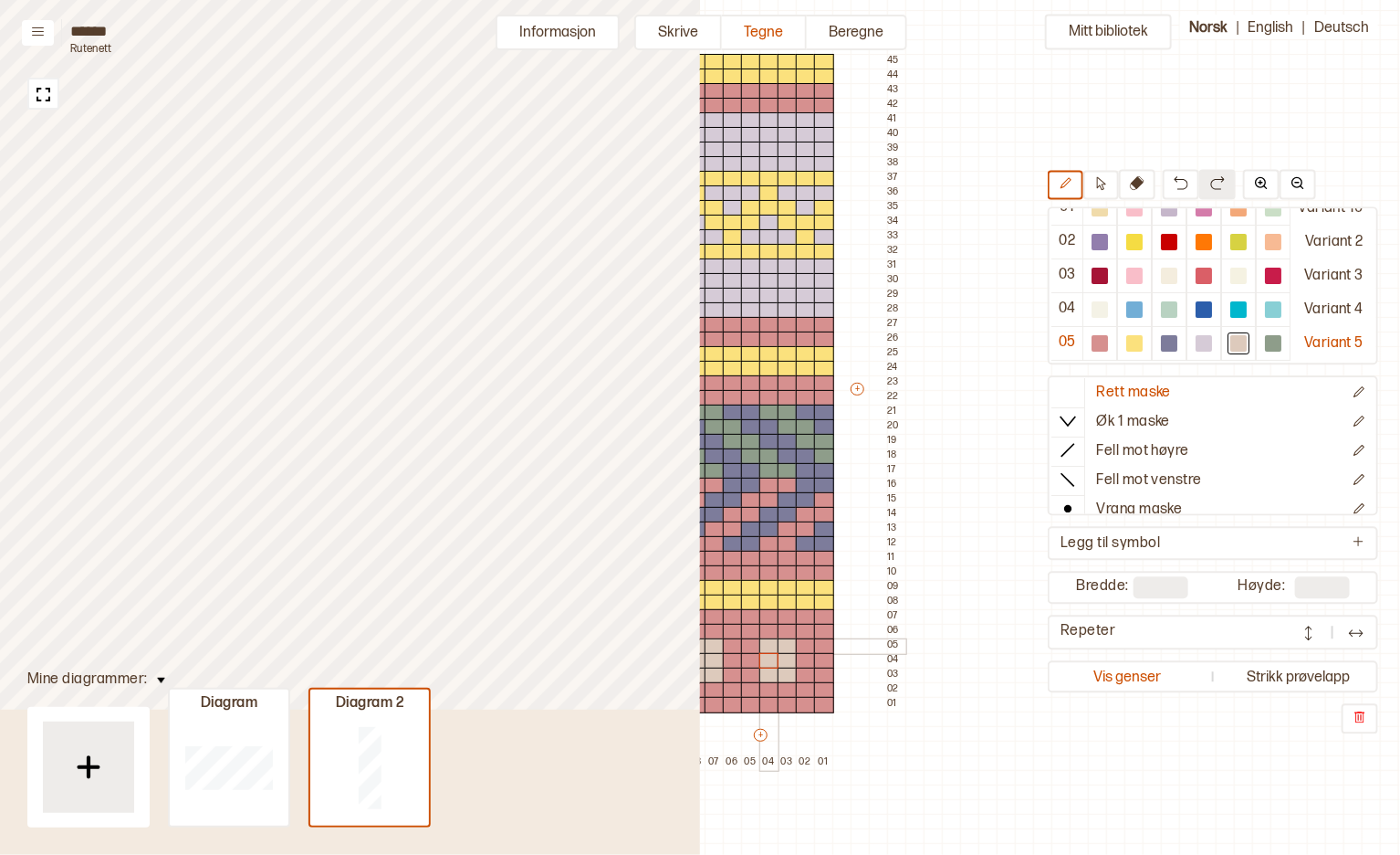
click at [770, 644] on div at bounding box center [769, 646] width 20 height 17
click at [783, 646] on div at bounding box center [788, 646] width 20 height 17
drag, startPoint x: 713, startPoint y: 644, endPoint x: 714, endPoint y: 671, distance: 27.0
click at [713, 643] on div at bounding box center [714, 646] width 20 height 17
click at [714, 660] on div at bounding box center [714, 661] width 20 height 17
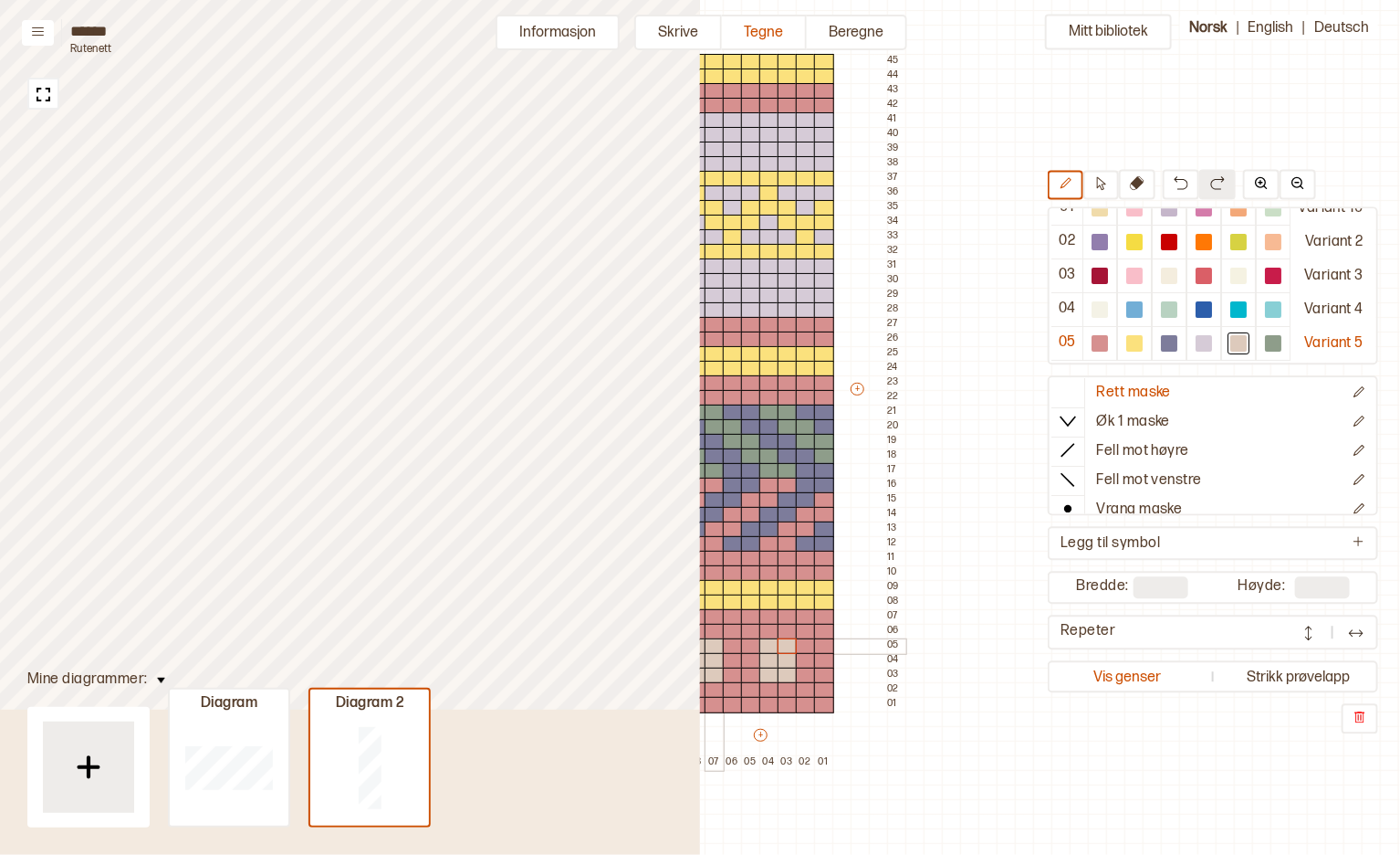
click at [714, 671] on div at bounding box center [714, 676] width 20 height 17
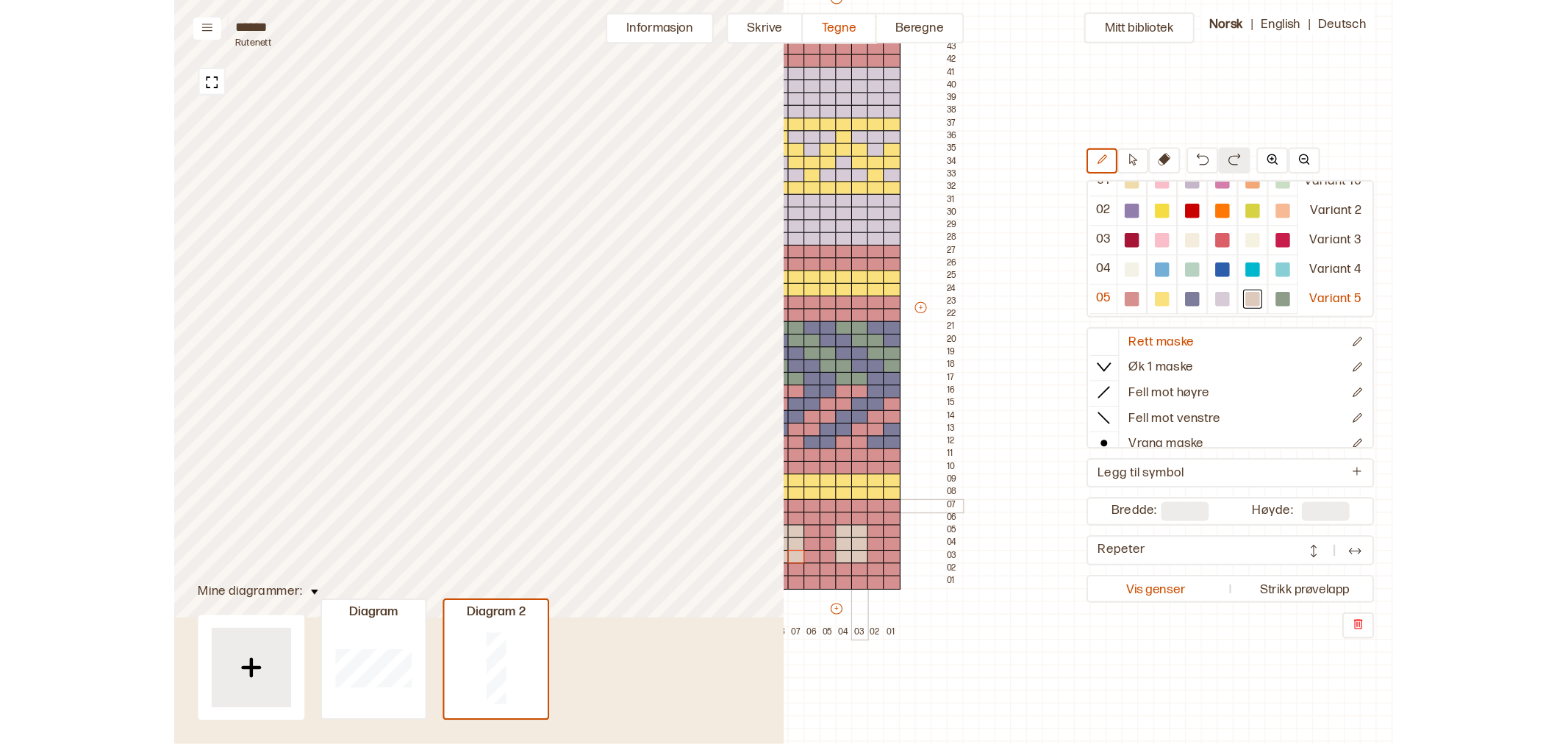
scroll to position [245, 511]
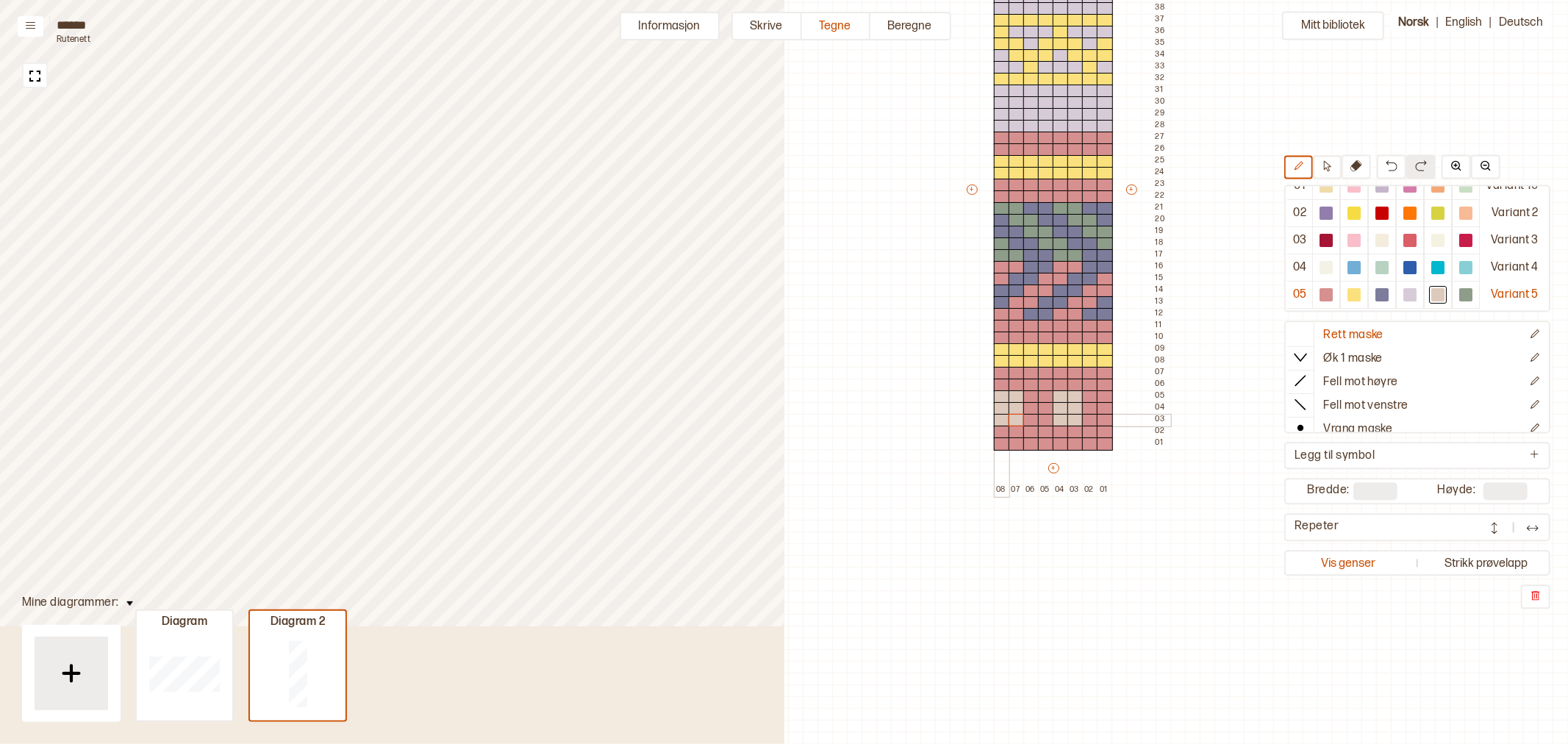
click at [996, 421] on div at bounding box center [1002, 420] width 16 height 14
click at [1002, 409] on div at bounding box center [1002, 409] width 16 height 14
click at [1001, 400] on div at bounding box center [1002, 397] width 16 height 14
click at [1174, 555] on div "Mitt bibliotek 01 Variant 10 02 Variant 2 03 Variant 3 04 Variant 4 05 Variant …" at bounding box center [1058, 499] width 1568 height 1488
click at [673, 23] on button "Informasjon" at bounding box center [670, 26] width 100 height 29
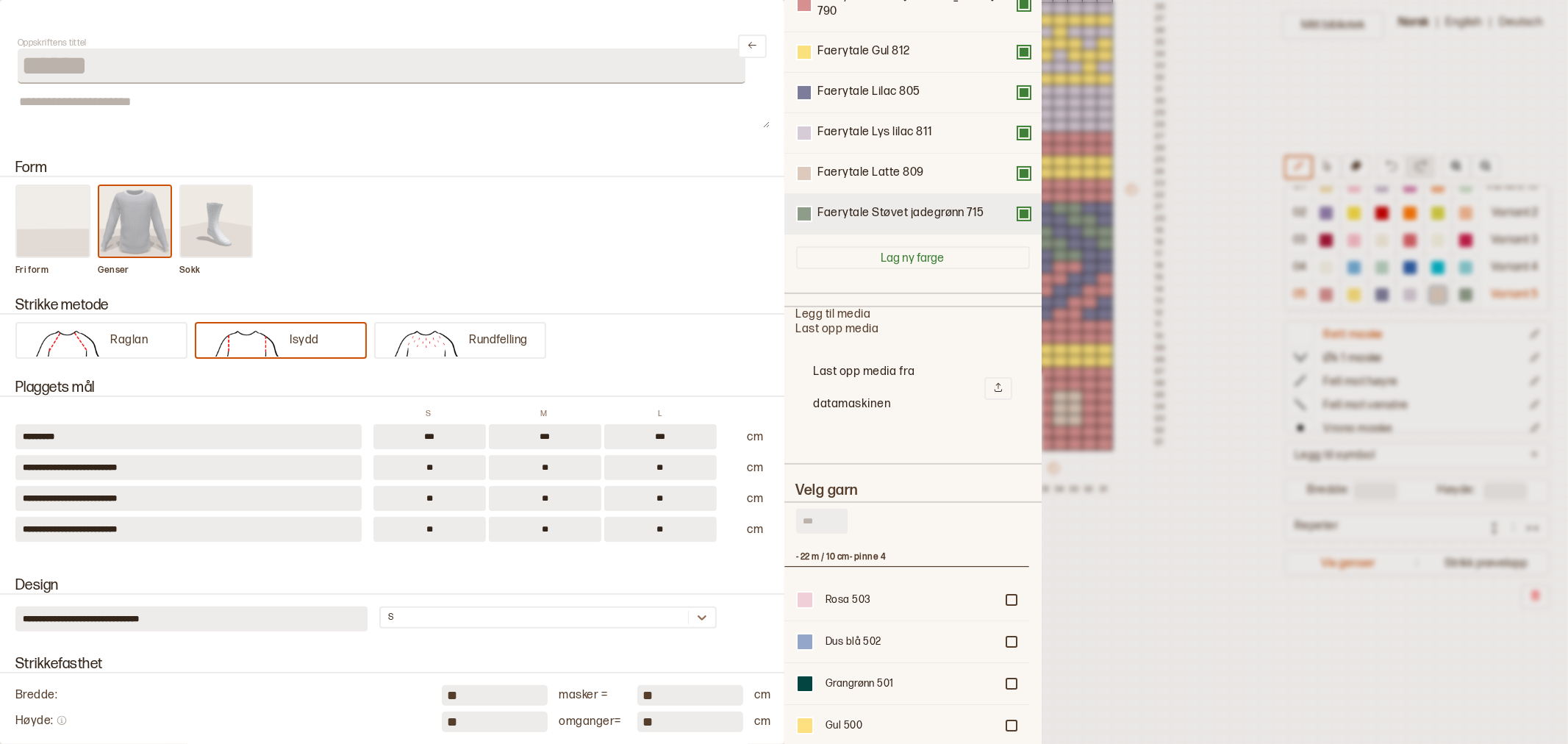
scroll to position [326, 0]
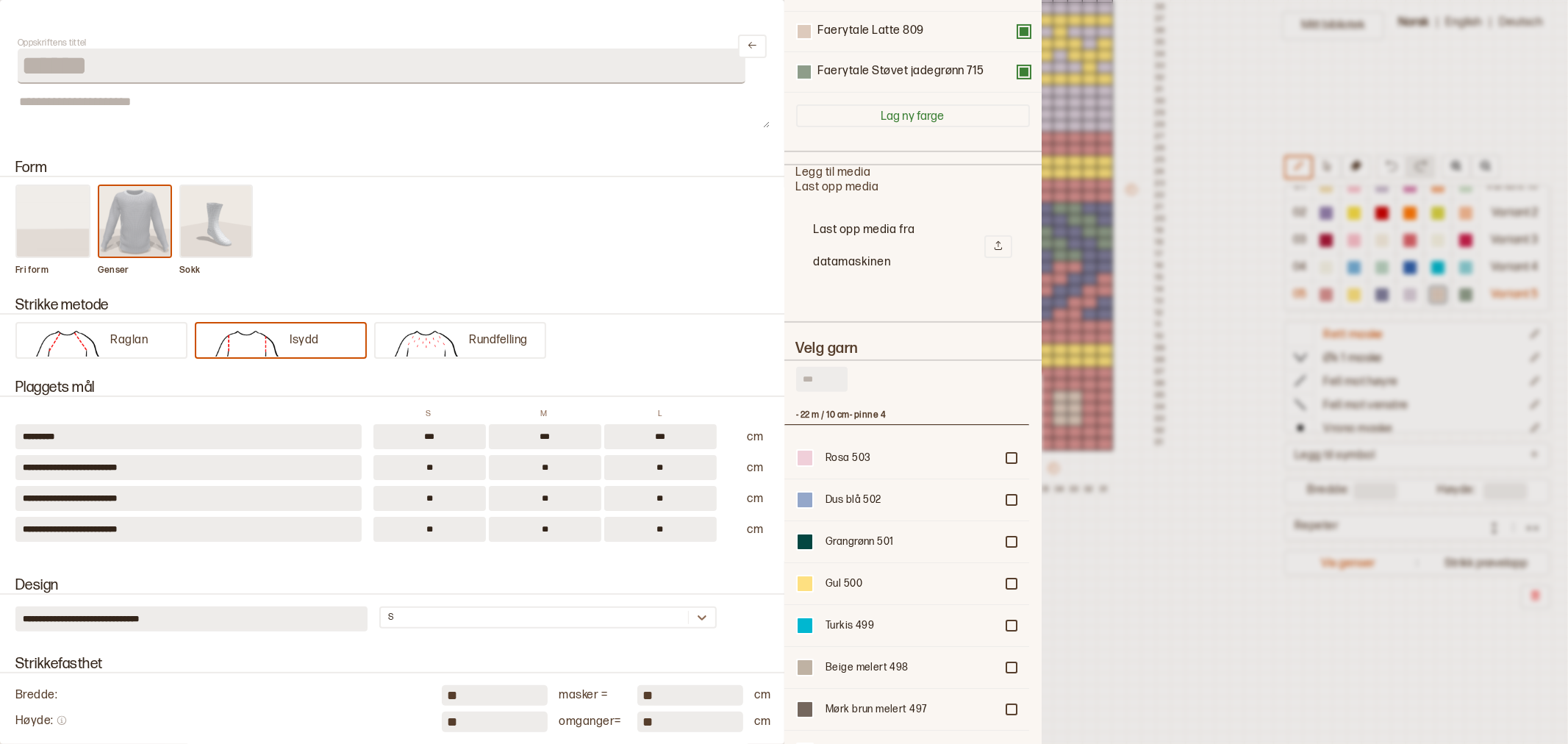
click at [817, 366] on input "text" at bounding box center [822, 378] width 51 height 25
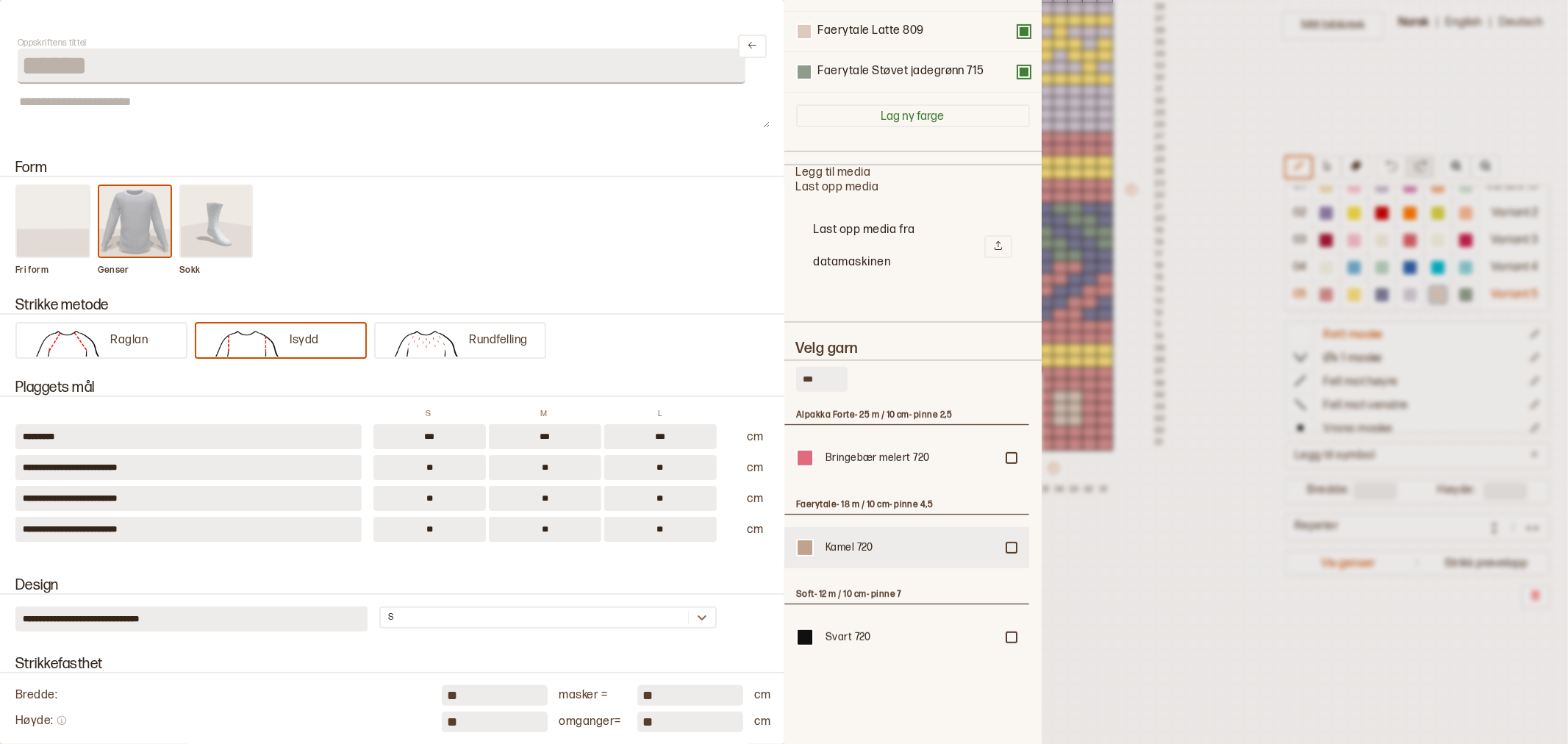
type input "***"
click at [1009, 462] on div at bounding box center [1011, 458] width 9 height 9
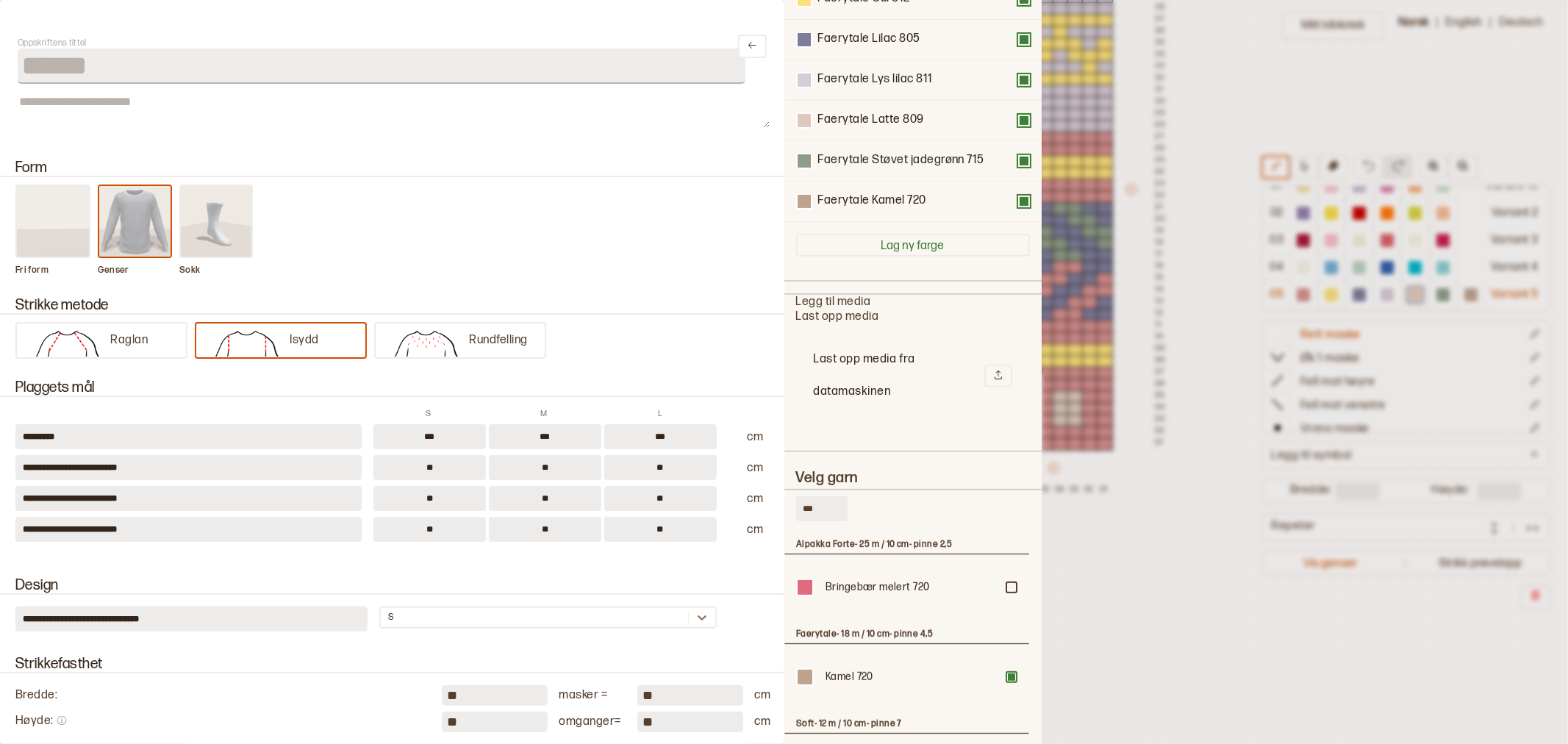
scroll to position [0, 0]
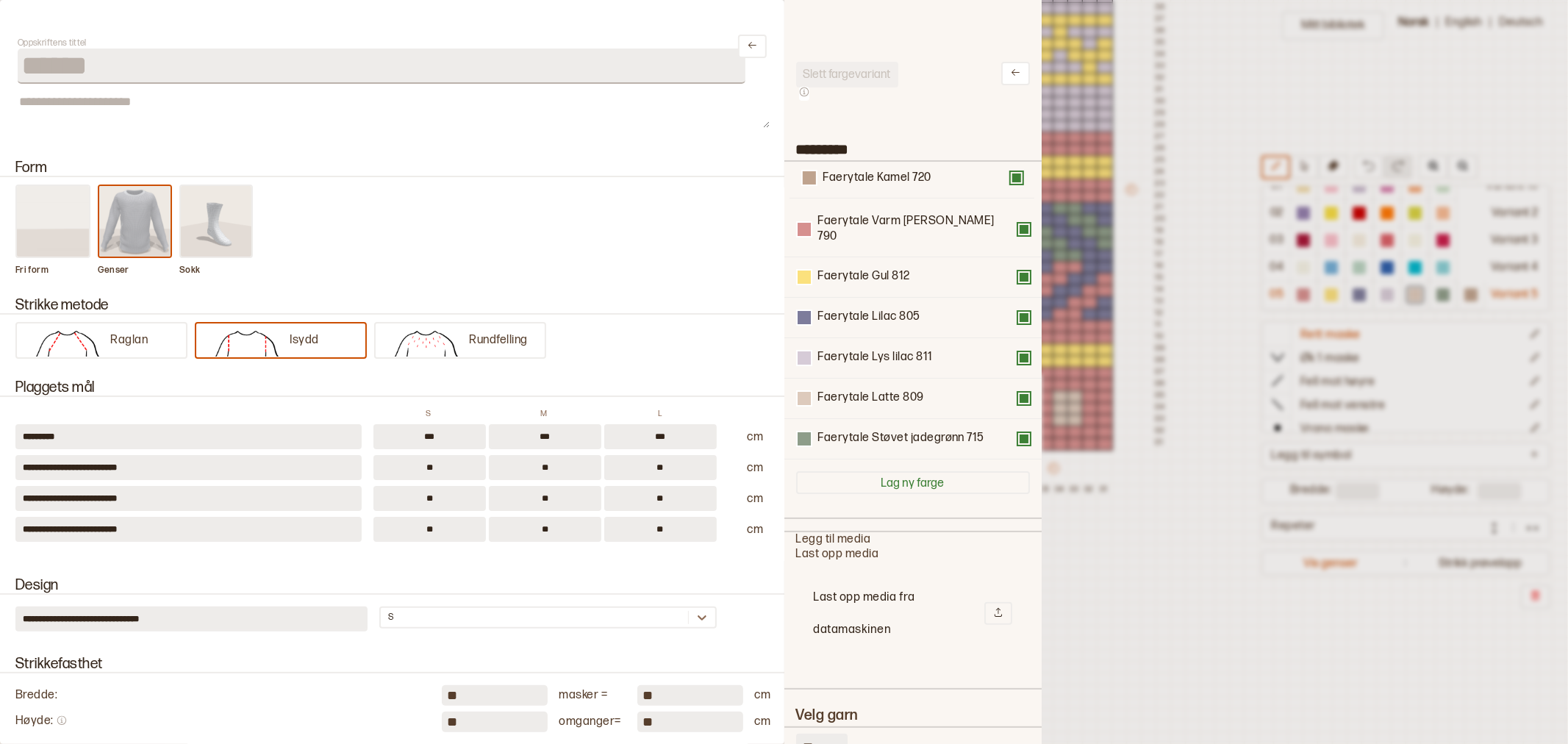
drag, startPoint x: 855, startPoint y: 422, endPoint x: 861, endPoint y: 173, distance: 249.1
click at [861, 173] on div "Faerytale Varm rosa 790 Faerytale Gul 812 Faerytale Lilac 805 Faerytale Lys lil…" at bounding box center [913, 310] width 234 height 298
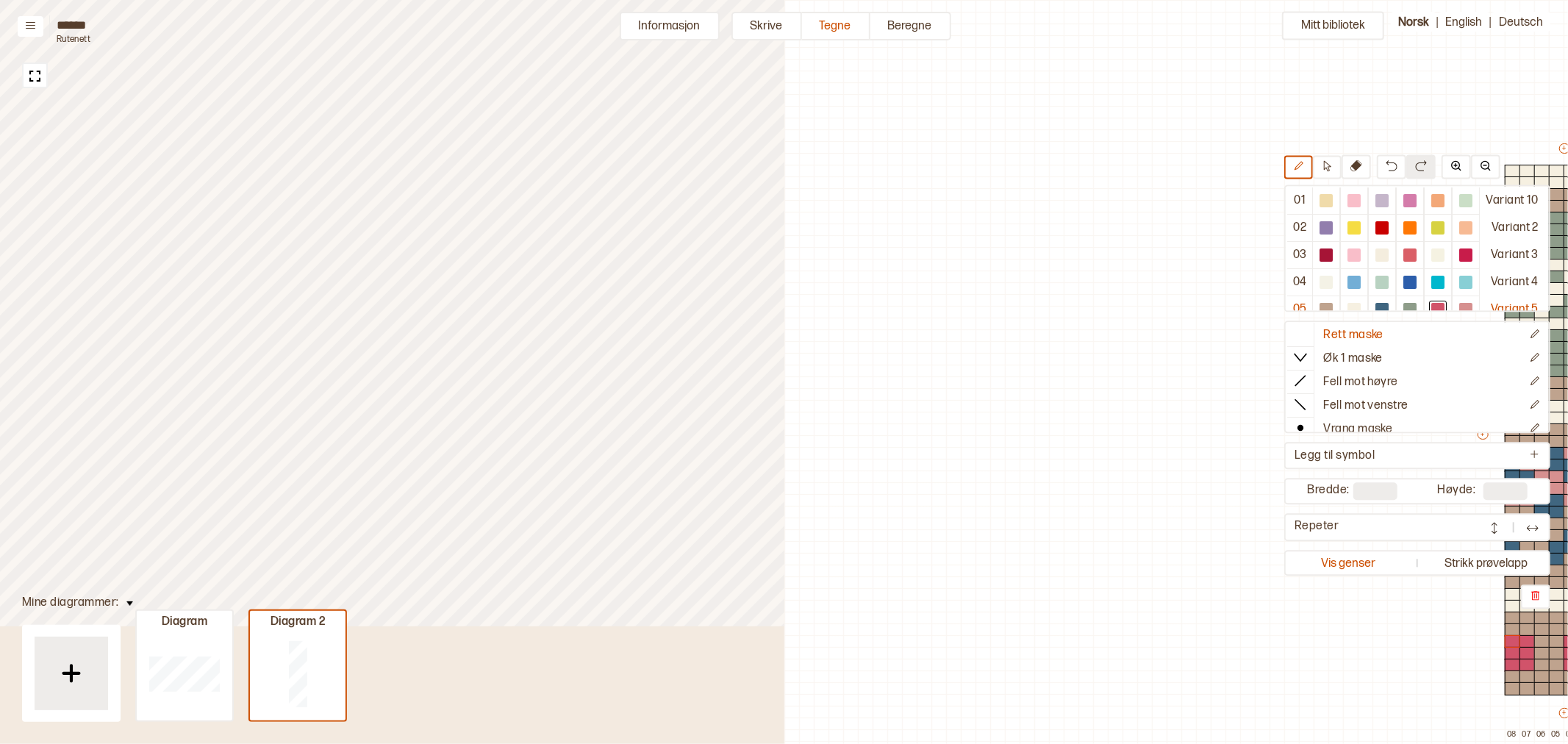
scroll to position [15, 0]
